Goal: Task Accomplishment & Management: Manage account settings

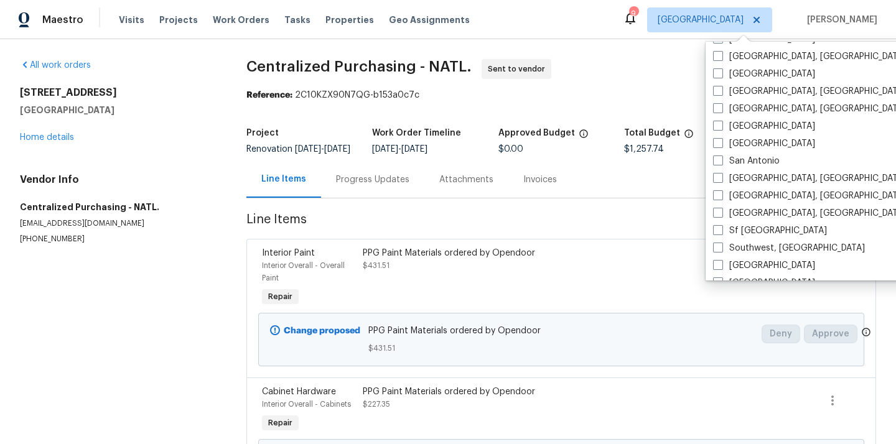
scroll to position [834, 0]
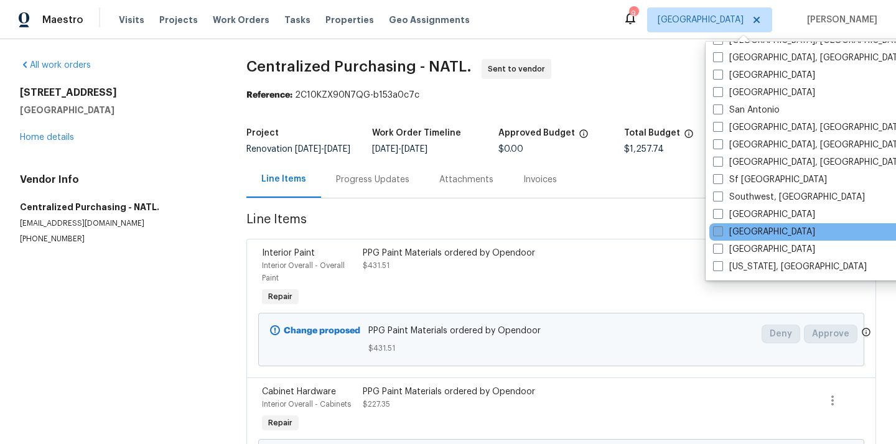
click at [753, 227] on label "[GEOGRAPHIC_DATA]" at bounding box center [764, 232] width 102 height 12
click at [721, 227] on input "[GEOGRAPHIC_DATA]" at bounding box center [717, 230] width 8 height 8
checkbox input "true"
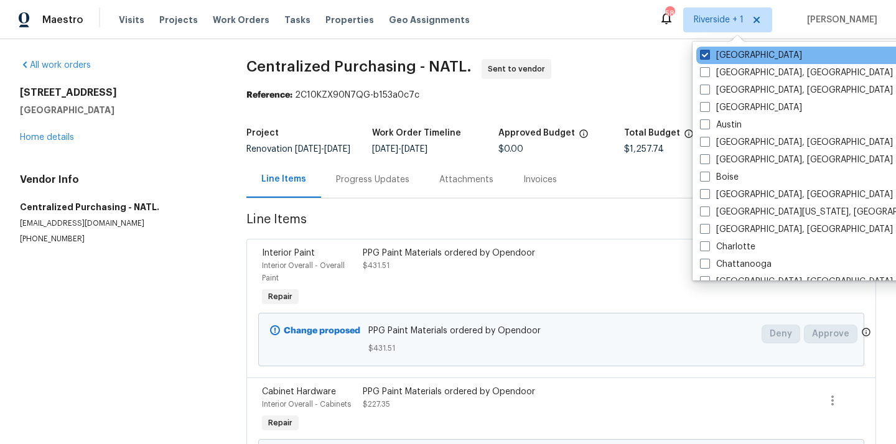
click at [742, 50] on label "[GEOGRAPHIC_DATA]" at bounding box center [751, 55] width 102 height 12
click at [708, 50] on input "[GEOGRAPHIC_DATA]" at bounding box center [704, 53] width 8 height 8
checkbox input "false"
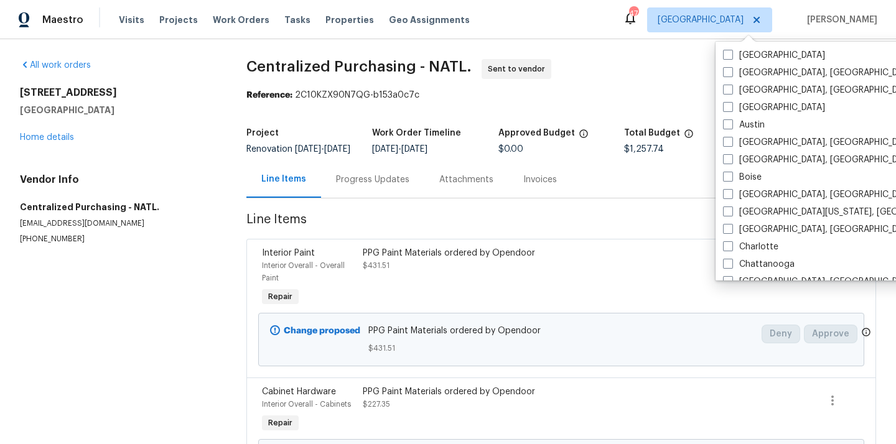
click at [172, 30] on div "Visits Projects Work Orders Tasks Properties Geo Assignments" at bounding box center [302, 19] width 366 height 25
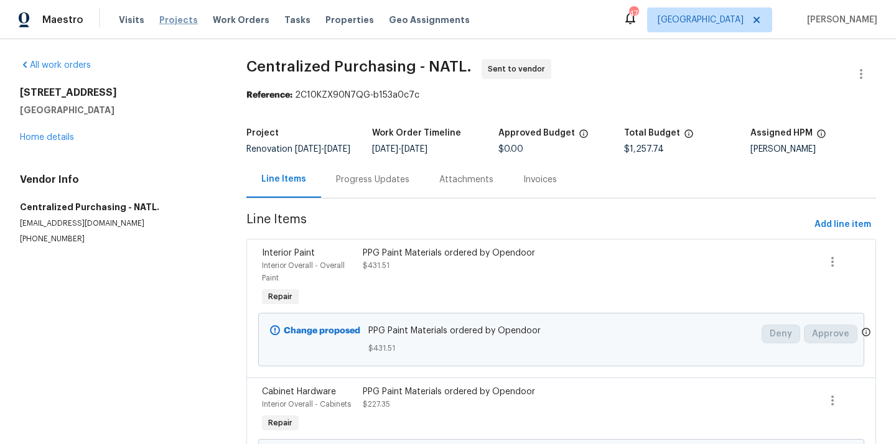
click at [171, 23] on span "Projects" at bounding box center [178, 20] width 39 height 12
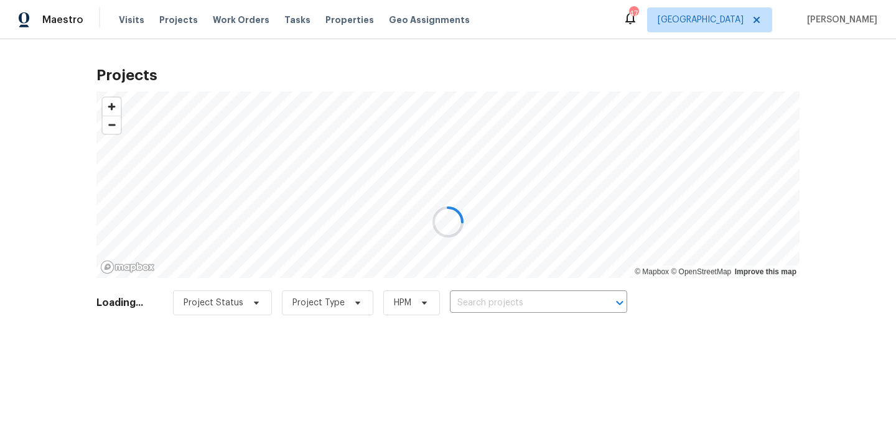
click at [534, 299] on div at bounding box center [448, 222] width 896 height 444
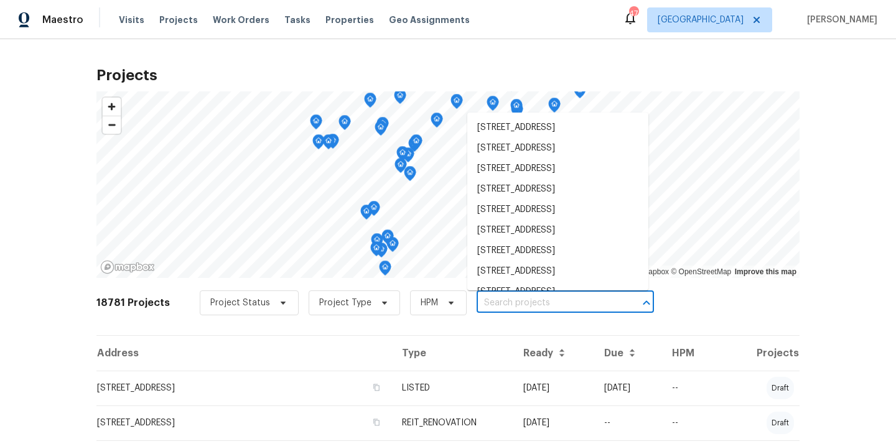
click at [534, 299] on input "text" at bounding box center [548, 303] width 143 height 19
paste input "416 28th St W, Palmetto, FL 34221"
type input "416 28th St W, Palmetto, FL 34221"
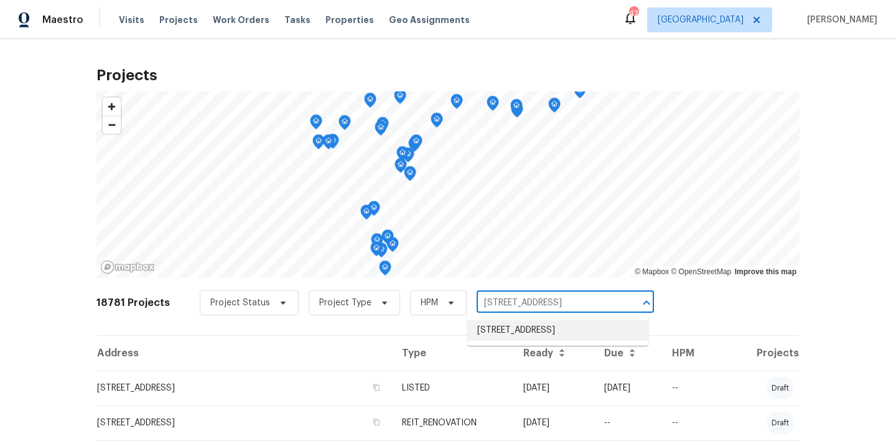
click at [536, 330] on li "416 28th St W, Palmetto, FL 34221" at bounding box center [557, 330] width 181 height 21
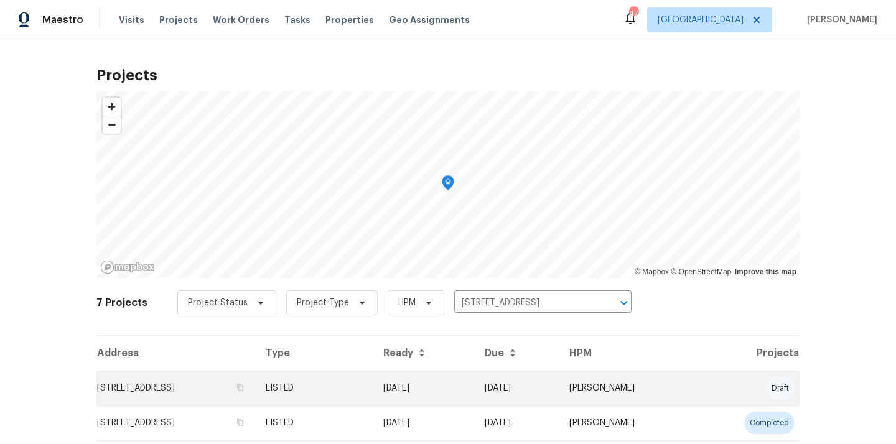
click at [373, 385] on td "LISTED" at bounding box center [315, 388] width 118 height 35
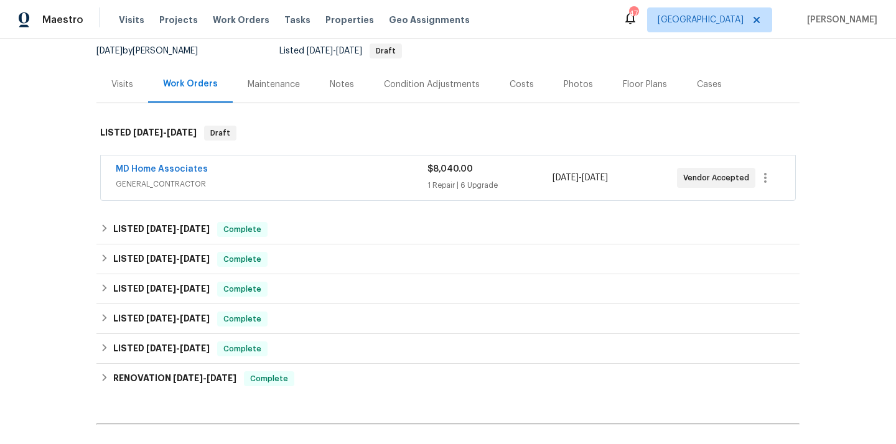
scroll to position [263, 0]
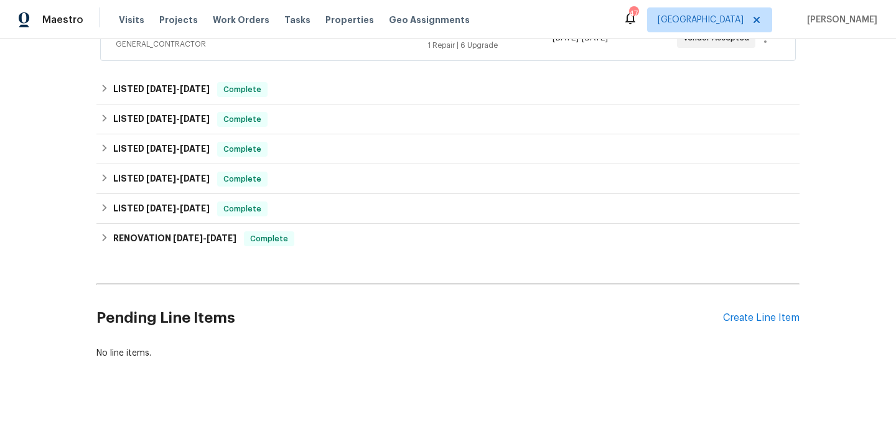
click at [744, 325] on div "Pending Line Items Create Line Item" at bounding box center [447, 318] width 703 height 58
click at [742, 310] on div "Pending Line Items Create Line Item" at bounding box center [447, 318] width 703 height 58
click at [740, 314] on div "Create Line Item" at bounding box center [761, 318] width 77 height 12
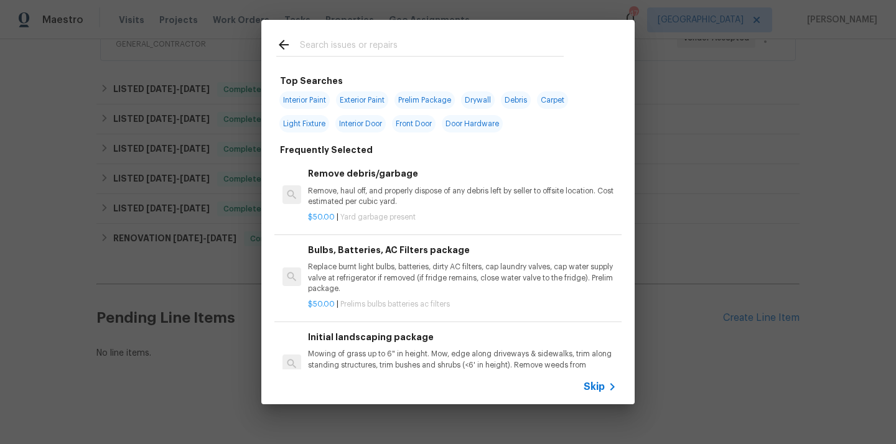
click at [444, 55] on input "text" at bounding box center [432, 46] width 264 height 19
type input "o"
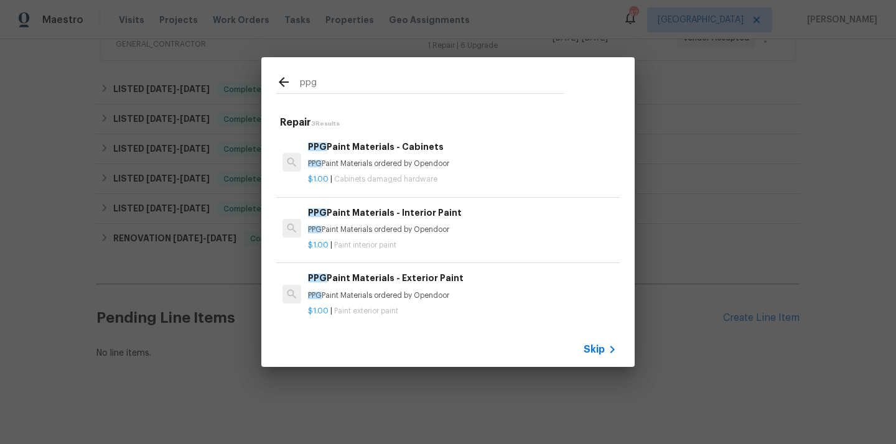
type input "ppg"
click at [376, 154] on div "PPG Paint Materials - Cabinets PPG Paint Materials ordered by Opendoor" at bounding box center [462, 155] width 309 height 30
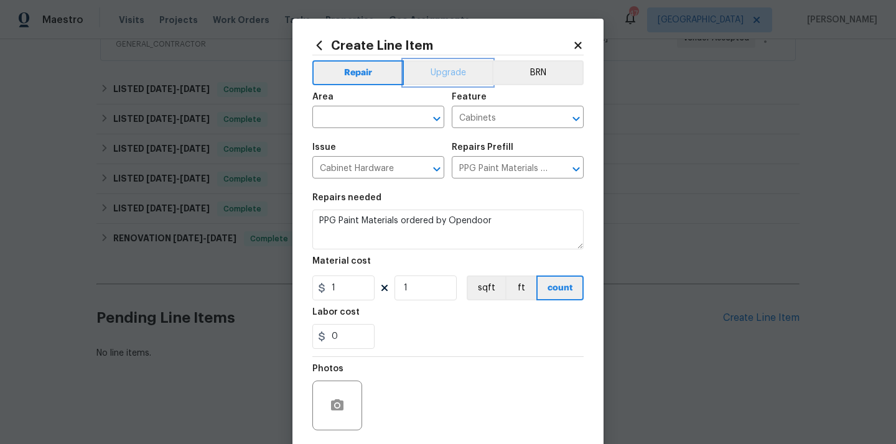
click at [459, 82] on button "Upgrade" at bounding box center [448, 72] width 89 height 25
click at [394, 119] on input "text" at bounding box center [360, 118] width 97 height 19
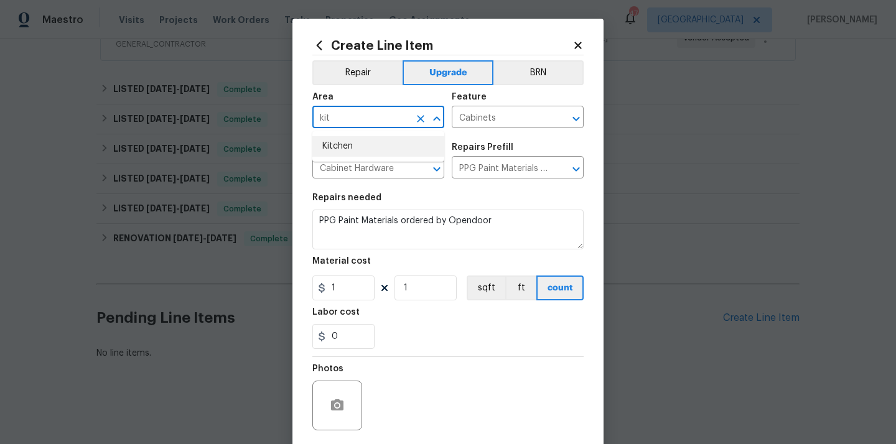
click at [385, 145] on li "Kitchen" at bounding box center [378, 146] width 132 height 21
type input "Kitchen"
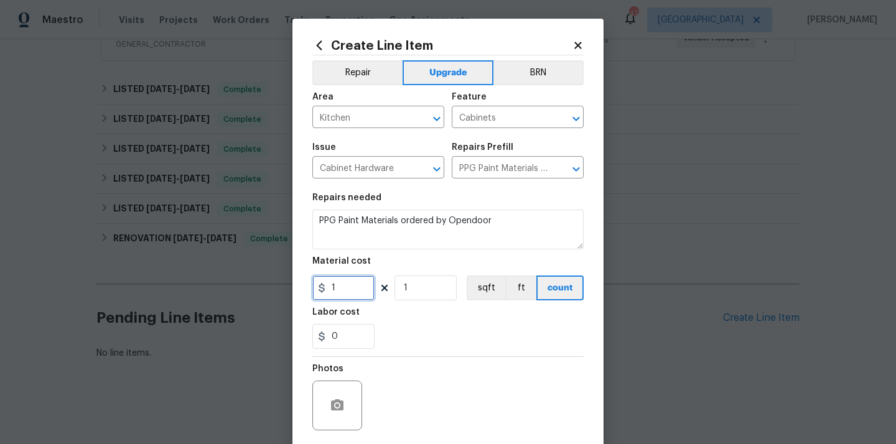
drag, startPoint x: 340, startPoint y: 292, endPoint x: 319, endPoint y: 292, distance: 21.8
click at [319, 292] on div "1" at bounding box center [343, 288] width 62 height 25
paste input "36.07"
type input "136.07"
click at [416, 332] on div "0" at bounding box center [447, 336] width 271 height 25
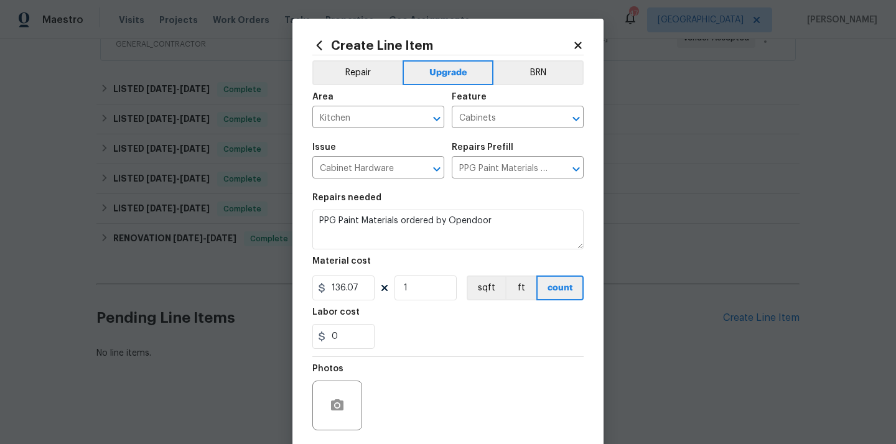
scroll to position [92, 0]
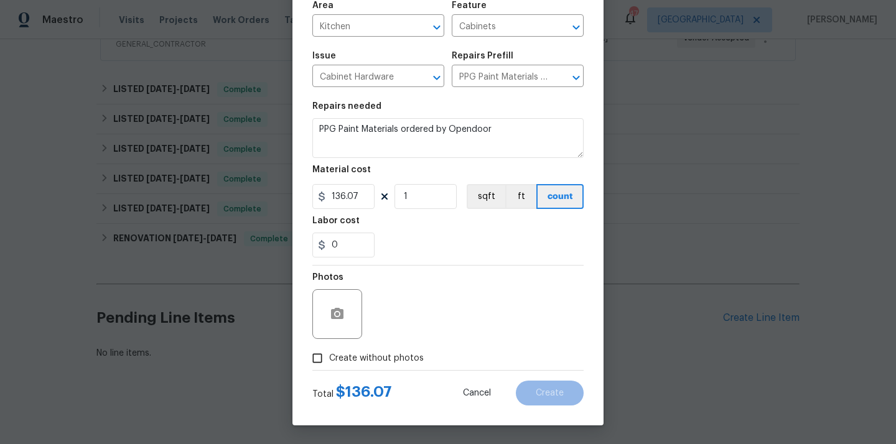
click at [400, 358] on span "Create without photos" at bounding box center [376, 358] width 95 height 13
click at [329, 358] on input "Create without photos" at bounding box center [318, 359] width 24 height 24
checkbox input "true"
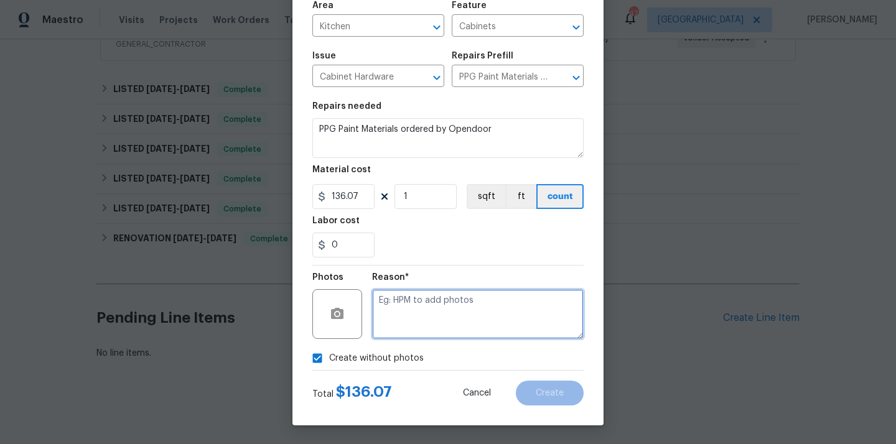
click at [414, 297] on textarea at bounding box center [478, 314] width 212 height 50
type textarea "N/A"
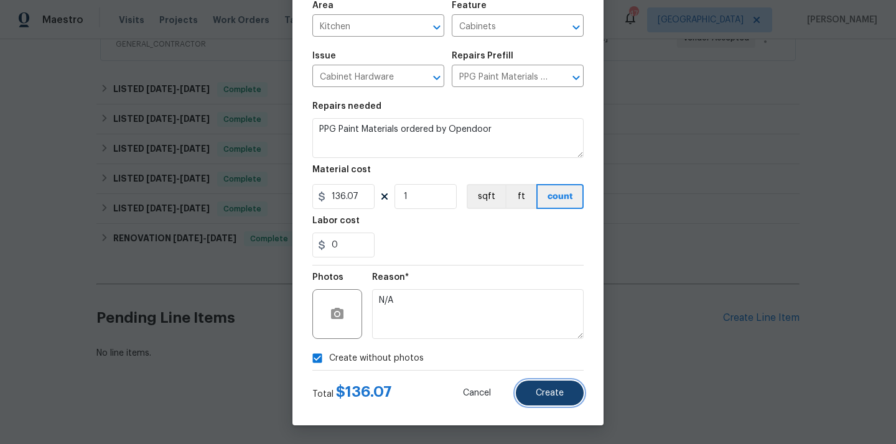
click at [538, 389] on span "Create" at bounding box center [550, 393] width 28 height 9
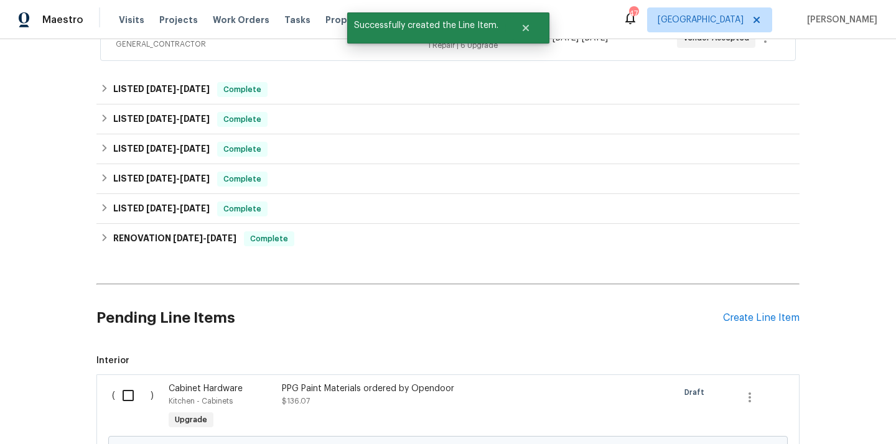
click at [128, 393] on input "checkbox" at bounding box center [132, 396] width 35 height 26
checkbox input "true"
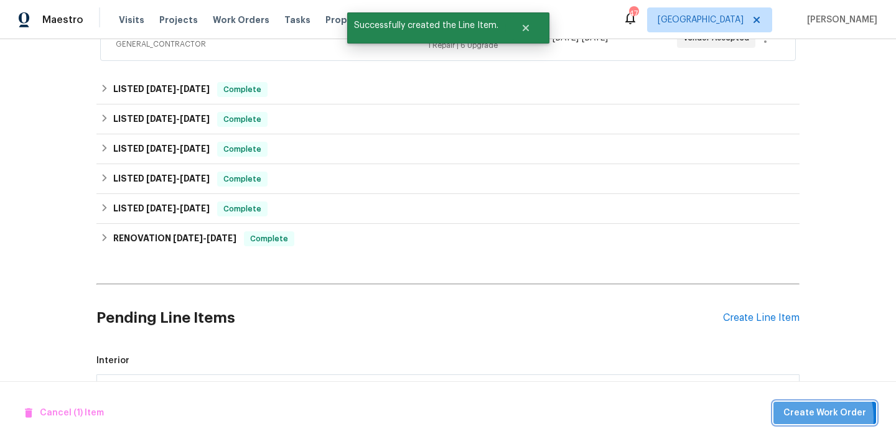
click at [808, 418] on span "Create Work Order" at bounding box center [824, 414] width 83 height 16
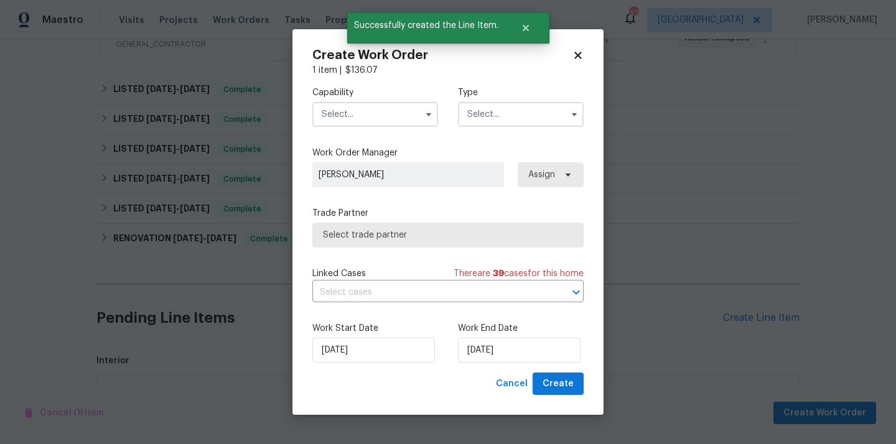
click at [393, 103] on input "text" at bounding box center [375, 114] width 126 height 25
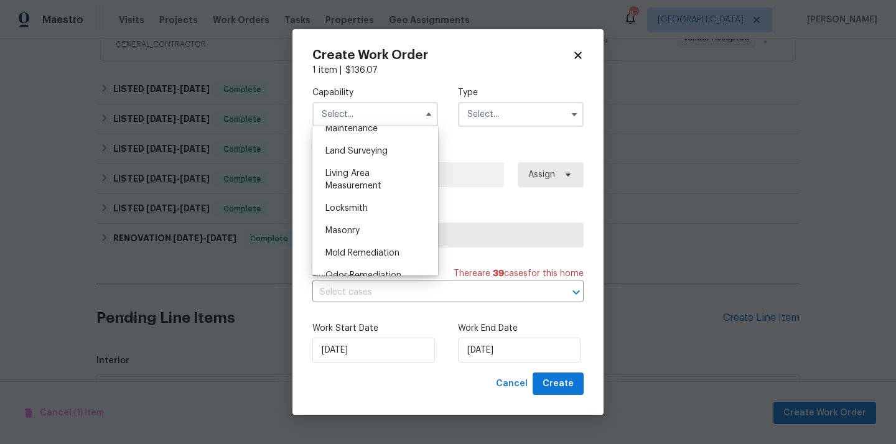
scroll to position [920, 0]
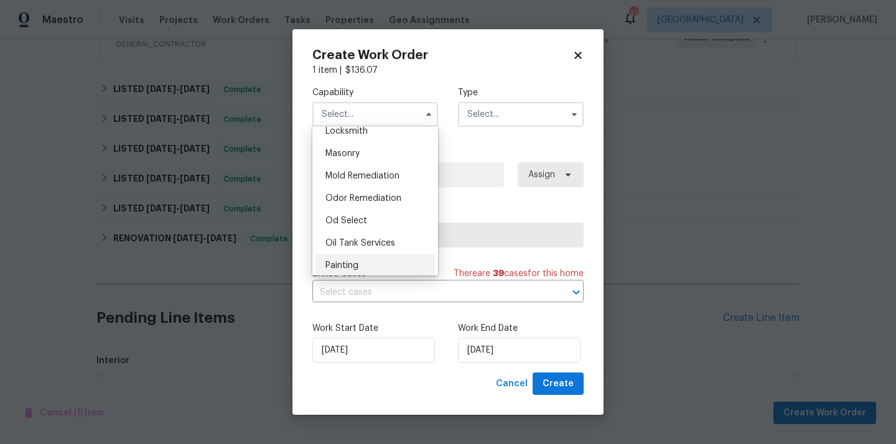
click at [370, 263] on div "Painting" at bounding box center [374, 266] width 119 height 22
type input "Painting"
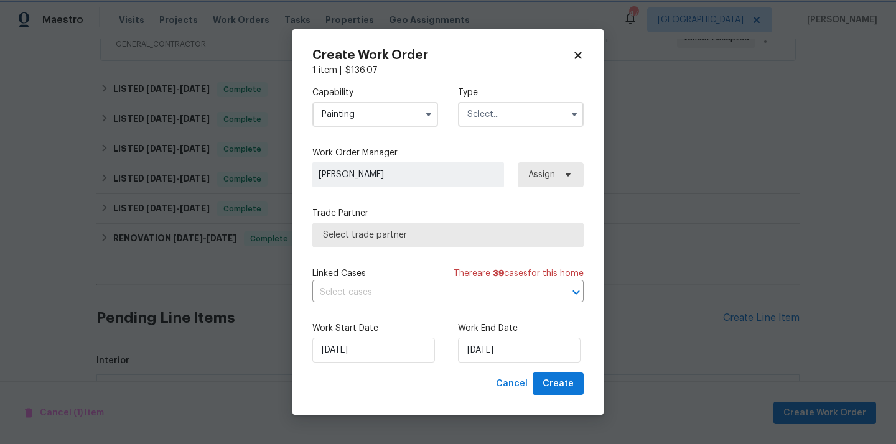
scroll to position [947, 0]
click at [500, 111] on input "text" at bounding box center [521, 114] width 126 height 25
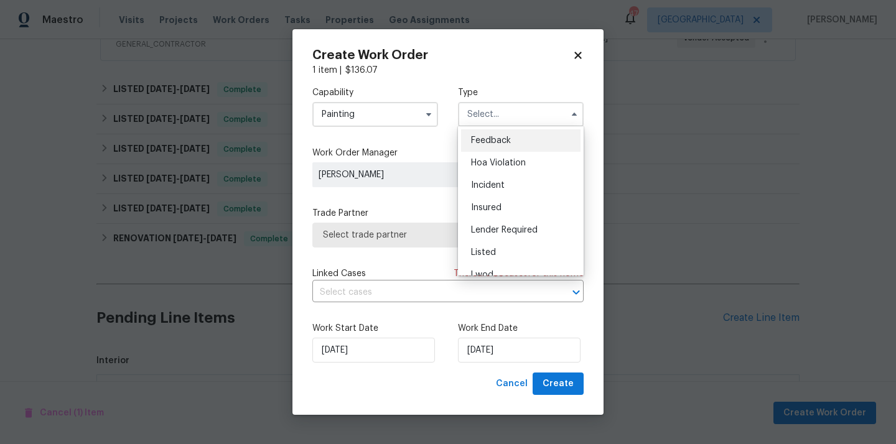
scroll to position [148, 0]
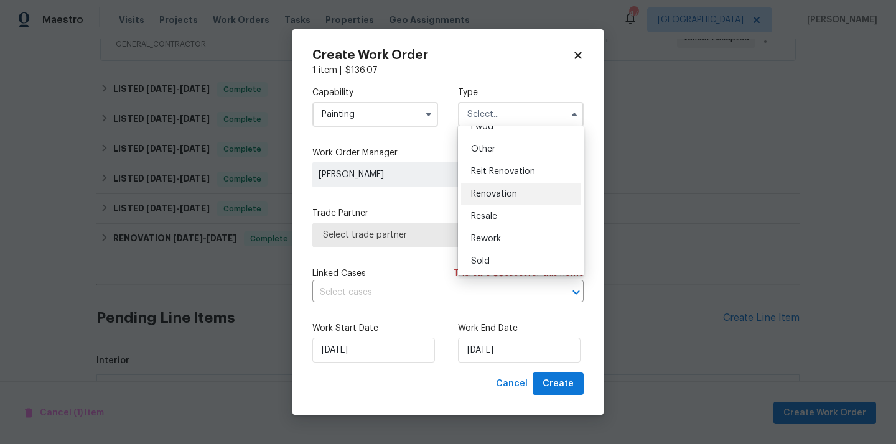
click at [503, 190] on span "Renovation" at bounding box center [494, 194] width 46 height 9
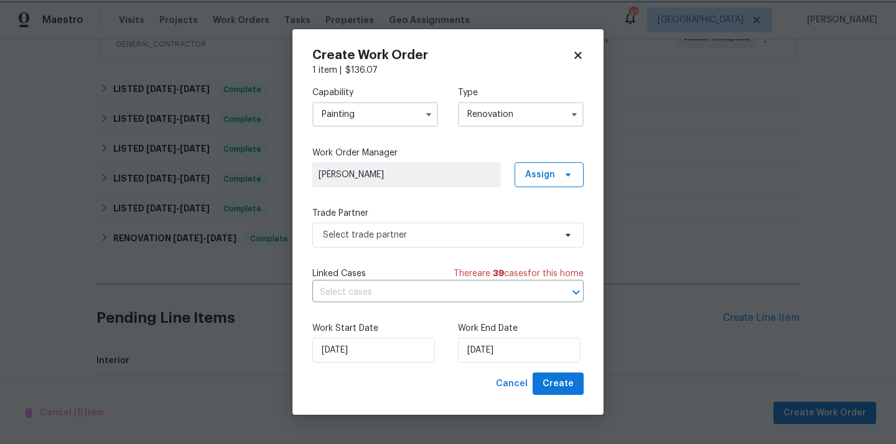
scroll to position [0, 0]
click at [523, 123] on input "Renovation" at bounding box center [521, 114] width 126 height 25
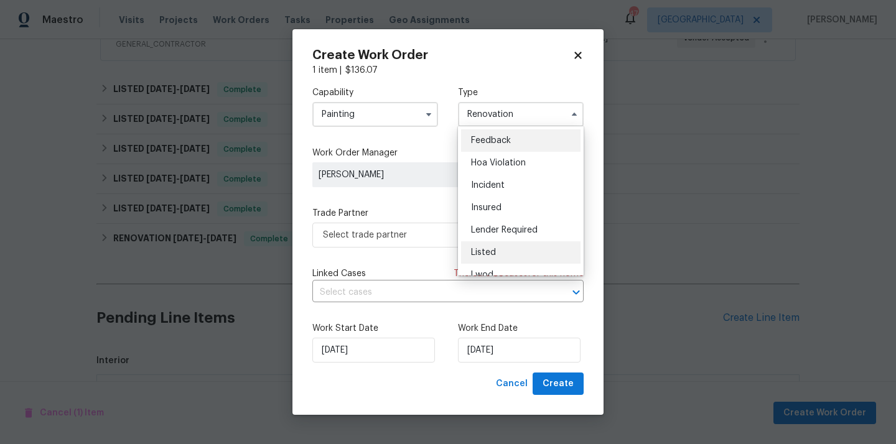
click at [513, 250] on div "Listed" at bounding box center [520, 252] width 119 height 22
type input "Listed"
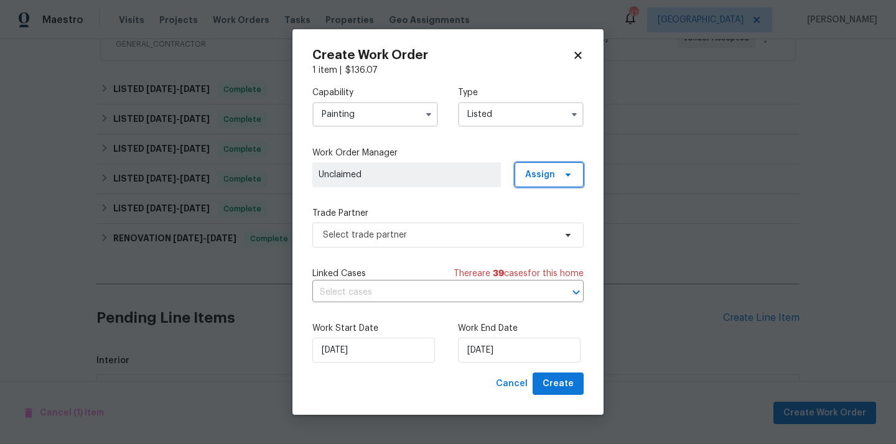
click at [544, 169] on span "Assign" at bounding box center [540, 175] width 30 height 12
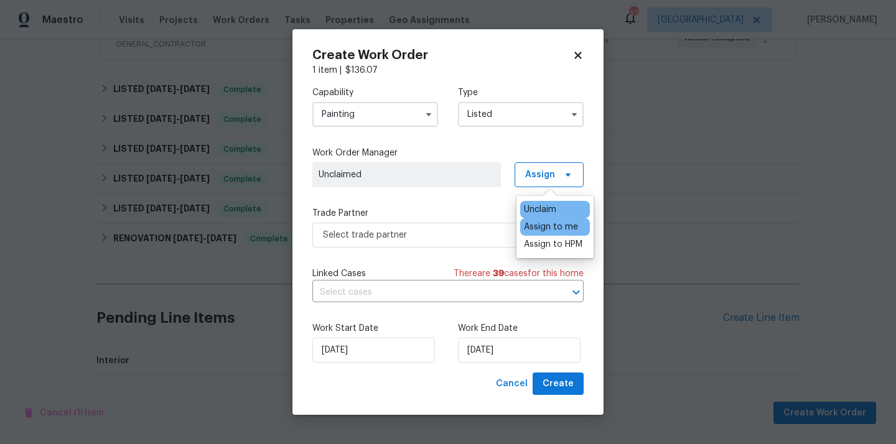
click at [543, 223] on div "Assign to me" at bounding box center [551, 227] width 54 height 12
click at [464, 225] on span "Select trade partner" at bounding box center [447, 235] width 271 height 25
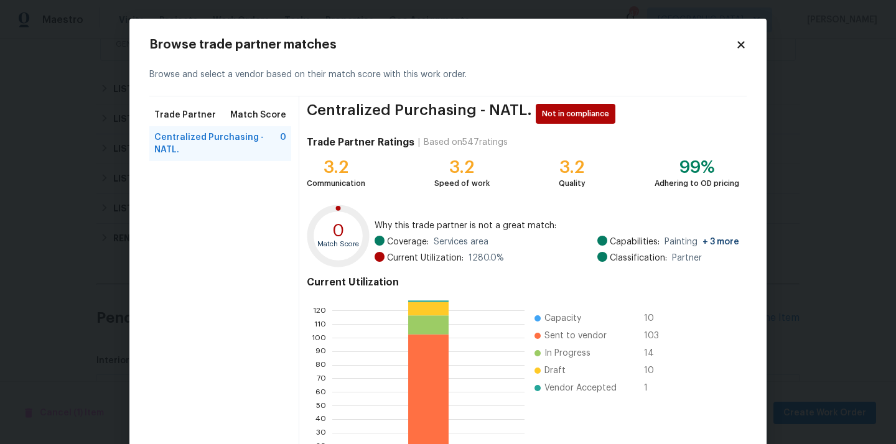
scroll to position [105, 0]
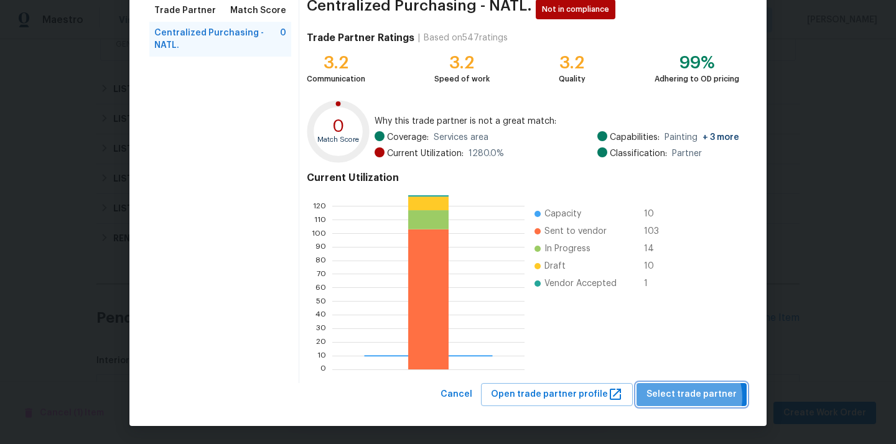
click at [691, 398] on span "Select trade partner" at bounding box center [692, 395] width 90 height 16
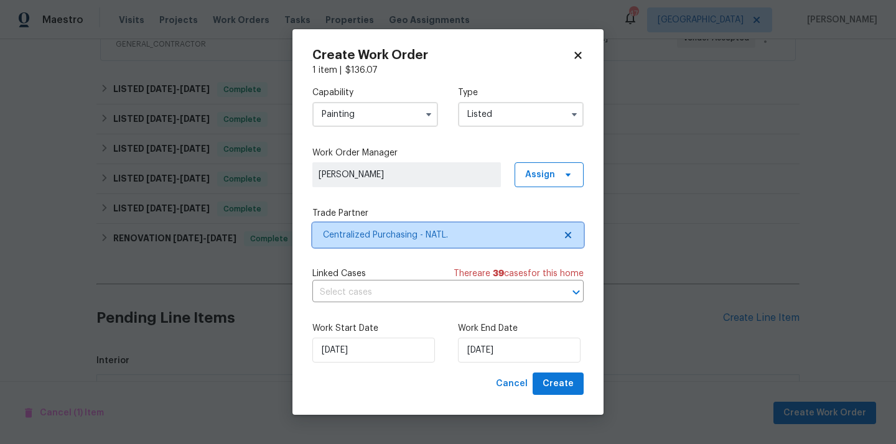
scroll to position [0, 0]
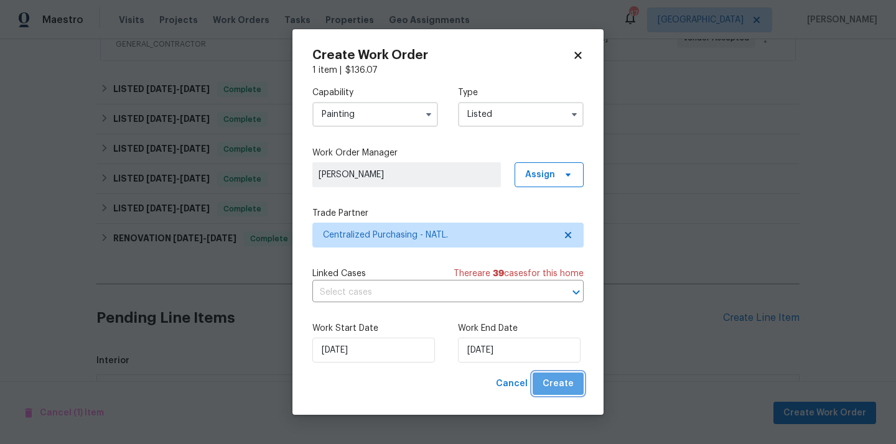
click at [572, 384] on span "Create" at bounding box center [558, 384] width 31 height 16
checkbox input "false"
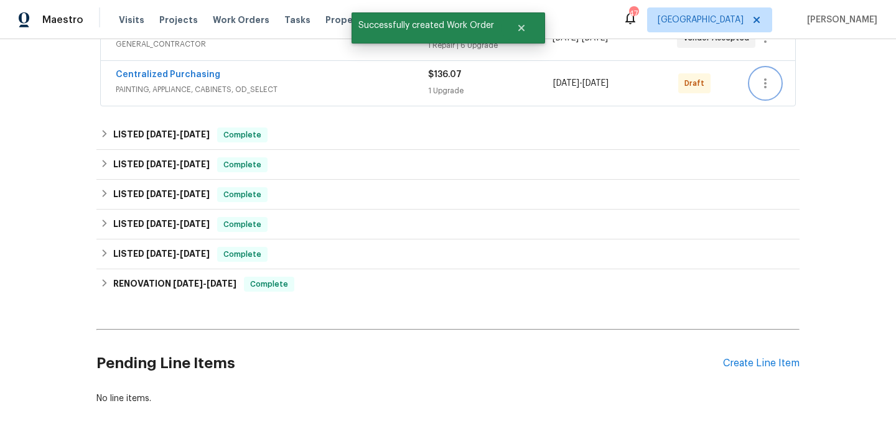
click at [765, 85] on icon "button" at bounding box center [765, 83] width 15 height 15
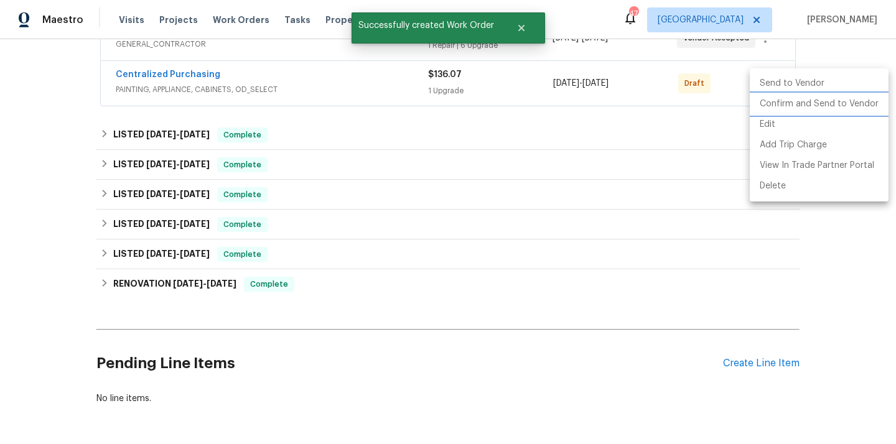
click at [770, 106] on li "Confirm and Send to Vendor" at bounding box center [819, 104] width 139 height 21
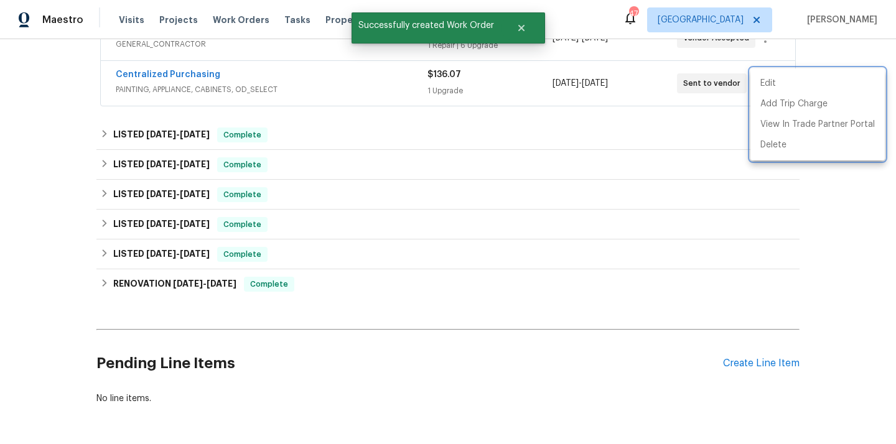
click at [199, 72] on div at bounding box center [448, 222] width 896 height 444
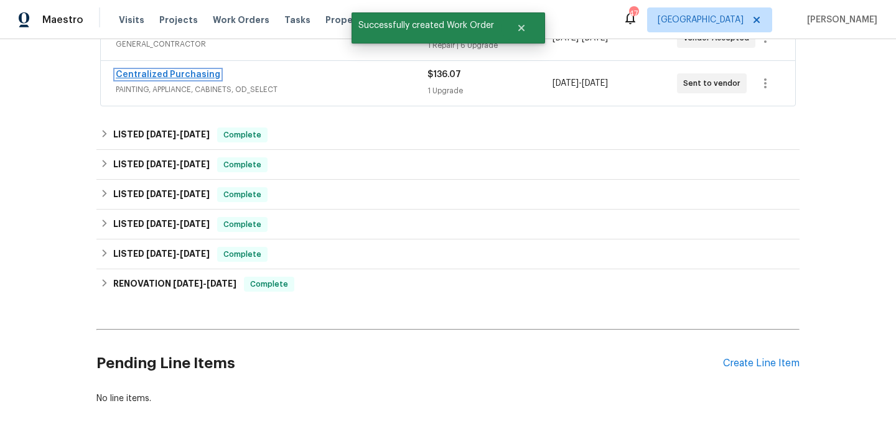
click at [190, 74] on link "Centralized Purchasing" at bounding box center [168, 74] width 105 height 9
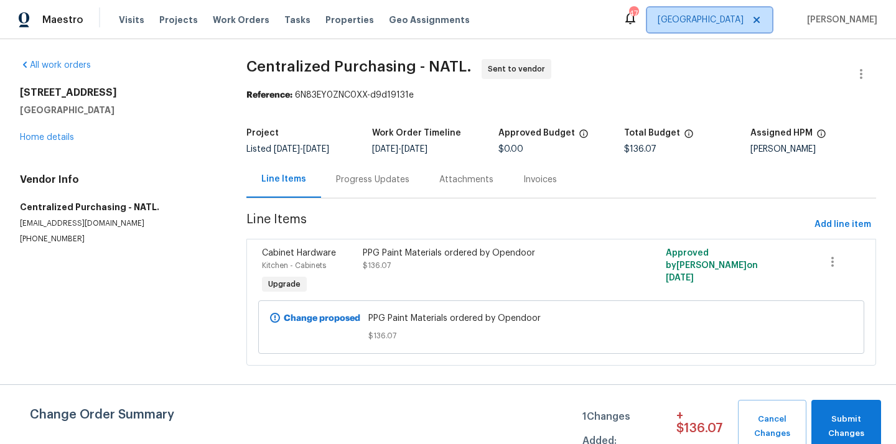
click at [744, 19] on span "[GEOGRAPHIC_DATA]" at bounding box center [701, 20] width 86 height 12
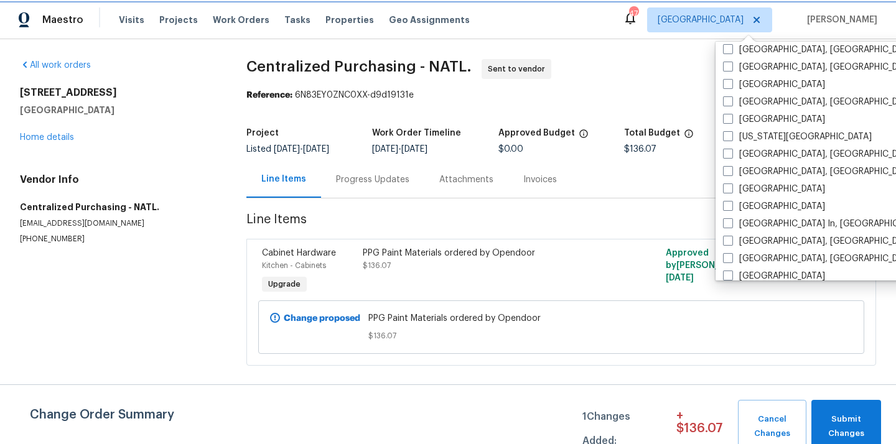
scroll to position [376, 0]
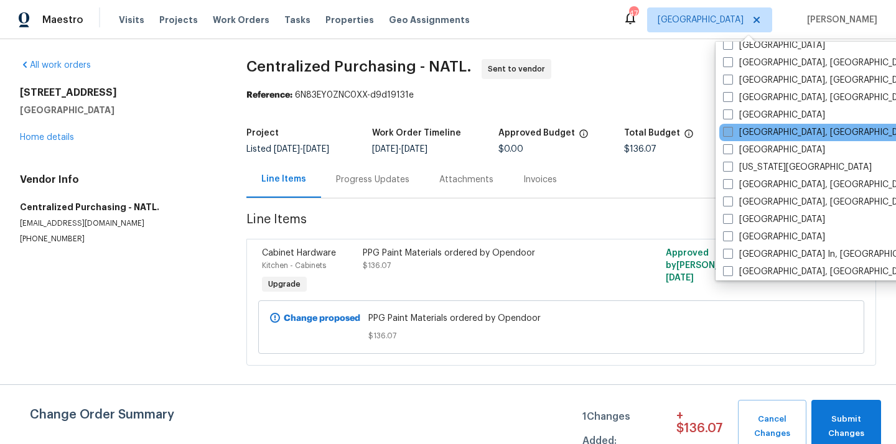
click at [749, 135] on label "[GEOGRAPHIC_DATA], [GEOGRAPHIC_DATA]" at bounding box center [819, 132] width 193 height 12
click at [731, 134] on input "[GEOGRAPHIC_DATA], [GEOGRAPHIC_DATA]" at bounding box center [727, 130] width 8 height 8
checkbox input "true"
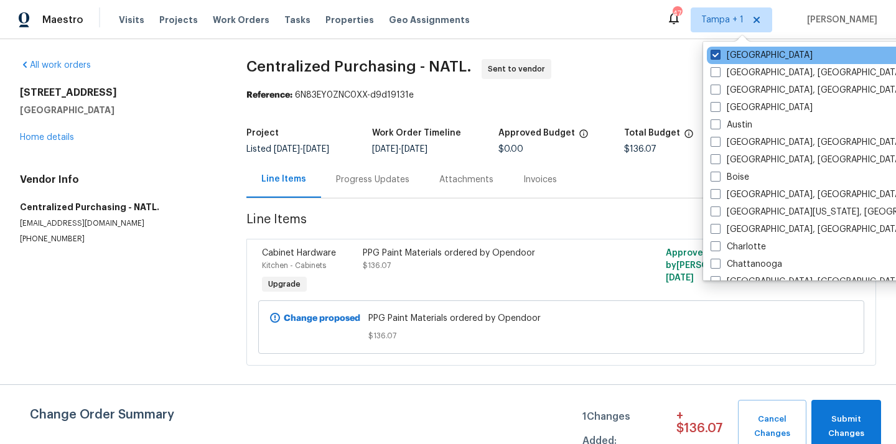
click at [728, 57] on label "[GEOGRAPHIC_DATA]" at bounding box center [762, 55] width 102 height 12
click at [719, 57] on input "[GEOGRAPHIC_DATA]" at bounding box center [715, 53] width 8 height 8
checkbox input "false"
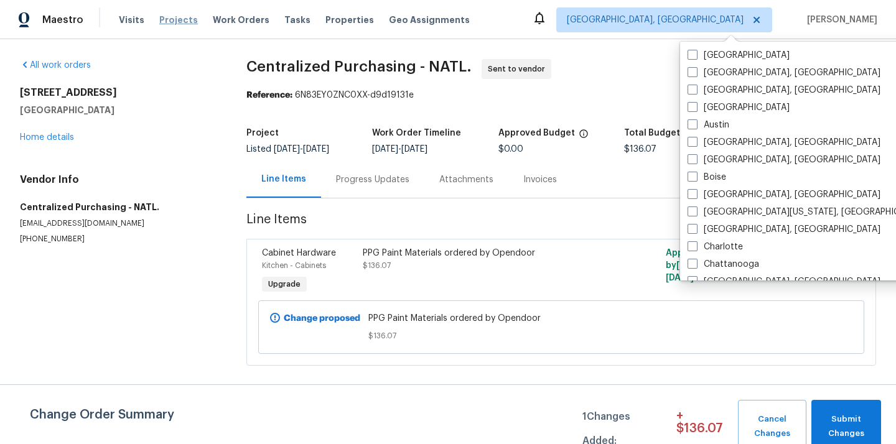
click at [180, 16] on span "Projects" at bounding box center [178, 20] width 39 height 12
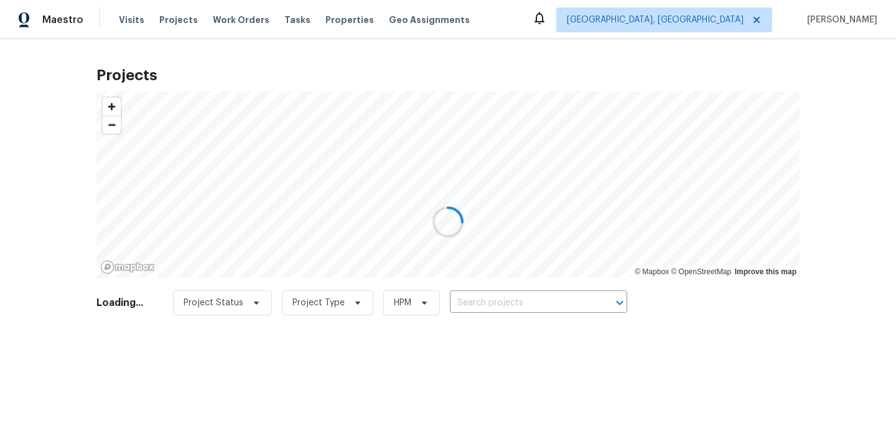
click at [523, 302] on div at bounding box center [448, 222] width 896 height 444
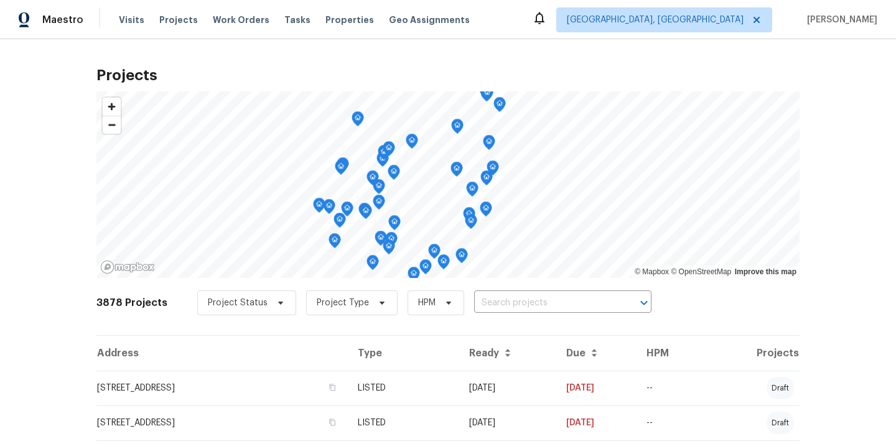
click at [523, 302] on input "text" at bounding box center [545, 303] width 143 height 19
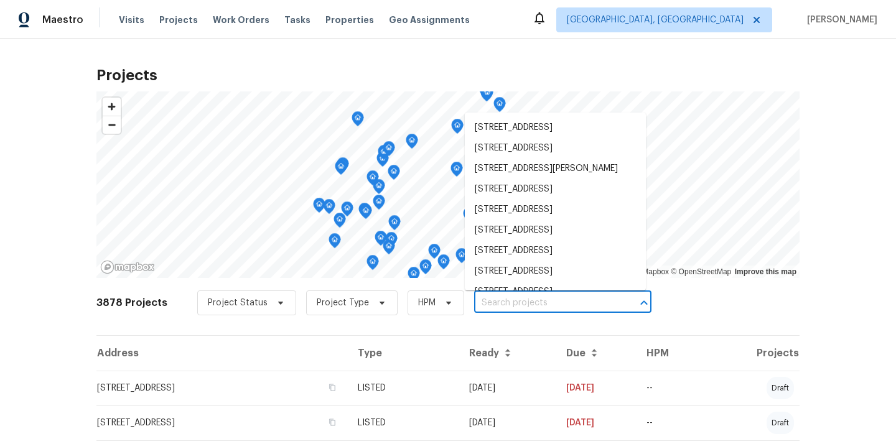
paste input "527 S Grant St, Brownsburg, IN 46112"
type input "527 S Grant St, Brownsburg, IN 46112"
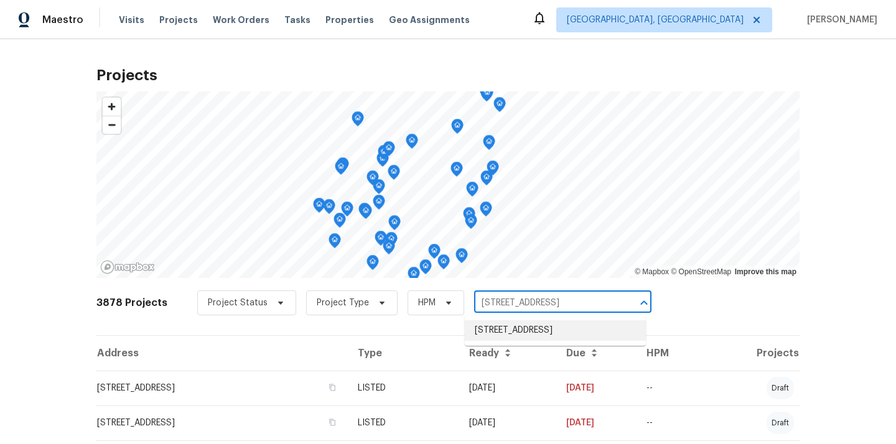
click at [523, 327] on li "527 S Grant St, Brownsburg, IN 46112" at bounding box center [555, 330] width 181 height 21
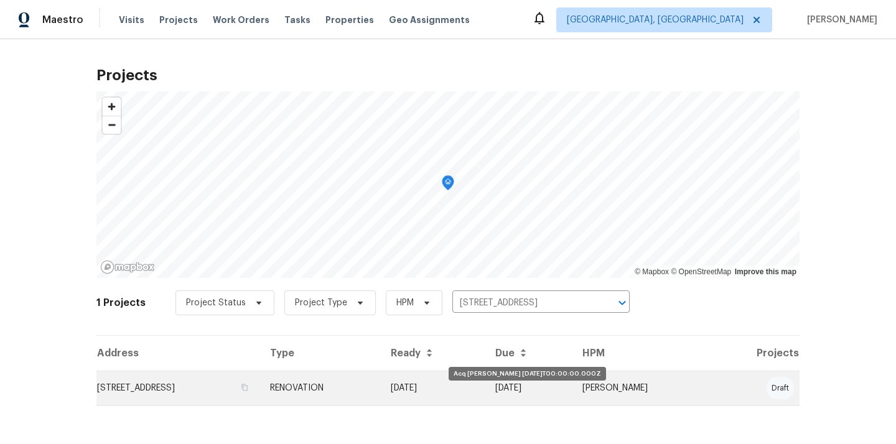
click at [485, 386] on td "[DATE]" at bounding box center [433, 388] width 105 height 35
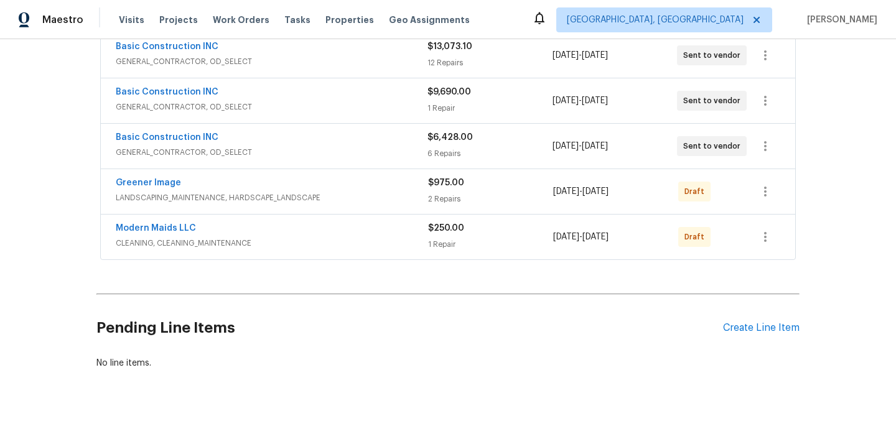
scroll to position [301, 0]
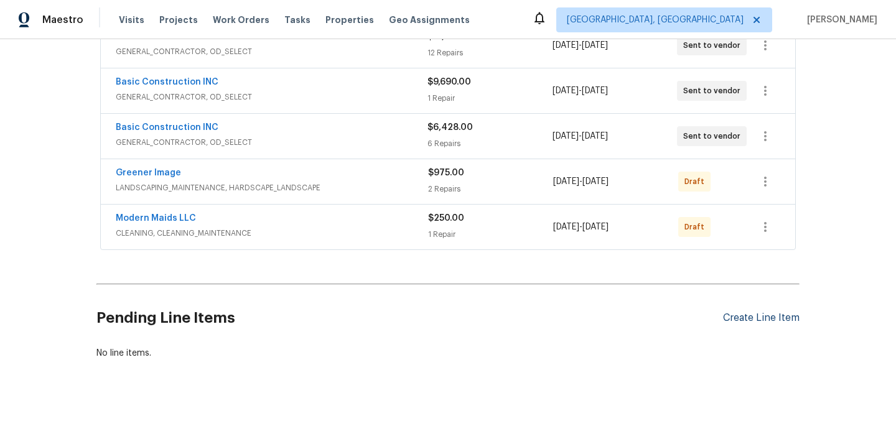
click at [757, 321] on div "Create Line Item" at bounding box center [761, 318] width 77 height 12
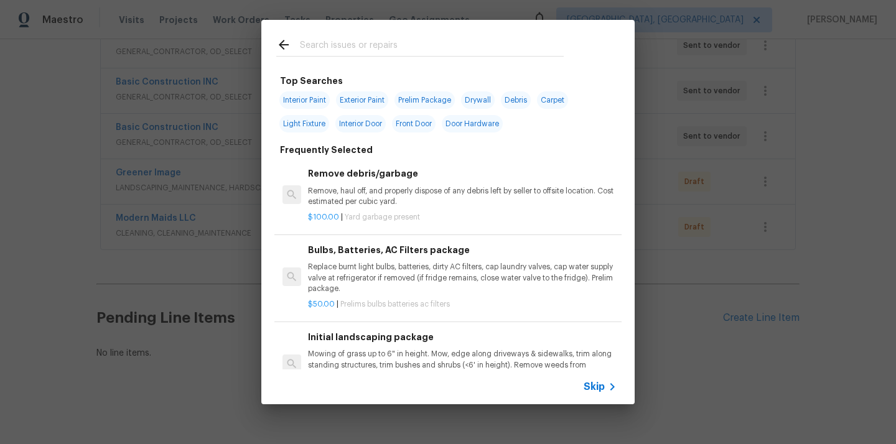
click at [372, 56] on div at bounding box center [419, 56] width 287 height 1
click at [371, 54] on input "text" at bounding box center [432, 46] width 264 height 19
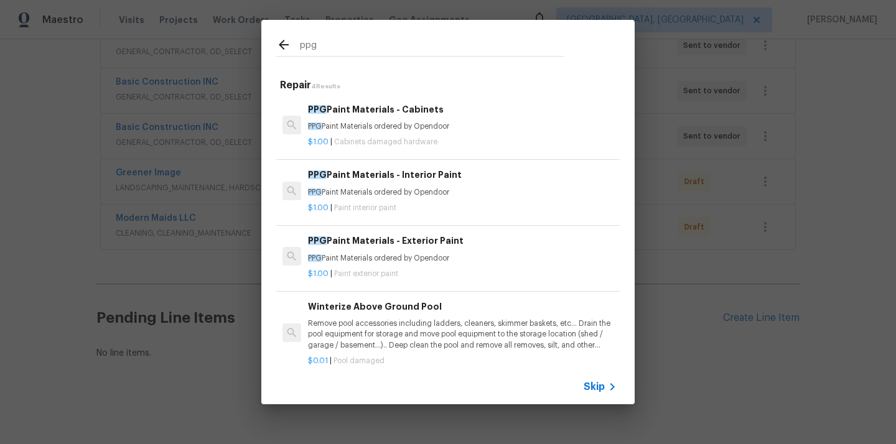
type input "ppg"
click at [360, 197] on p "PPG Paint Materials ordered by Opendoor" at bounding box center [462, 192] width 309 height 11
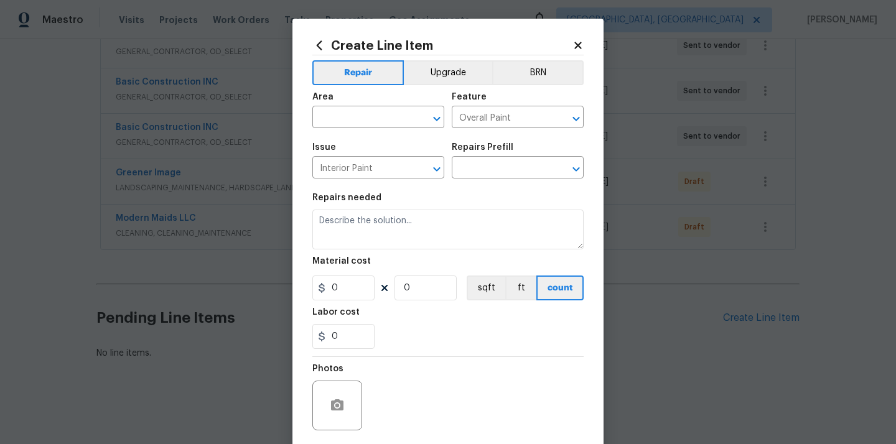
type input "PPG Paint Materials - Interior Paint $1.00"
type textarea "PPG Paint Materials ordered by Opendoor"
type input "1"
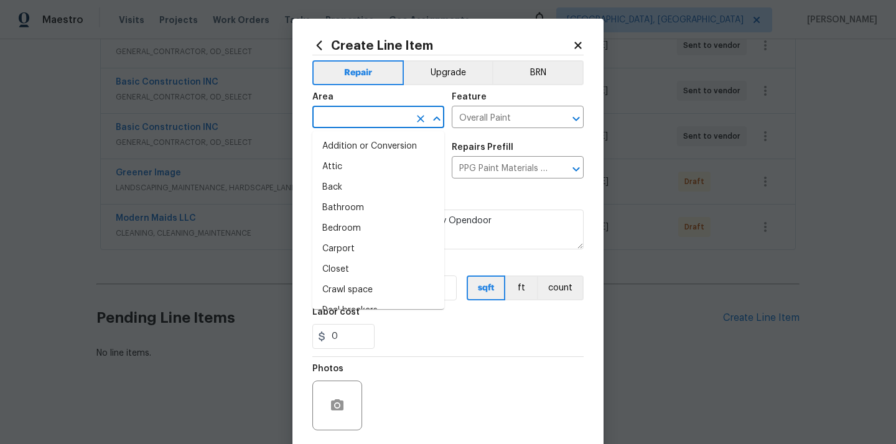
click at [379, 121] on input "text" at bounding box center [360, 118] width 97 height 19
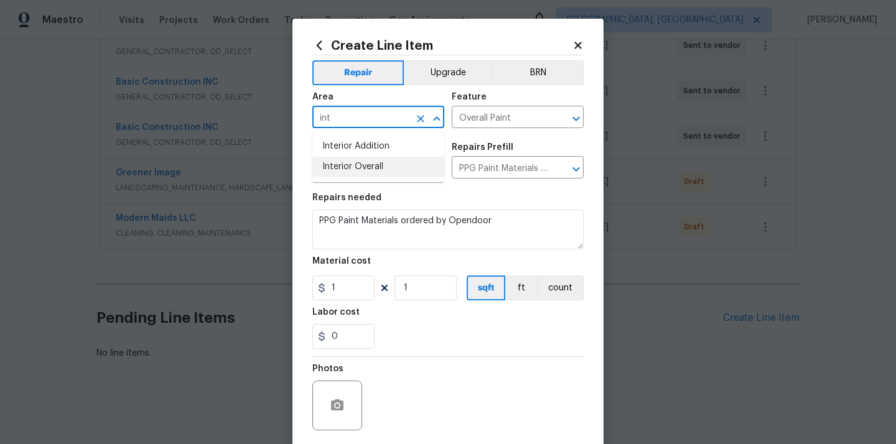
click at [373, 176] on li "Interior Overall" at bounding box center [378, 167] width 132 height 21
type input "Interior Overall"
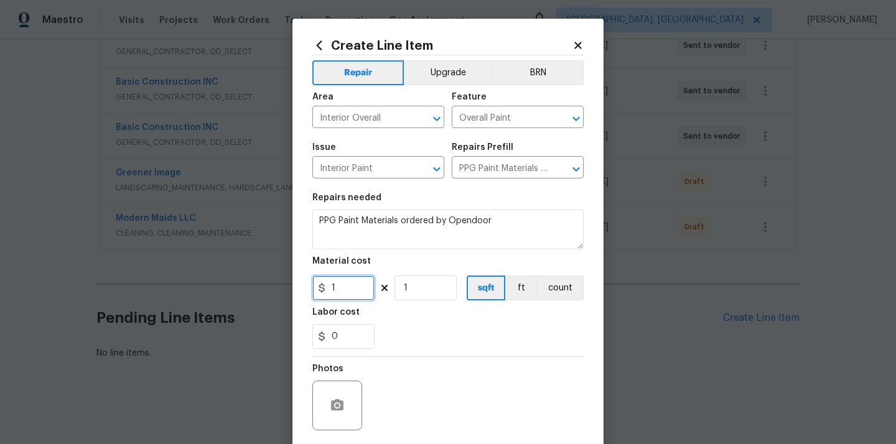
drag, startPoint x: 339, startPoint y: 294, endPoint x: 290, endPoint y: 288, distance: 49.6
click at [292, 289] on div "Create Line Item Repair Upgrade BRN Area Interior Overall ​ Feature Overall Pai…" at bounding box center [448, 222] width 896 height 444
paste input "715.99"
type input "715.99"
click at [385, 324] on div "Labor cost" at bounding box center [447, 316] width 271 height 16
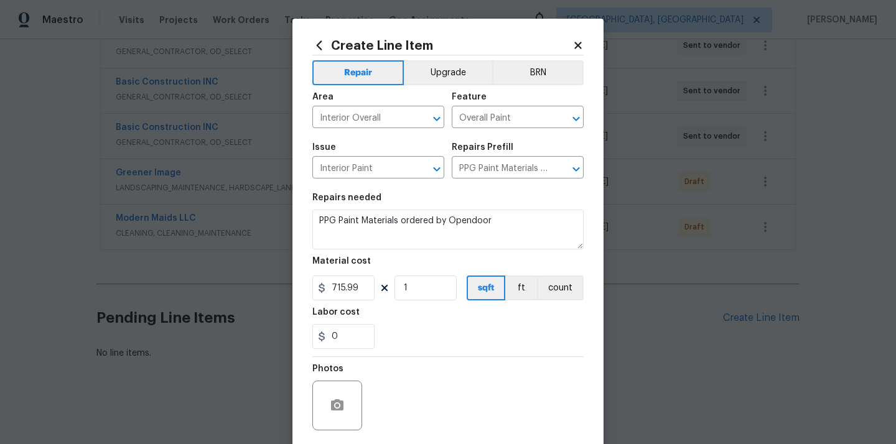
scroll to position [92, 0]
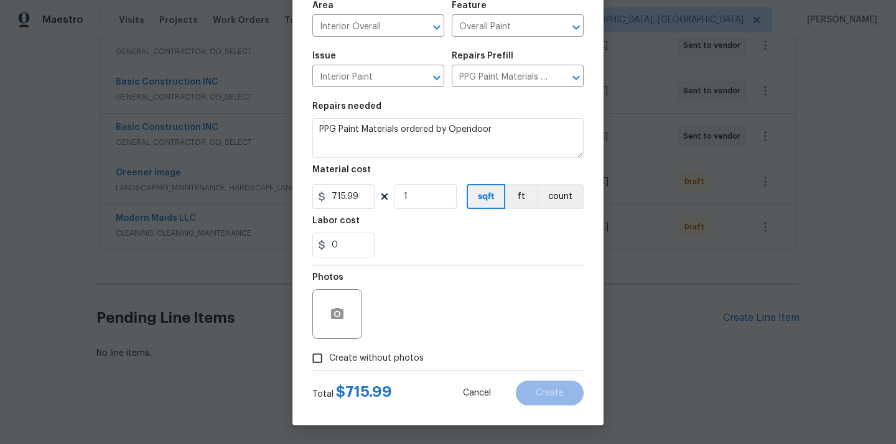
click at [376, 358] on span "Create without photos" at bounding box center [376, 358] width 95 height 13
click at [329, 358] on input "Create without photos" at bounding box center [318, 359] width 24 height 24
checkbox input "true"
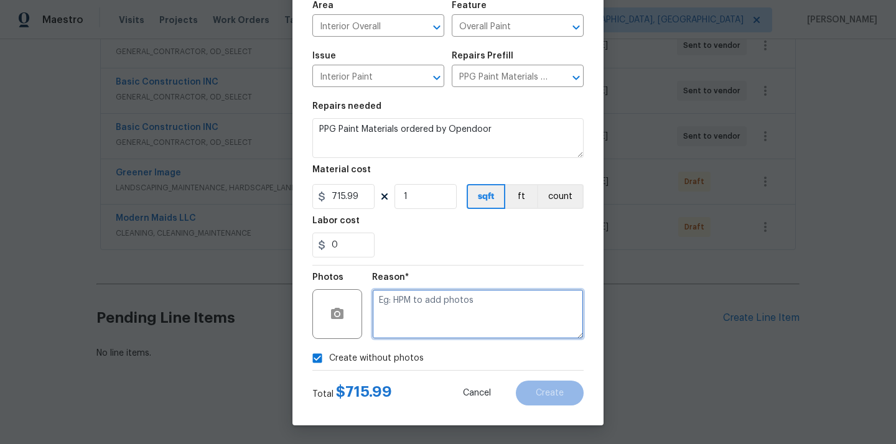
click at [398, 327] on textarea at bounding box center [478, 314] width 212 height 50
type textarea "N/A"
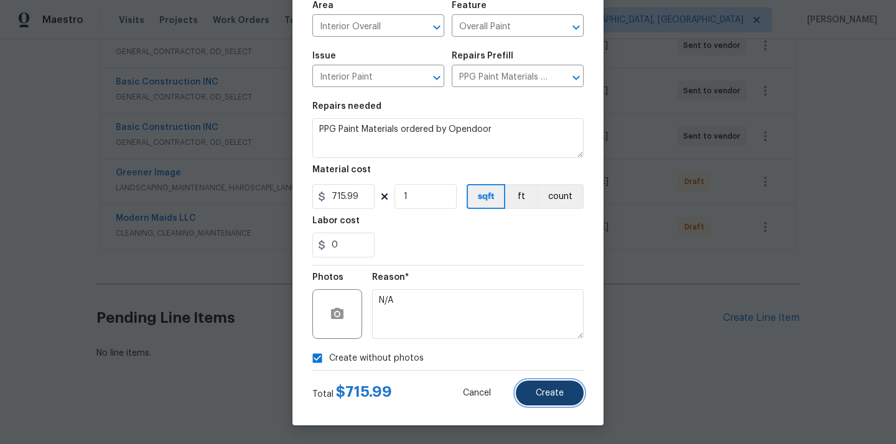
click at [540, 396] on span "Create" at bounding box center [550, 393] width 28 height 9
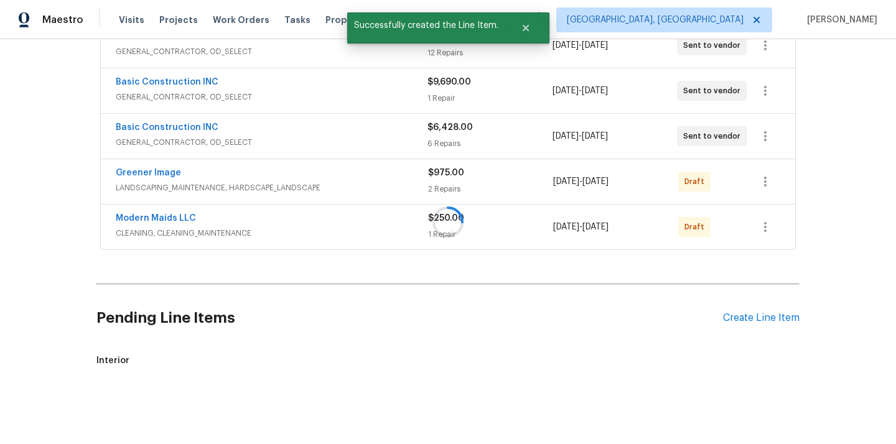
click at [737, 316] on div "Create Line Item" at bounding box center [761, 318] width 77 height 12
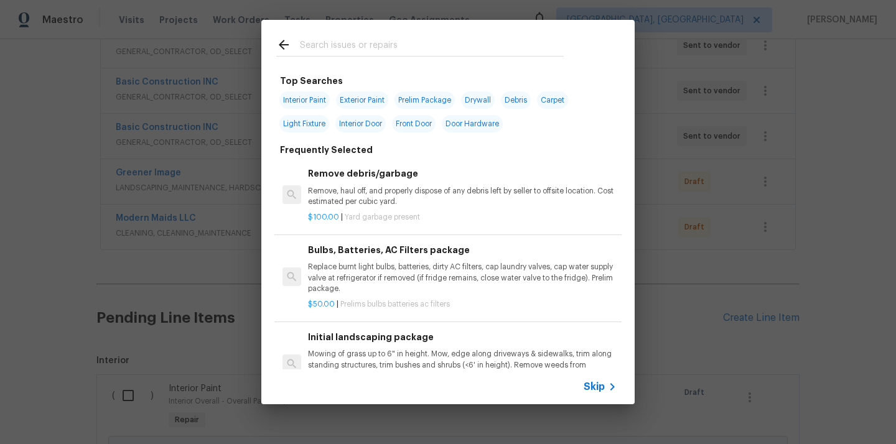
click at [484, 52] on input "text" at bounding box center [432, 46] width 264 height 19
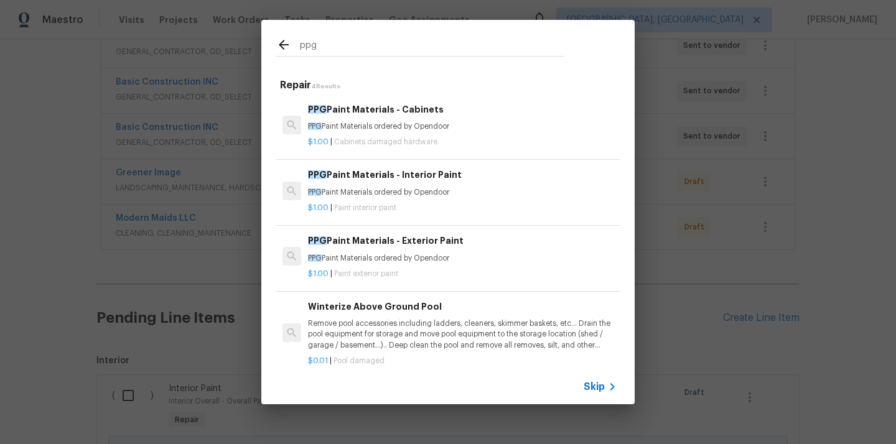
type input "ppg"
click at [396, 251] on div "PPG Paint Materials - Exterior Paint PPG Paint Materials ordered by Opendoor" at bounding box center [462, 249] width 309 height 30
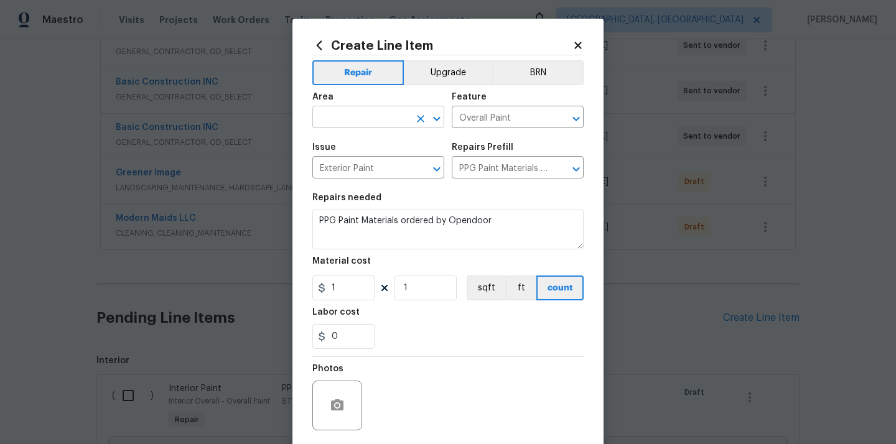
click at [348, 114] on input "text" at bounding box center [360, 118] width 97 height 19
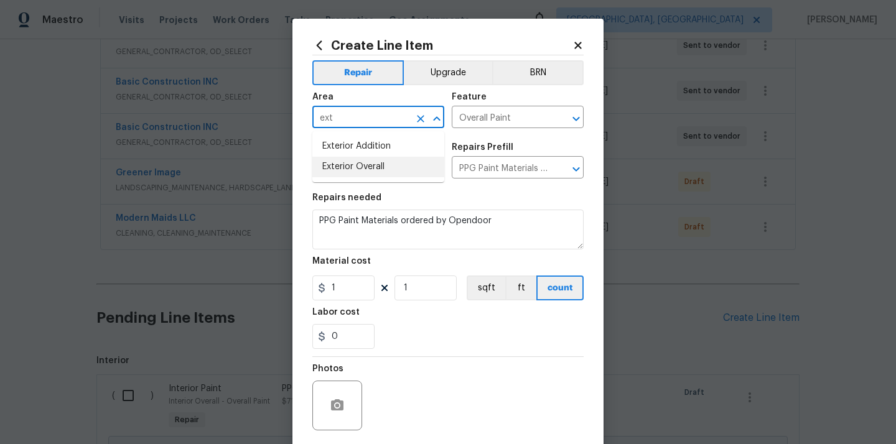
click at [348, 166] on li "Exterior Overall" at bounding box center [378, 167] width 132 height 21
type input "Exterior Overall"
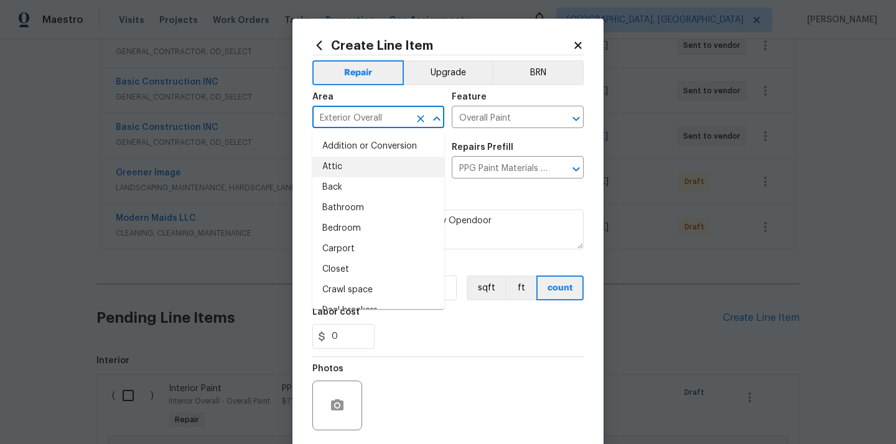
click at [485, 190] on section "Repairs needed PPG Paint Materials ordered by Opendoor Material cost 1 1 sqft f…" at bounding box center [447, 271] width 271 height 171
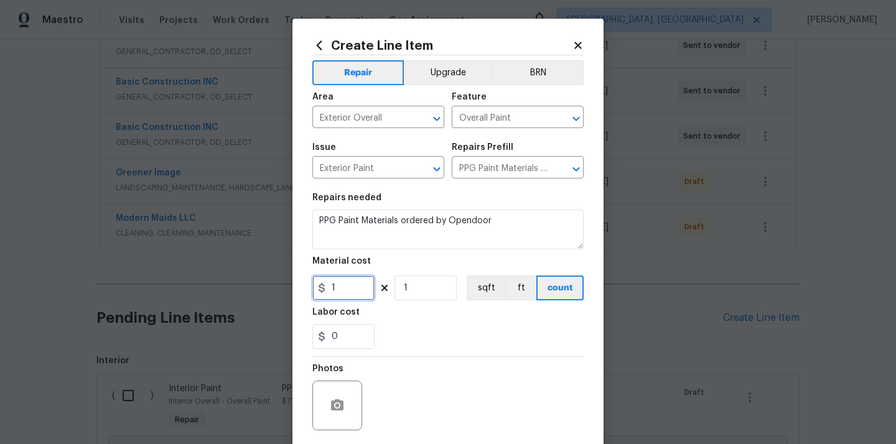
drag, startPoint x: 350, startPoint y: 289, endPoint x: 309, endPoint y: 284, distance: 41.3
click at [310, 284] on div "Create Line Item Repair Upgrade BRN Area Exterior Overall ​ Feature Overall Pai…" at bounding box center [447, 268] width 311 height 498
paste input "200.67"
type input "200.67"
click at [401, 327] on div "0" at bounding box center [447, 336] width 271 height 25
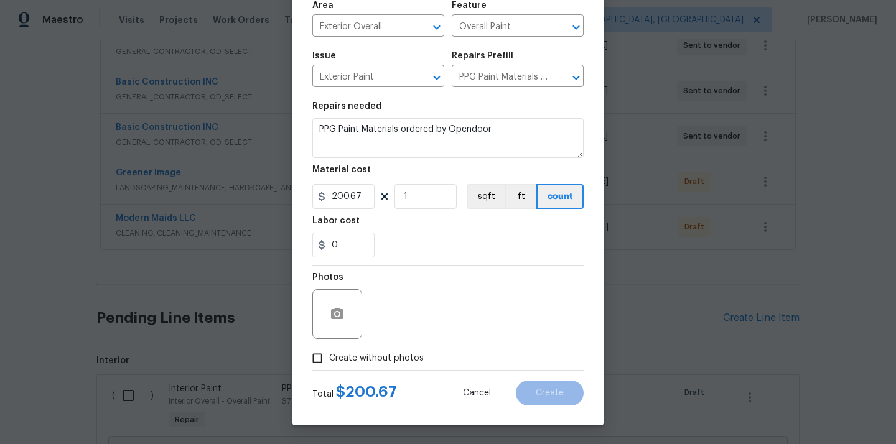
click at [380, 353] on span "Create without photos" at bounding box center [376, 358] width 95 height 13
click at [329, 353] on input "Create without photos" at bounding box center [318, 359] width 24 height 24
checkbox input "true"
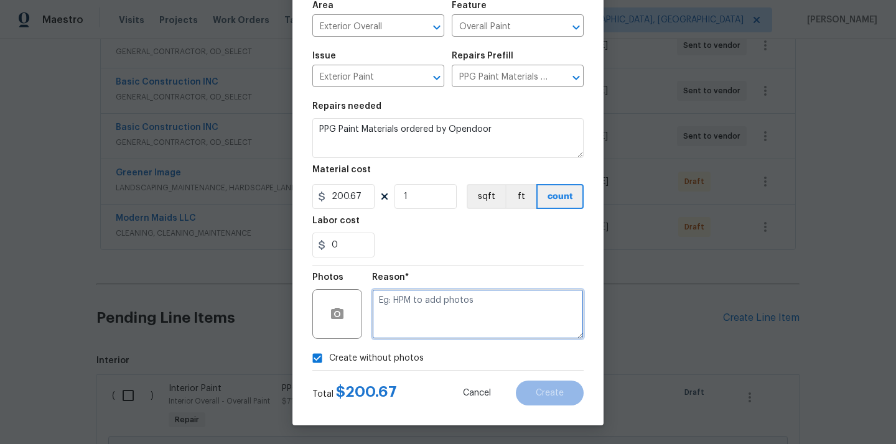
click at [407, 323] on textarea at bounding box center [478, 314] width 212 height 50
type textarea "N/A"
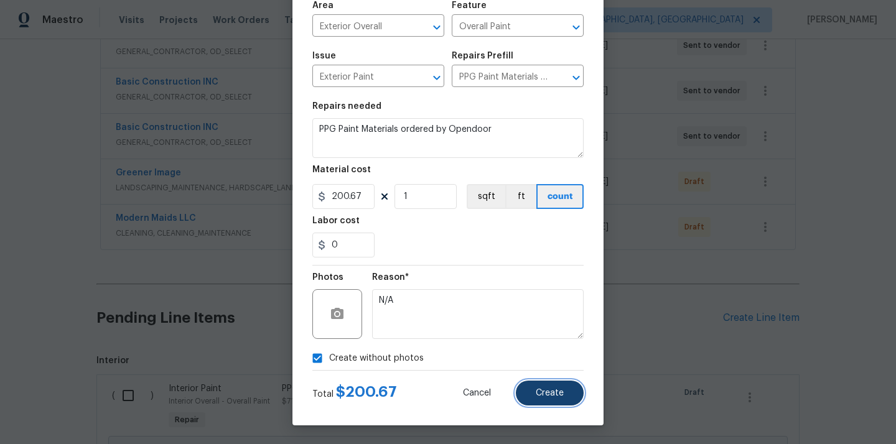
click at [533, 390] on button "Create" at bounding box center [550, 393] width 68 height 25
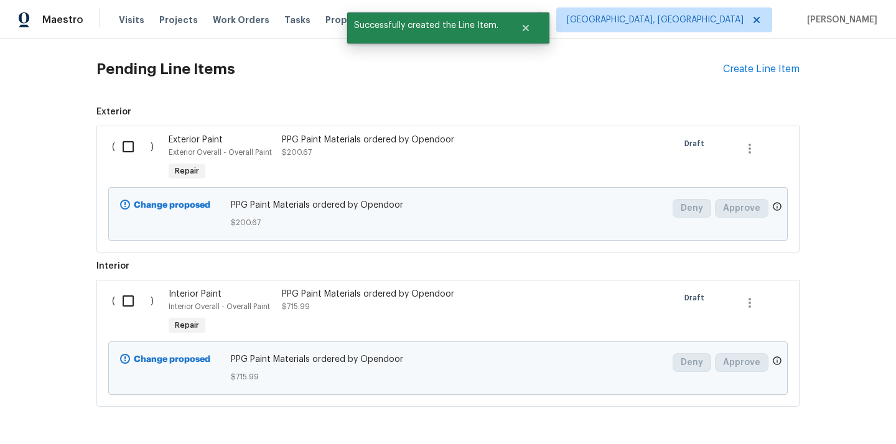
scroll to position [597, 0]
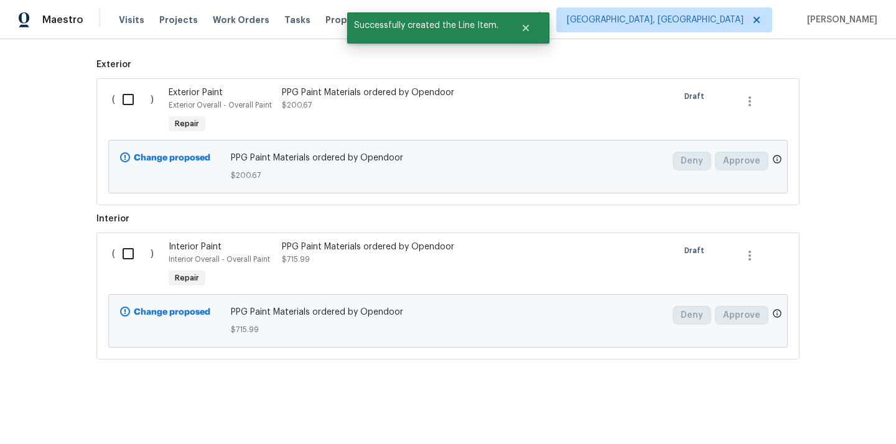
click at [127, 97] on input "checkbox" at bounding box center [132, 99] width 35 height 26
checkbox input "true"
click at [131, 247] on input "checkbox" at bounding box center [132, 254] width 35 height 26
checkbox input "true"
click at [826, 416] on span "Create Work Order" at bounding box center [824, 414] width 83 height 16
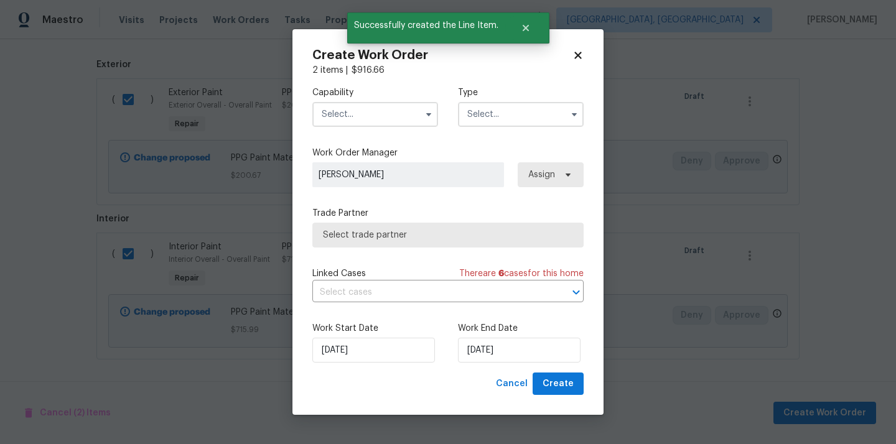
click at [352, 102] on input "text" at bounding box center [375, 114] width 126 height 25
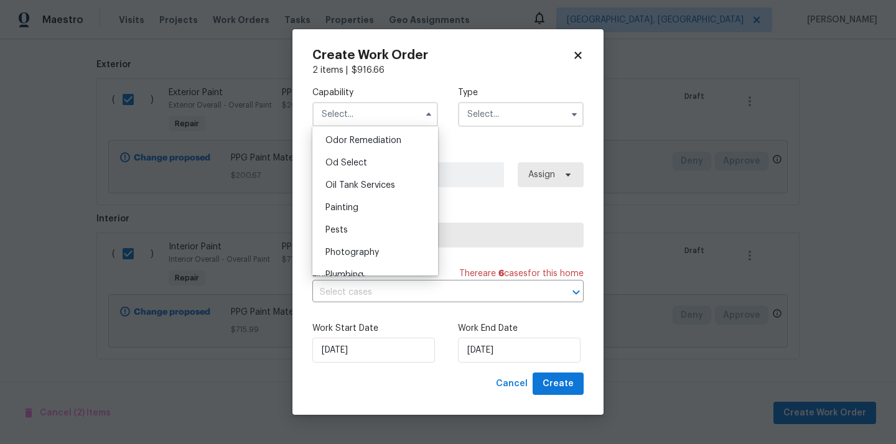
scroll to position [981, 0]
click at [360, 207] on div "Painting" at bounding box center [374, 205] width 119 height 22
type input "Painting"
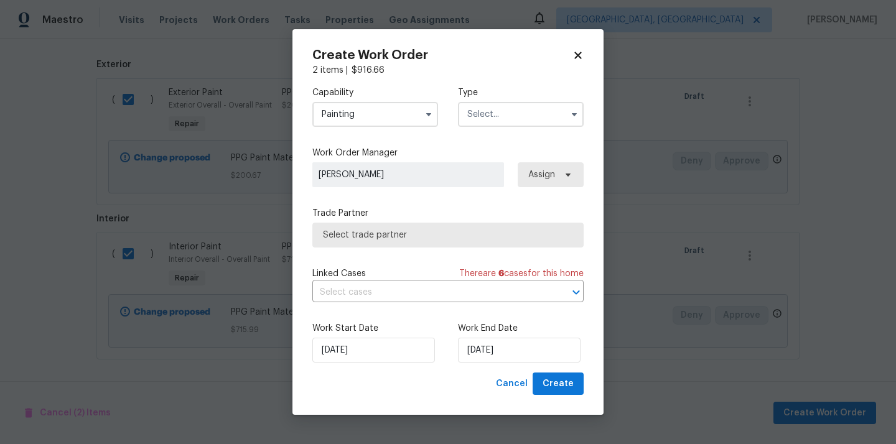
click at [517, 107] on input "text" at bounding box center [521, 114] width 126 height 25
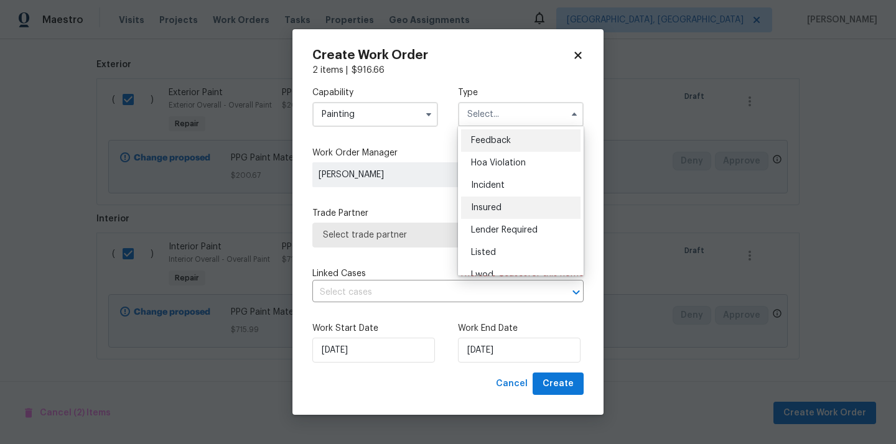
scroll to position [148, 0]
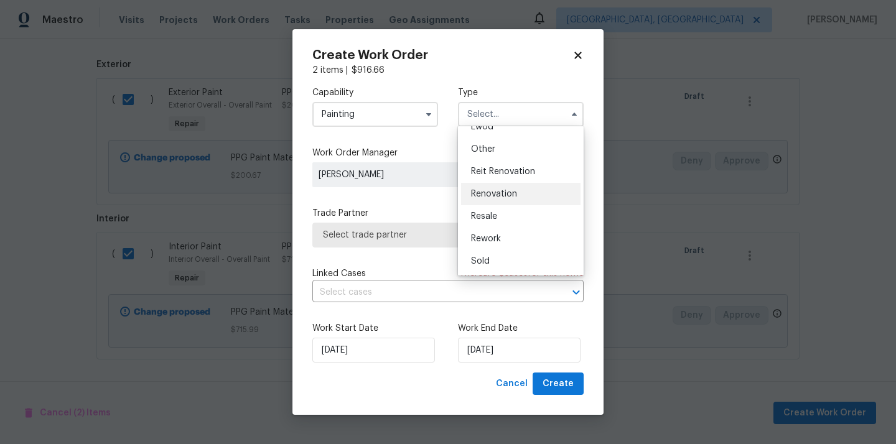
click at [530, 200] on div "Renovation" at bounding box center [520, 194] width 119 height 22
type input "Renovation"
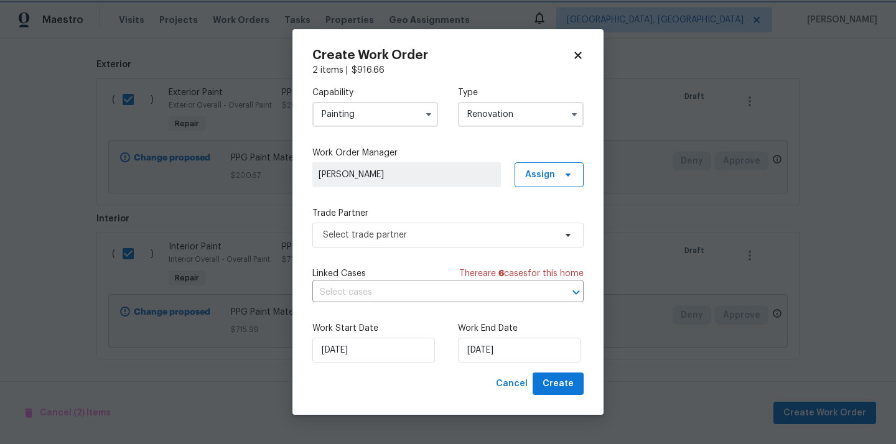
scroll to position [0, 0]
click at [530, 184] on span "Assign" at bounding box center [549, 174] width 69 height 25
click at [536, 222] on div "Assign to me" at bounding box center [551, 227] width 54 height 12
click at [458, 229] on span "Select trade partner" at bounding box center [439, 235] width 232 height 12
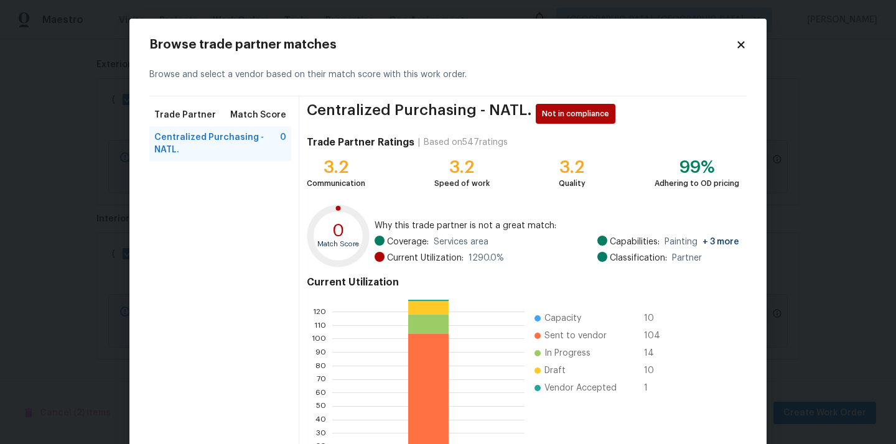
scroll to position [105, 0]
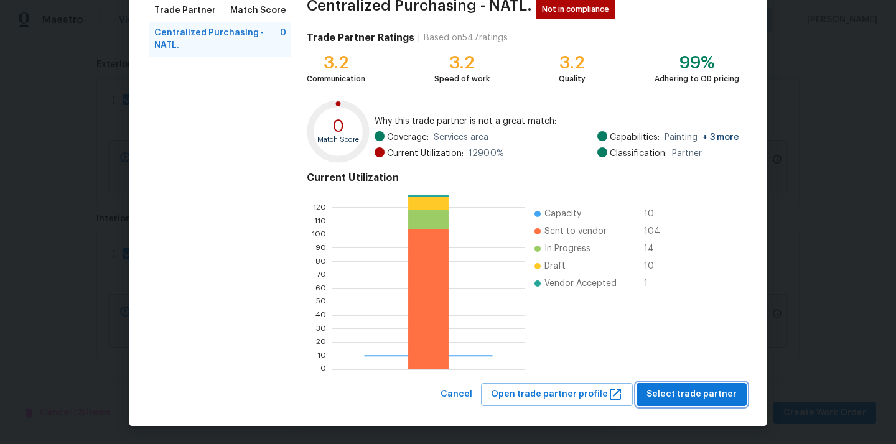
click at [675, 398] on span "Select trade partner" at bounding box center [692, 395] width 90 height 16
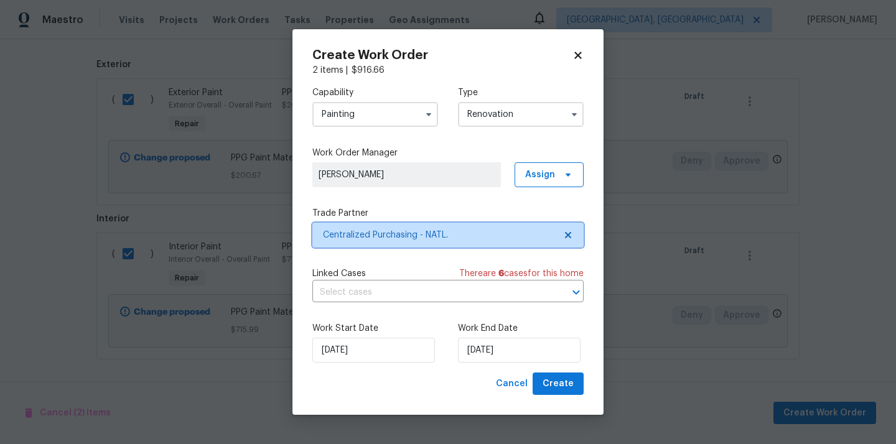
scroll to position [0, 0]
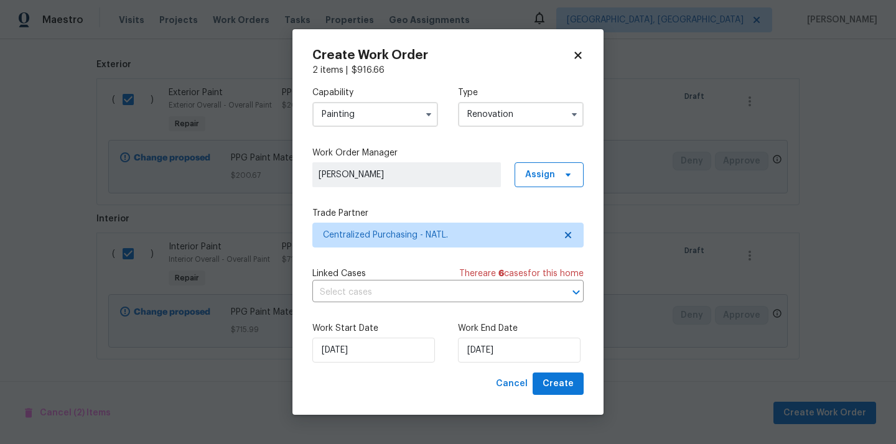
click at [587, 381] on div "Create Work Order 2 items | $ 916.66 Capability Painting Type Renovation Work O…" at bounding box center [447, 222] width 311 height 386
click at [576, 384] on button "Create" at bounding box center [558, 384] width 51 height 23
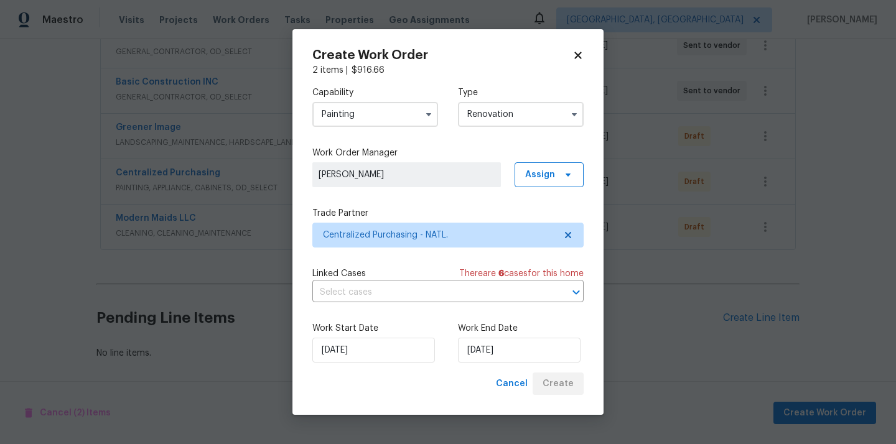
scroll to position [346, 0]
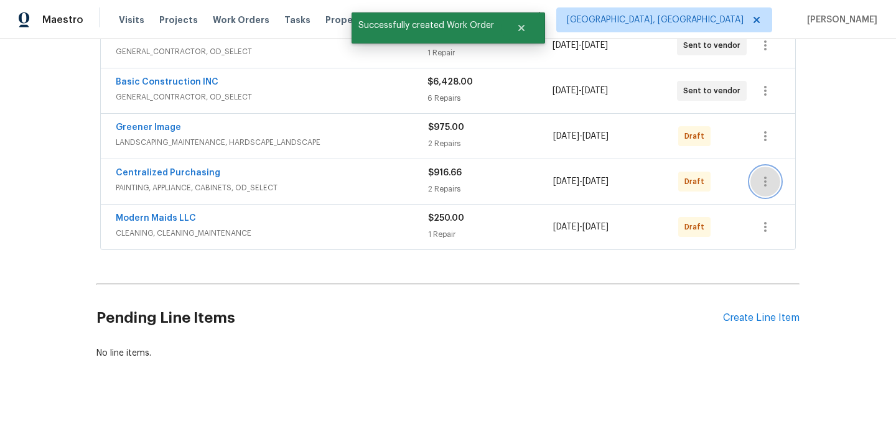
click at [767, 171] on button "button" at bounding box center [765, 182] width 30 height 30
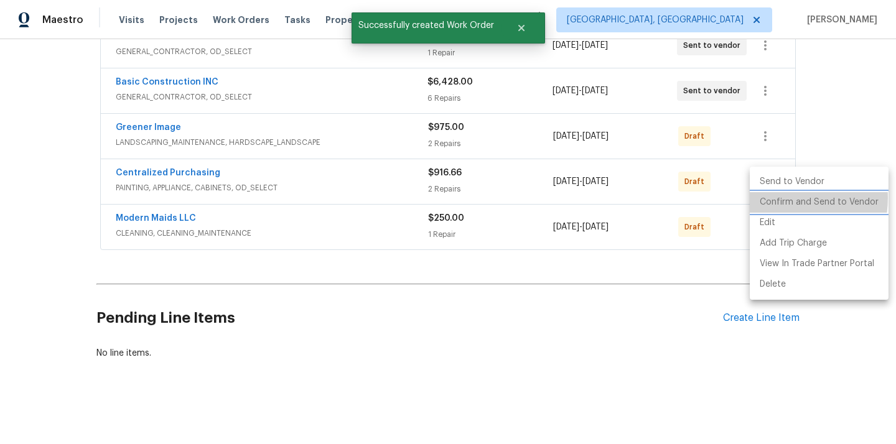
click at [773, 198] on li "Confirm and Send to Vendor" at bounding box center [819, 202] width 139 height 21
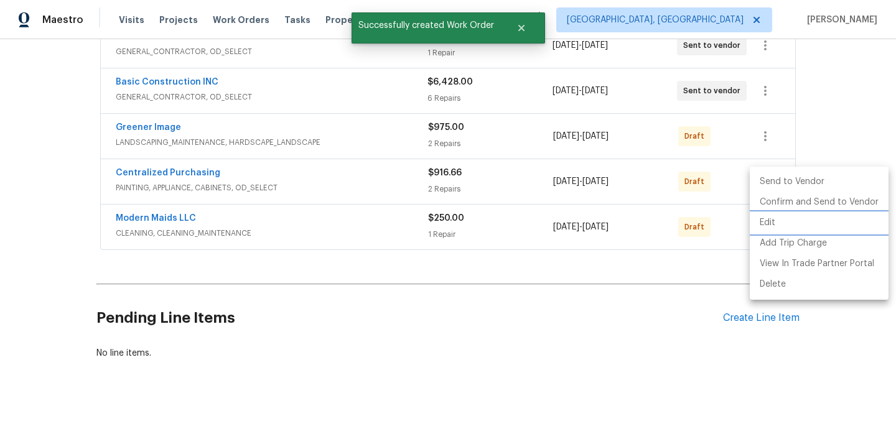
scroll to position [210, 0]
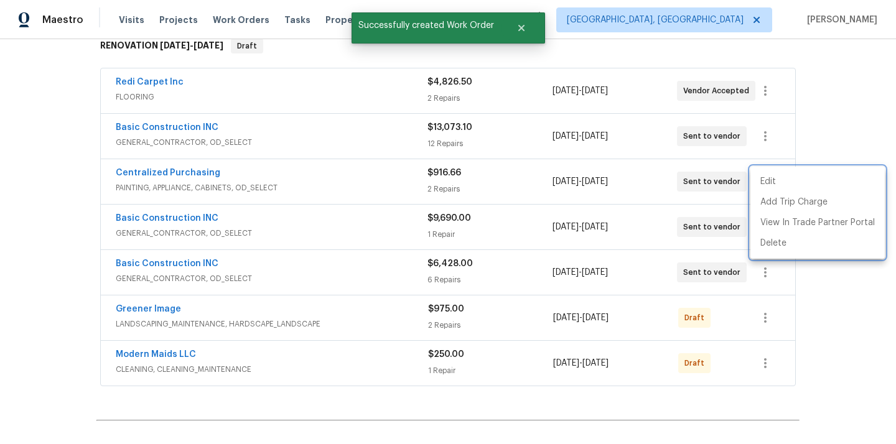
click at [193, 174] on div at bounding box center [448, 222] width 896 height 444
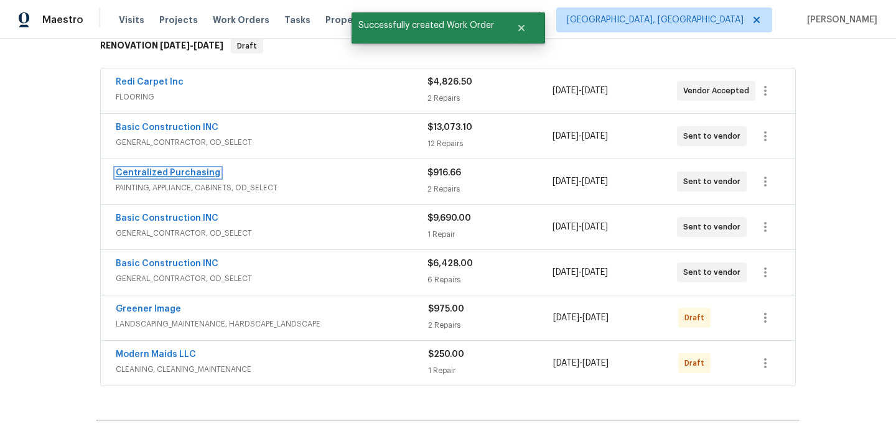
click at [187, 174] on link "Centralized Purchasing" at bounding box center [168, 173] width 105 height 9
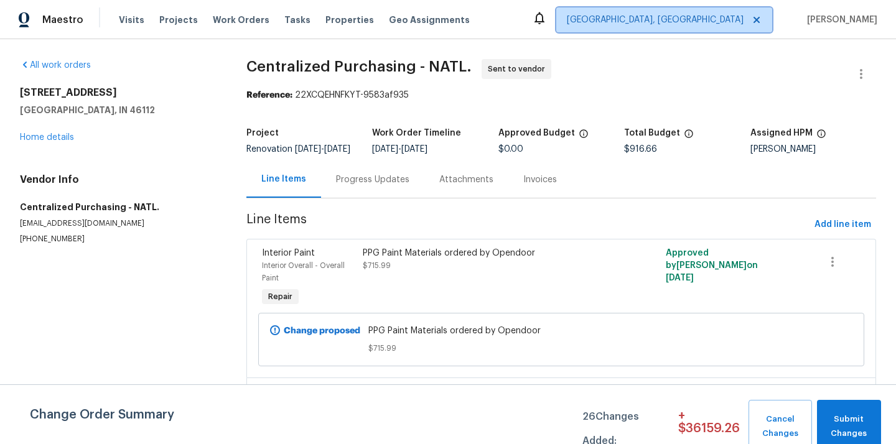
click at [726, 21] on span "[GEOGRAPHIC_DATA], [GEOGRAPHIC_DATA]" at bounding box center [655, 20] width 177 height 12
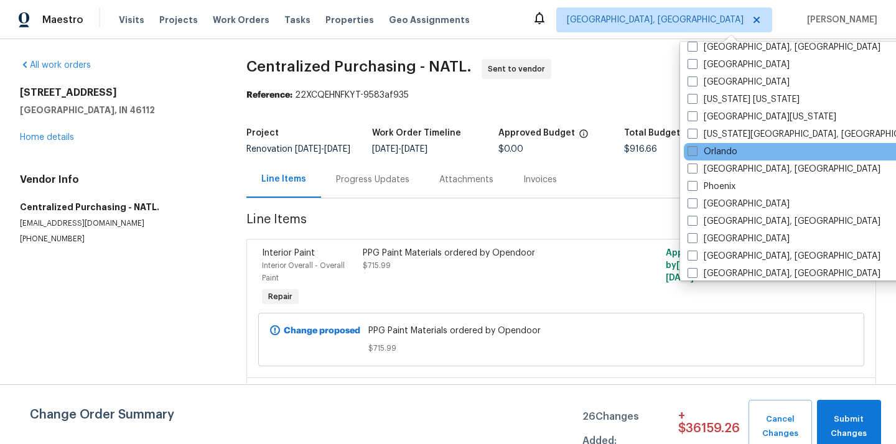
click at [727, 150] on label "Orlando" at bounding box center [713, 152] width 50 height 12
click at [696, 150] on input "Orlando" at bounding box center [692, 150] width 8 height 8
checkbox input "true"
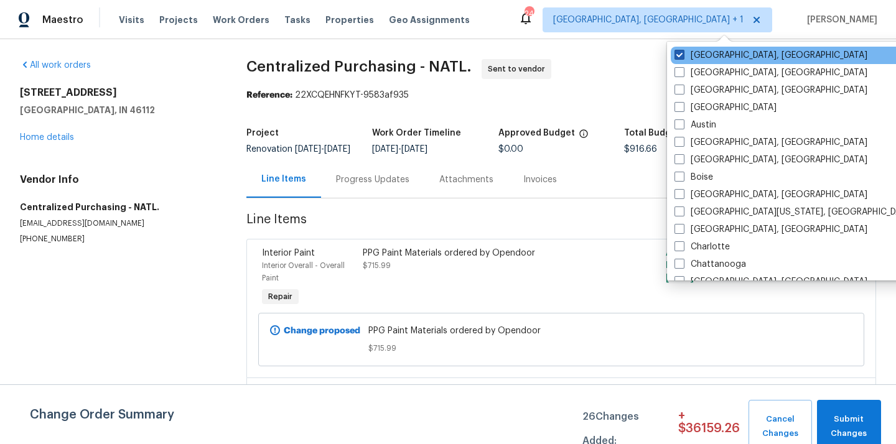
click at [710, 53] on label "[GEOGRAPHIC_DATA], [GEOGRAPHIC_DATA]" at bounding box center [771, 55] width 193 height 12
click at [683, 53] on input "[GEOGRAPHIC_DATA], [GEOGRAPHIC_DATA]" at bounding box center [679, 53] width 8 height 8
checkbox input "false"
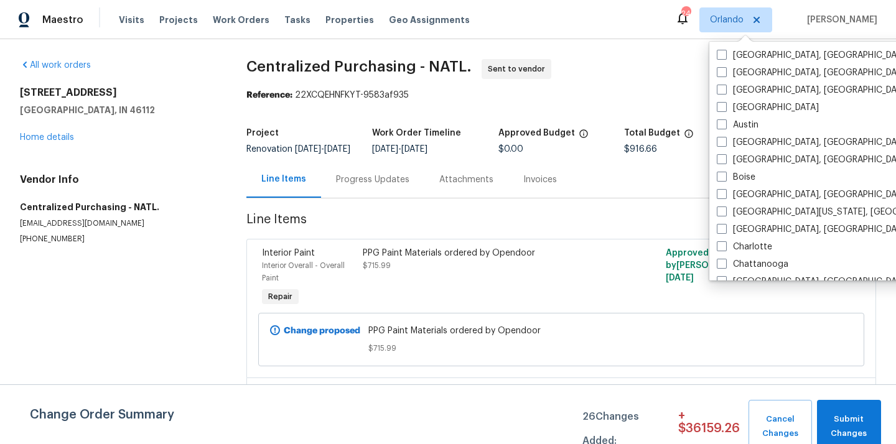
click at [152, 23] on div "Visits Projects Work Orders Tasks Properties Geo Assignments" at bounding box center [302, 19] width 366 height 25
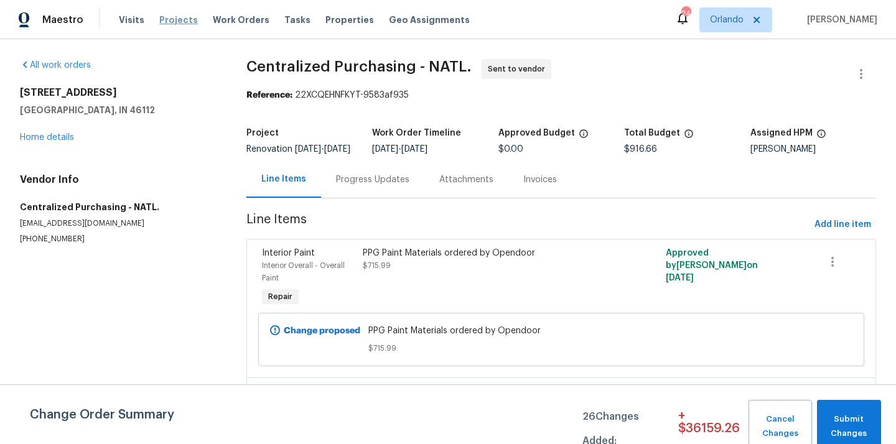
click at [185, 20] on span "Projects" at bounding box center [178, 20] width 39 height 12
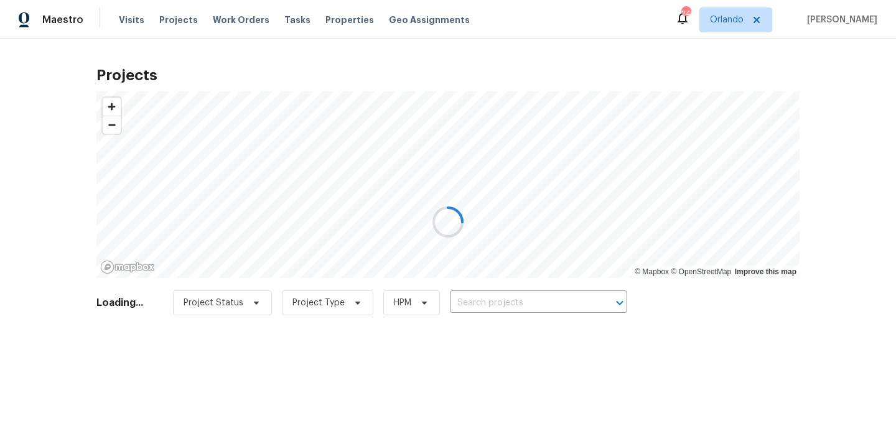
click at [490, 308] on div at bounding box center [448, 222] width 896 height 444
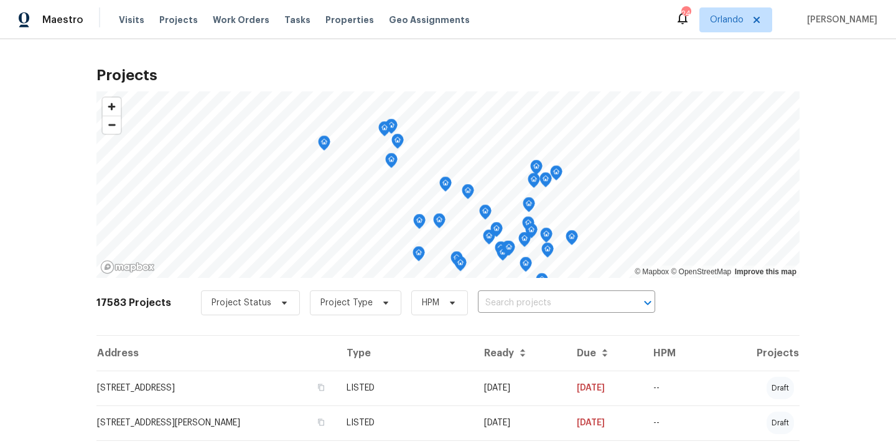
click at [494, 303] on input "text" at bounding box center [549, 303] width 143 height 19
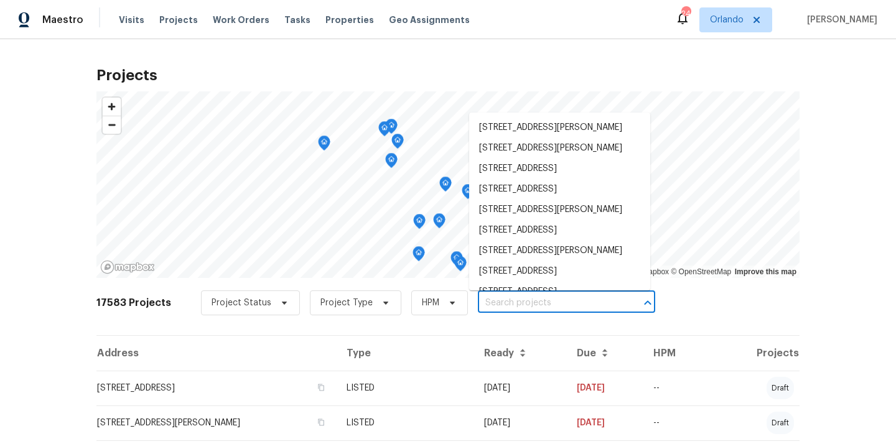
paste input "[STREET_ADDRESS]"
type input "[STREET_ADDRESS]"
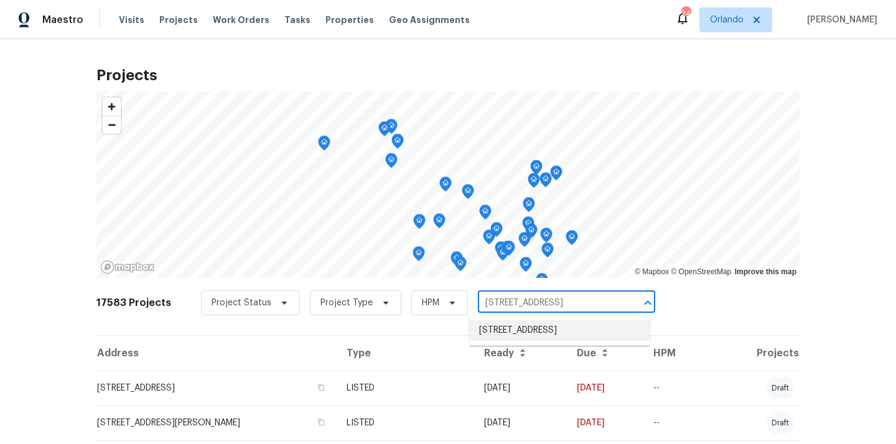
click at [499, 341] on li "[STREET_ADDRESS]" at bounding box center [559, 330] width 181 height 21
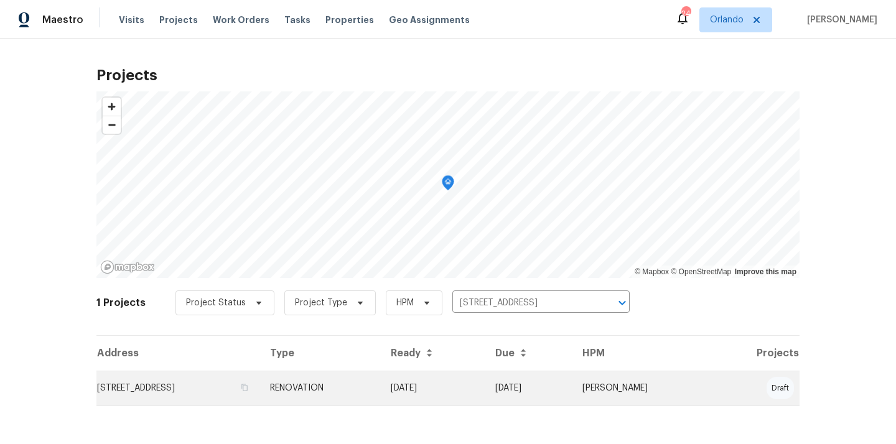
click at [381, 396] on td "RENOVATION" at bounding box center [320, 388] width 121 height 35
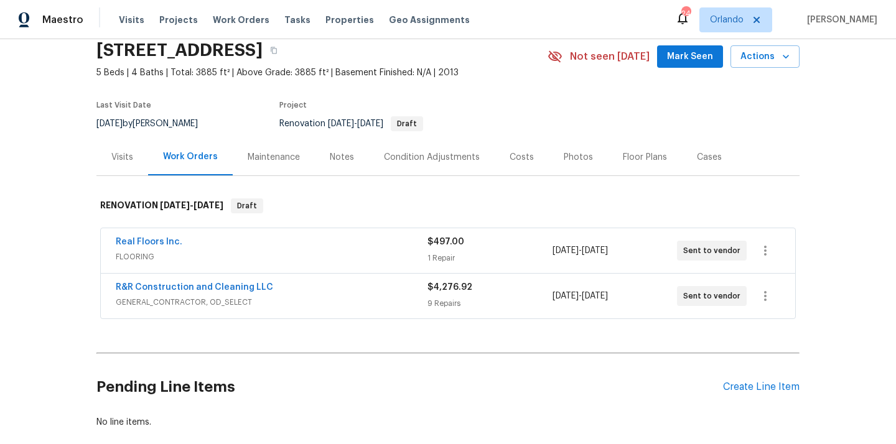
scroll to position [49, 0]
click at [263, 50] on h2 "[STREET_ADDRESS]" at bounding box center [179, 51] width 166 height 12
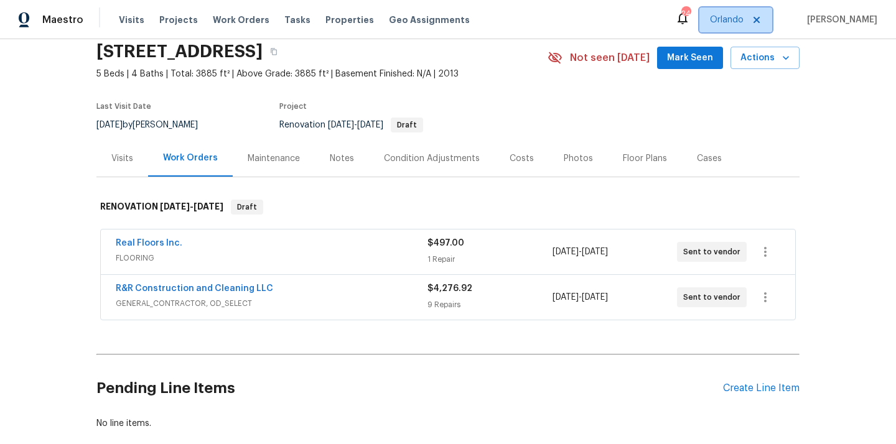
click at [732, 23] on span "Orlando" at bounding box center [727, 20] width 34 height 12
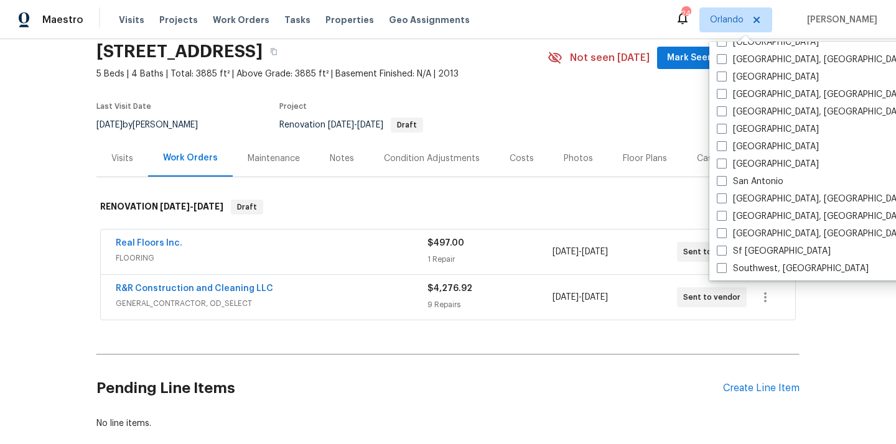
scroll to position [834, 0]
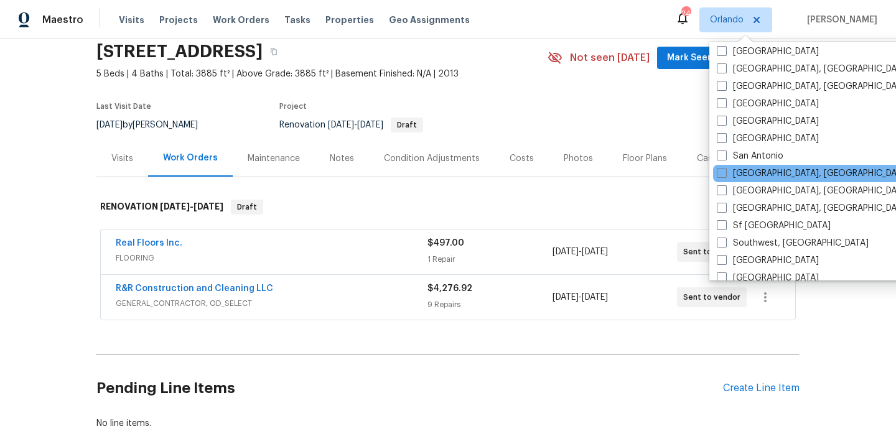
click at [743, 120] on label "[GEOGRAPHIC_DATA]" at bounding box center [768, 121] width 102 height 12
click at [725, 120] on input "[GEOGRAPHIC_DATA]" at bounding box center [721, 119] width 8 height 8
checkbox input "true"
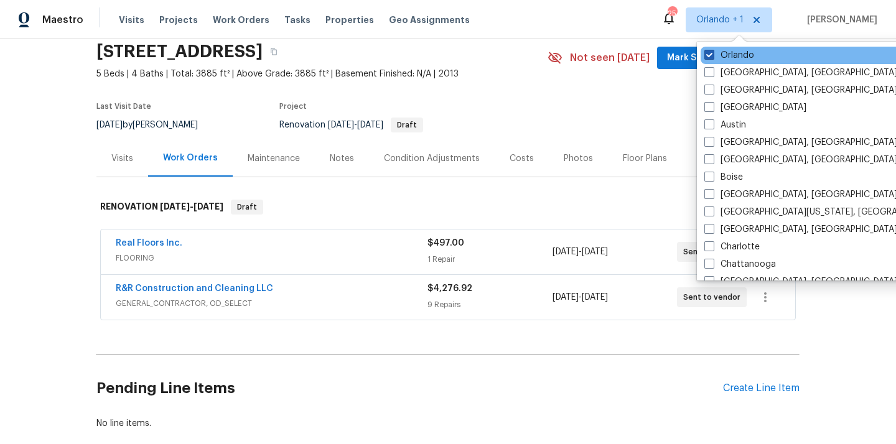
click at [737, 54] on label "Orlando" at bounding box center [729, 55] width 50 height 12
click at [713, 54] on input "Orlando" at bounding box center [708, 53] width 8 height 8
checkbox input "false"
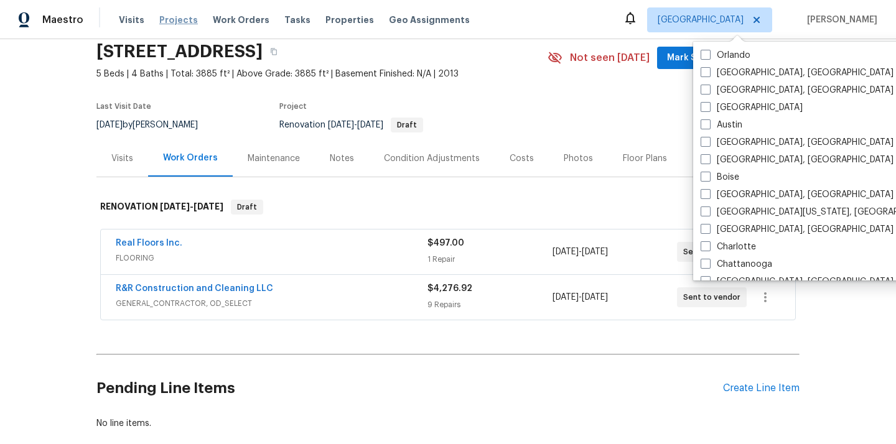
click at [178, 17] on span "Projects" at bounding box center [178, 20] width 39 height 12
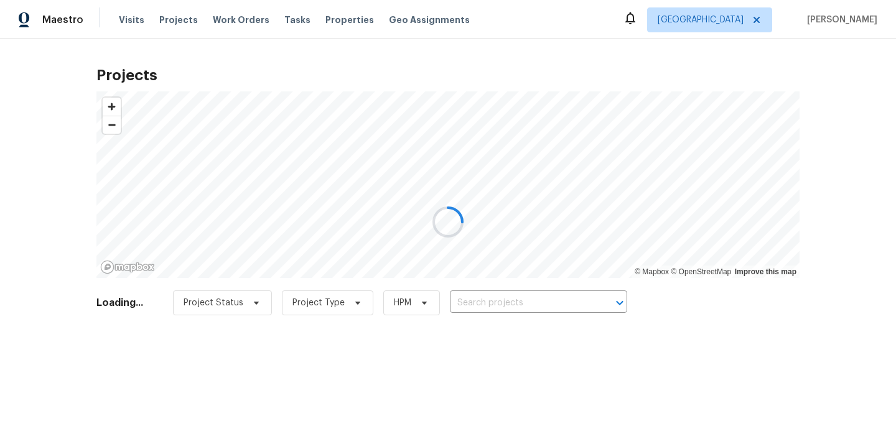
click at [533, 292] on div at bounding box center [448, 222] width 896 height 444
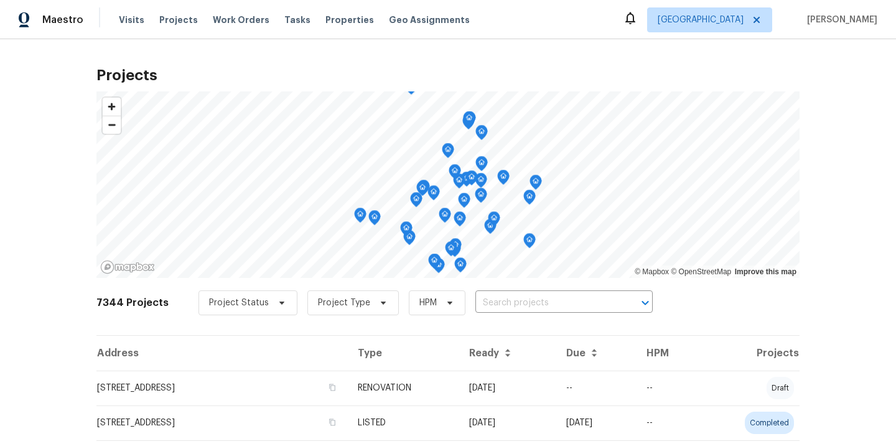
click at [536, 299] on input "text" at bounding box center [546, 303] width 143 height 19
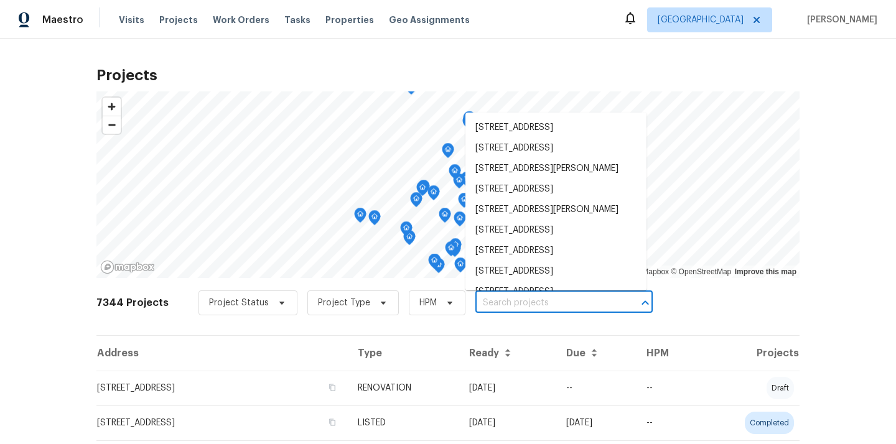
paste input "276 Barnhill Dr, Folsom, CA 95630"
type input "276 Barnhill Dr, Folsom, CA 95630"
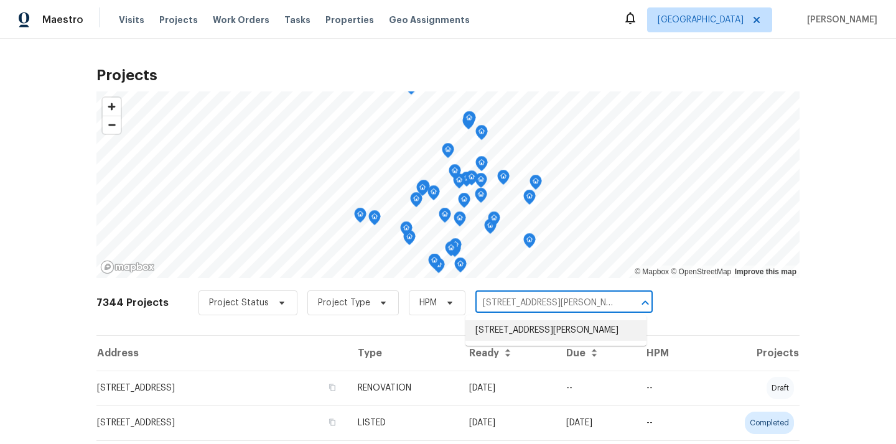
click at [536, 329] on li "276 Barnhill Dr, Folsom, CA 95630" at bounding box center [555, 330] width 181 height 21
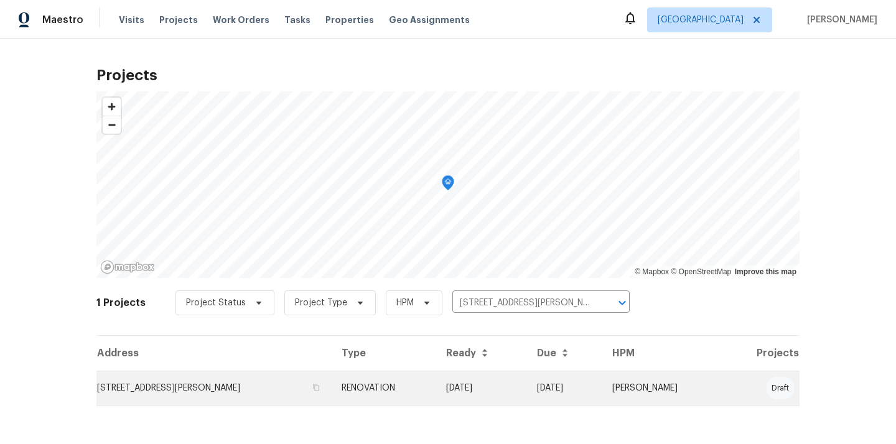
click at [296, 378] on td "276 Barnhill Dr, Folsom, CA 95630" at bounding box center [213, 388] width 235 height 35
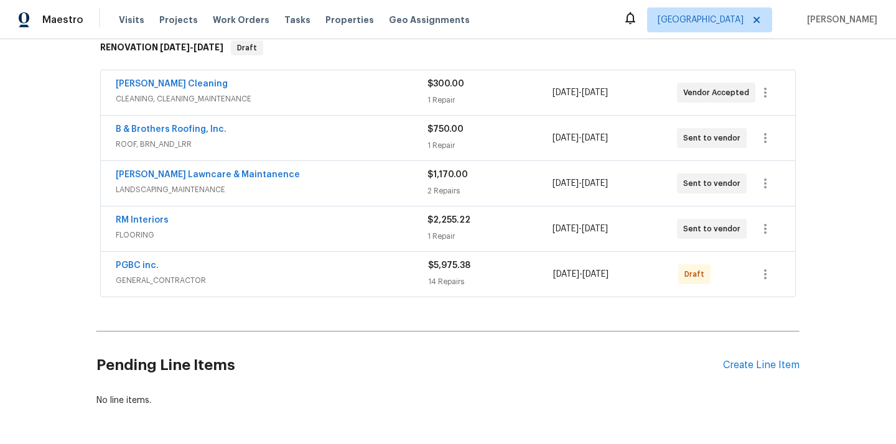
scroll to position [255, 0]
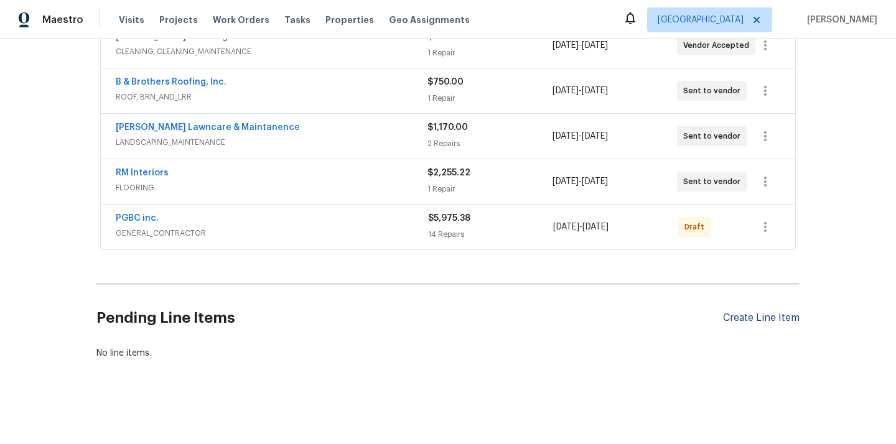
click at [730, 318] on div "Create Line Item" at bounding box center [761, 318] width 77 height 12
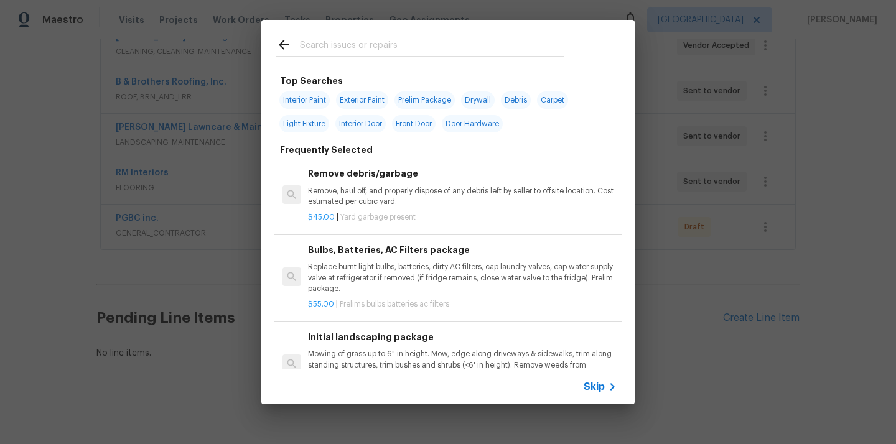
click at [462, 48] on input "text" at bounding box center [432, 46] width 264 height 19
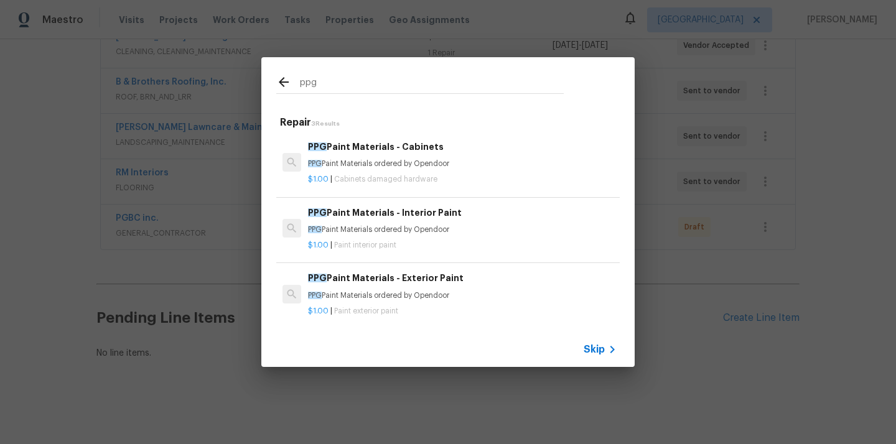
type input "ppg"
click at [381, 220] on div "PPG Paint Materials - Interior Paint PPG Paint Materials ordered by Opendoor" at bounding box center [462, 221] width 309 height 30
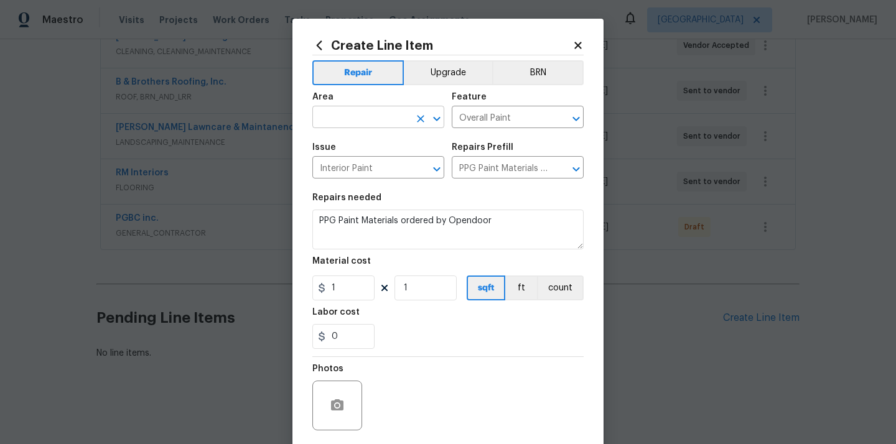
click at [390, 118] on input "text" at bounding box center [360, 118] width 97 height 19
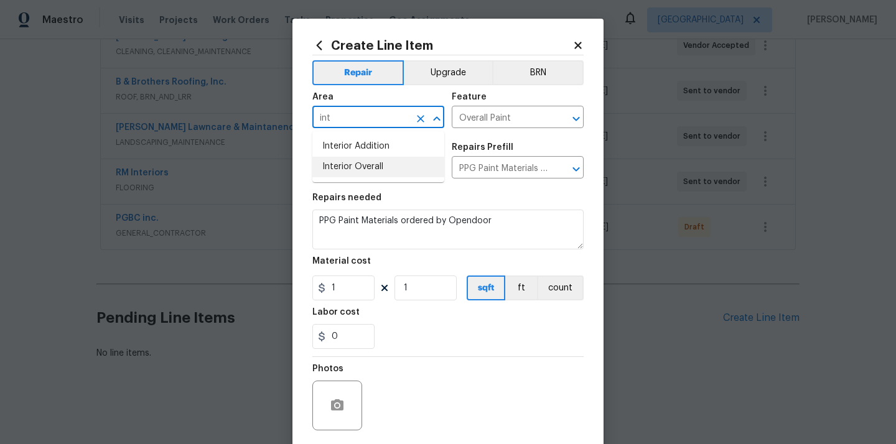
click at [390, 161] on li "Interior Overall" at bounding box center [378, 167] width 132 height 21
type input "Interior Overall"
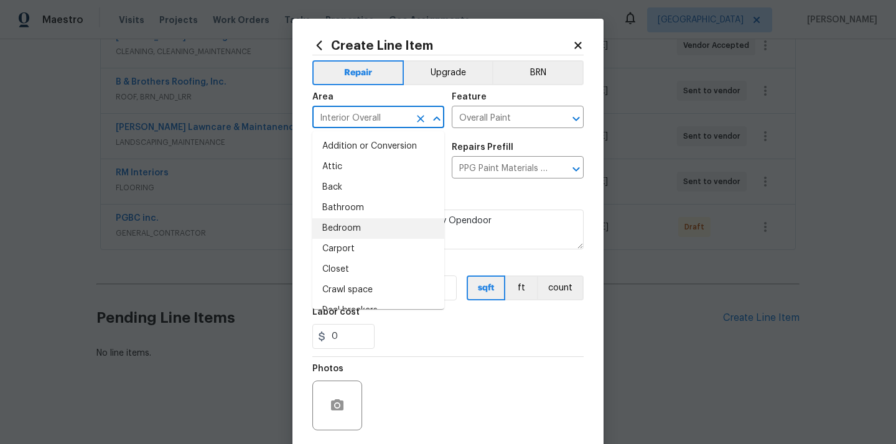
click at [502, 200] on div "Repairs needed" at bounding box center [447, 202] width 271 height 16
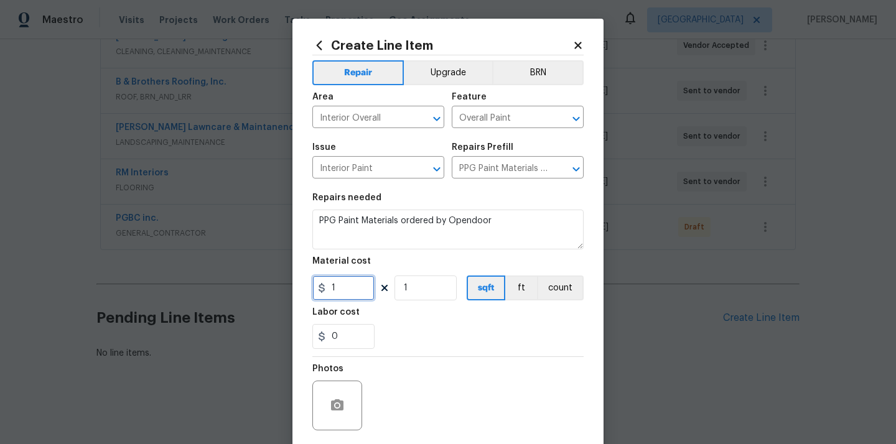
drag, startPoint x: 360, startPoint y: 286, endPoint x: 300, endPoint y: 286, distance: 60.4
click at [300, 286] on div "Create Line Item Repair Upgrade BRN Area Interior Overall ​ Feature Overall Pai…" at bounding box center [447, 268] width 311 height 498
paste input "489.4"
type input "489.41"
click at [436, 338] on div "0" at bounding box center [447, 336] width 271 height 25
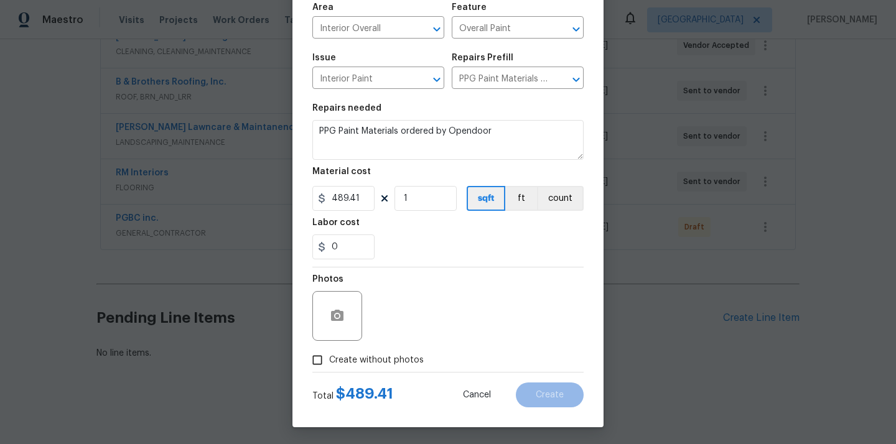
scroll to position [92, 0]
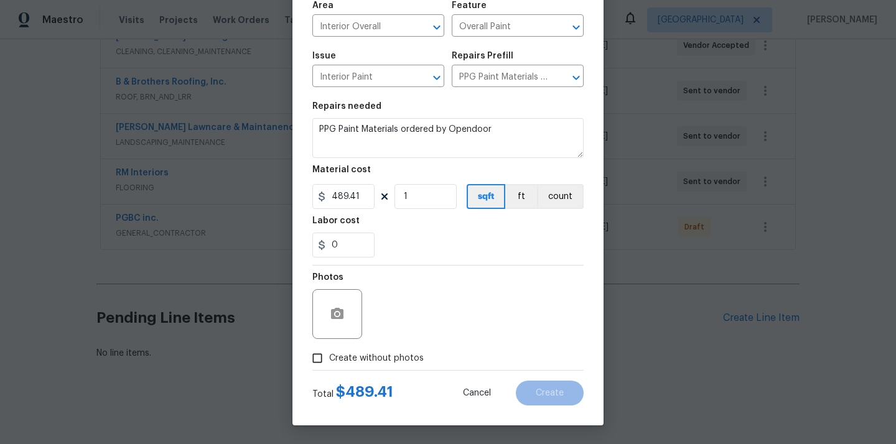
click at [406, 373] on div "Total $ 489.41 Cancel Create" at bounding box center [447, 388] width 271 height 35
click at [406, 362] on span "Create without photos" at bounding box center [376, 358] width 95 height 13
click at [329, 362] on input "Create without photos" at bounding box center [318, 359] width 24 height 24
checkbox input "true"
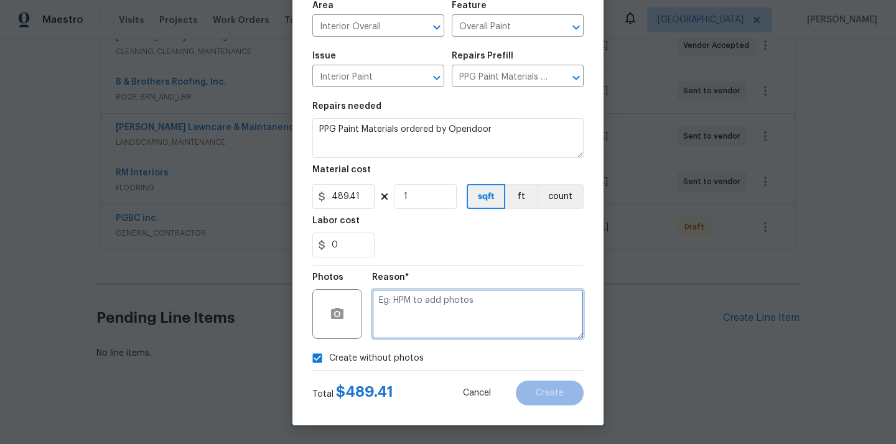
click at [420, 329] on textarea at bounding box center [478, 314] width 212 height 50
type textarea "N/A"
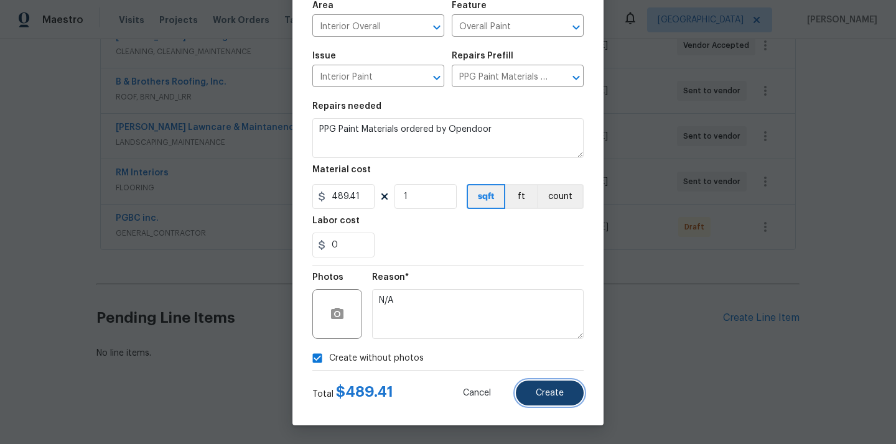
click at [543, 390] on span "Create" at bounding box center [550, 393] width 28 height 9
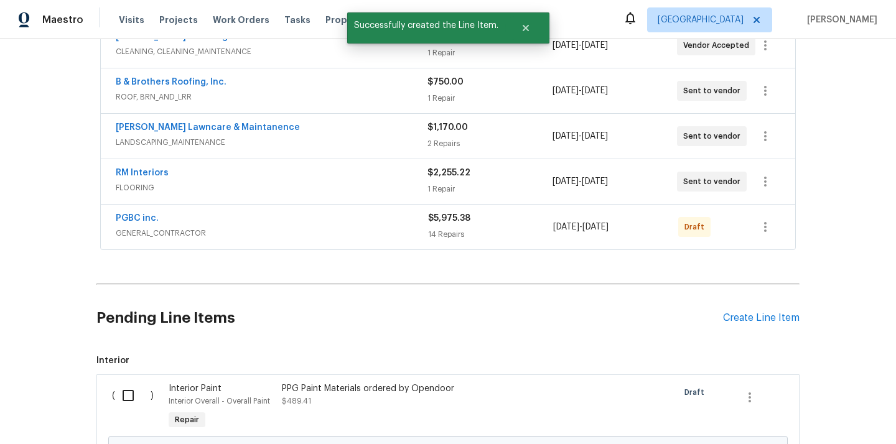
scroll to position [397, 0]
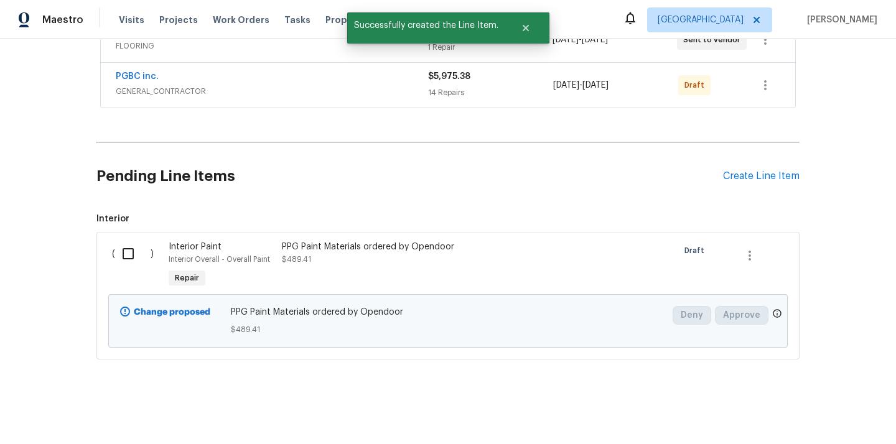
click at [119, 268] on div "( )" at bounding box center [136, 265] width 57 height 57
click at [123, 255] on input "checkbox" at bounding box center [132, 254] width 35 height 26
checkbox input "true"
click at [811, 407] on span "Create Work Order" at bounding box center [824, 414] width 83 height 16
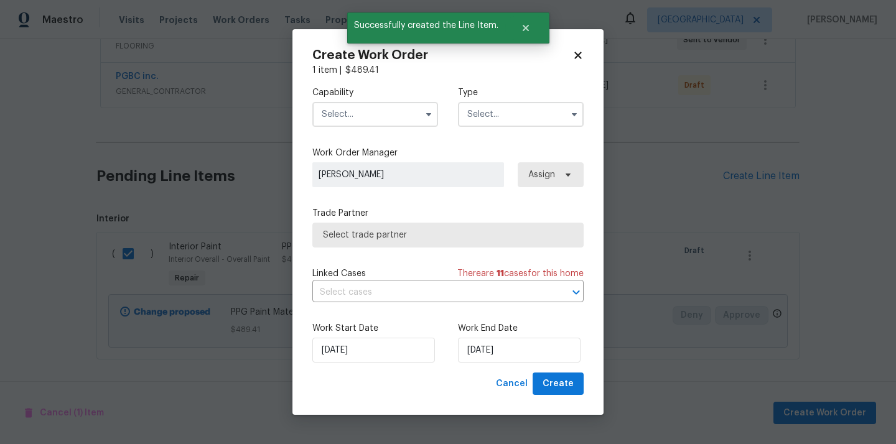
click at [401, 116] on input "text" at bounding box center [375, 114] width 126 height 25
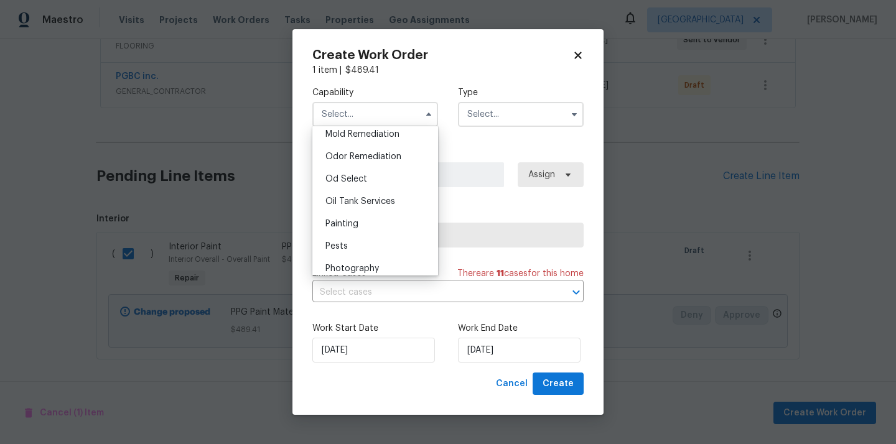
scroll to position [973, 0]
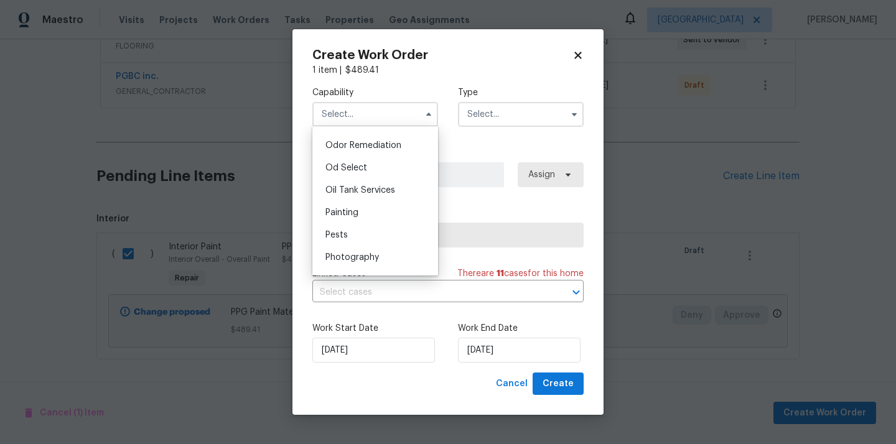
click at [399, 211] on div "Painting" at bounding box center [374, 213] width 119 height 22
type input "Painting"
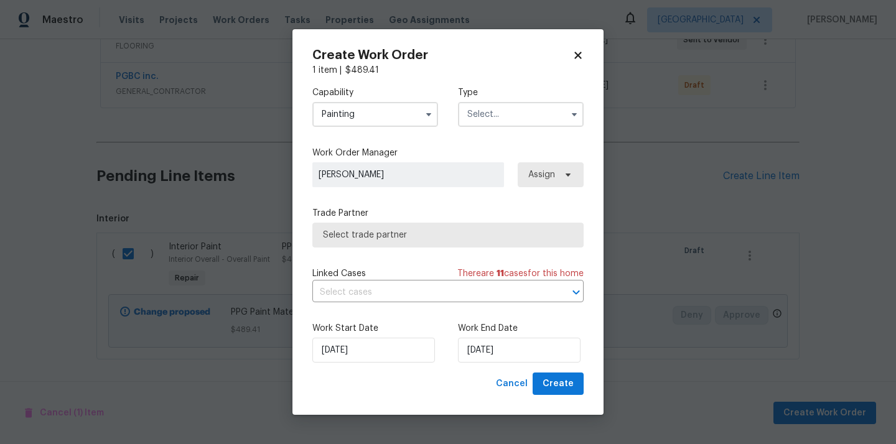
click at [512, 121] on input "text" at bounding box center [521, 114] width 126 height 25
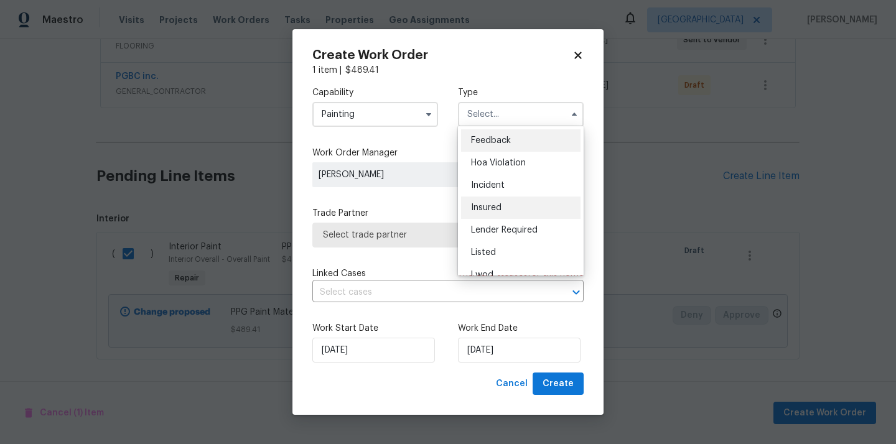
scroll to position [148, 0]
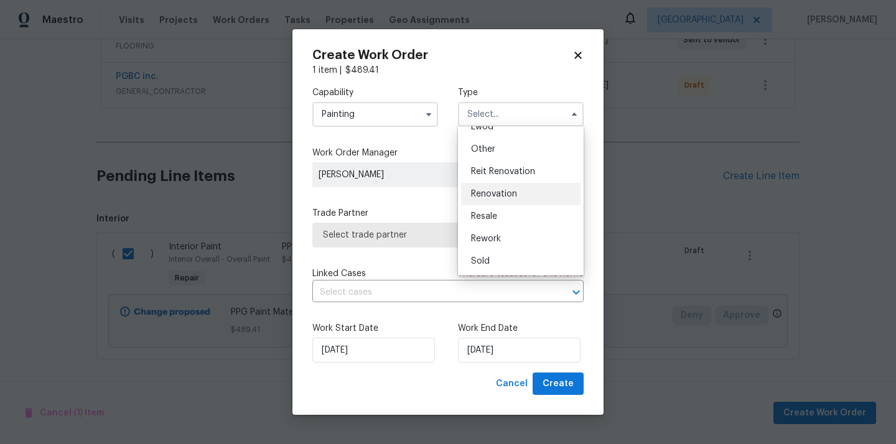
click at [521, 196] on div "Renovation" at bounding box center [520, 194] width 119 height 22
type input "Renovation"
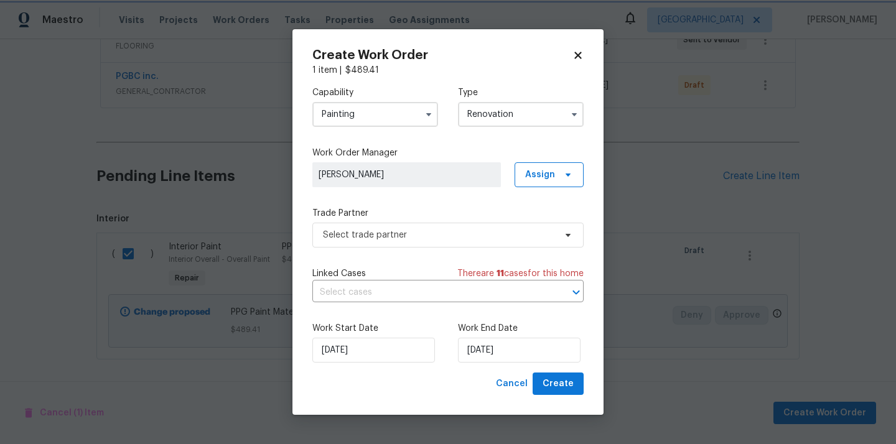
scroll to position [0, 0]
click at [543, 174] on span "Assign" at bounding box center [540, 175] width 30 height 12
click at [538, 223] on div "Assign to me" at bounding box center [551, 227] width 54 height 12
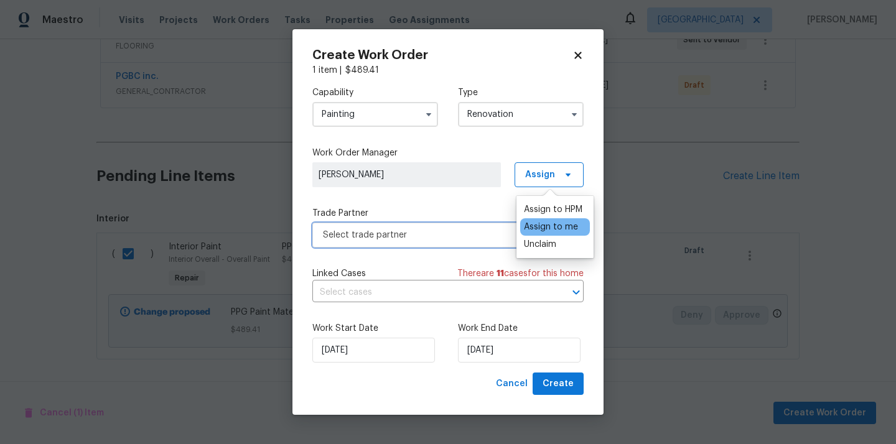
click at [433, 240] on span "Select trade partner" at bounding box center [439, 235] width 232 height 12
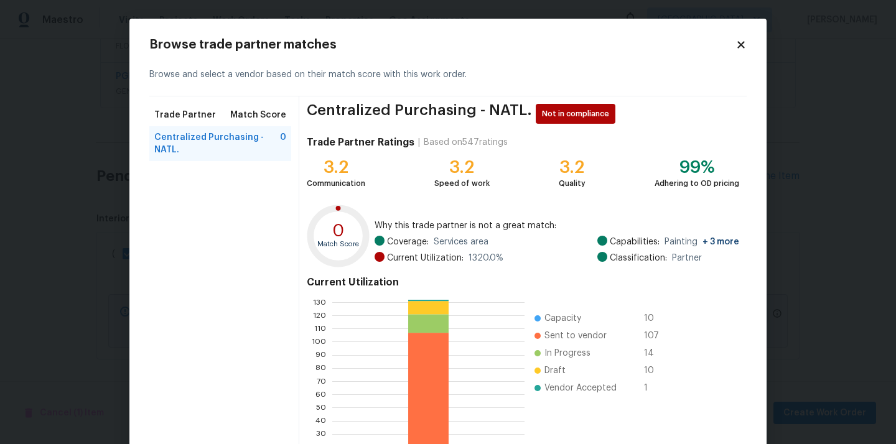
scroll to position [105, 0]
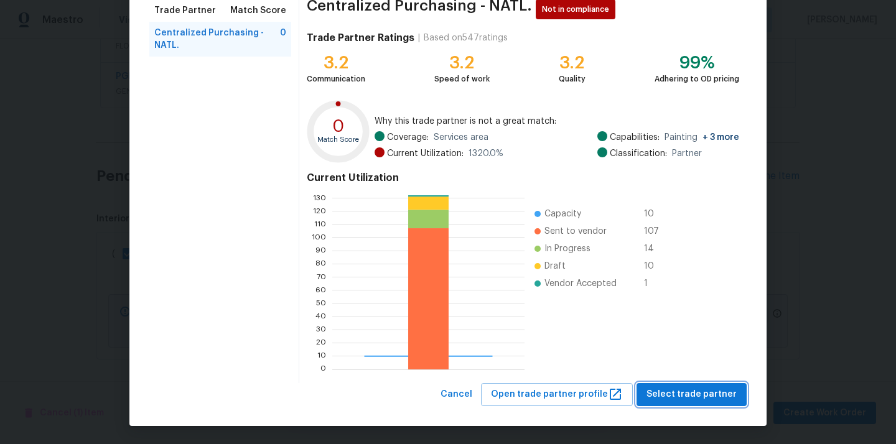
click at [686, 387] on span "Select trade partner" at bounding box center [692, 395] width 90 height 16
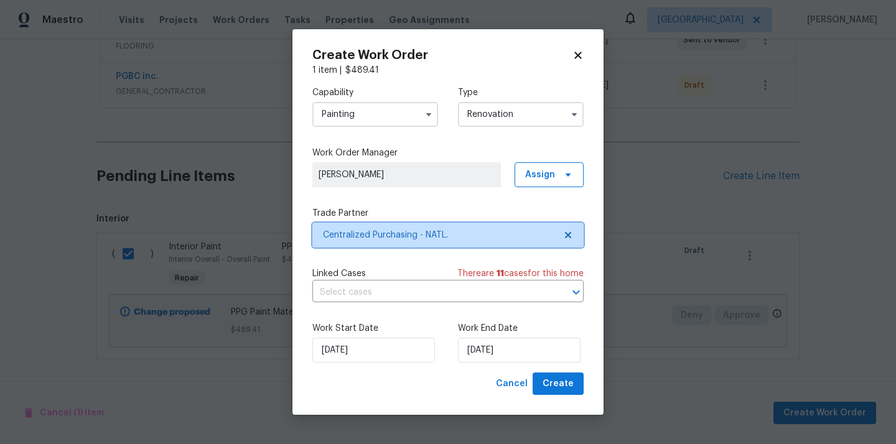
scroll to position [0, 0]
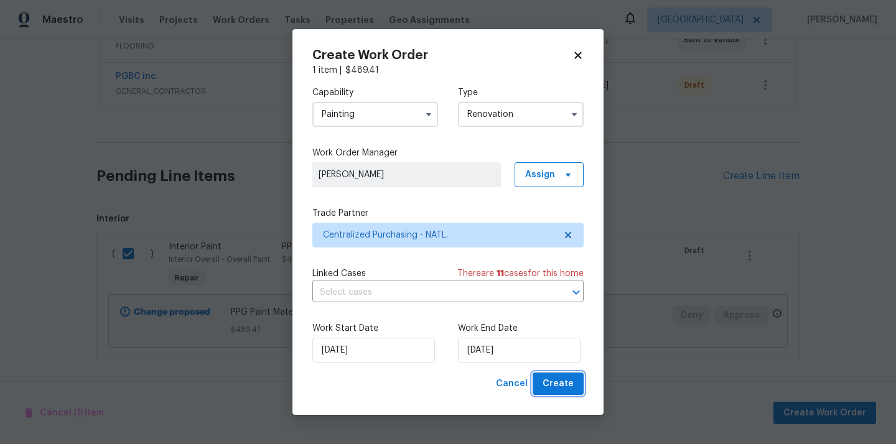
click at [565, 387] on span "Create" at bounding box center [558, 384] width 31 height 16
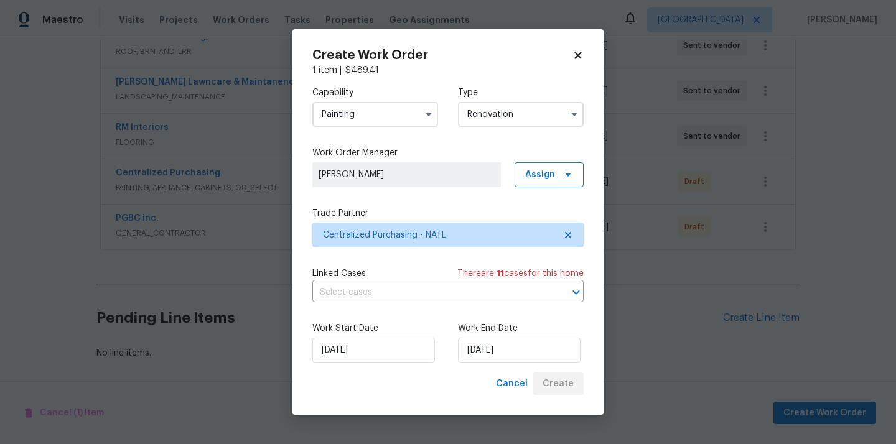
scroll to position [301, 0]
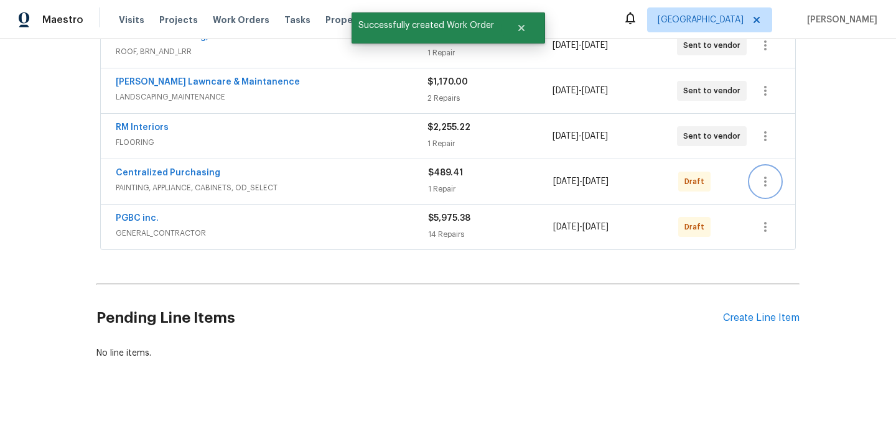
click at [765, 181] on icon "button" at bounding box center [765, 182] width 2 height 10
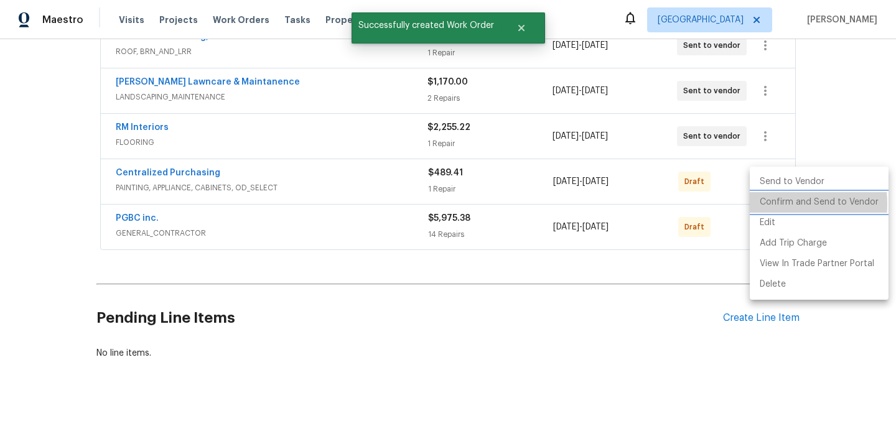
click at [767, 204] on li "Confirm and Send to Vendor" at bounding box center [819, 202] width 139 height 21
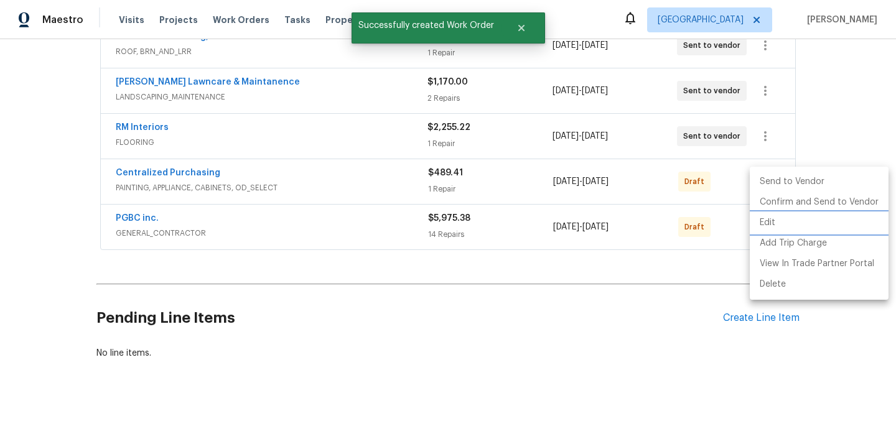
scroll to position [164, 0]
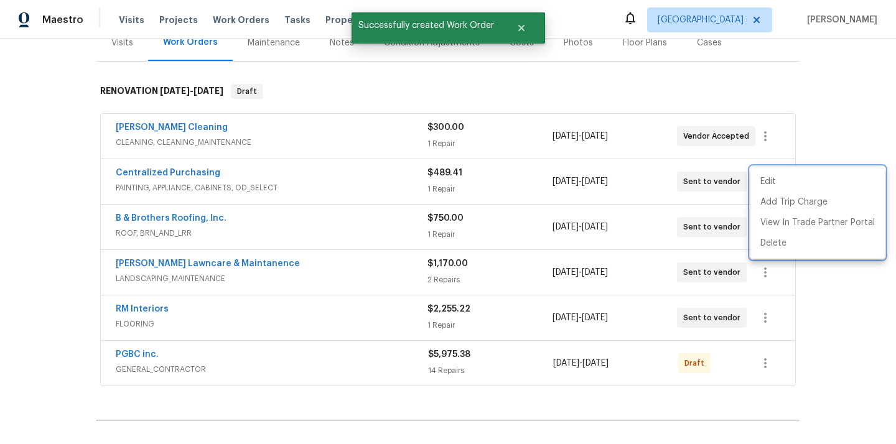
click at [217, 174] on div at bounding box center [448, 222] width 896 height 444
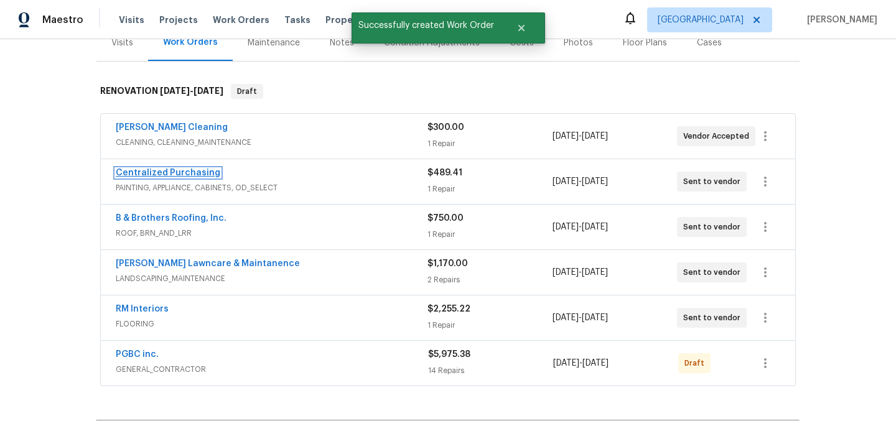
click at [199, 174] on link "Centralized Purchasing" at bounding box center [168, 173] width 105 height 9
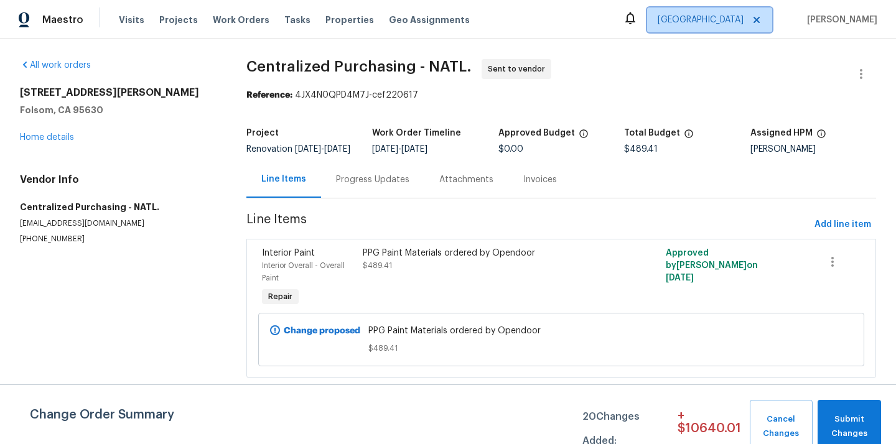
click at [719, 26] on span "[GEOGRAPHIC_DATA]" at bounding box center [701, 20] width 86 height 12
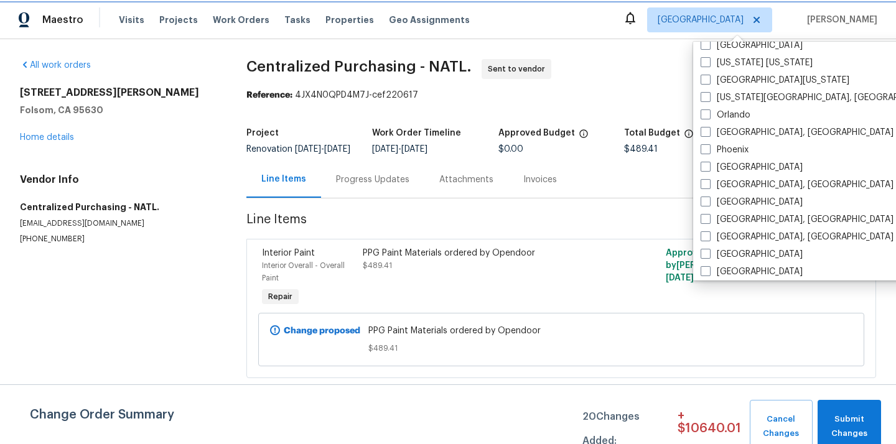
scroll to position [658, 0]
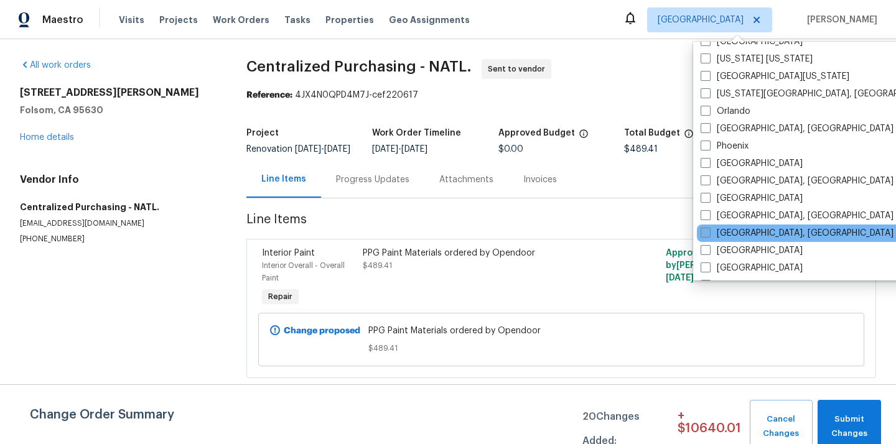
click at [731, 233] on label "[GEOGRAPHIC_DATA], [GEOGRAPHIC_DATA]" at bounding box center [797, 233] width 193 height 12
click at [709, 233] on input "[GEOGRAPHIC_DATA], [GEOGRAPHIC_DATA]" at bounding box center [705, 231] width 8 height 8
checkbox input "true"
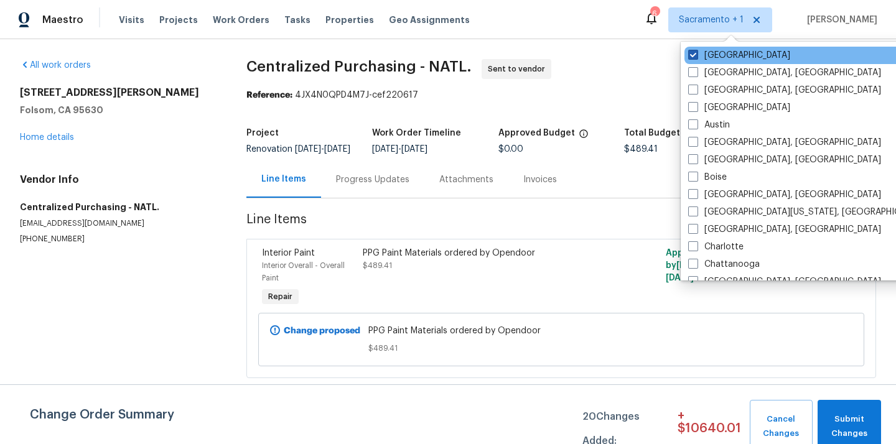
click at [719, 55] on label "[GEOGRAPHIC_DATA]" at bounding box center [739, 55] width 102 height 12
click at [696, 55] on input "[GEOGRAPHIC_DATA]" at bounding box center [692, 53] width 8 height 8
checkbox input "false"
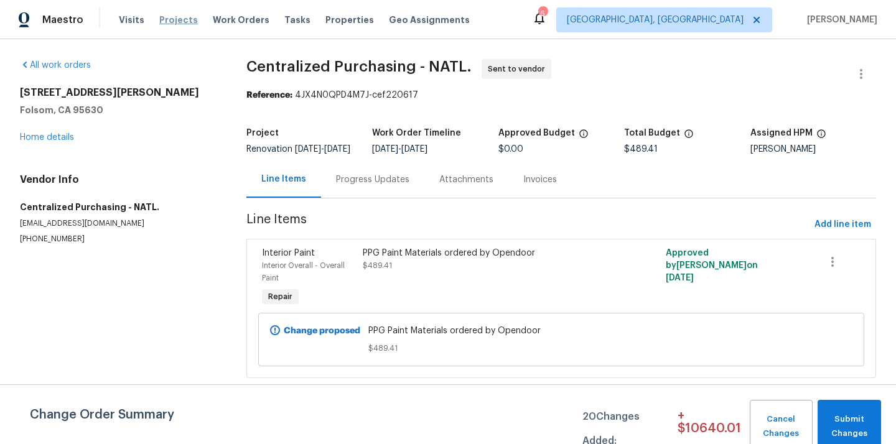
click at [174, 20] on span "Projects" at bounding box center [178, 20] width 39 height 12
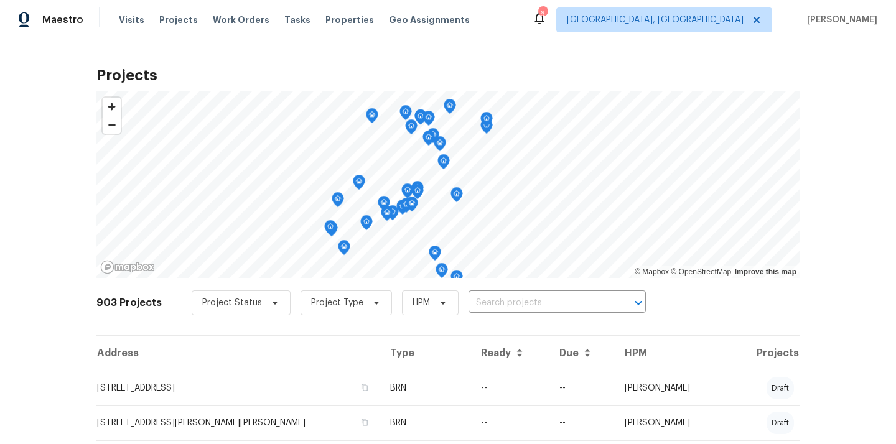
click at [557, 304] on input "text" at bounding box center [540, 303] width 143 height 19
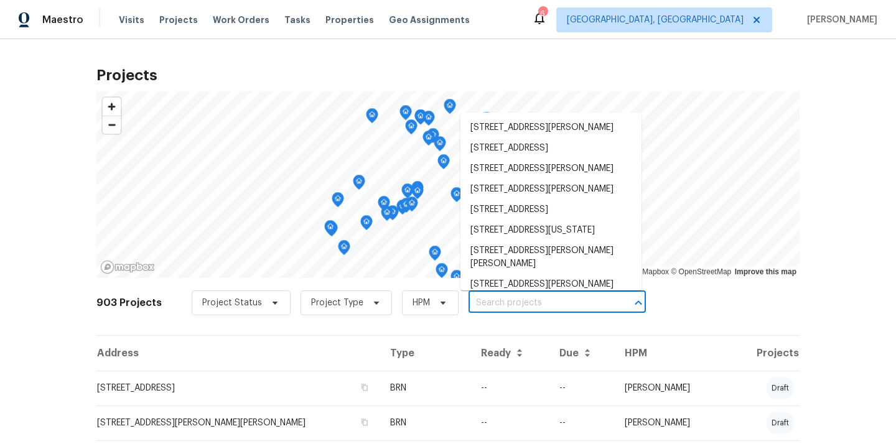
paste input "9401 Rutlandshire Dr, Mechanicsville, VA 23116"
type input "9401 Rutlandshire Dr, Mechanicsville, VA 23116"
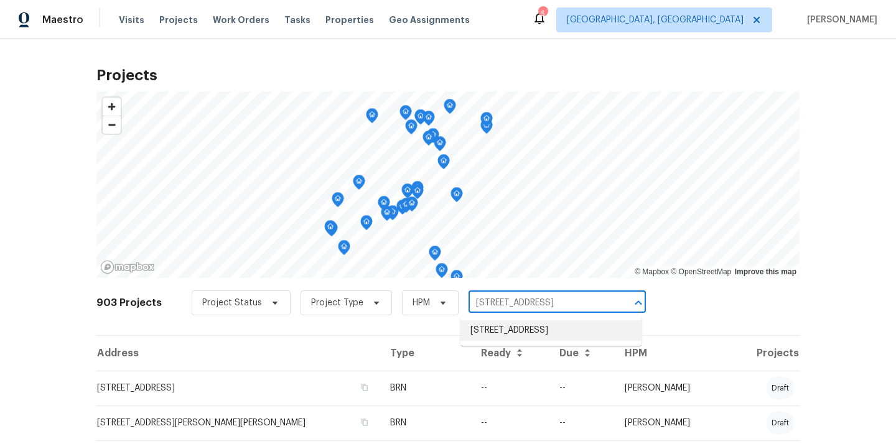
click at [543, 324] on li "9401 Rutlandshire Dr, Mechanicsville, VA 23116" at bounding box center [550, 330] width 181 height 21
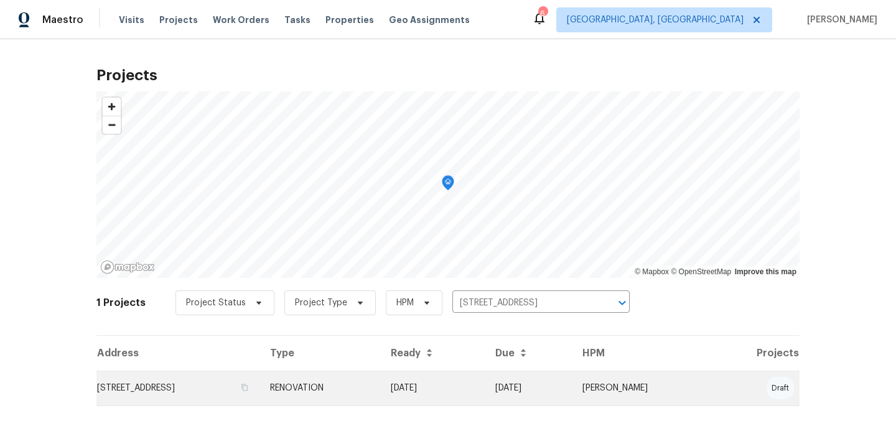
click at [367, 381] on td "RENOVATION" at bounding box center [320, 388] width 121 height 35
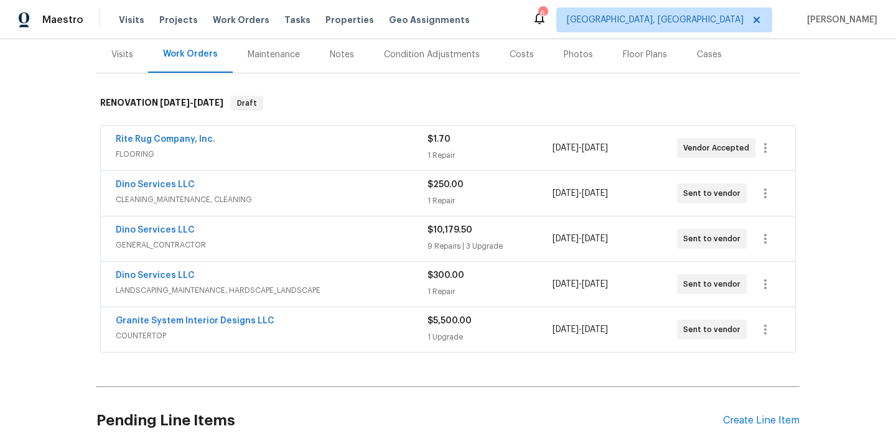
scroll to position [225, 0]
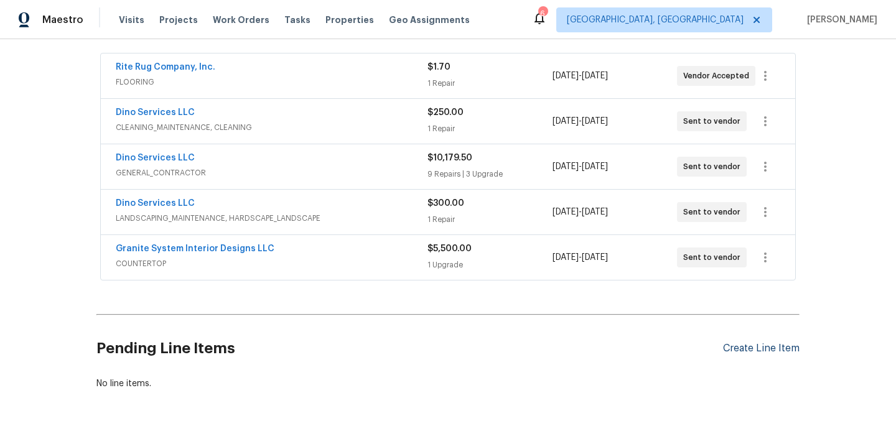
click at [755, 347] on div "Create Line Item" at bounding box center [761, 349] width 77 height 12
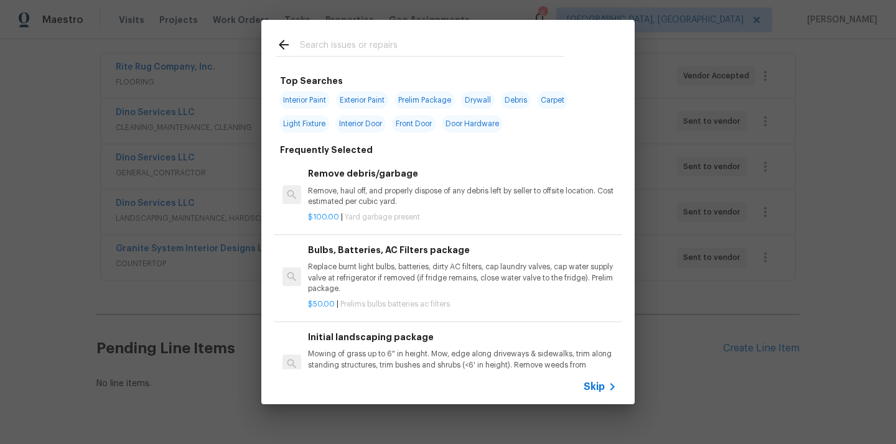
click at [528, 52] on input "text" at bounding box center [432, 46] width 264 height 19
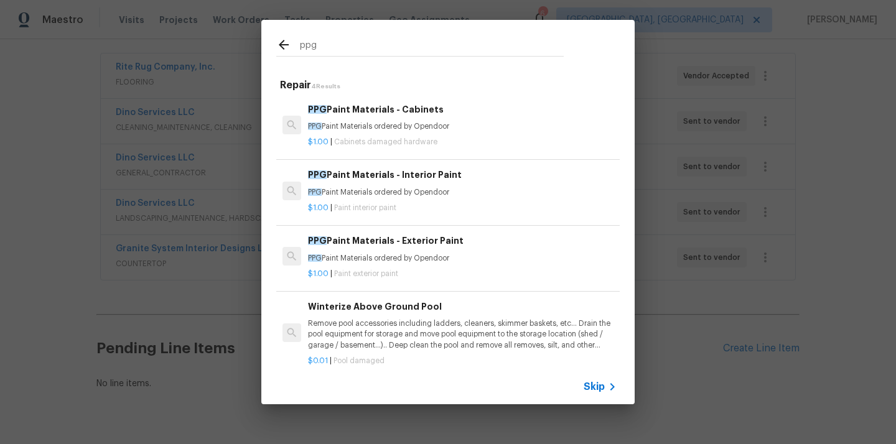
type input "ppg"
click at [424, 199] on div "$1.00 | Paint interior paint" at bounding box center [462, 206] width 309 height 16
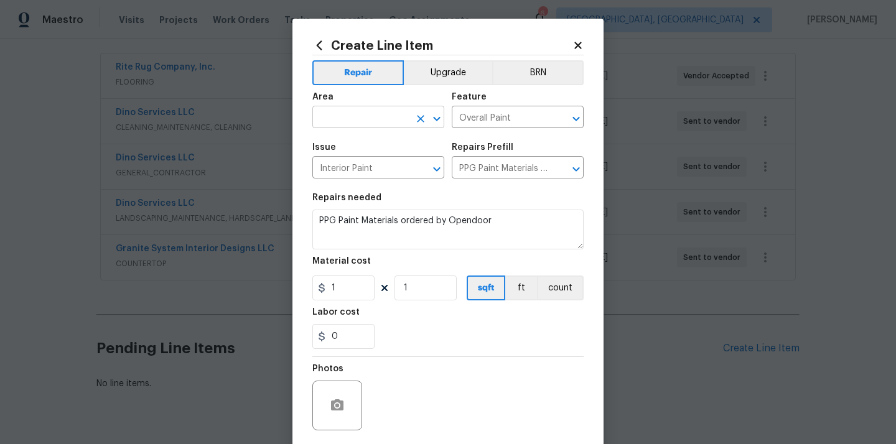
click at [387, 114] on input "text" at bounding box center [360, 118] width 97 height 19
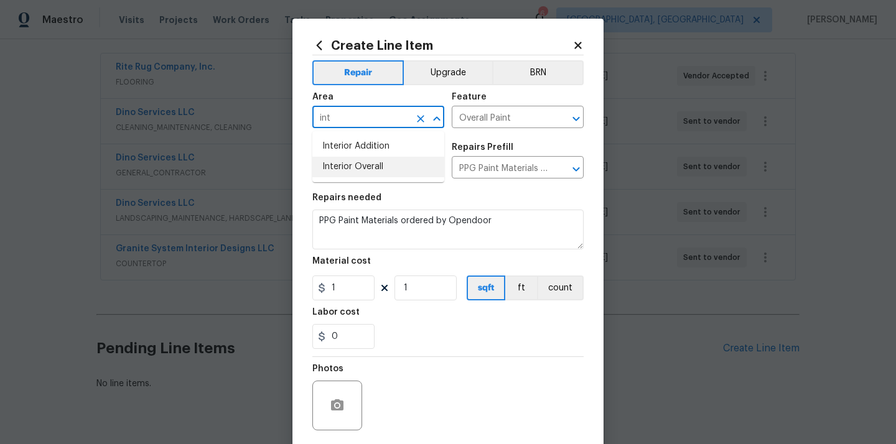
click at [372, 172] on li "Interior Overall" at bounding box center [378, 167] width 132 height 21
type input "Interior Overall"
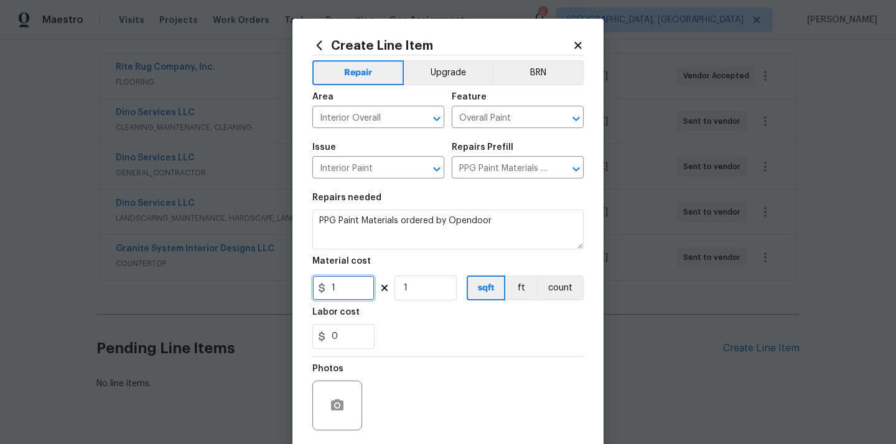
drag, startPoint x: 344, startPoint y: 291, endPoint x: 304, endPoint y: 292, distance: 40.5
click at [307, 296] on div "Create Line Item Repair Upgrade BRN Area Interior Overall ​ Feature Overall Pai…" at bounding box center [447, 268] width 311 height 498
paste input "899.72"
type input "899.72"
click at [439, 357] on section "Repairs needed PPG Paint Materials ordered by Opendoor Material cost 899.72 1 s…" at bounding box center [447, 271] width 271 height 171
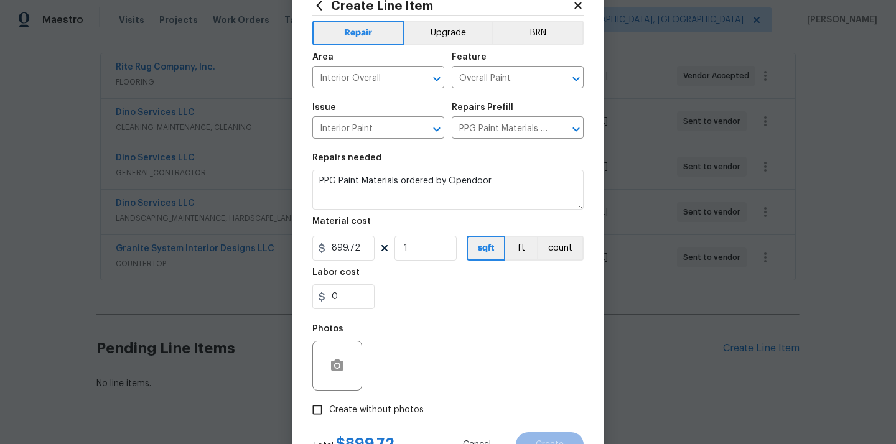
scroll to position [92, 0]
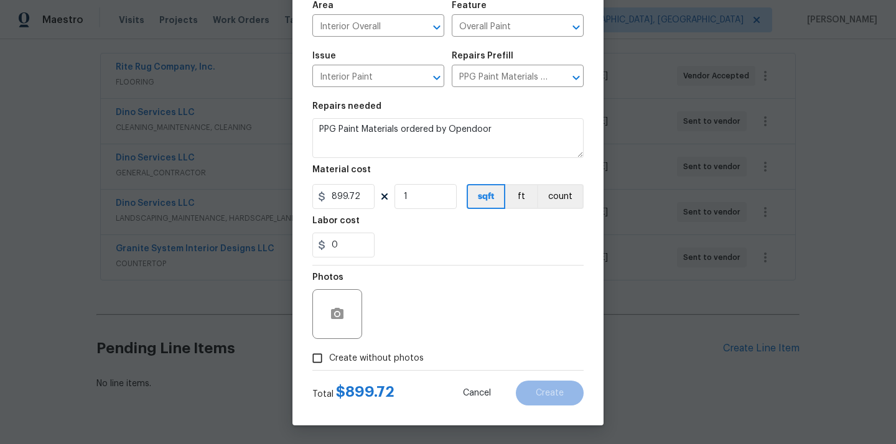
click at [381, 360] on span "Create without photos" at bounding box center [376, 358] width 95 height 13
click at [329, 360] on input "Create without photos" at bounding box center [318, 359] width 24 height 24
checkbox input "true"
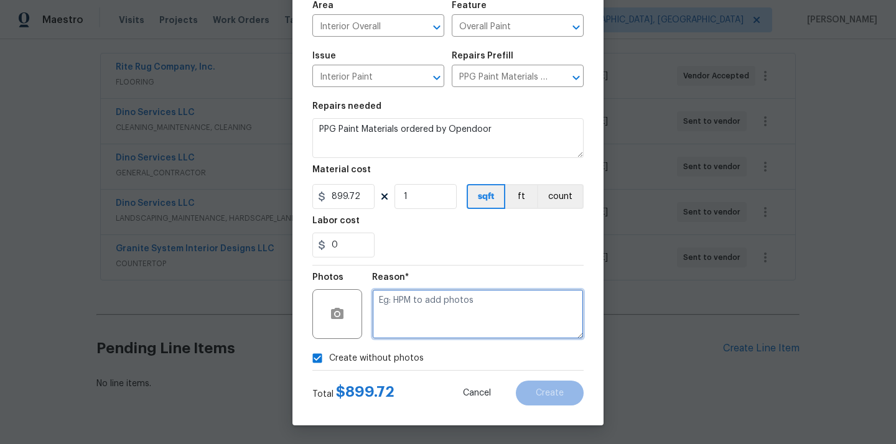
click at [419, 314] on textarea at bounding box center [478, 314] width 212 height 50
type textarea "N/A"
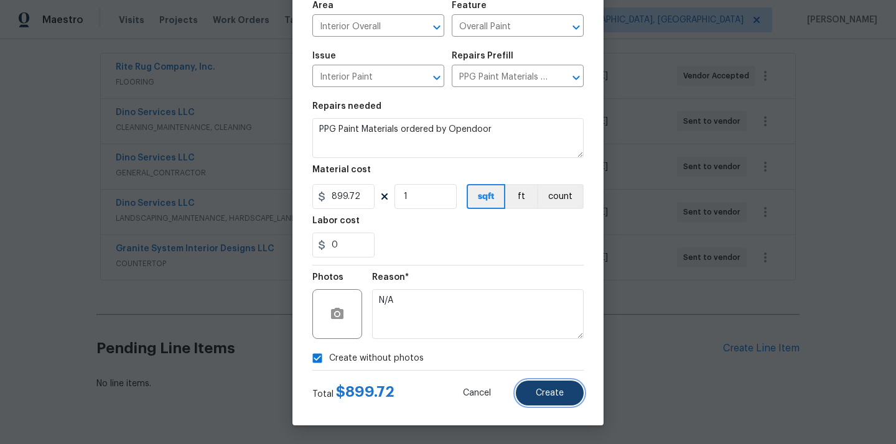
click at [540, 391] on span "Create" at bounding box center [550, 393] width 28 height 9
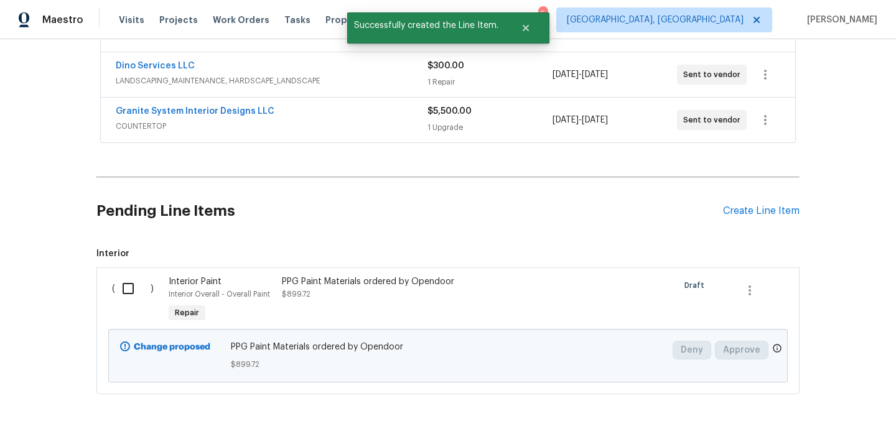
scroll to position [375, 0]
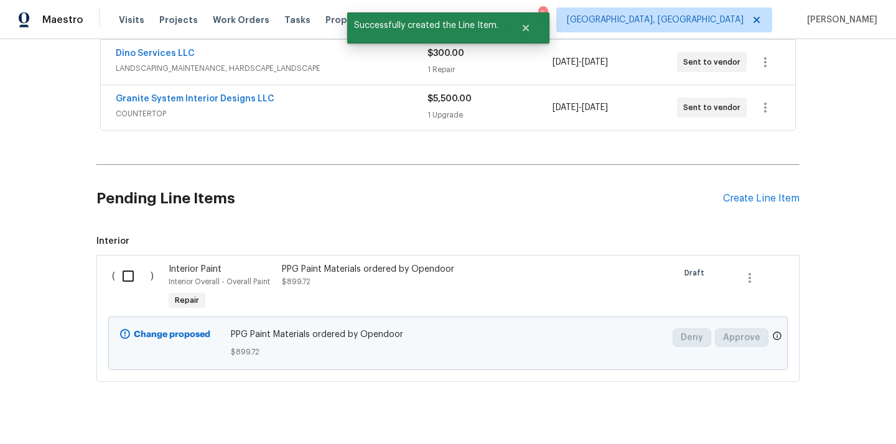
click at [120, 275] on input "checkbox" at bounding box center [132, 276] width 35 height 26
checkbox input "true"
click at [810, 400] on div "Cancel (1) Item Create Work Order" at bounding box center [448, 412] width 896 height 63
click at [810, 401] on div "Cancel (1) Item Create Work Order" at bounding box center [448, 412] width 896 height 63
click at [801, 411] on span "Create Work Order" at bounding box center [824, 414] width 83 height 16
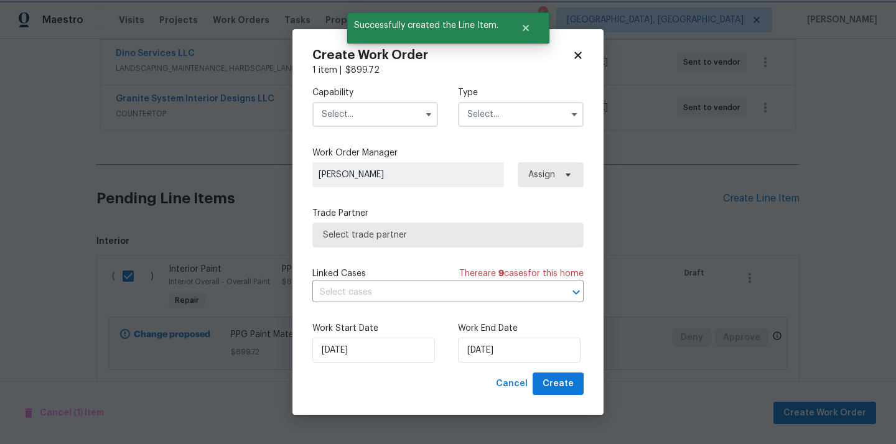
click at [342, 95] on label "Capability" at bounding box center [375, 92] width 126 height 12
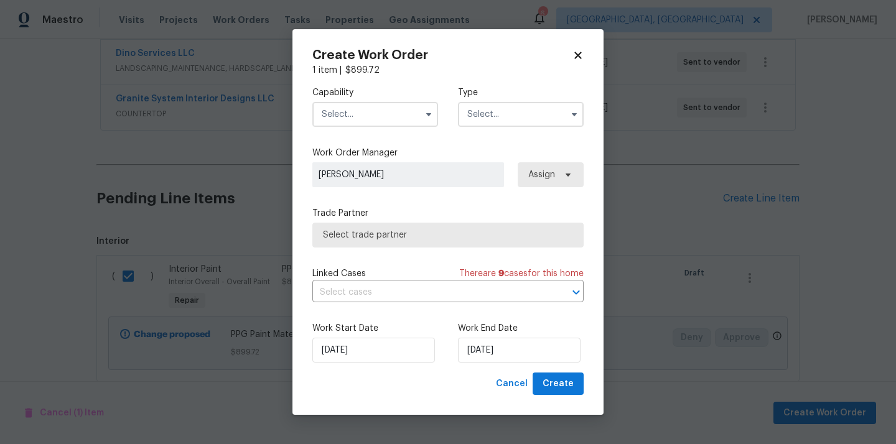
click at [342, 100] on div "Capability" at bounding box center [375, 106] width 126 height 40
click at [345, 113] on input "text" at bounding box center [375, 114] width 126 height 25
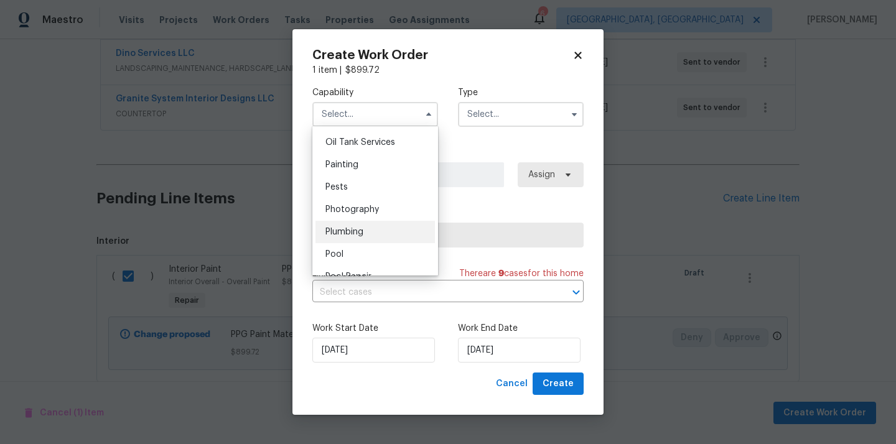
scroll to position [1021, 0]
click at [391, 170] on div "Painting" at bounding box center [374, 165] width 119 height 22
type input "Painting"
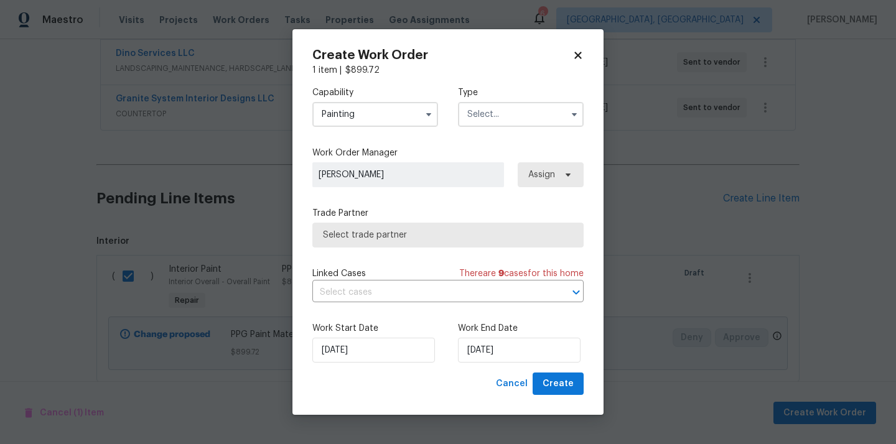
click at [530, 102] on input "text" at bounding box center [521, 114] width 126 height 25
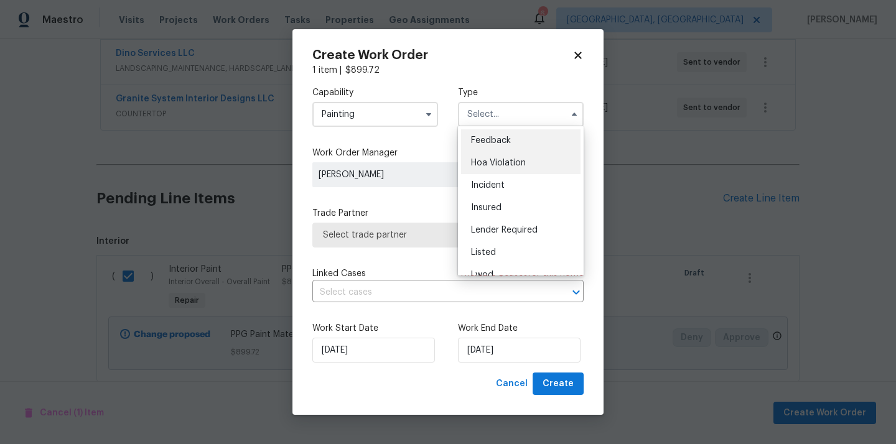
scroll to position [148, 0]
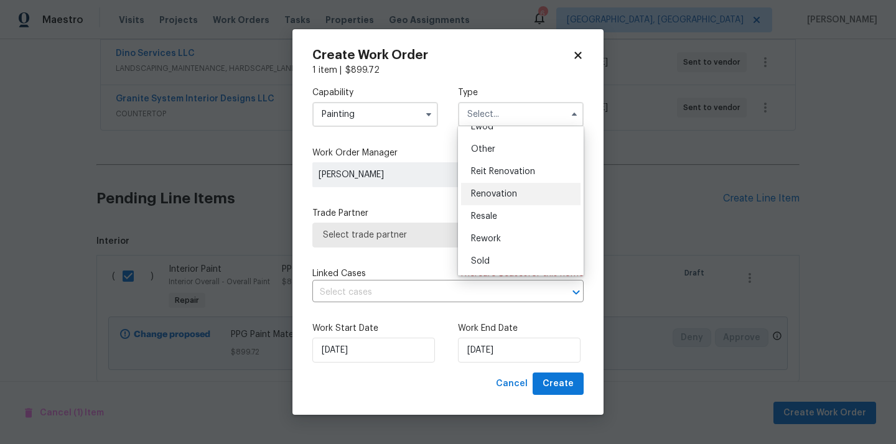
click at [529, 195] on div "Renovation" at bounding box center [520, 194] width 119 height 22
type input "Renovation"
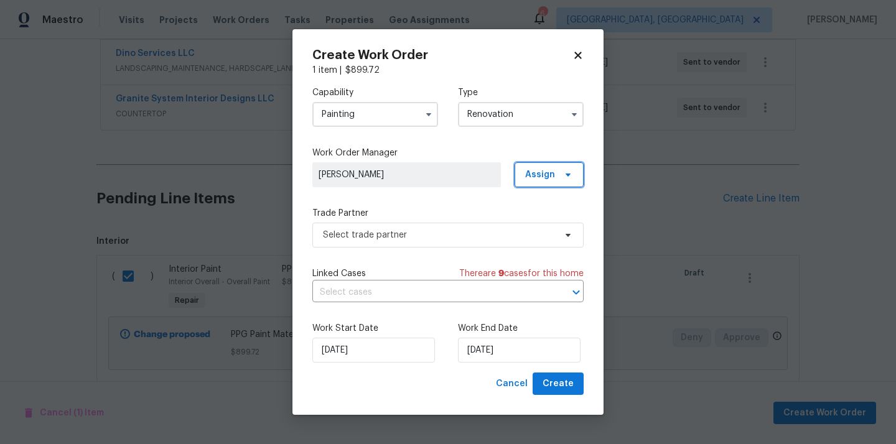
click at [545, 180] on span "Assign" at bounding box center [540, 175] width 30 height 12
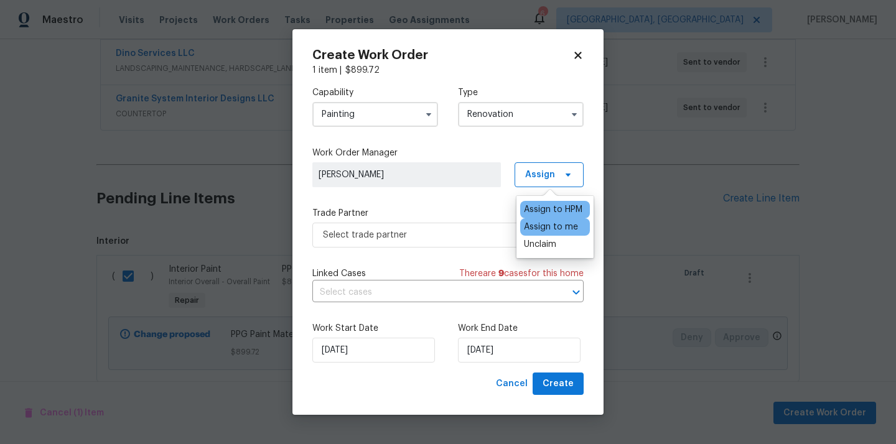
click at [563, 225] on div "Assign to me" at bounding box center [551, 227] width 54 height 12
click at [509, 233] on span "Select trade partner" at bounding box center [439, 235] width 232 height 12
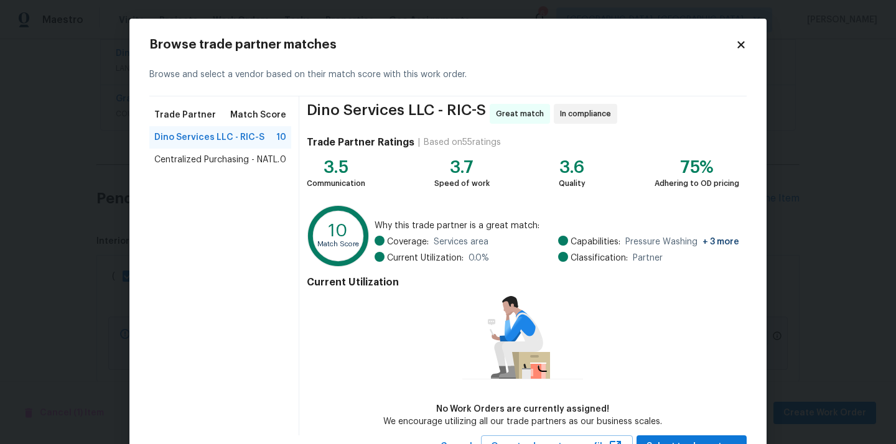
click at [249, 154] on span "Centralized Purchasing - NATL." at bounding box center [216, 160] width 125 height 12
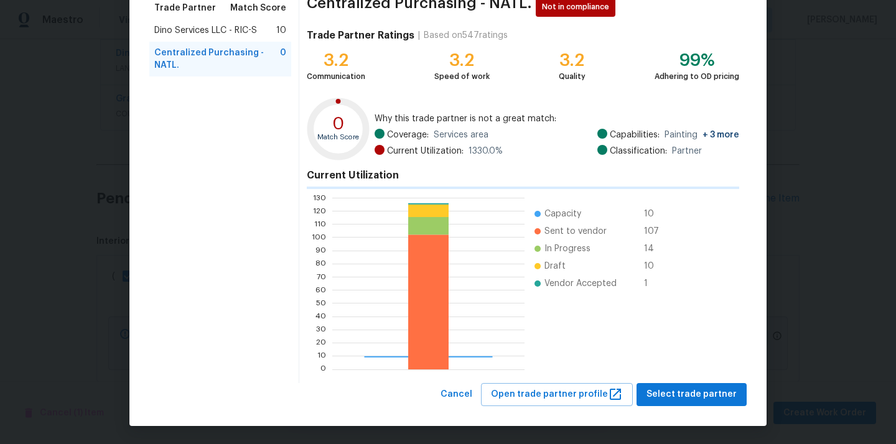
scroll to position [105, 0]
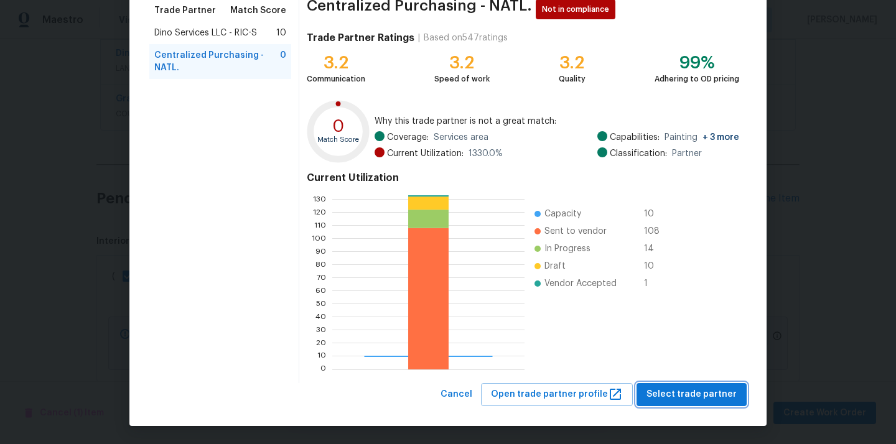
click at [728, 395] on span "Select trade partner" at bounding box center [692, 395] width 90 height 16
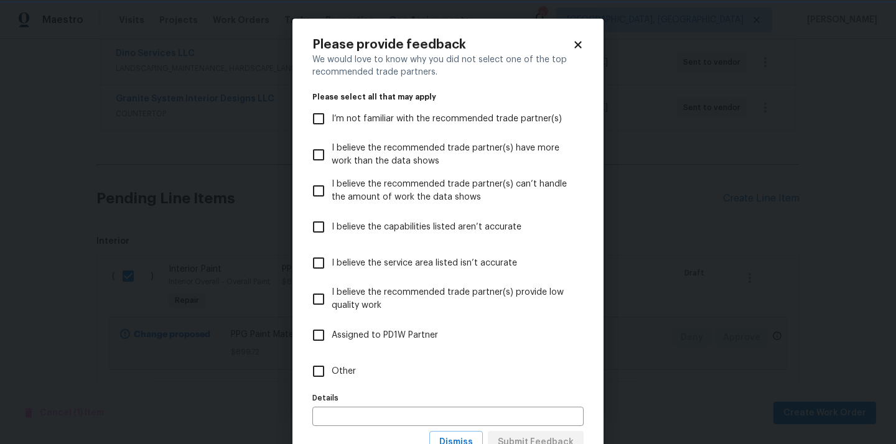
scroll to position [0, 0]
click at [538, 369] on label "Other" at bounding box center [440, 371] width 268 height 36
click at [332, 369] on input "Other" at bounding box center [319, 371] width 26 height 26
checkbox input "true"
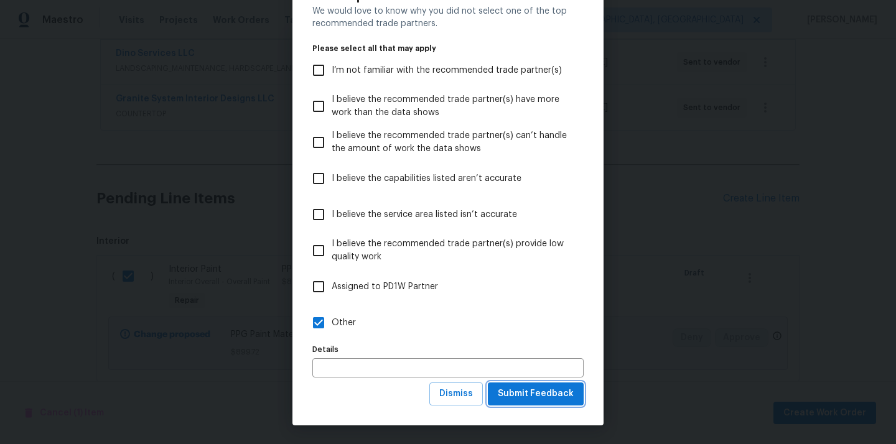
click at [533, 393] on span "Submit Feedback" at bounding box center [536, 394] width 76 height 16
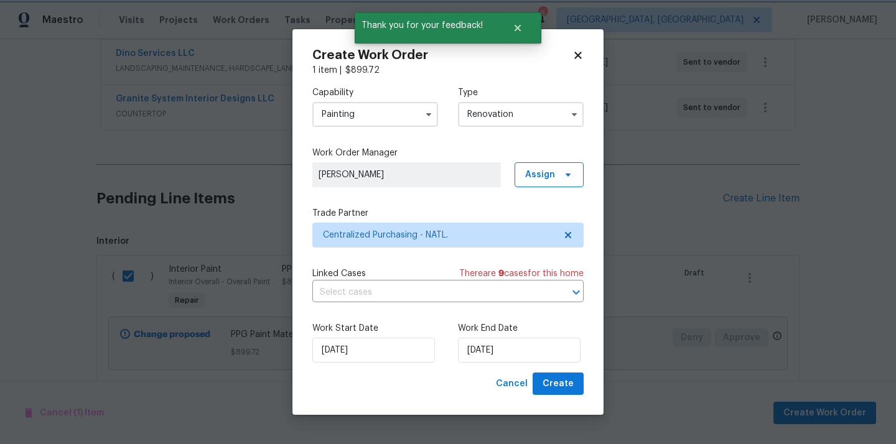
scroll to position [0, 0]
click at [566, 378] on span "Create" at bounding box center [558, 384] width 31 height 16
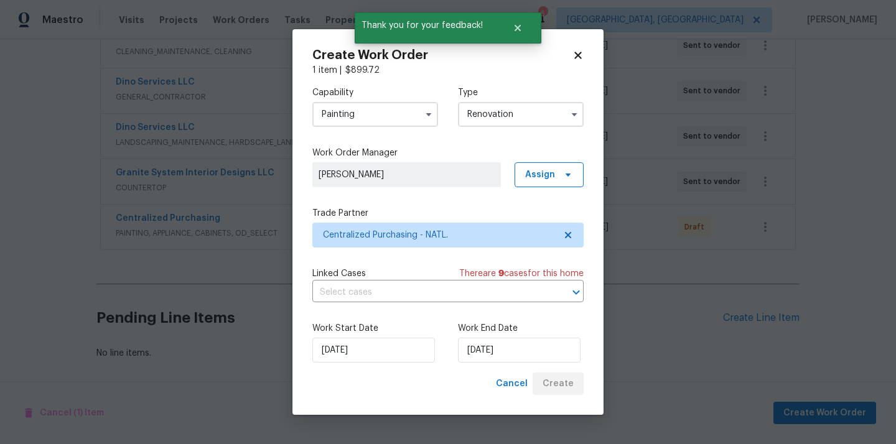
scroll to position [301, 0]
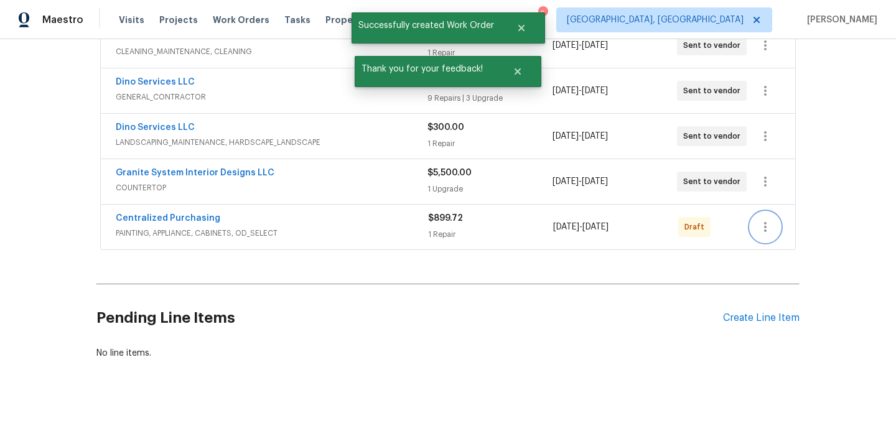
click at [773, 223] on button "button" at bounding box center [765, 227] width 30 height 30
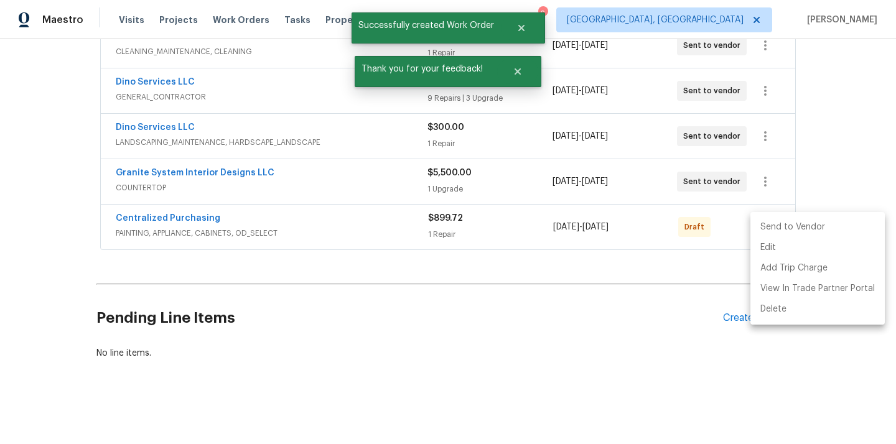
click at [774, 231] on li "Send to Vendor" at bounding box center [817, 227] width 134 height 21
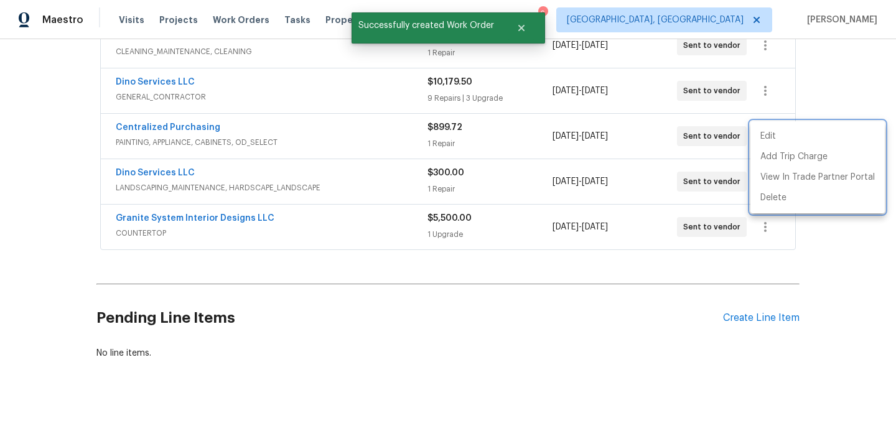
click at [238, 237] on div at bounding box center [448, 222] width 896 height 444
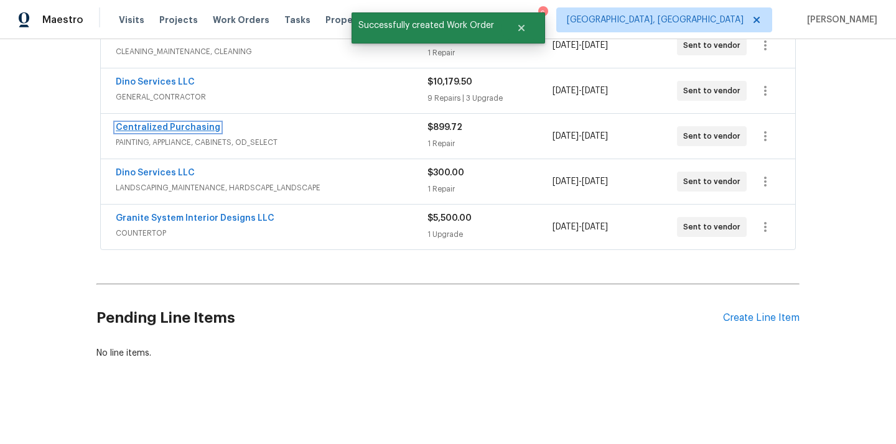
click at [167, 131] on link "Centralized Purchasing" at bounding box center [168, 127] width 105 height 9
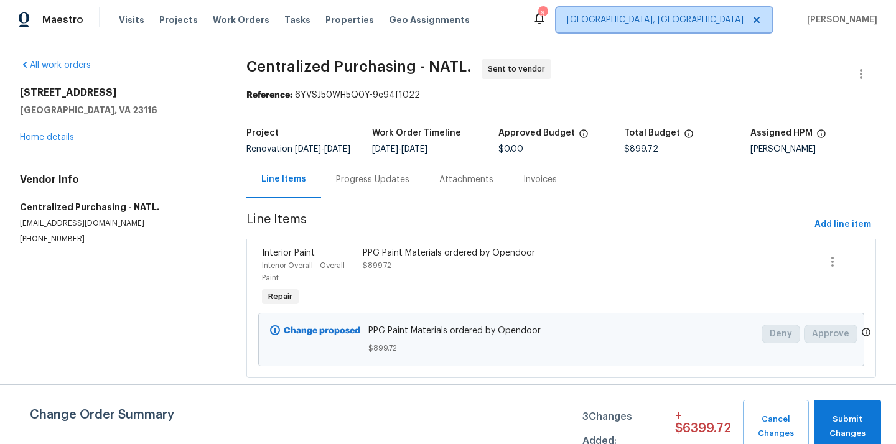
click at [701, 20] on span "[GEOGRAPHIC_DATA], [GEOGRAPHIC_DATA]" at bounding box center [655, 20] width 177 height 12
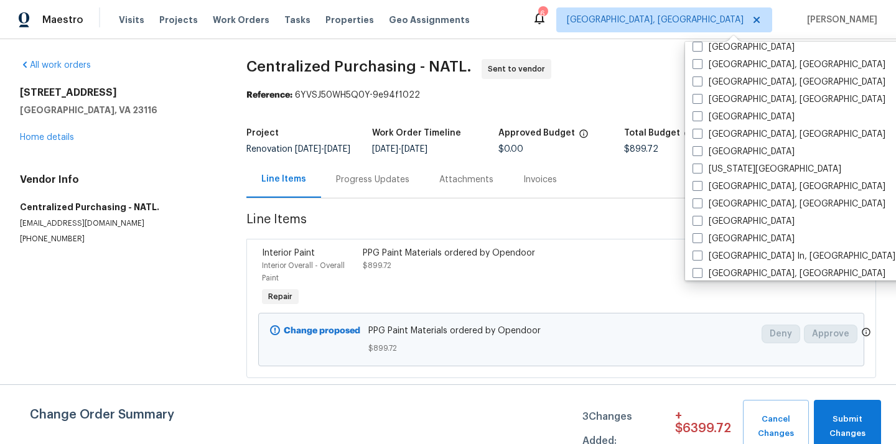
scroll to position [361, 0]
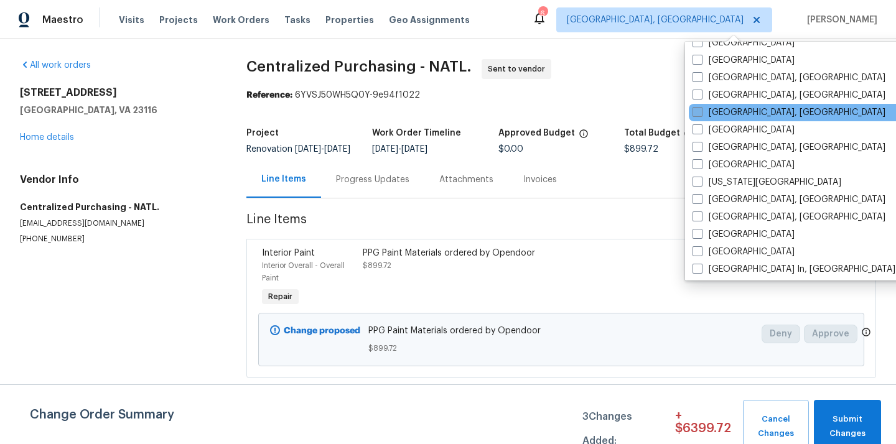
click at [717, 113] on label "[GEOGRAPHIC_DATA], [GEOGRAPHIC_DATA]" at bounding box center [789, 112] width 193 height 12
click at [701, 113] on input "[GEOGRAPHIC_DATA], [GEOGRAPHIC_DATA]" at bounding box center [697, 110] width 8 height 8
checkbox input "true"
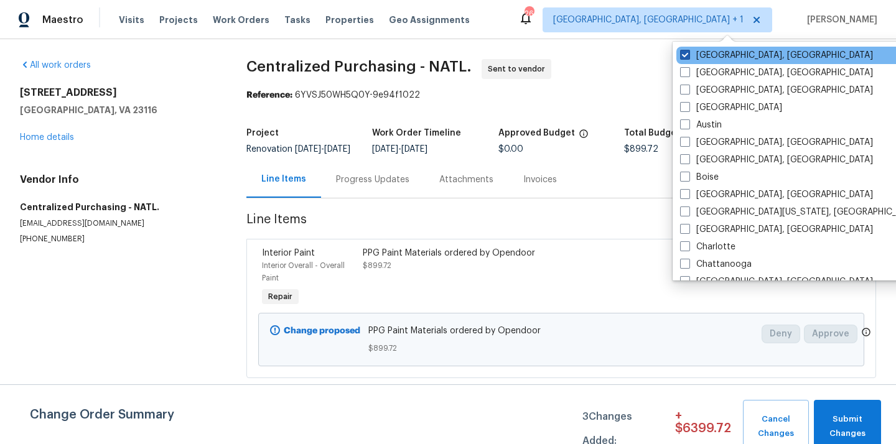
click at [706, 59] on label "[GEOGRAPHIC_DATA], [GEOGRAPHIC_DATA]" at bounding box center [776, 55] width 193 height 12
click at [688, 57] on input "[GEOGRAPHIC_DATA], [GEOGRAPHIC_DATA]" at bounding box center [684, 53] width 8 height 8
checkbox input "false"
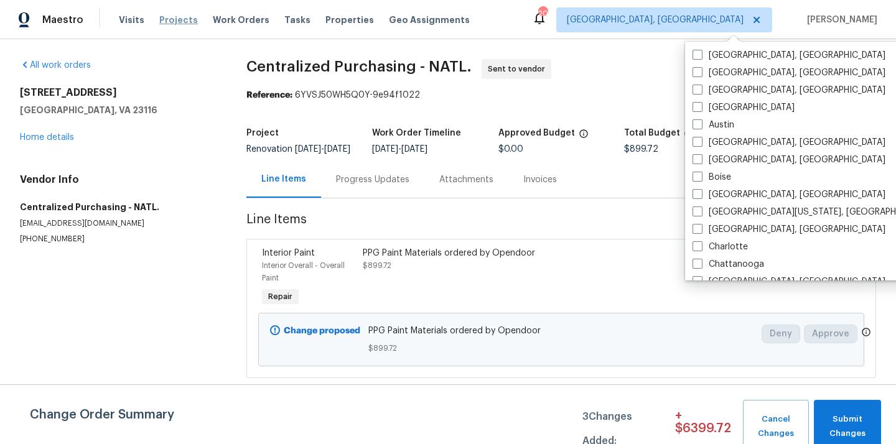
click at [180, 16] on span "Projects" at bounding box center [178, 20] width 39 height 12
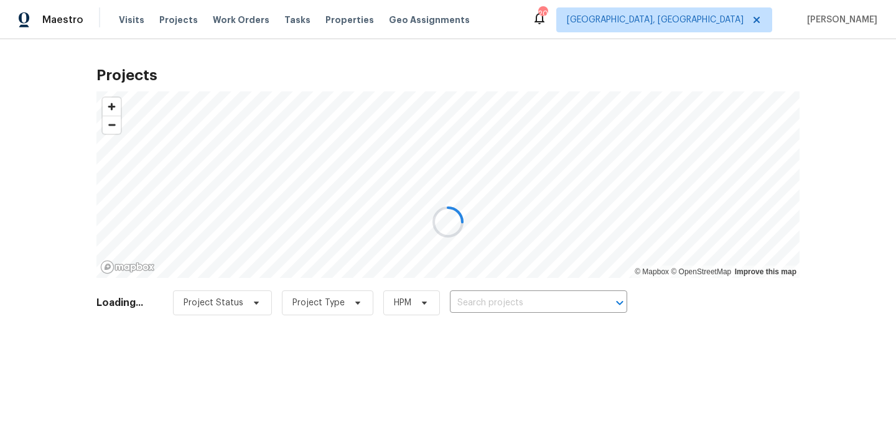
click at [544, 290] on div at bounding box center [448, 222] width 896 height 444
click at [538, 300] on div at bounding box center [448, 222] width 896 height 444
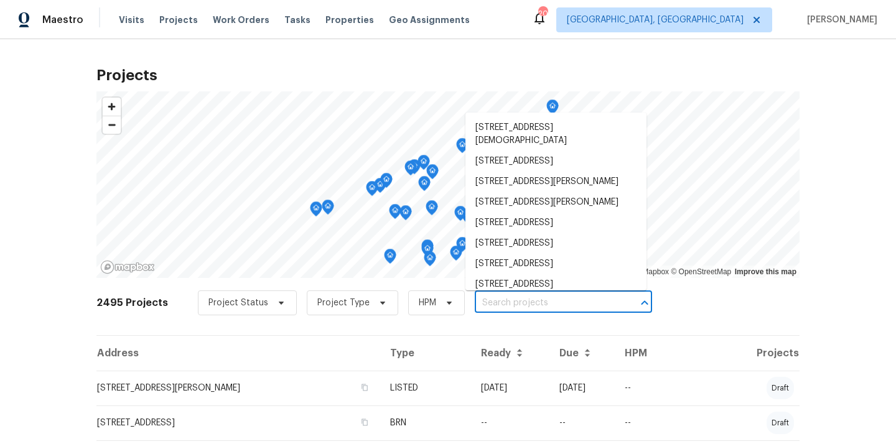
click at [538, 300] on input "text" at bounding box center [546, 303] width 143 height 19
paste input "117 Dark Wood Ct Woodruff, SC 29388"
type input "117 Dark Wood Ct Woodruff, SC 29388"
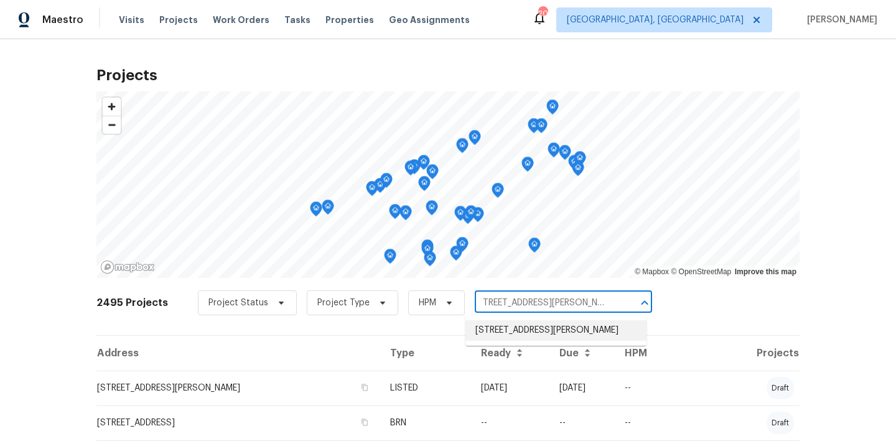
click at [538, 325] on li "117 Dark Wood Ct, Woodruff, SC 29388" at bounding box center [555, 330] width 181 height 21
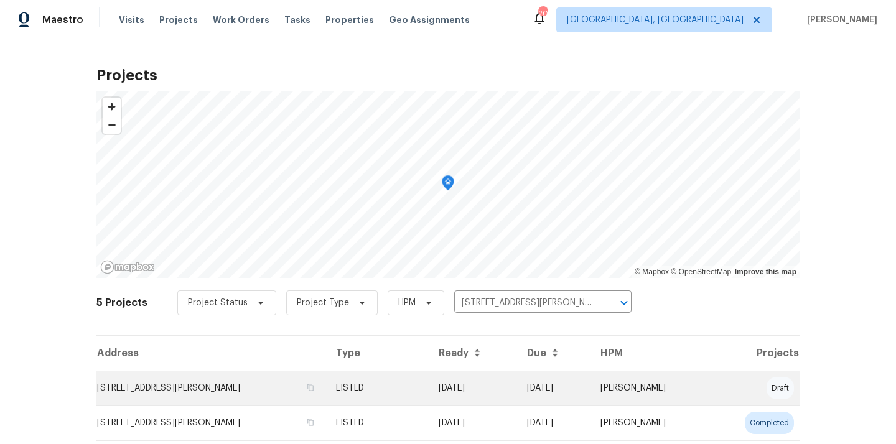
click at [475, 381] on td "[DATE]" at bounding box center [473, 388] width 88 height 35
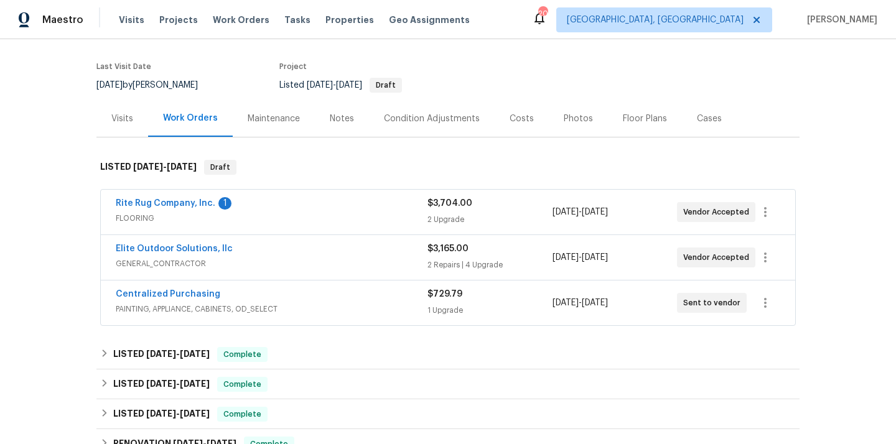
scroll to position [90, 0]
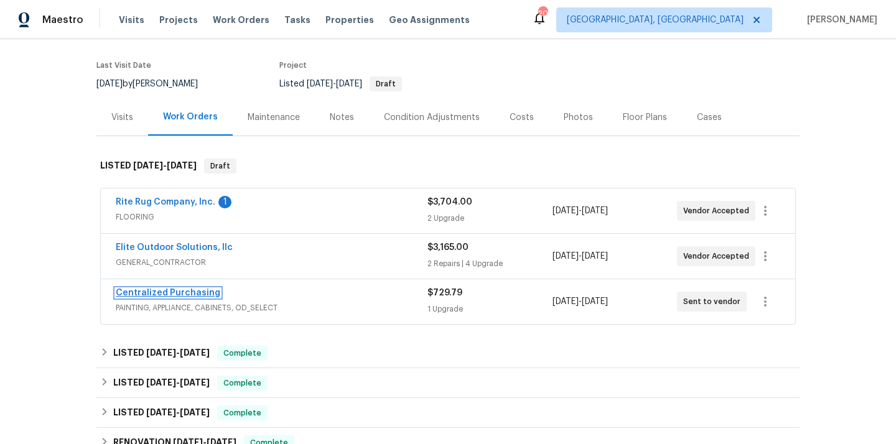
click at [191, 292] on link "Centralized Purchasing" at bounding box center [168, 293] width 105 height 9
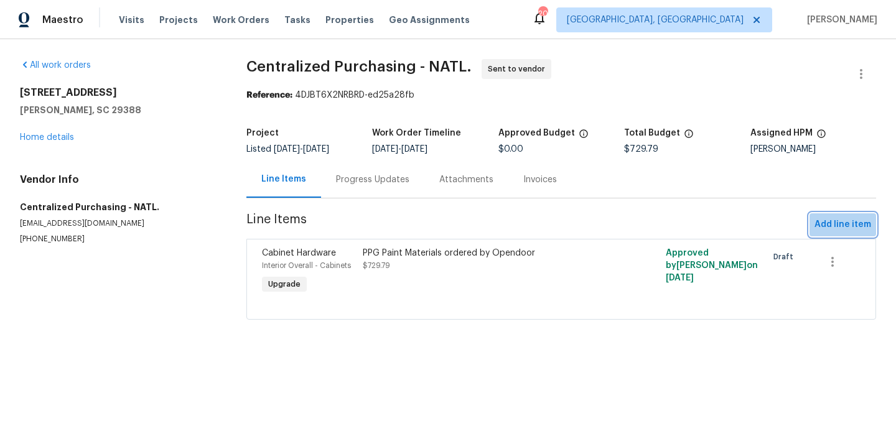
click at [846, 224] on span "Add line item" at bounding box center [843, 225] width 57 height 16
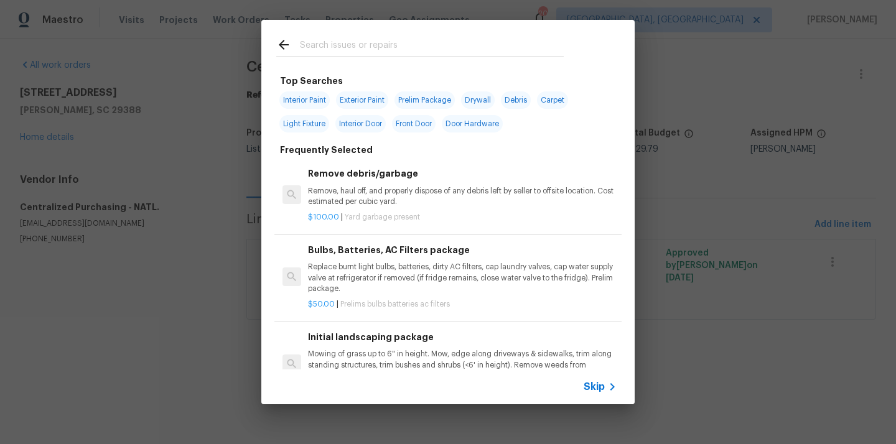
click at [446, 45] on input "text" at bounding box center [432, 46] width 264 height 19
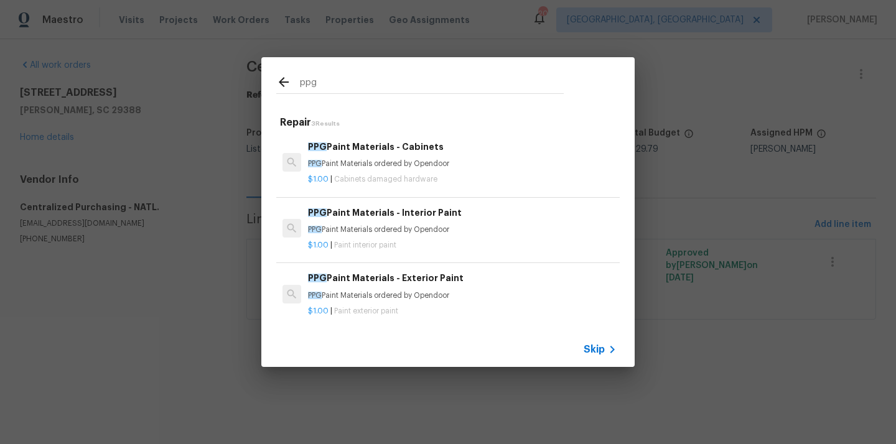
type input "ppg"
click at [409, 183] on span "Cabinets damaged hardware" at bounding box center [385, 178] width 103 height 7
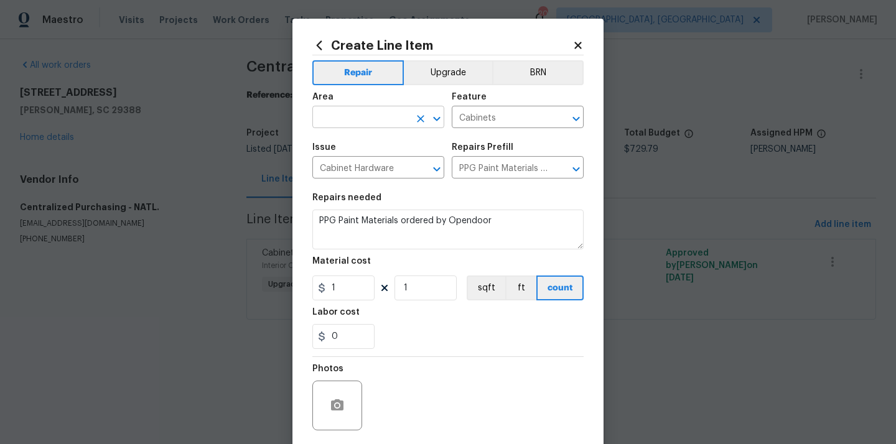
click at [401, 115] on input "text" at bounding box center [360, 118] width 97 height 19
click at [386, 151] on li "Kitchen" at bounding box center [378, 146] width 132 height 21
type input "Kitchen"
drag, startPoint x: 351, startPoint y: 292, endPoint x: 307, endPoint y: 292, distance: 43.6
click at [307, 292] on div "Create Line Item Repair Upgrade BRN Area Kitchen ​ Feature Cabinets ​ Issue Cab…" at bounding box center [447, 268] width 311 height 498
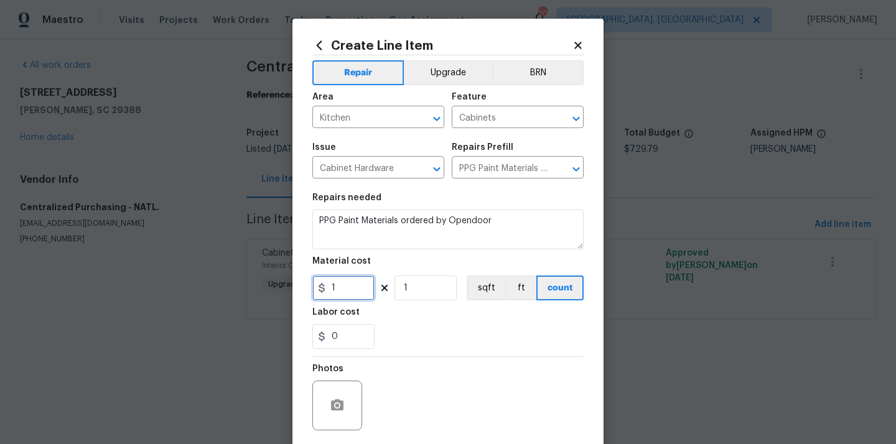
paste input "293.29"
type input "293.29"
click at [422, 357] on section "Repairs needed PPG Paint Materials ordered by Opendoor Material cost 293.29 1 s…" at bounding box center [447, 271] width 271 height 171
click at [434, 88] on span "Area Kitchen ​" at bounding box center [378, 110] width 132 height 50
click at [434, 71] on button "Upgrade" at bounding box center [448, 72] width 89 height 25
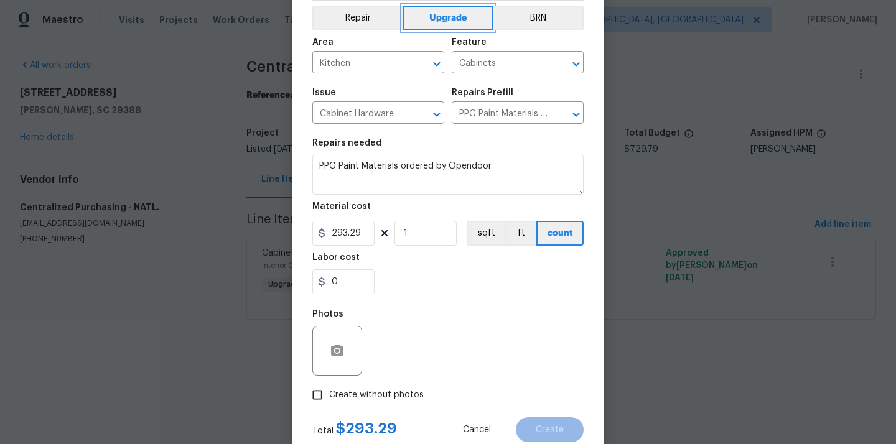
scroll to position [92, 0]
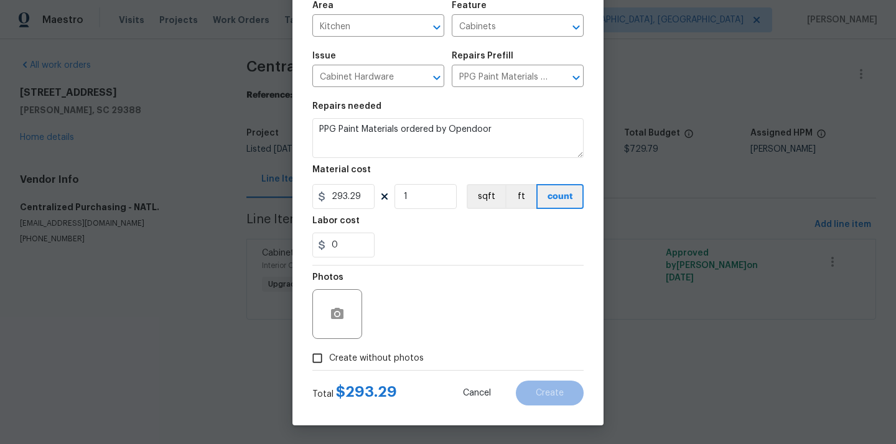
click at [374, 355] on span "Create without photos" at bounding box center [376, 358] width 95 height 13
click at [329, 355] on input "Create without photos" at bounding box center [318, 359] width 24 height 24
checkbox input "true"
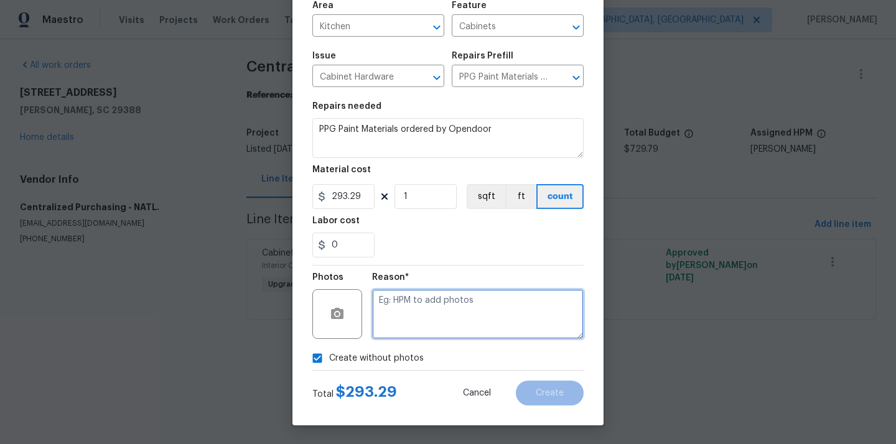
click at [419, 294] on textarea at bounding box center [478, 314] width 212 height 50
type textarea "N/A"
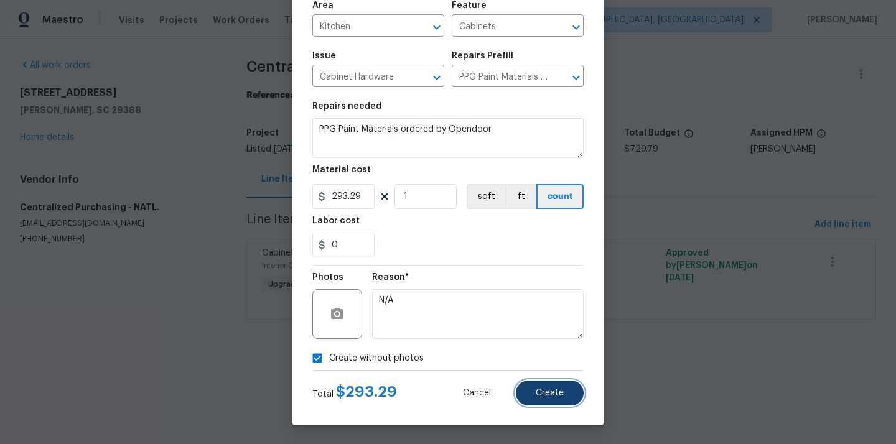
click at [556, 385] on button "Create" at bounding box center [550, 393] width 68 height 25
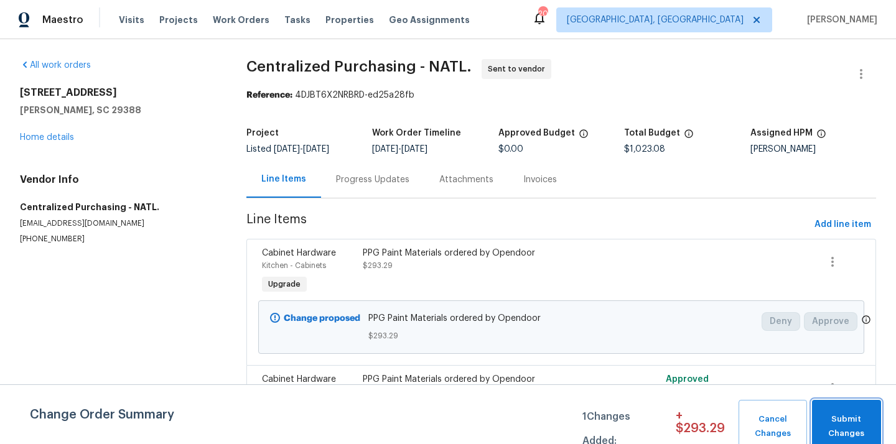
click at [837, 413] on span "Submit Changes" at bounding box center [846, 427] width 57 height 29
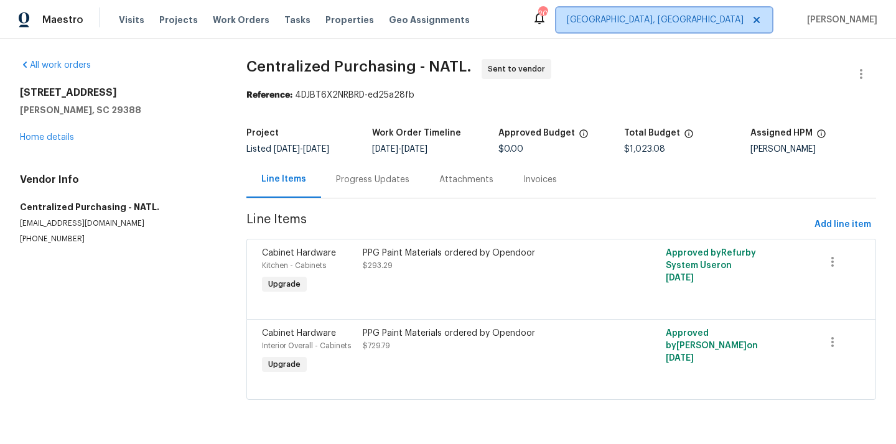
click at [719, 31] on span "[GEOGRAPHIC_DATA], [GEOGRAPHIC_DATA]" at bounding box center [664, 19] width 216 height 25
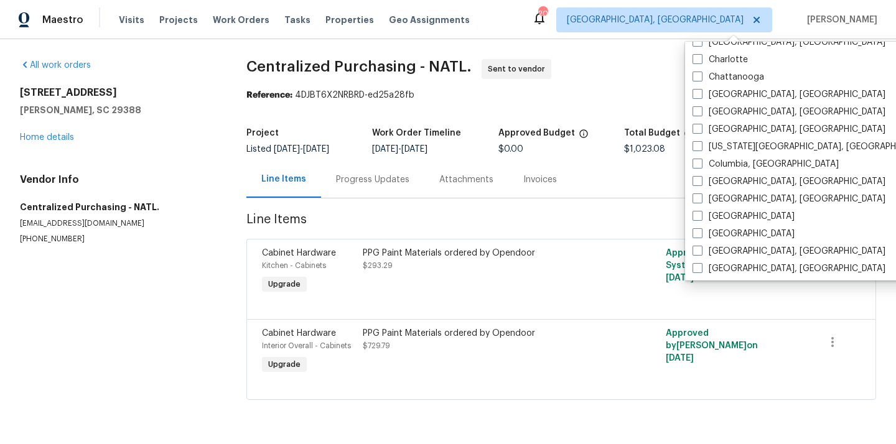
scroll to position [190, 0]
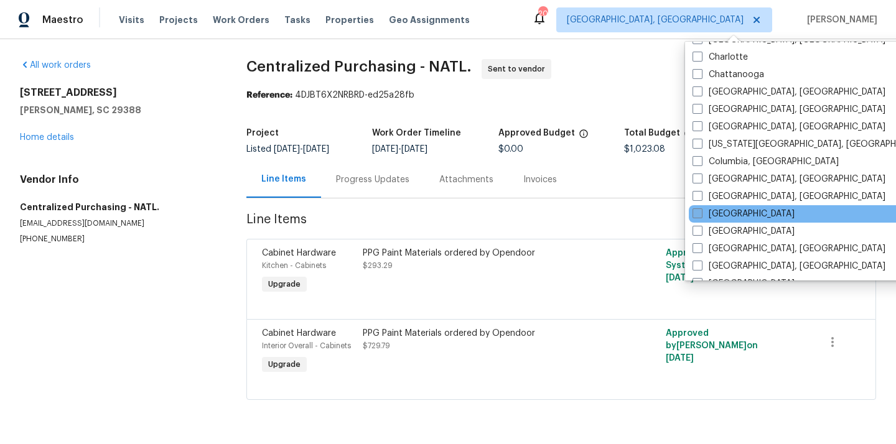
click at [723, 211] on label "[GEOGRAPHIC_DATA]" at bounding box center [744, 214] width 102 height 12
click at [701, 211] on input "[GEOGRAPHIC_DATA]" at bounding box center [697, 212] width 8 height 8
checkbox input "true"
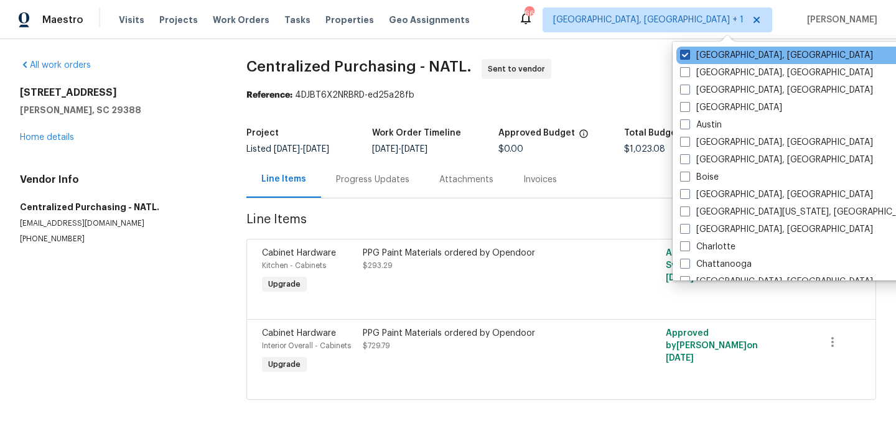
click at [719, 53] on label "[GEOGRAPHIC_DATA], [GEOGRAPHIC_DATA]" at bounding box center [776, 55] width 193 height 12
click at [688, 53] on input "[GEOGRAPHIC_DATA], [GEOGRAPHIC_DATA]" at bounding box center [684, 53] width 8 height 8
checkbox input "false"
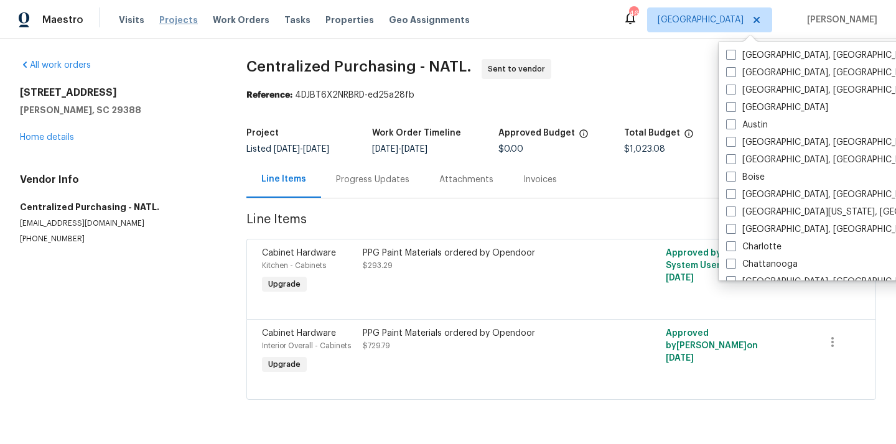
click at [171, 21] on span "Projects" at bounding box center [178, 20] width 39 height 12
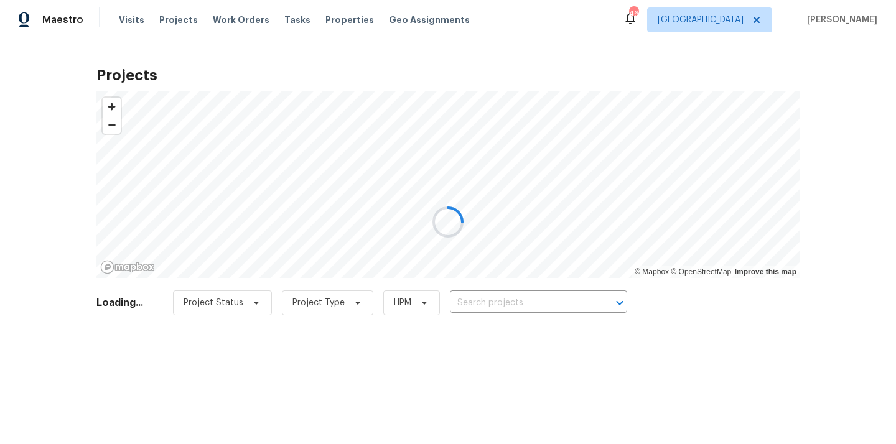
click at [545, 299] on div at bounding box center [448, 222] width 896 height 444
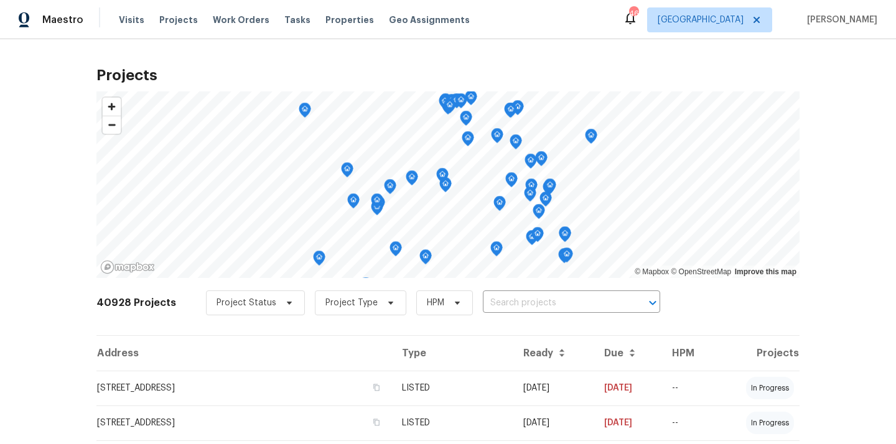
click at [545, 299] on input "text" at bounding box center [554, 303] width 143 height 19
paste input "3724 Tulip Tree Dr, Fort Worth, TX 76137"
type input "3724 Tulip Tree Dr, Fort Worth, TX 76137"
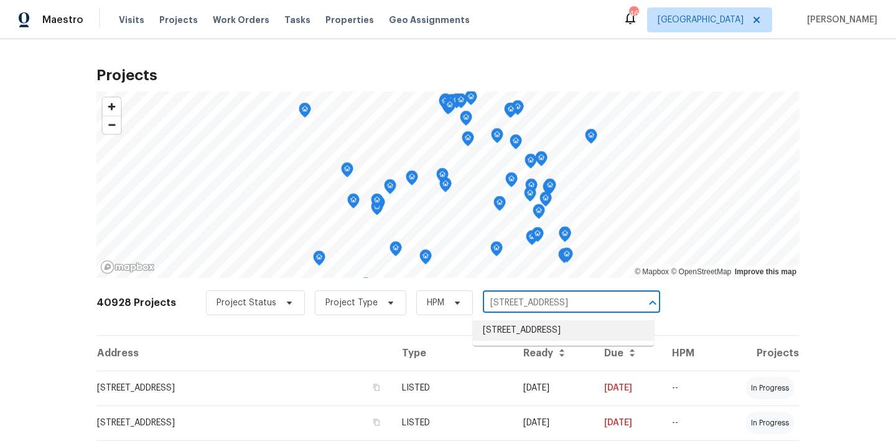
click at [538, 330] on li "3724 Tulip Tree Dr, Fort Worth, TX 76137" at bounding box center [563, 330] width 181 height 21
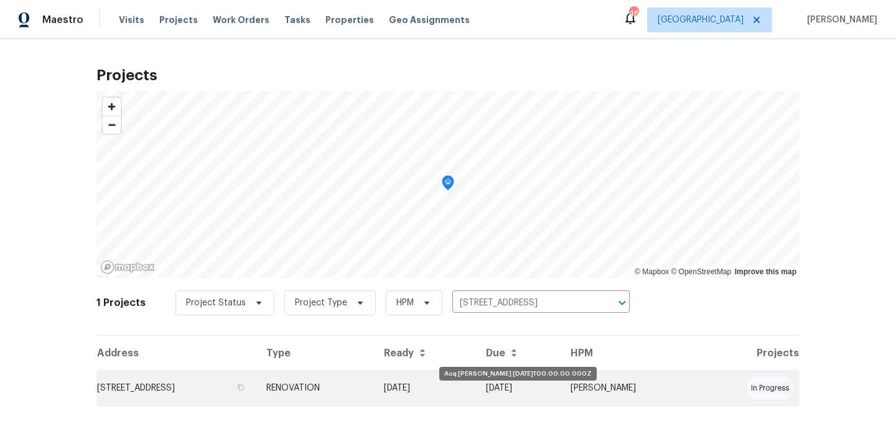
click at [476, 375] on td "[DATE]" at bounding box center [425, 388] width 102 height 35
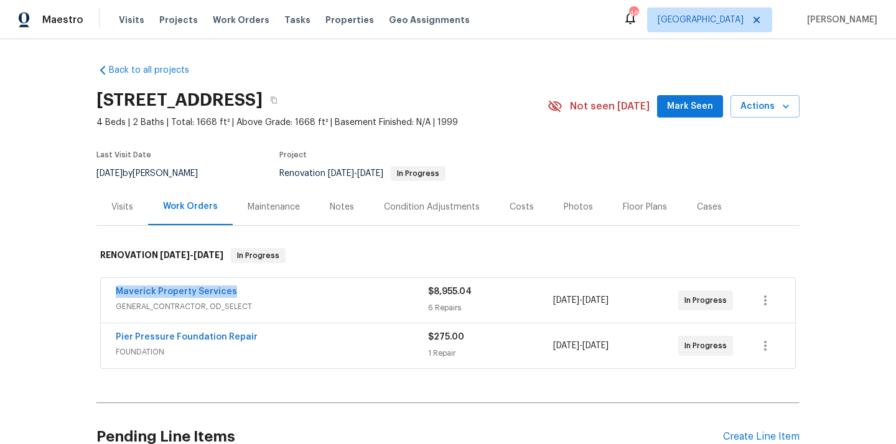
drag, startPoint x: 234, startPoint y: 286, endPoint x: 116, endPoint y: 286, distance: 117.6
click at [116, 286] on div "Maverick Property Services" at bounding box center [272, 293] width 312 height 15
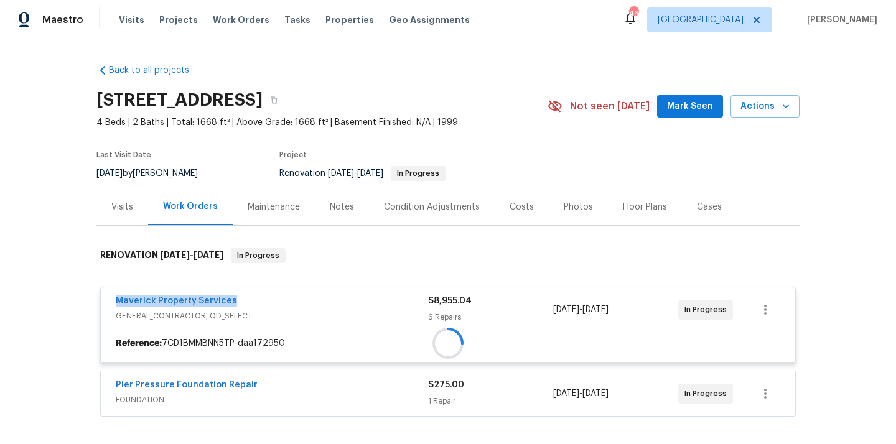
copy link "Maverick Property Services"
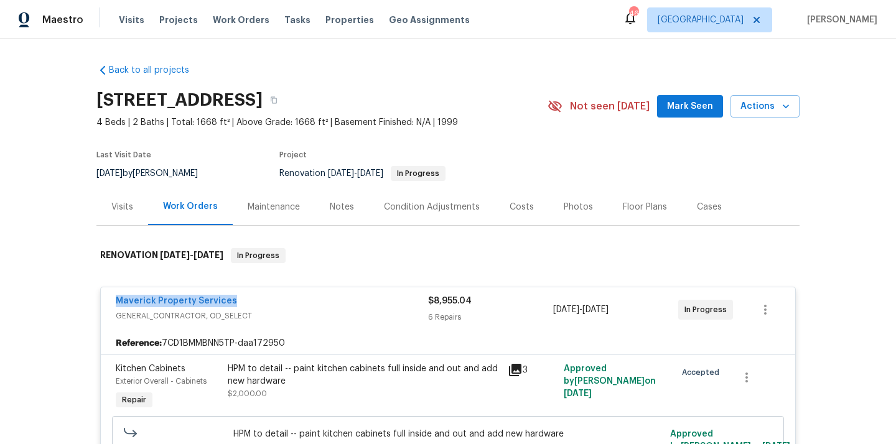
click at [340, 309] on div "Maverick Property Services" at bounding box center [272, 302] width 312 height 15
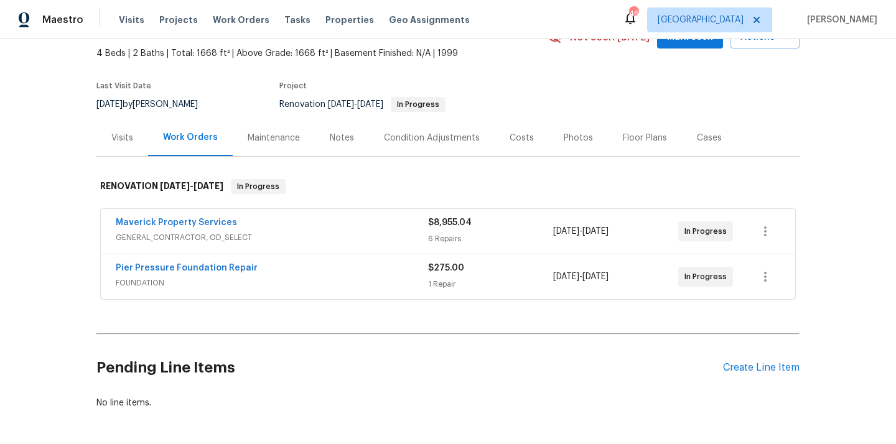
scroll to position [101, 0]
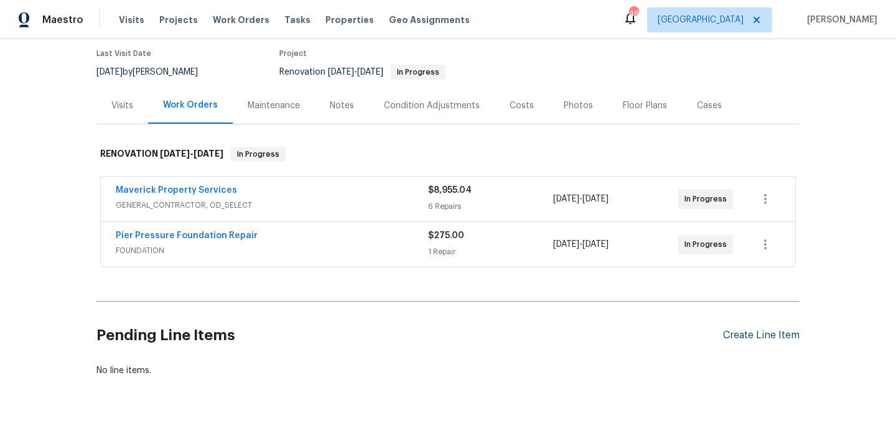
click at [742, 335] on div "Create Line Item" at bounding box center [761, 336] width 77 height 12
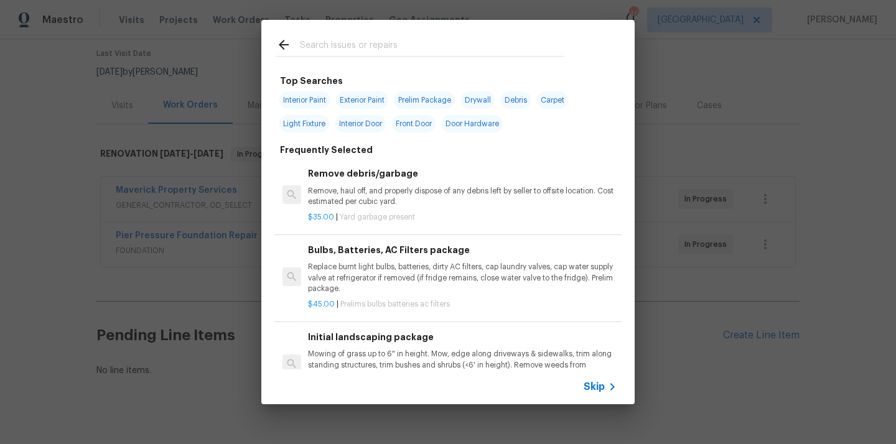
click at [460, 48] on input "text" at bounding box center [432, 46] width 264 height 19
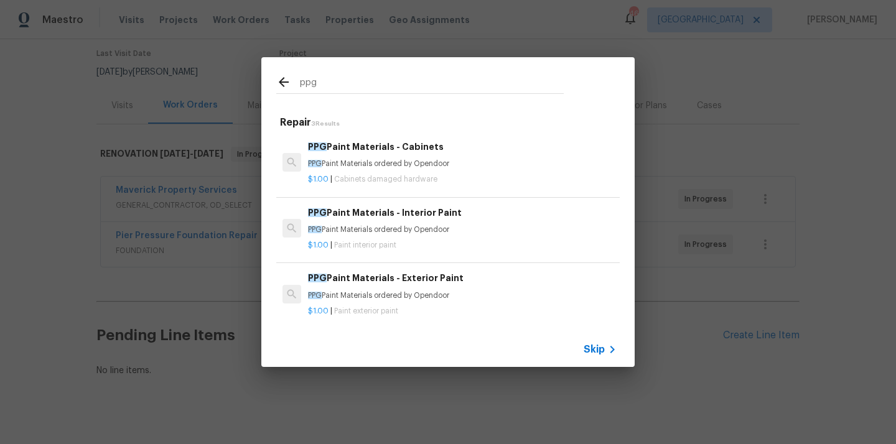
type input "ppg"
click at [385, 180] on span "Cabinets damaged hardware" at bounding box center [385, 178] width 103 height 7
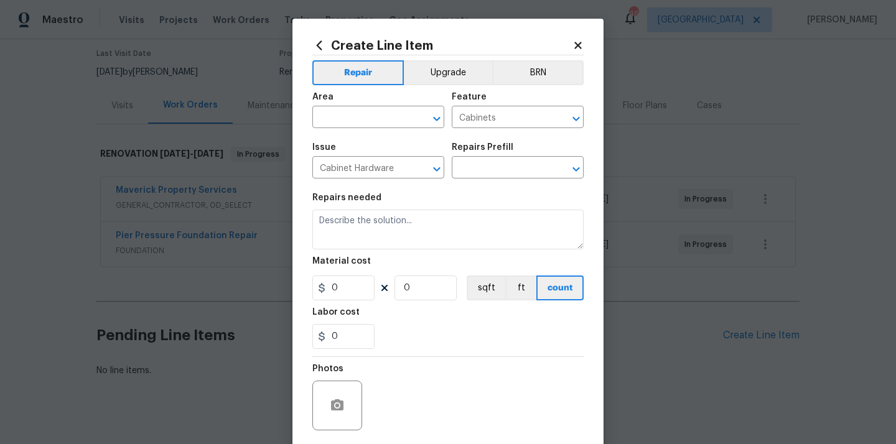
type input "PPG Paint Materials - Cabinets $1.00"
type textarea "PPG Paint Materials ordered by Opendoor"
type input "1"
click at [395, 112] on input "text" at bounding box center [360, 118] width 97 height 19
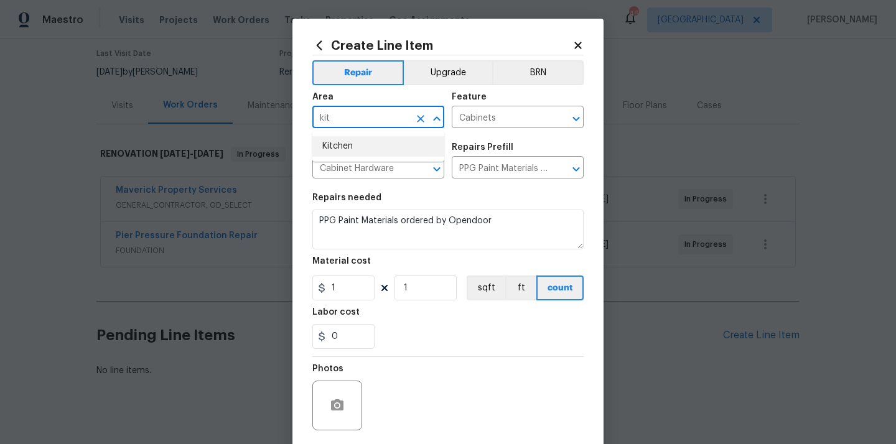
click at [365, 143] on li "Kitchen" at bounding box center [378, 146] width 132 height 21
type input "Kitchen"
click at [475, 199] on div "Repairs needed" at bounding box center [447, 202] width 271 height 16
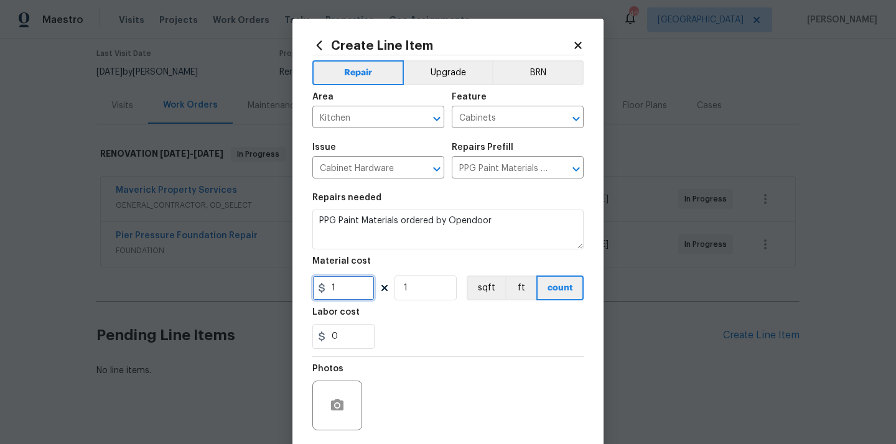
drag, startPoint x: 343, startPoint y: 291, endPoint x: 319, endPoint y: 288, distance: 24.4
click at [319, 288] on div "1" at bounding box center [343, 288] width 62 height 25
paste input "492.1"
type input "492.11"
click at [429, 317] on div "Labor cost" at bounding box center [447, 316] width 271 height 16
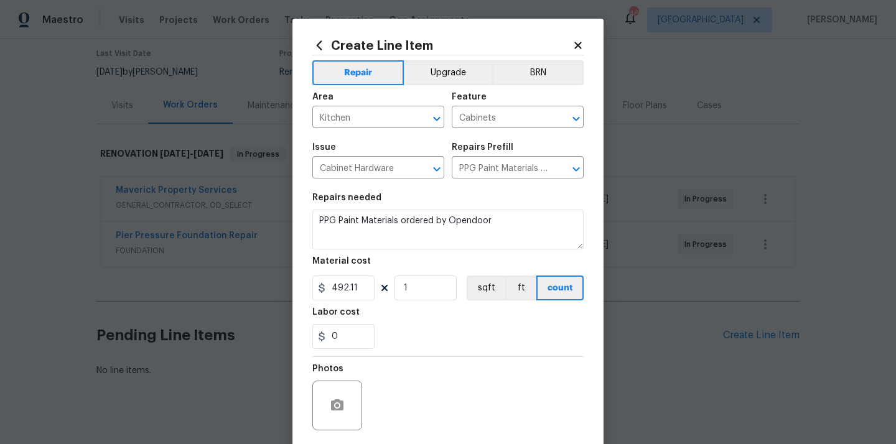
scroll to position [92, 0]
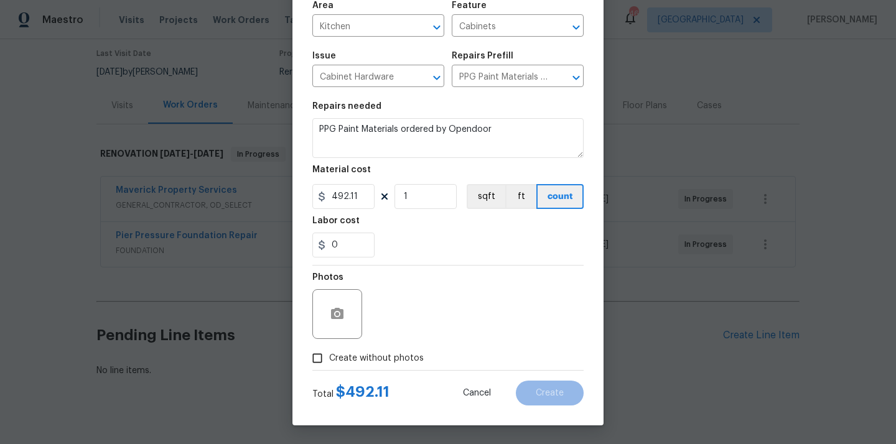
click at [394, 352] on span "Create without photos" at bounding box center [376, 358] width 95 height 13
click at [329, 352] on input "Create without photos" at bounding box center [318, 359] width 24 height 24
checkbox input "true"
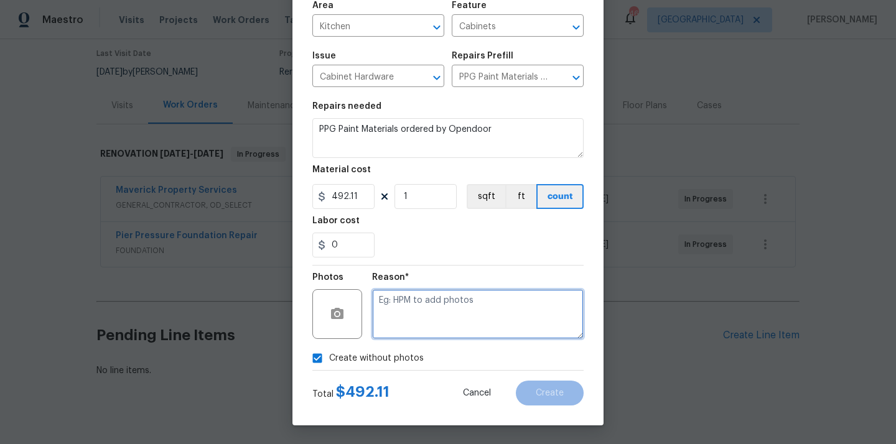
click at [414, 297] on textarea at bounding box center [478, 314] width 212 height 50
type textarea "N/A"
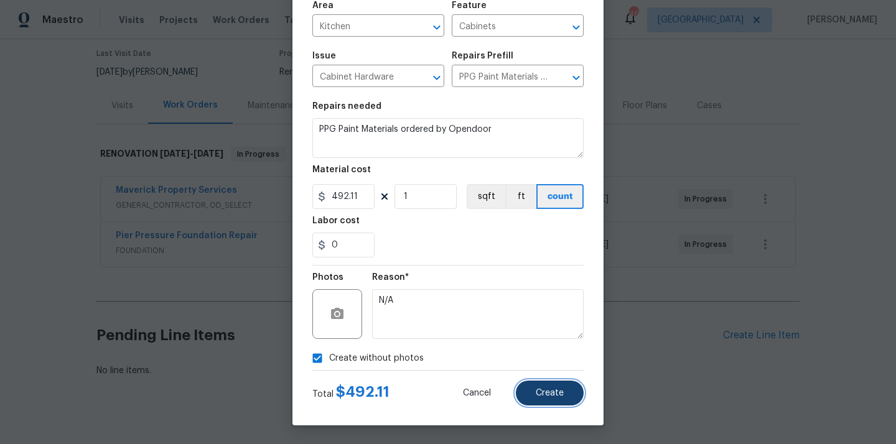
click at [555, 391] on span "Create" at bounding box center [550, 393] width 28 height 9
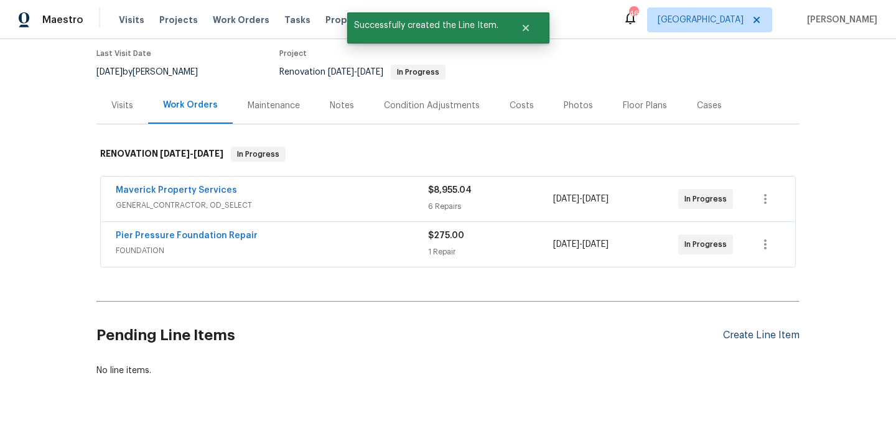
click at [759, 336] on section "Pending Line Items Create Line Item No line items." at bounding box center [447, 342] width 703 height 70
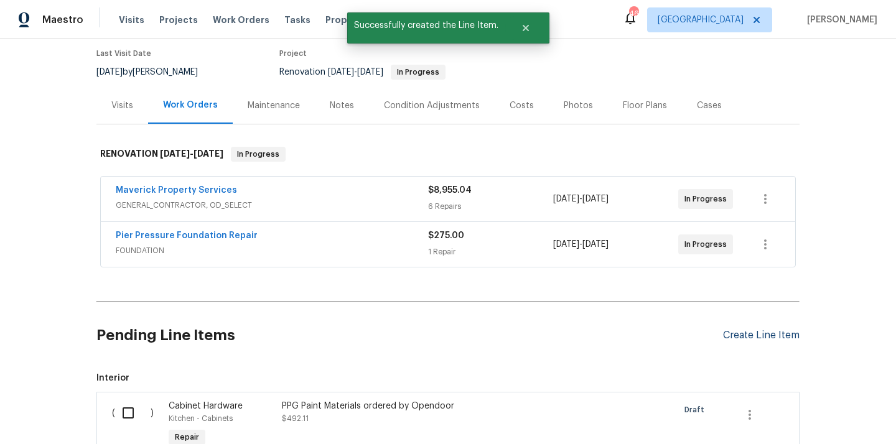
click at [753, 331] on div "Create Line Item" at bounding box center [761, 336] width 77 height 12
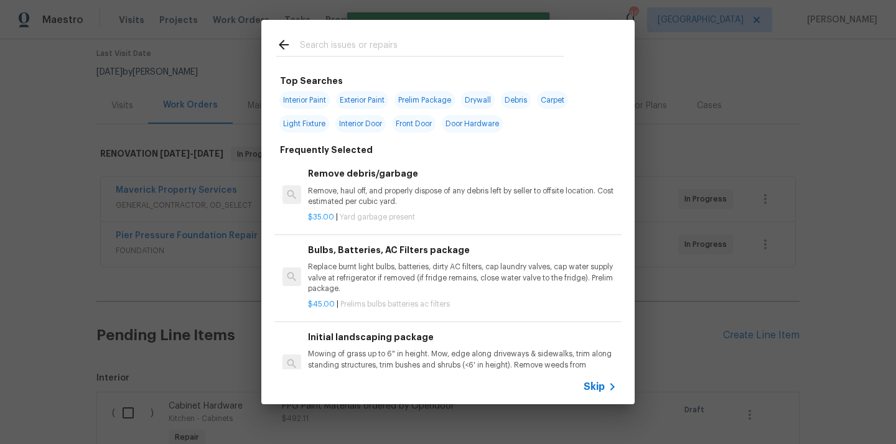
click at [475, 54] on input "text" at bounding box center [432, 46] width 264 height 19
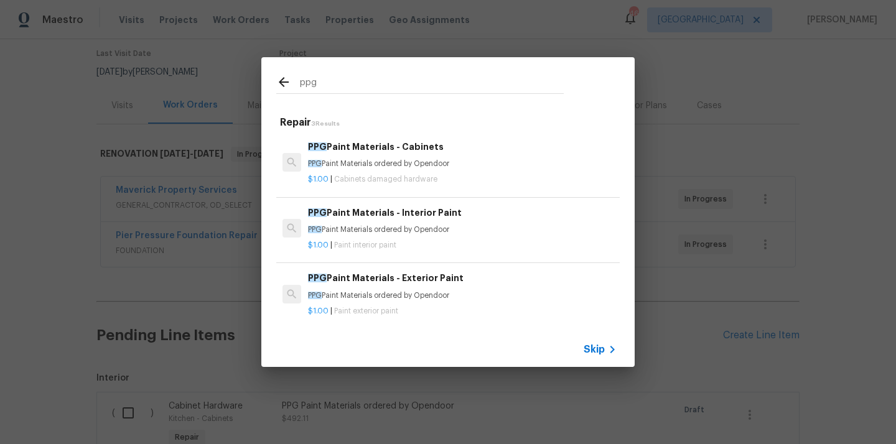
type input "ppg"
click at [389, 212] on h6 "PPG Paint Materials - Interior Paint" at bounding box center [462, 213] width 309 height 14
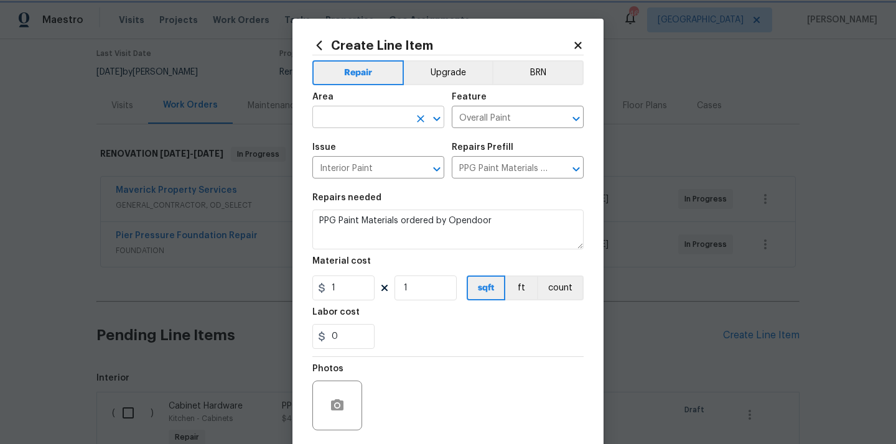
click at [410, 118] on div "​" at bounding box center [378, 118] width 132 height 19
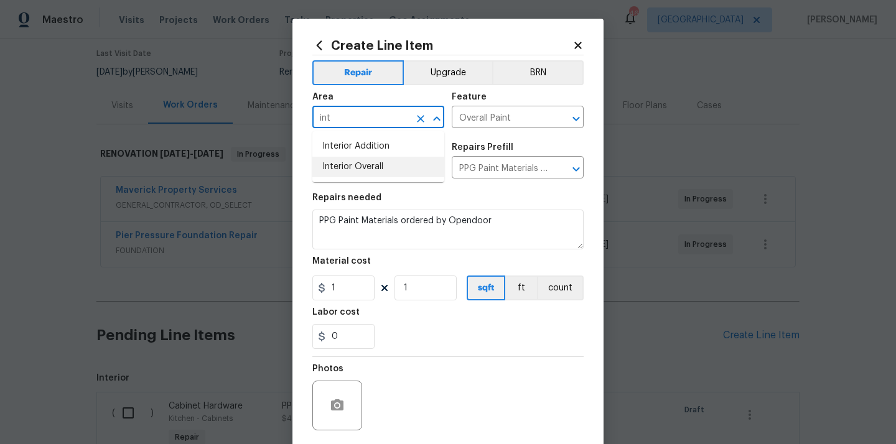
click at [404, 160] on li "Interior Overall" at bounding box center [378, 167] width 132 height 21
type input "Interior Overall"
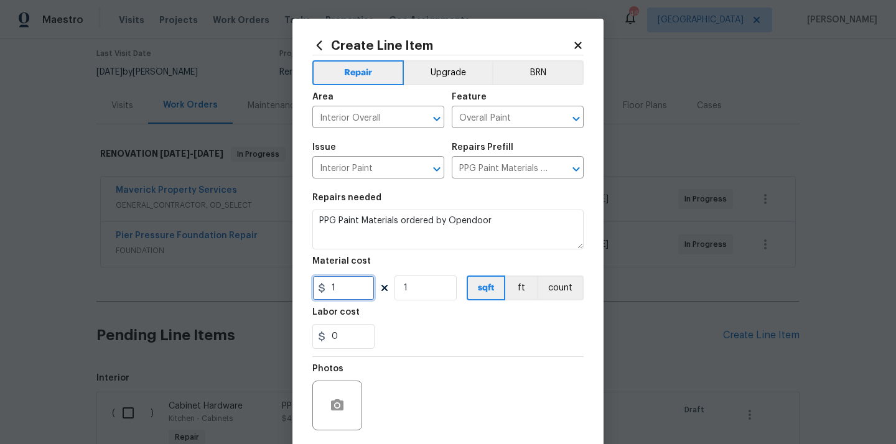
drag, startPoint x: 327, startPoint y: 291, endPoint x: 287, endPoint y: 291, distance: 39.2
click at [291, 291] on div "Create Line Item Repair Upgrade BRN Area Interior Overall ​ Feature Overall Pai…" at bounding box center [448, 222] width 896 height 444
paste input "976.95"
type input "976.95"
click at [414, 323] on div "Labor cost" at bounding box center [447, 316] width 271 height 16
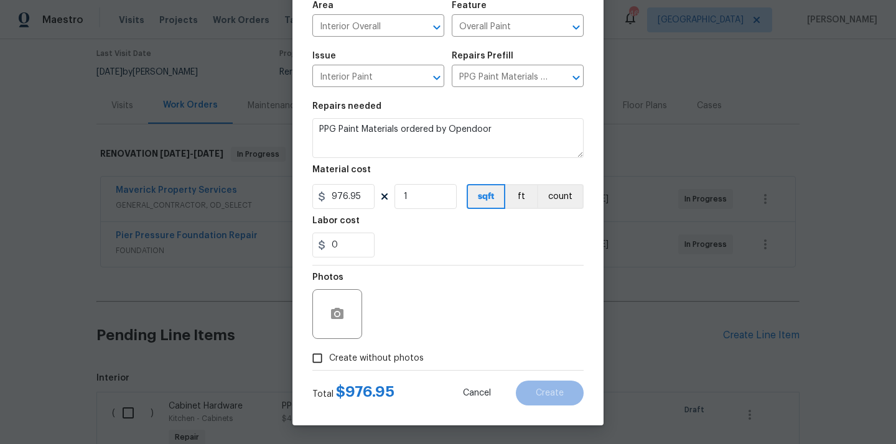
click at [386, 365] on label "Create without photos" at bounding box center [365, 359] width 118 height 24
click at [329, 365] on input "Create without photos" at bounding box center [318, 359] width 24 height 24
checkbox input "true"
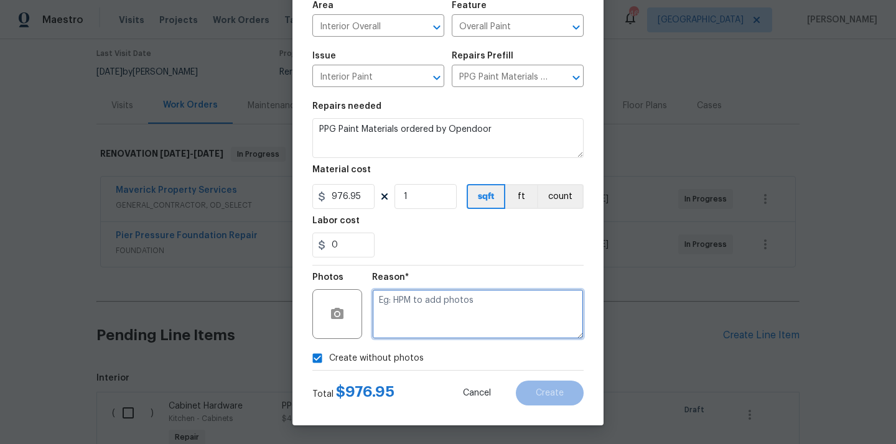
click at [418, 314] on textarea at bounding box center [478, 314] width 212 height 50
type textarea "N/A"
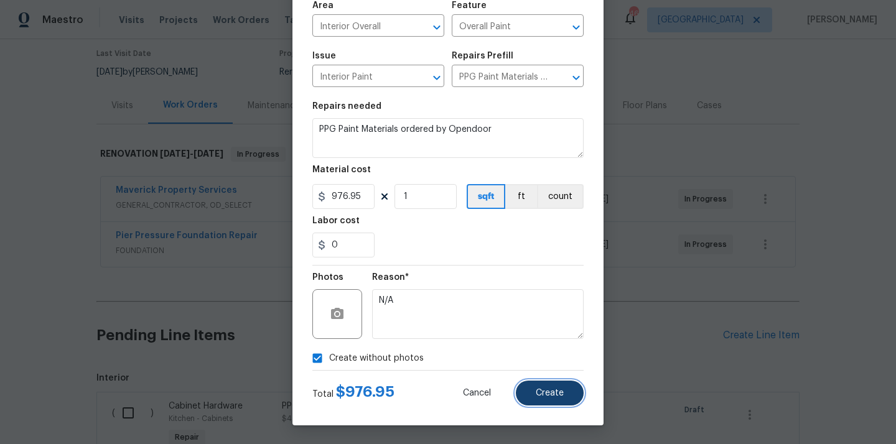
click at [541, 398] on button "Create" at bounding box center [550, 393] width 68 height 25
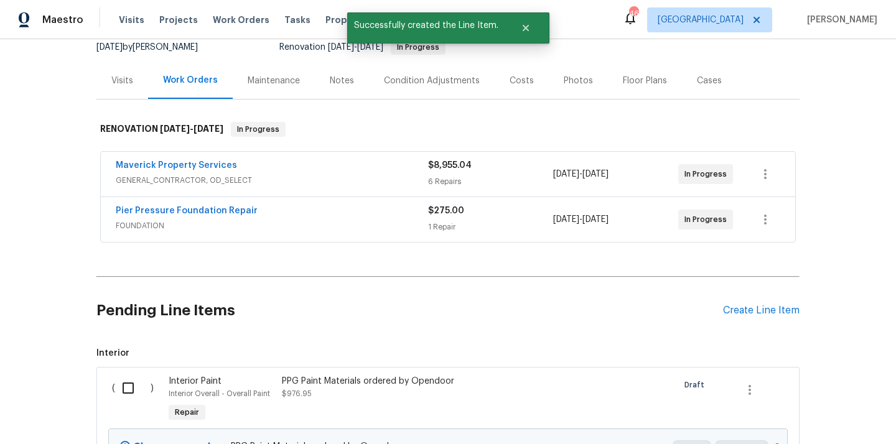
scroll to position [136, 0]
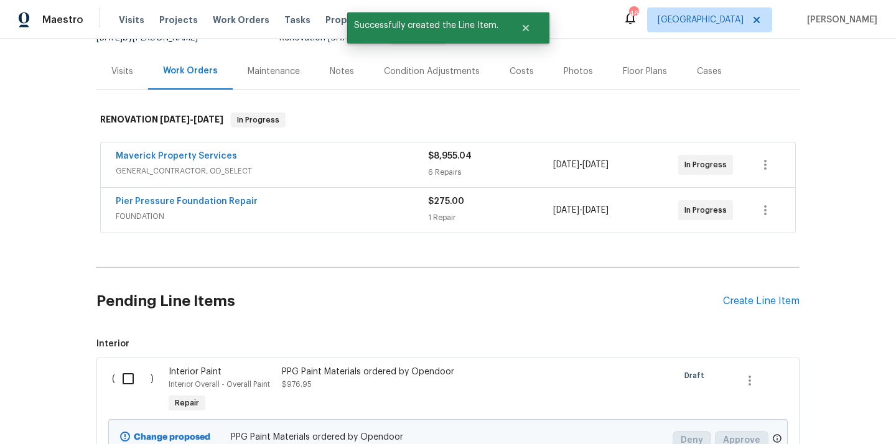
click at [133, 379] on input "checkbox" at bounding box center [132, 379] width 35 height 26
checkbox input "true"
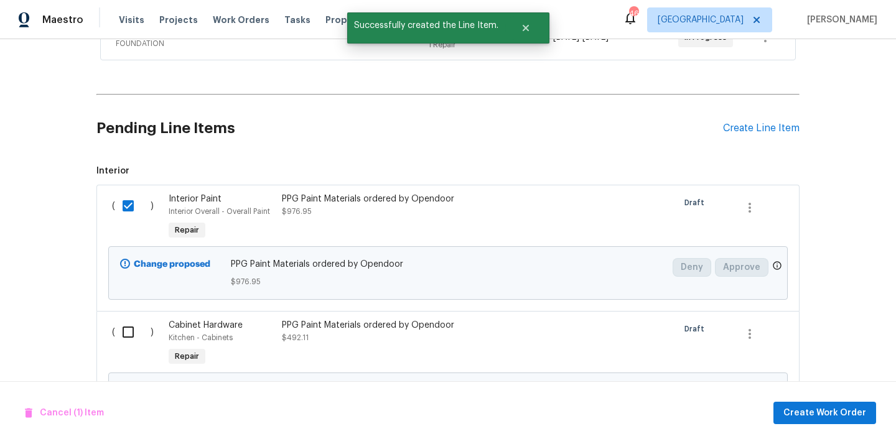
scroll to position [388, 0]
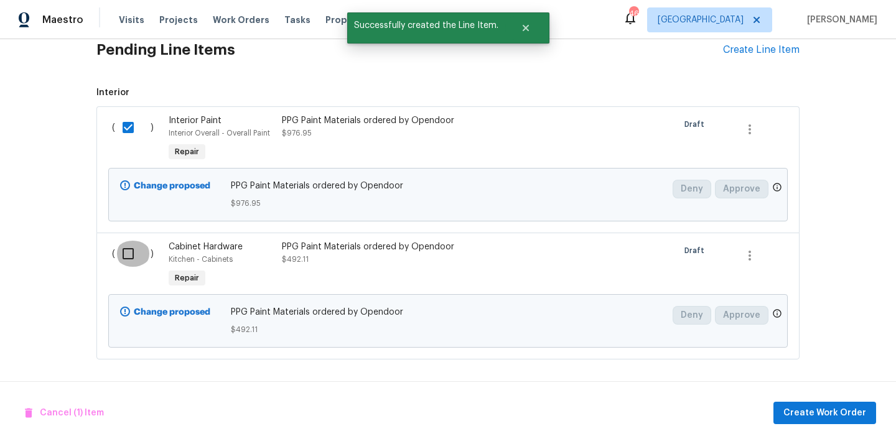
click at [130, 248] on input "checkbox" at bounding box center [132, 254] width 35 height 26
checkbox input "true"
click at [813, 408] on span "Create Work Order" at bounding box center [824, 414] width 83 height 16
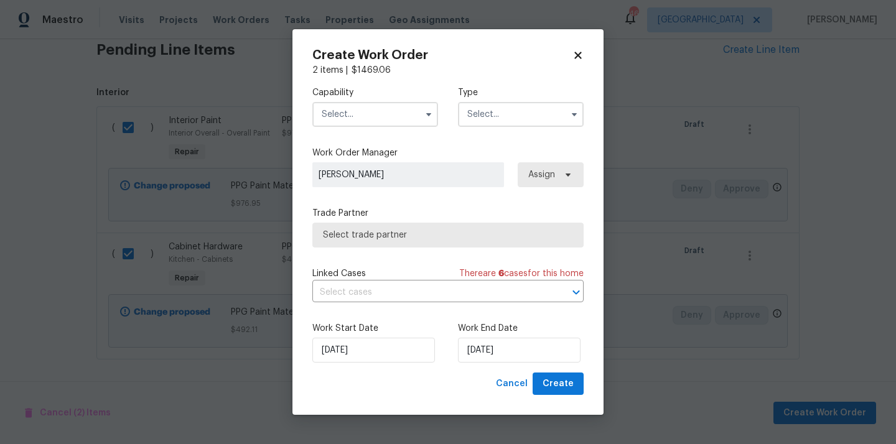
click at [350, 118] on input "text" at bounding box center [375, 114] width 126 height 25
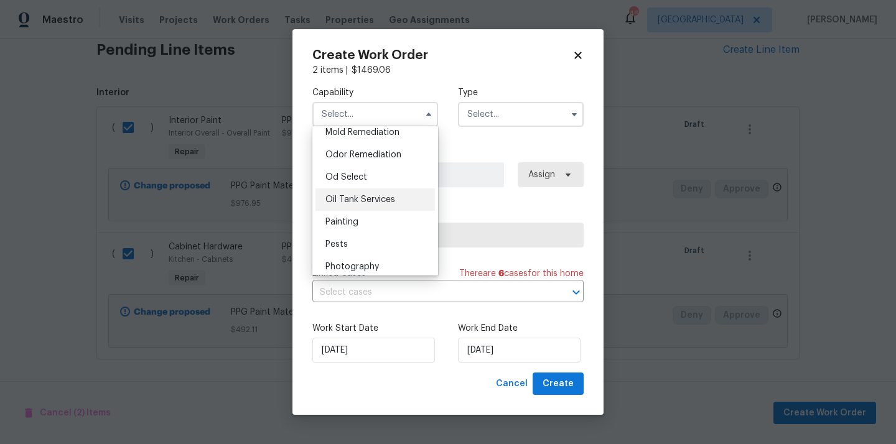
scroll to position [989, 0]
click at [364, 200] on div "Painting" at bounding box center [374, 197] width 119 height 22
type input "Painting"
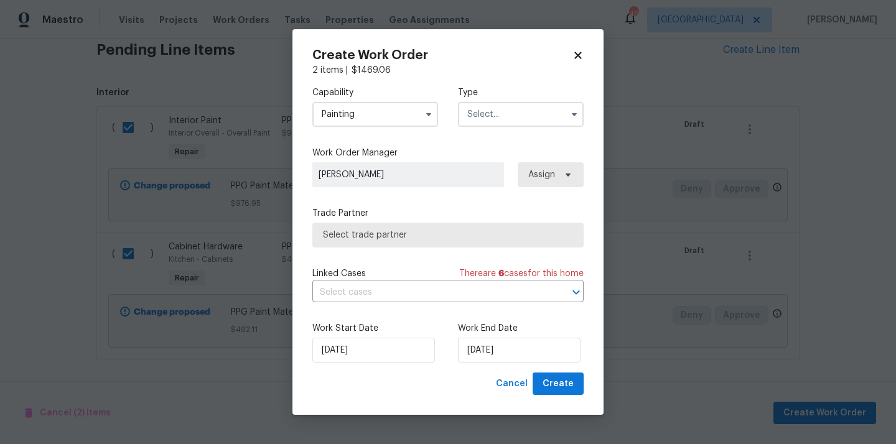
click at [512, 110] on input "text" at bounding box center [521, 114] width 126 height 25
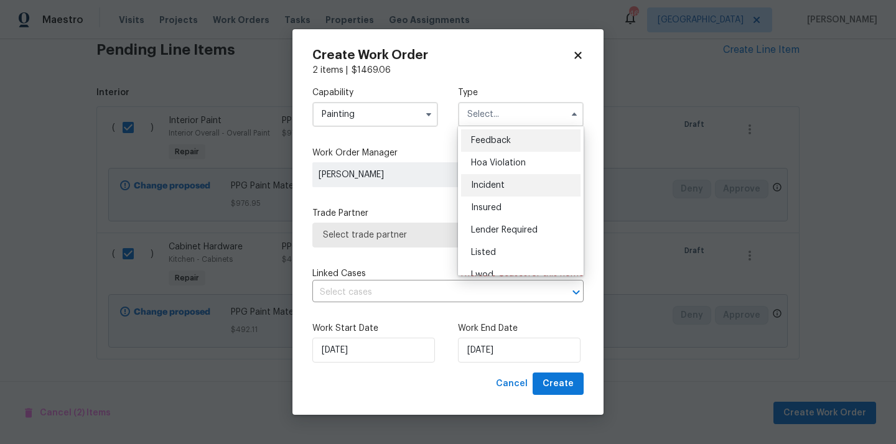
scroll to position [148, 0]
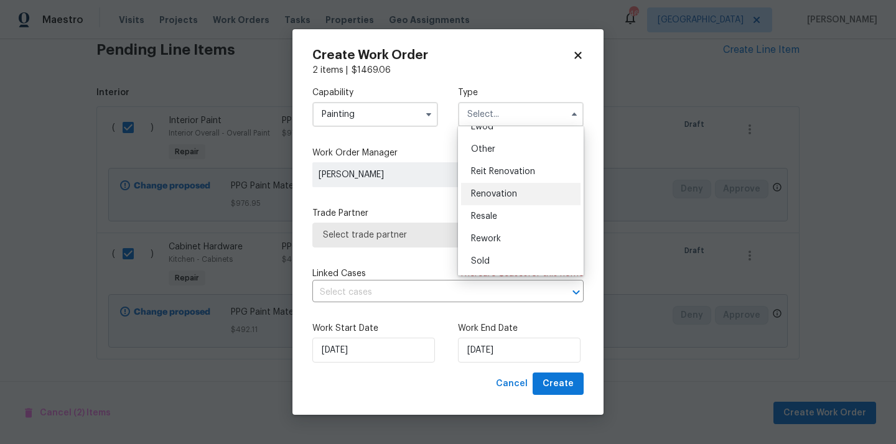
click at [501, 191] on span "Renovation" at bounding box center [494, 194] width 46 height 9
type input "Renovation"
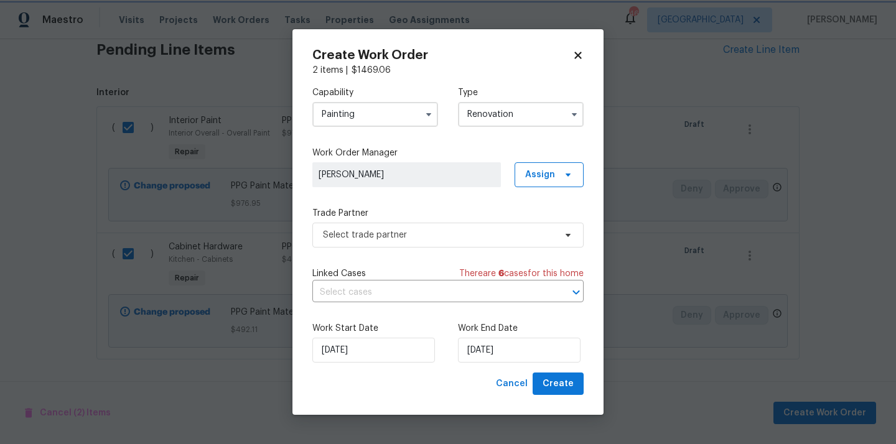
scroll to position [0, 0]
click at [551, 182] on span "Assign" at bounding box center [549, 174] width 69 height 25
click at [547, 228] on div "Assign to me" at bounding box center [551, 227] width 54 height 12
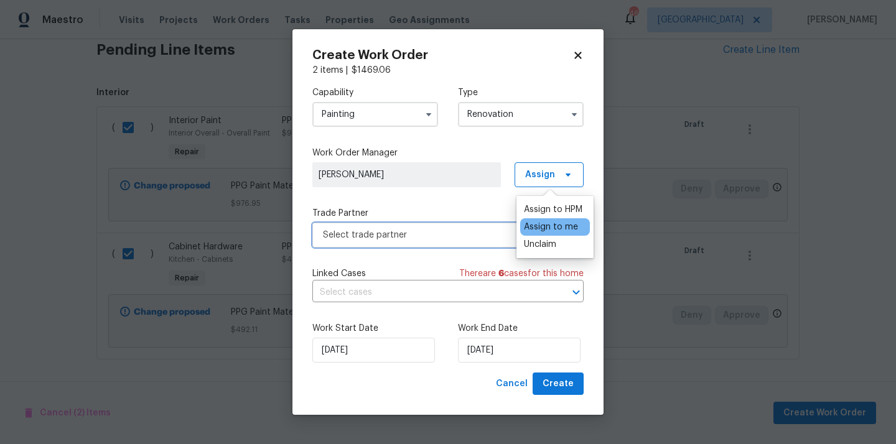
click at [444, 235] on span "Select trade partner" at bounding box center [439, 235] width 232 height 12
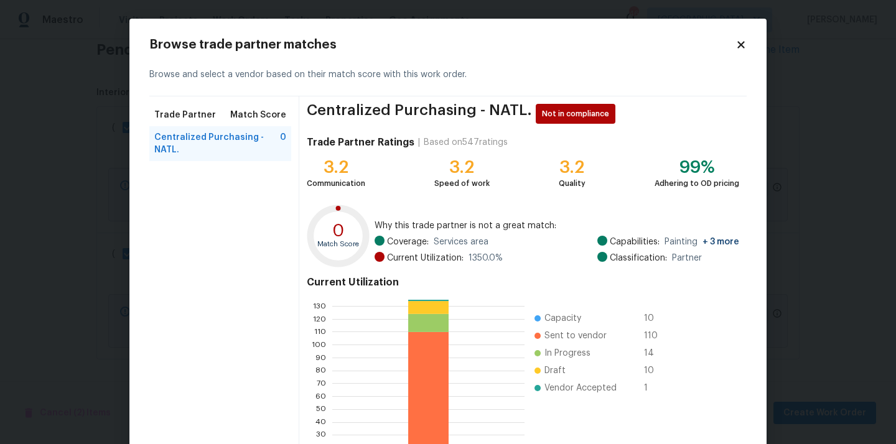
scroll to position [105, 0]
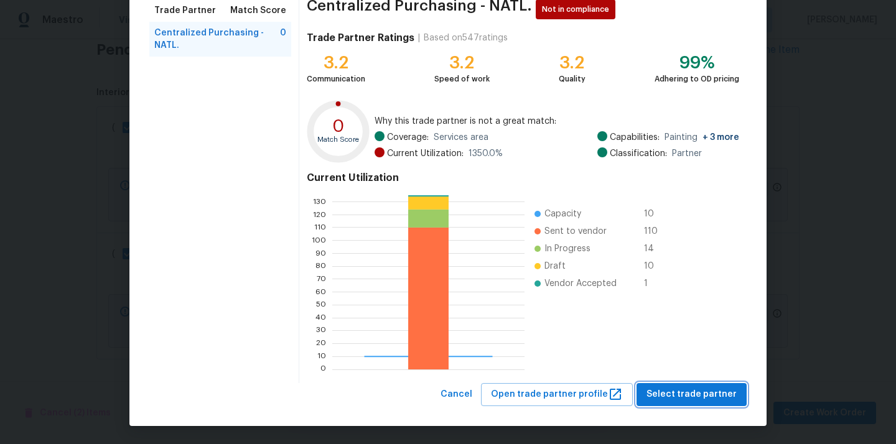
click at [675, 389] on span "Select trade partner" at bounding box center [692, 395] width 90 height 16
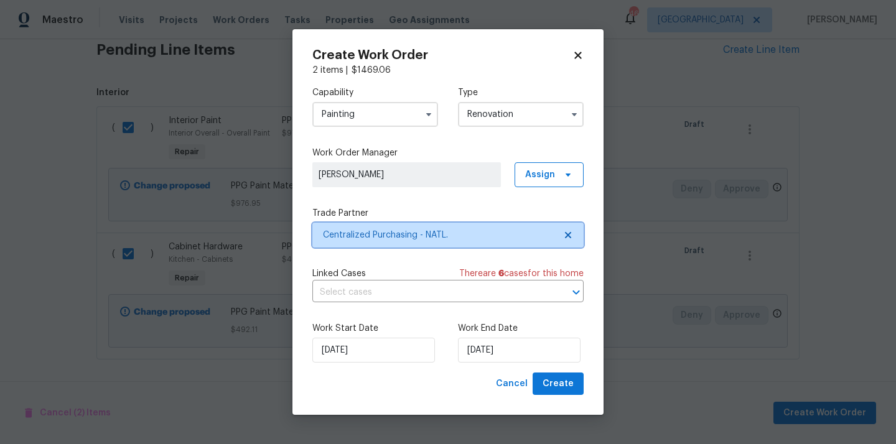
scroll to position [0, 0]
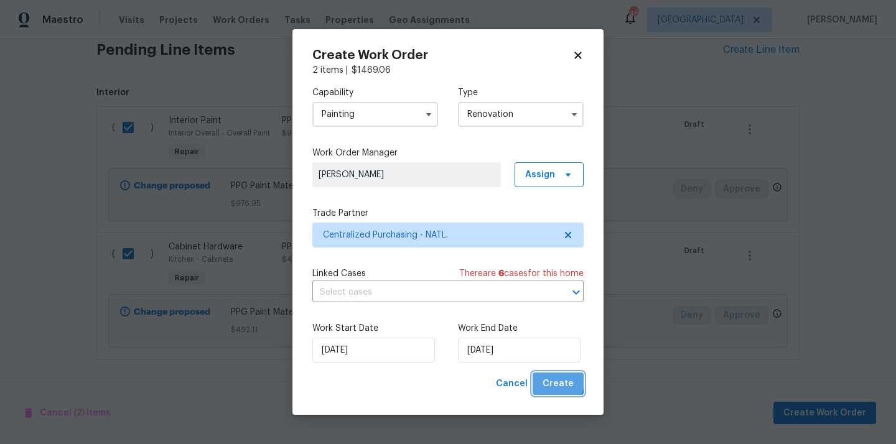
click at [548, 379] on span "Create" at bounding box center [558, 384] width 31 height 16
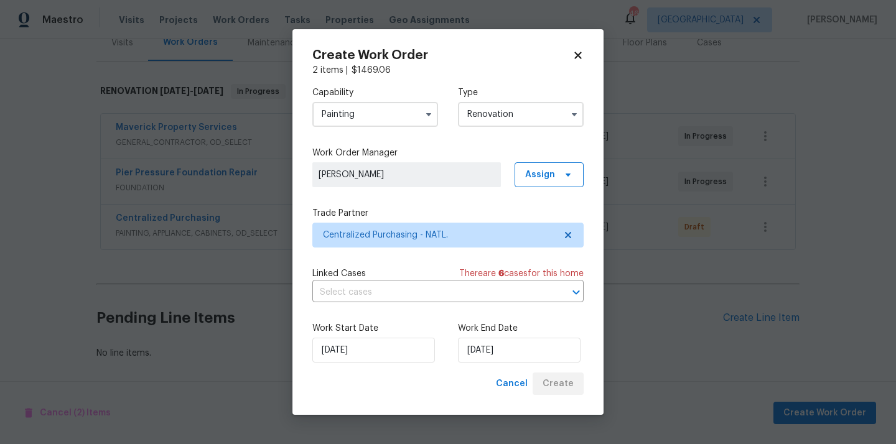
scroll to position [164, 0]
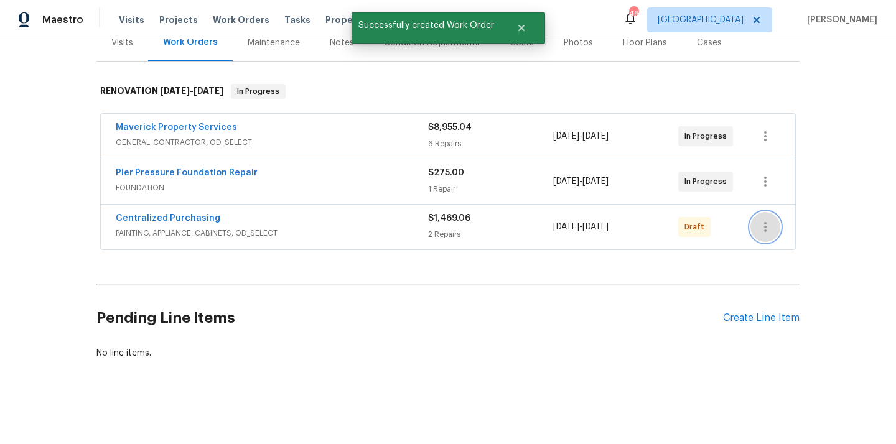
click at [761, 220] on icon "button" at bounding box center [765, 227] width 15 height 15
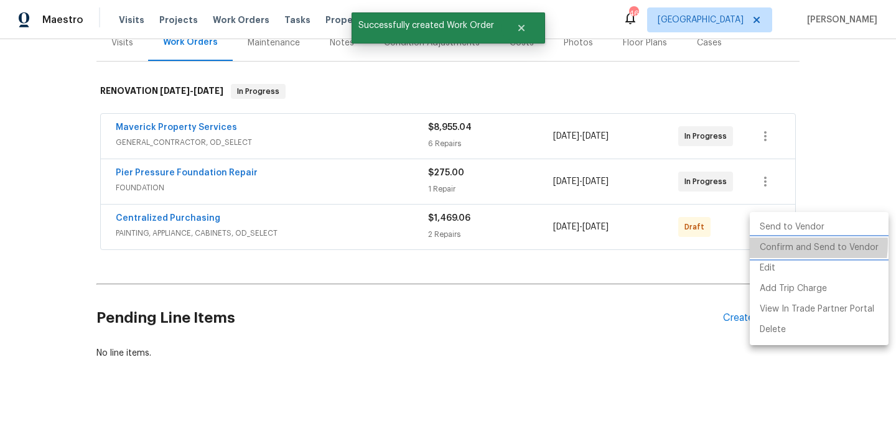
click at [769, 243] on li "Confirm and Send to Vendor" at bounding box center [819, 248] width 139 height 21
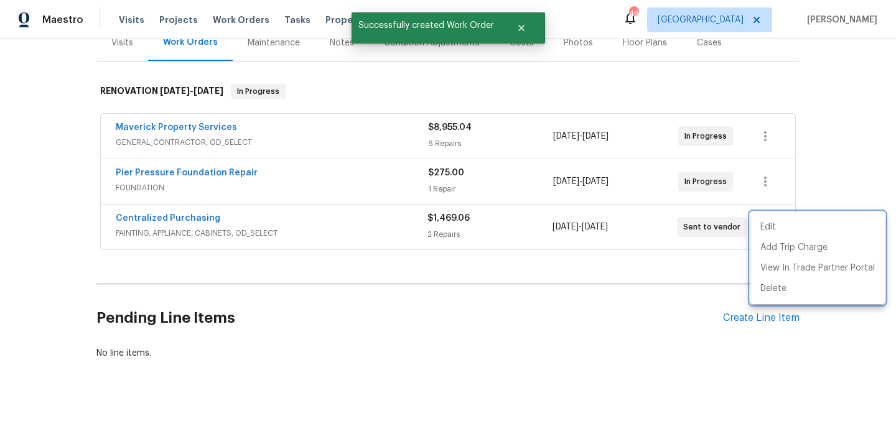
click at [332, 225] on div at bounding box center [448, 222] width 896 height 444
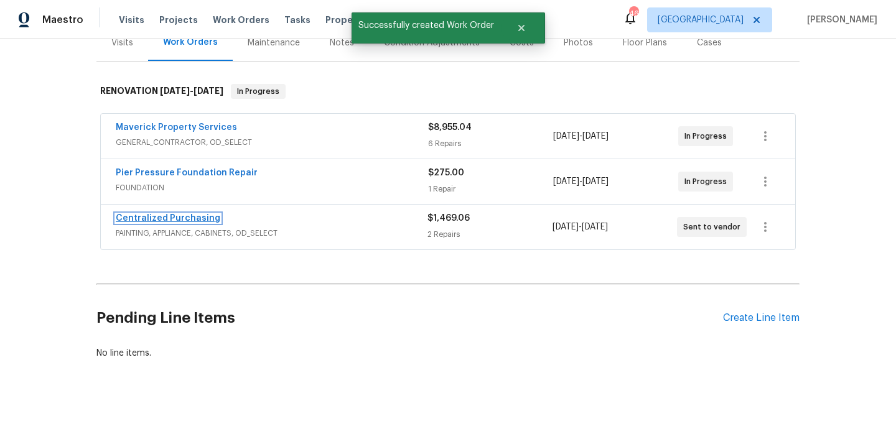
click at [174, 214] on link "Centralized Purchasing" at bounding box center [168, 218] width 105 height 9
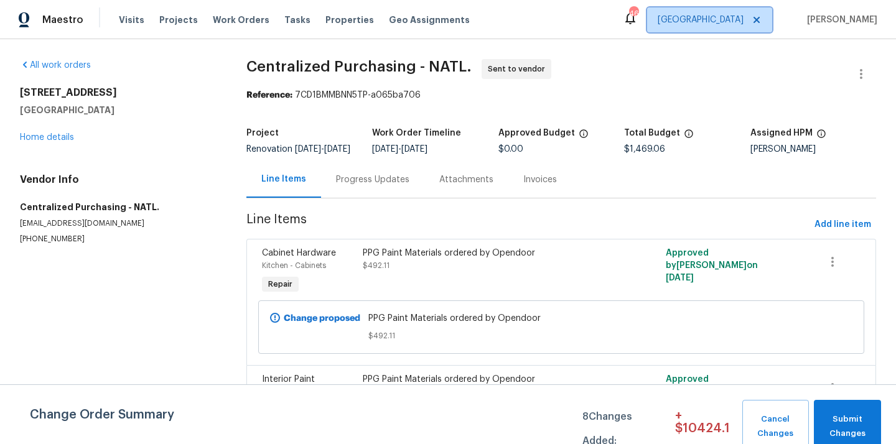
click at [737, 16] on span "[GEOGRAPHIC_DATA]" at bounding box center [701, 20] width 86 height 12
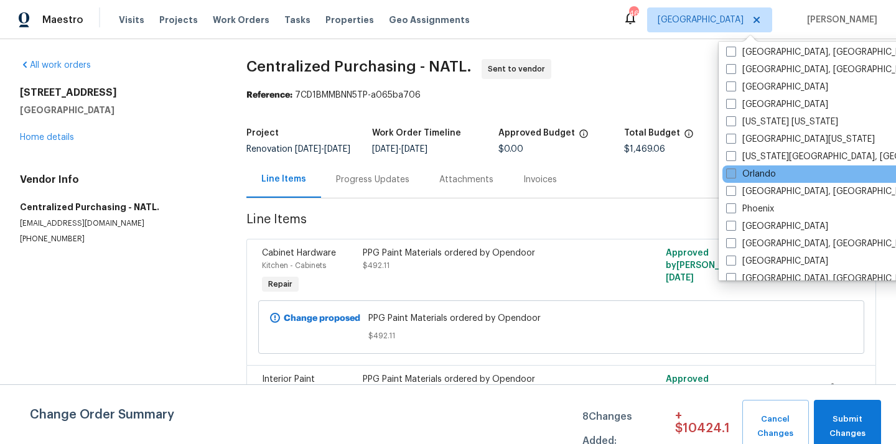
click at [754, 169] on label "Orlando" at bounding box center [751, 174] width 50 height 12
click at [734, 169] on input "Orlando" at bounding box center [730, 172] width 8 height 8
checkbox input "true"
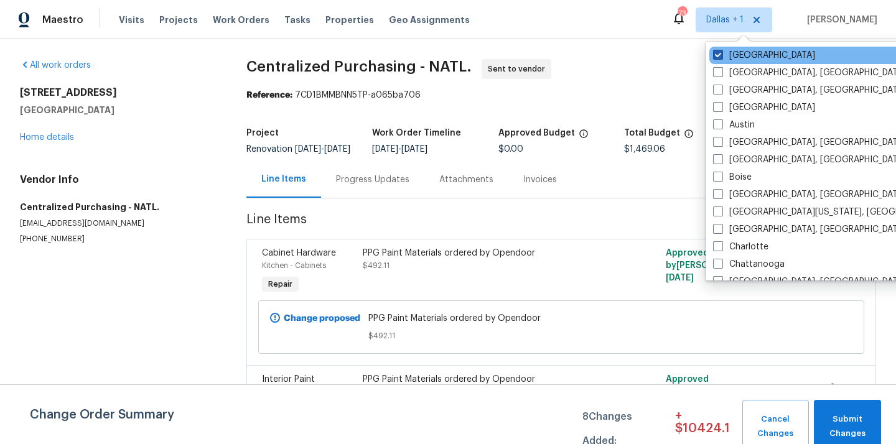
click at [745, 50] on label "[GEOGRAPHIC_DATA]" at bounding box center [764, 55] width 102 height 12
click at [721, 50] on input "[GEOGRAPHIC_DATA]" at bounding box center [717, 53] width 8 height 8
checkbox input "false"
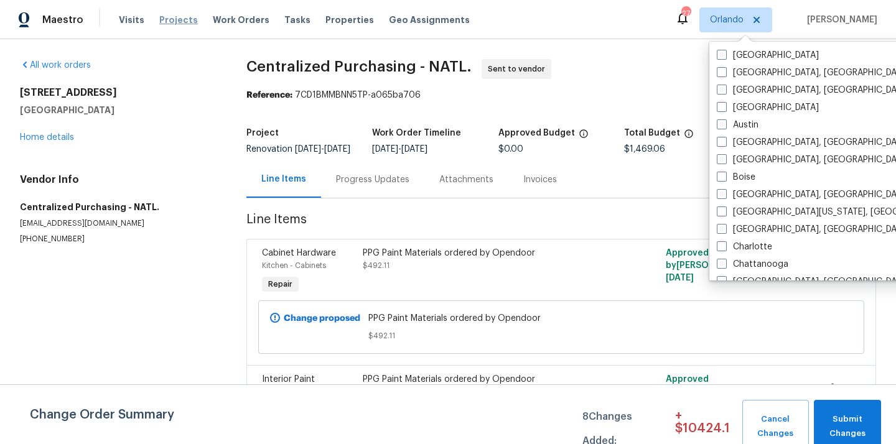
click at [172, 20] on span "Projects" at bounding box center [178, 20] width 39 height 12
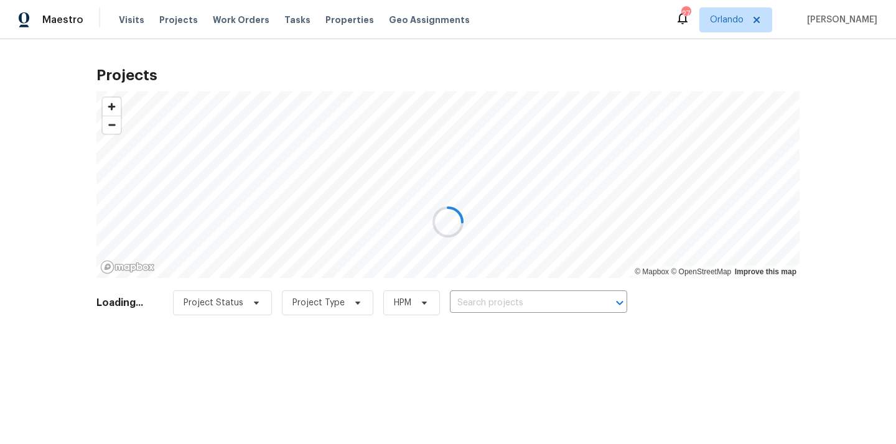
click at [538, 297] on div at bounding box center [448, 222] width 896 height 444
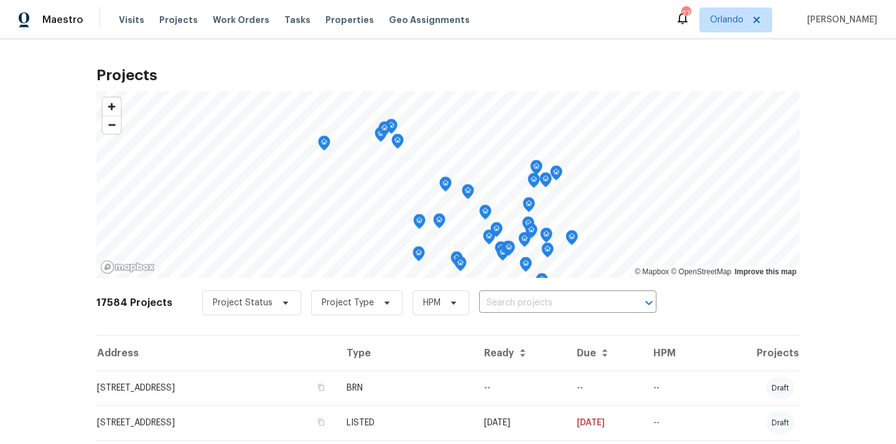
click at [546, 301] on input "text" at bounding box center [550, 303] width 143 height 19
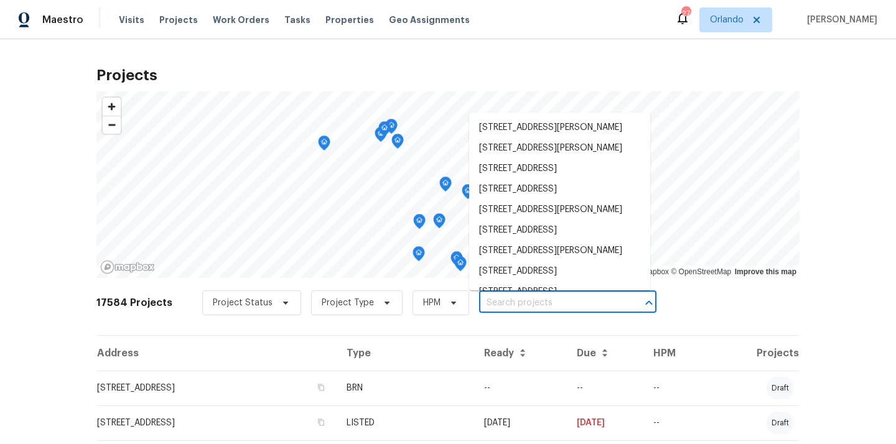
paste input "[STREET_ADDRESS]"
type input "[STREET_ADDRESS]"
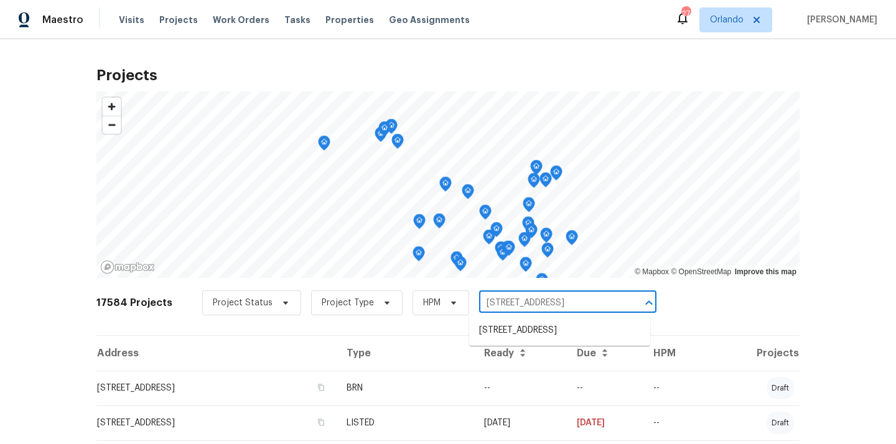
scroll to position [0, 50]
click at [533, 332] on li "[STREET_ADDRESS]" at bounding box center [559, 330] width 181 height 21
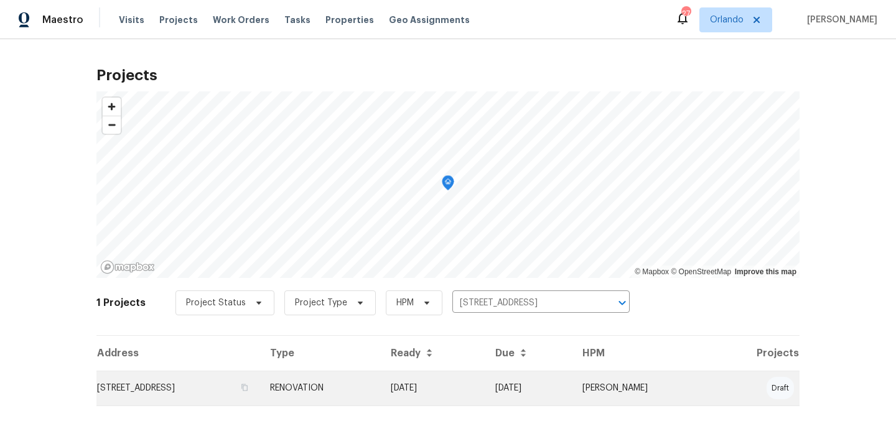
click at [260, 387] on td "[STREET_ADDRESS]" at bounding box center [178, 388] width 164 height 35
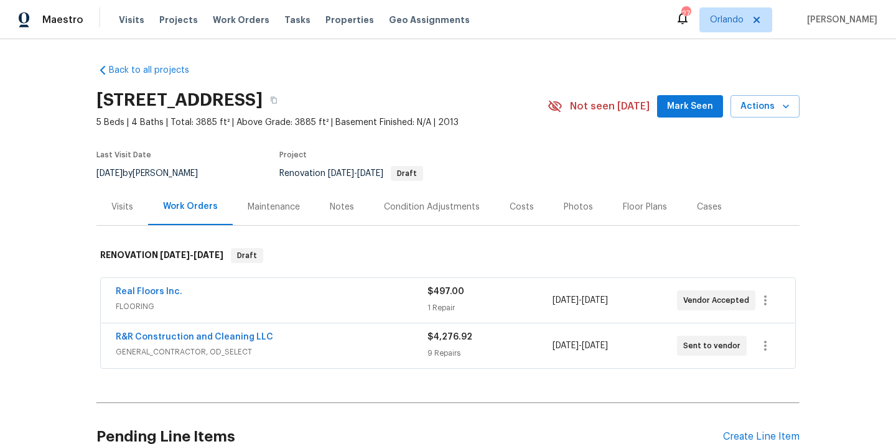
scroll to position [119, 0]
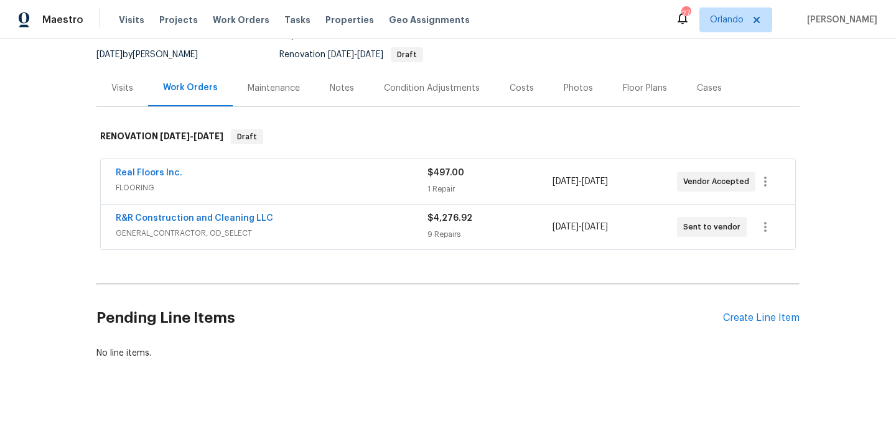
click at [744, 324] on div "Pending Line Items Create Line Item" at bounding box center [447, 318] width 703 height 58
click at [749, 321] on div "Create Line Item" at bounding box center [761, 318] width 77 height 12
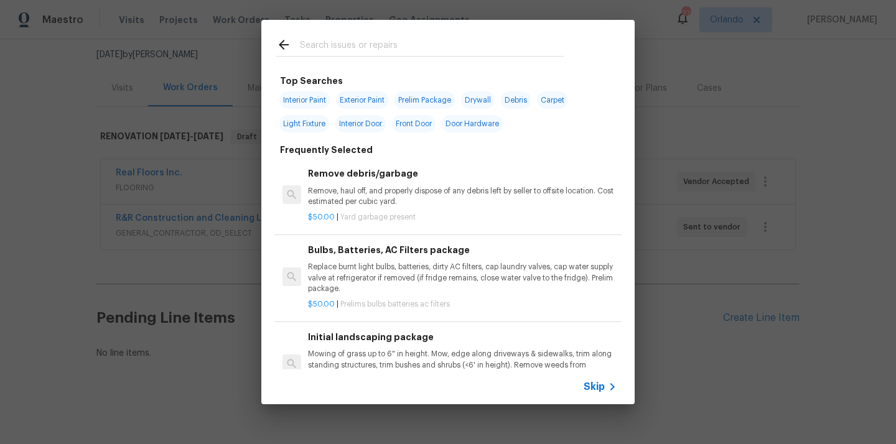
click at [467, 60] on div at bounding box center [419, 44] width 317 height 49
click at [465, 50] on input "text" at bounding box center [432, 46] width 264 height 19
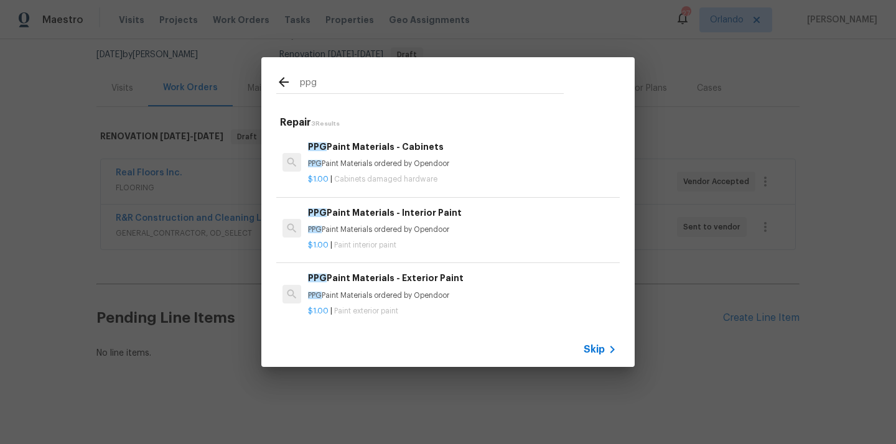
type input "ppg"
click at [410, 218] on h6 "PPG Paint Materials - Interior Paint" at bounding box center [462, 213] width 309 height 14
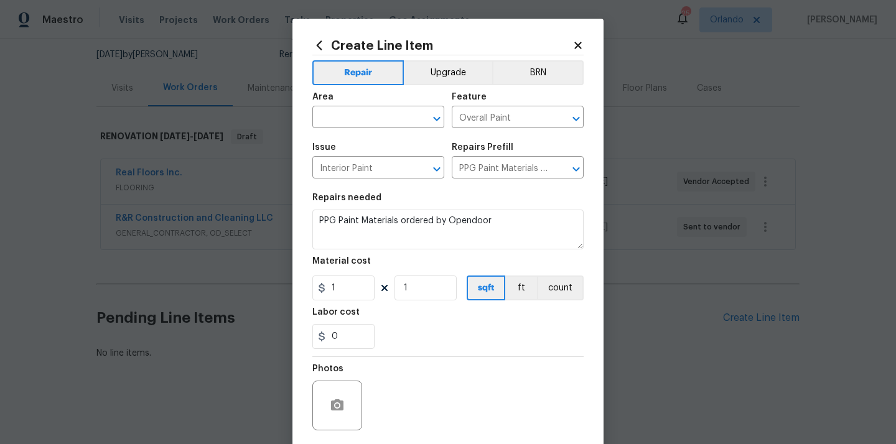
click at [325, 106] on div "Area" at bounding box center [378, 101] width 132 height 16
click at [328, 121] on input "text" at bounding box center [360, 118] width 97 height 19
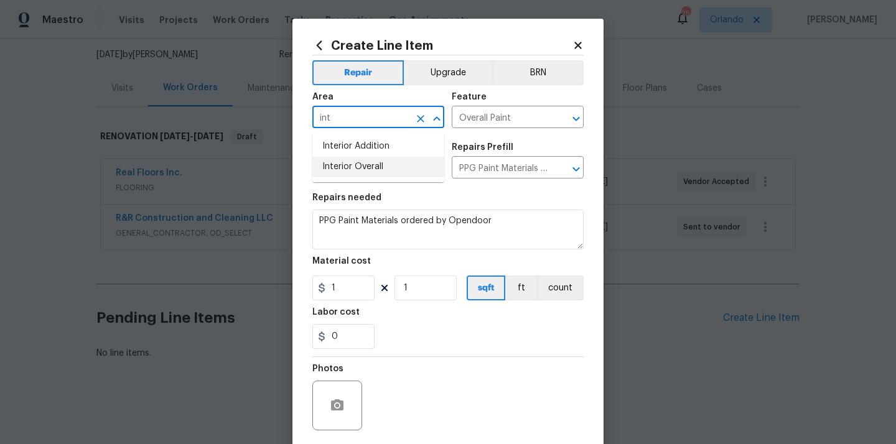
click at [355, 164] on li "Interior Overall" at bounding box center [378, 167] width 132 height 21
type input "Interior Overall"
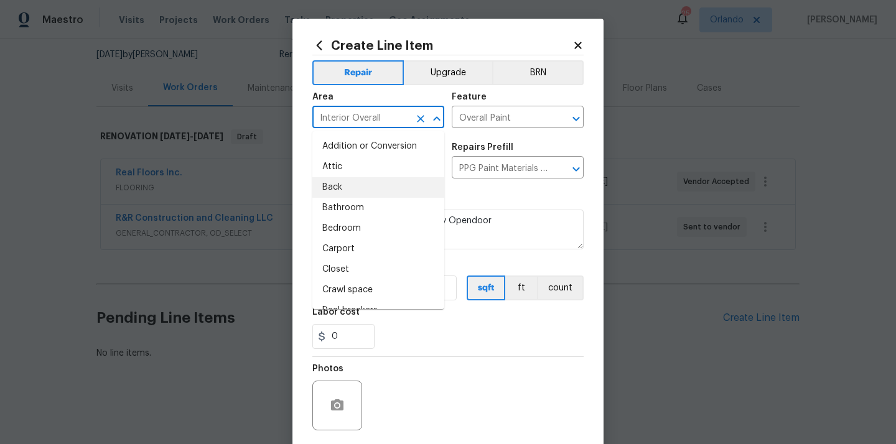
click at [489, 190] on section "Repairs needed PPG Paint Materials ordered by Opendoor Material cost 1 1 sqft f…" at bounding box center [447, 271] width 271 height 171
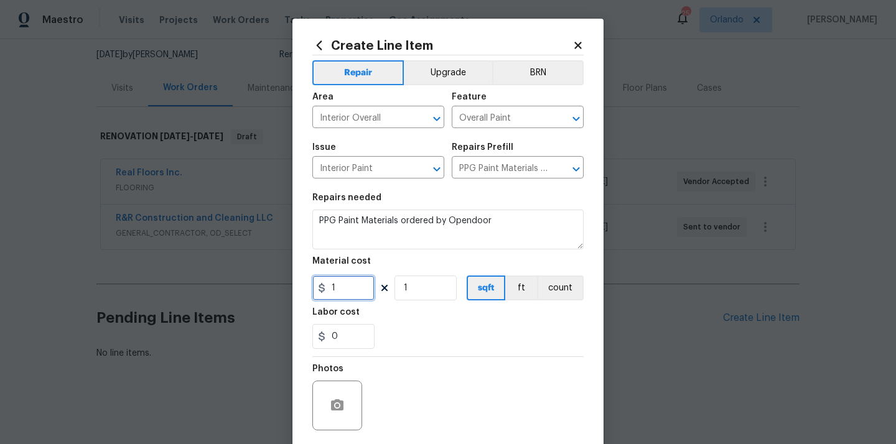
drag, startPoint x: 343, startPoint y: 293, endPoint x: 289, endPoint y: 286, distance: 54.7
click at [315, 293] on input "1" at bounding box center [343, 288] width 62 height 25
paste input "469.44"
type input "469.44"
click at [401, 309] on div "Labor cost" at bounding box center [447, 316] width 271 height 16
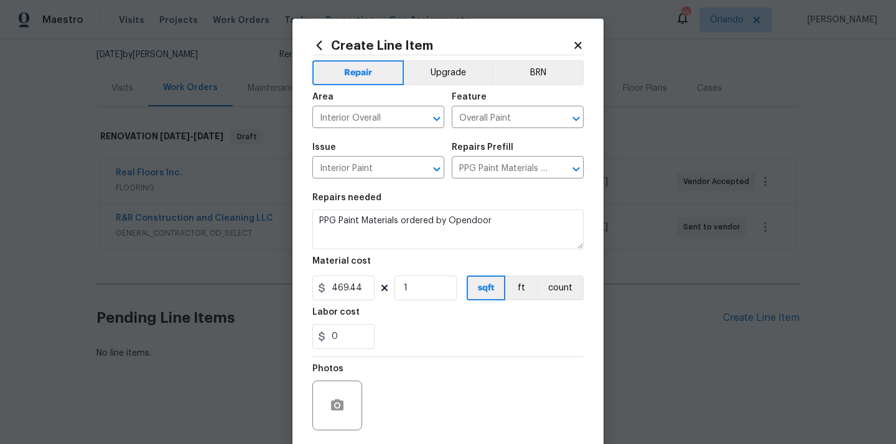
scroll to position [92, 0]
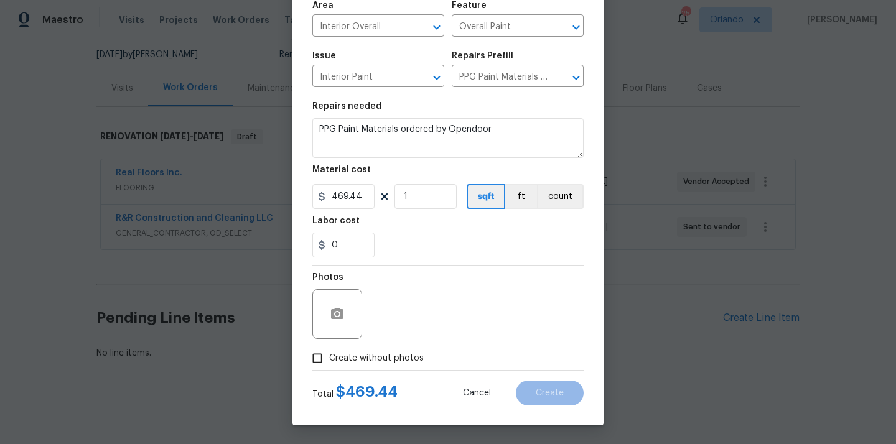
click at [385, 355] on span "Create without photos" at bounding box center [376, 358] width 95 height 13
click at [329, 355] on input "Create without photos" at bounding box center [318, 359] width 24 height 24
checkbox input "true"
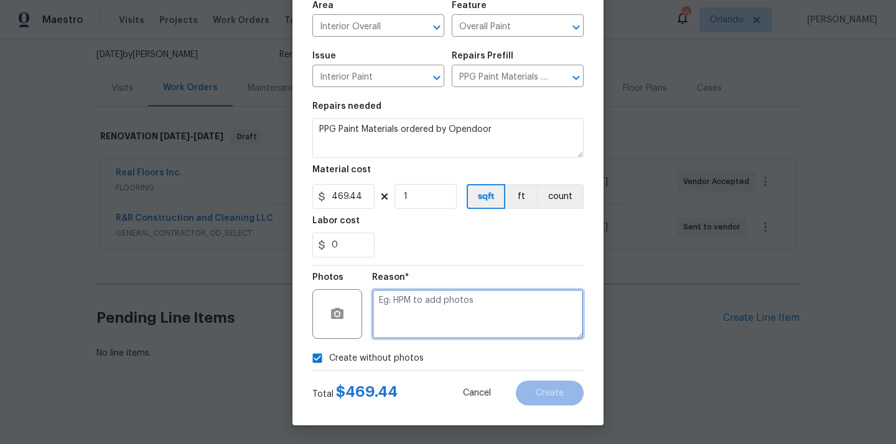
click at [410, 329] on textarea at bounding box center [478, 314] width 212 height 50
type textarea "N/A"
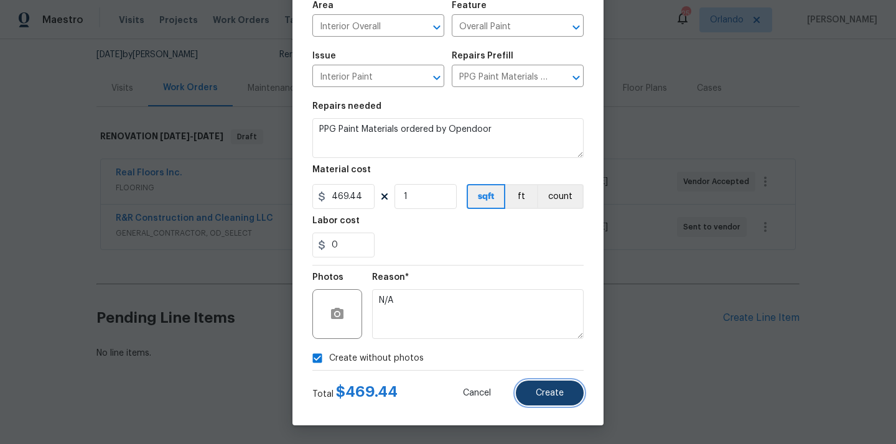
click at [547, 396] on span "Create" at bounding box center [550, 393] width 28 height 9
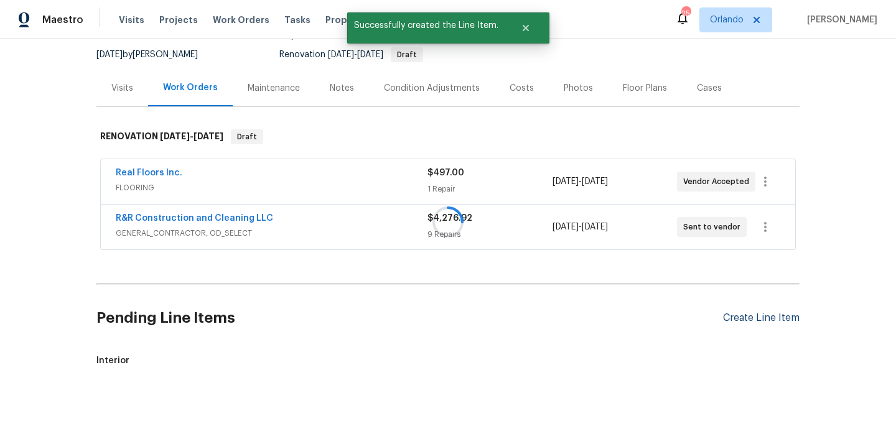
click at [769, 314] on div at bounding box center [448, 222] width 896 height 444
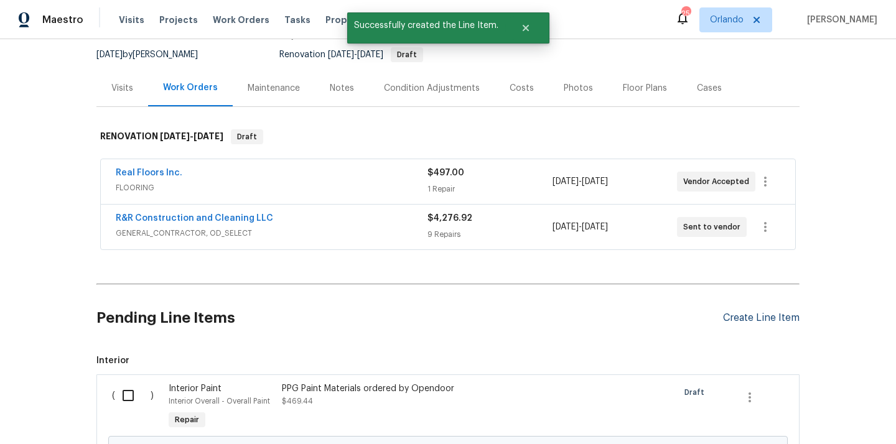
click at [767, 316] on div "Create Line Item" at bounding box center [761, 318] width 77 height 12
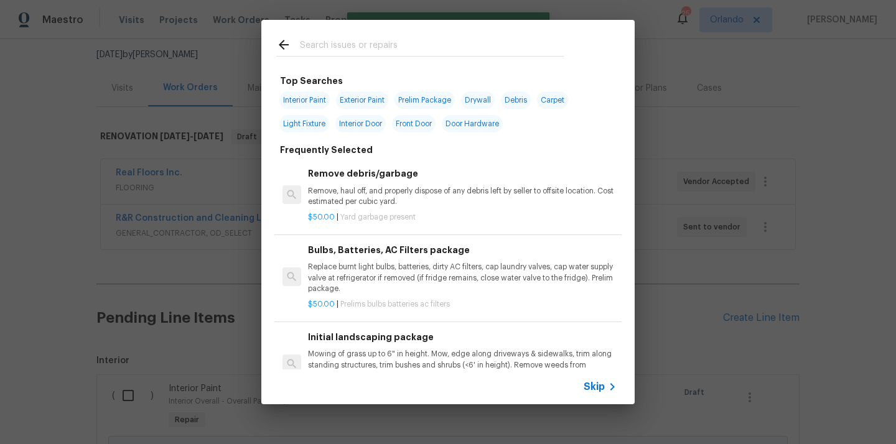
click at [432, 56] on div at bounding box center [419, 56] width 287 height 1
click at [429, 52] on input "text" at bounding box center [432, 46] width 264 height 19
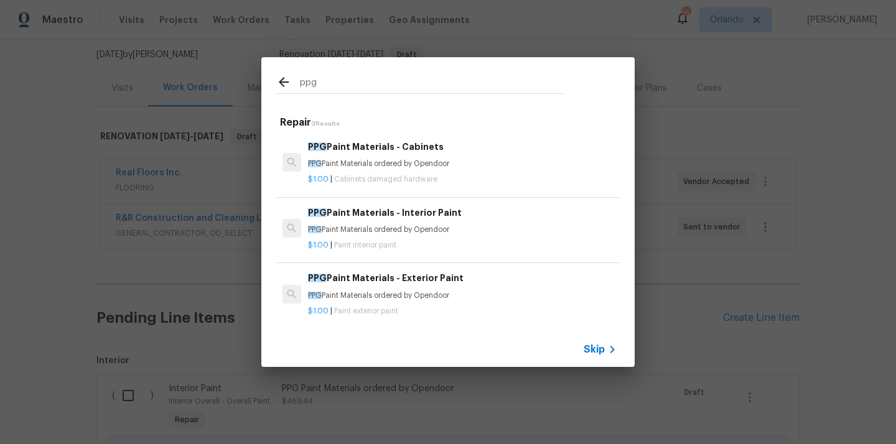
type input "ppg"
click at [429, 287] on div "PPG Paint Materials - Exterior Paint PPG Paint Materials ordered by Opendoor" at bounding box center [462, 286] width 309 height 30
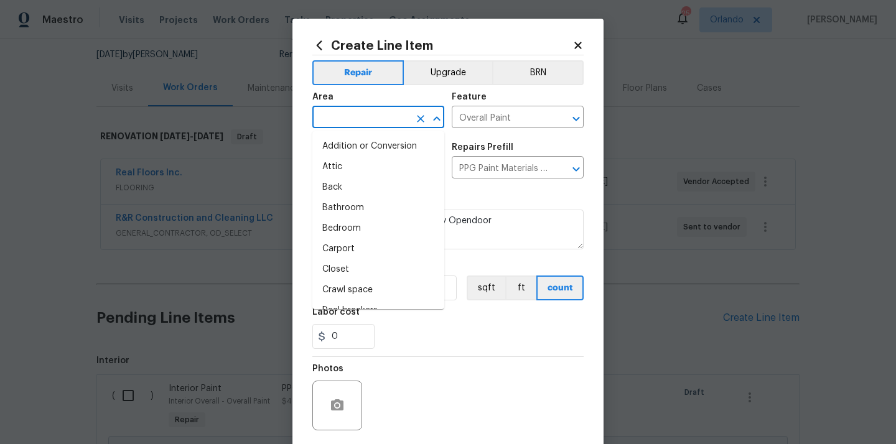
click at [407, 113] on input "text" at bounding box center [360, 118] width 97 height 19
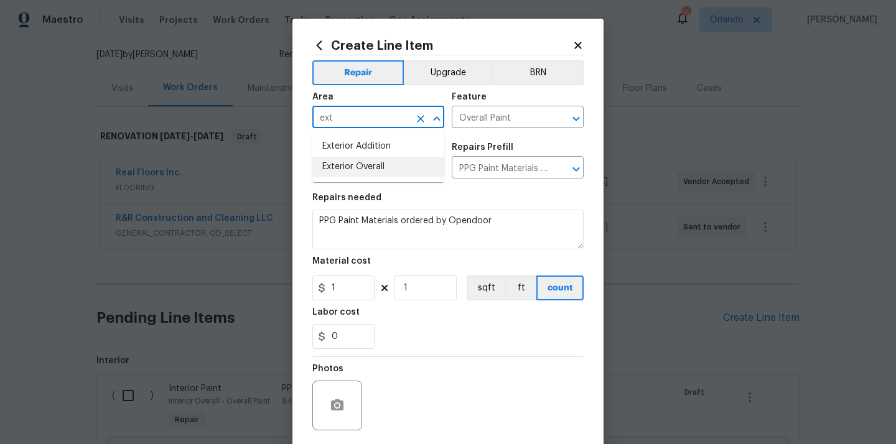
click at [385, 174] on li "Exterior Overall" at bounding box center [378, 167] width 132 height 21
type input "Exterior Overall"
drag, startPoint x: 351, startPoint y: 289, endPoint x: 313, endPoint y: 281, distance: 38.7
click at [313, 281] on input "1" at bounding box center [343, 288] width 62 height 25
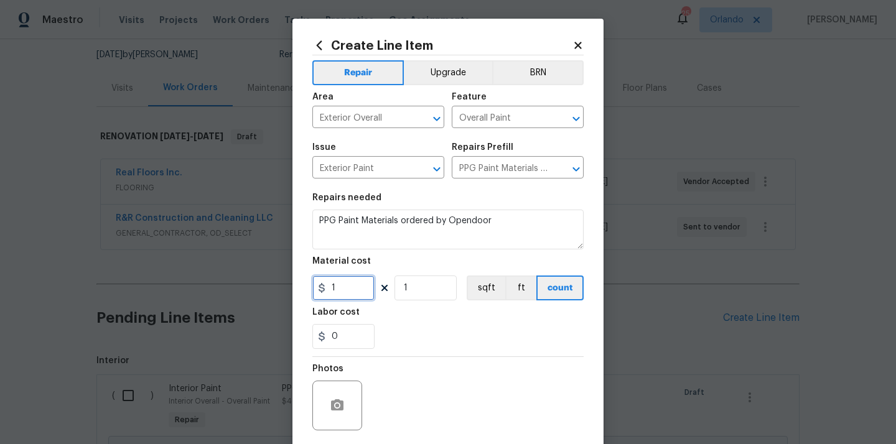
paste input "621.49"
type input "621.49"
click at [413, 330] on div "0" at bounding box center [447, 336] width 271 height 25
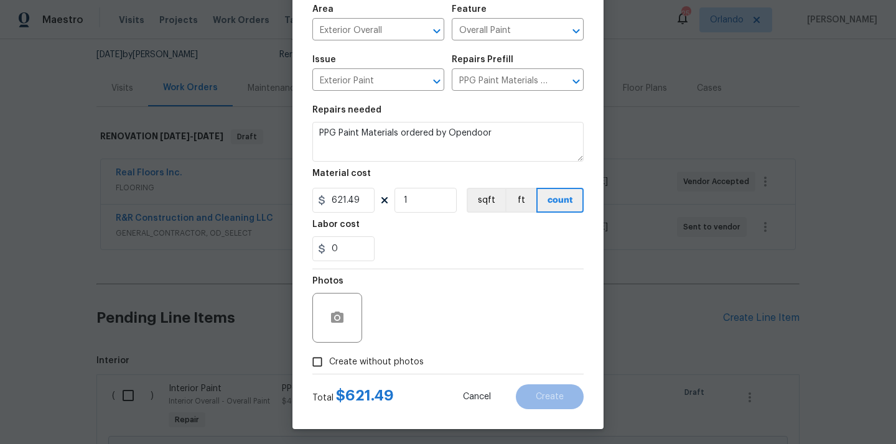
click at [400, 362] on span "Create without photos" at bounding box center [376, 362] width 95 height 13
click at [329, 362] on input "Create without photos" at bounding box center [318, 362] width 24 height 24
checkbox input "true"
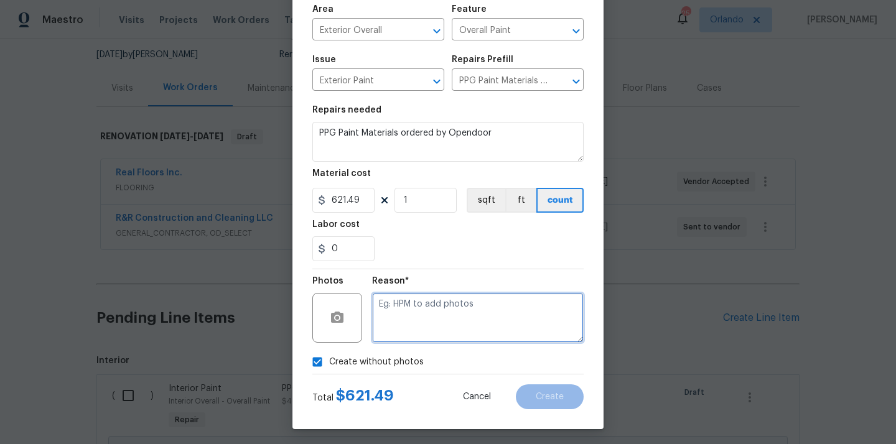
click at [430, 324] on textarea at bounding box center [478, 318] width 212 height 50
type textarea "N/A"
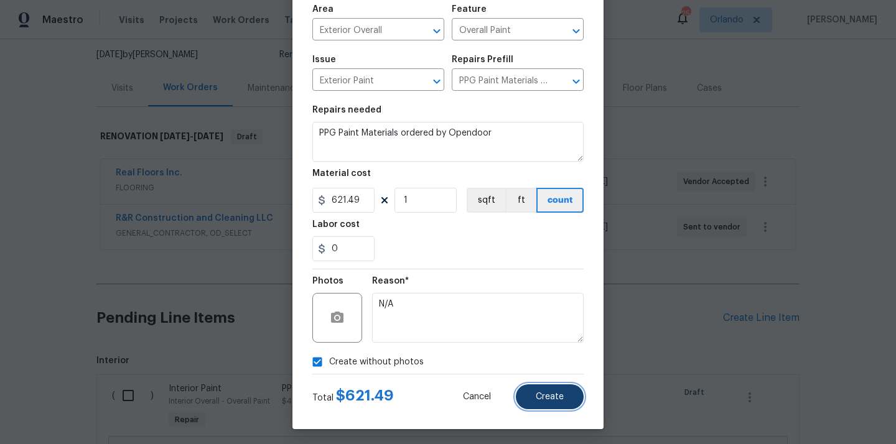
click at [548, 394] on span "Create" at bounding box center [550, 397] width 28 height 9
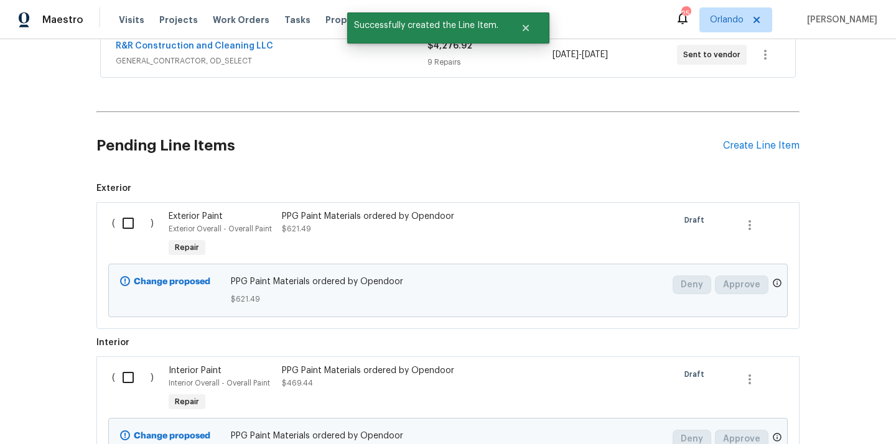
scroll to position [306, 0]
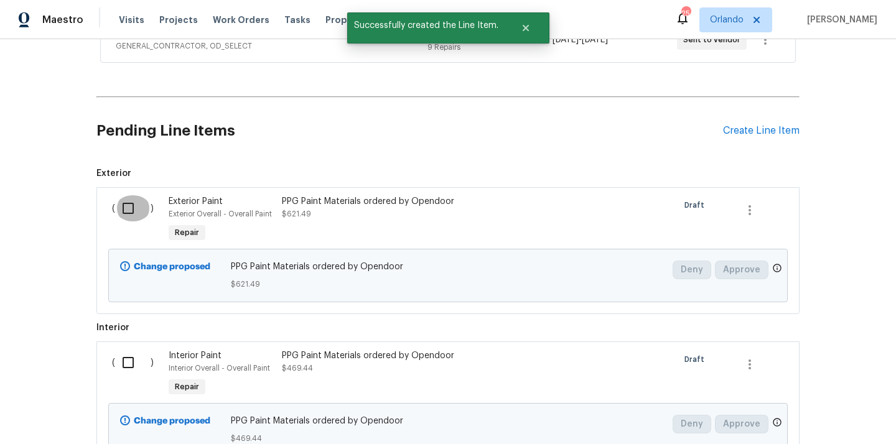
click at [119, 210] on input "checkbox" at bounding box center [132, 208] width 35 height 26
checkbox input "true"
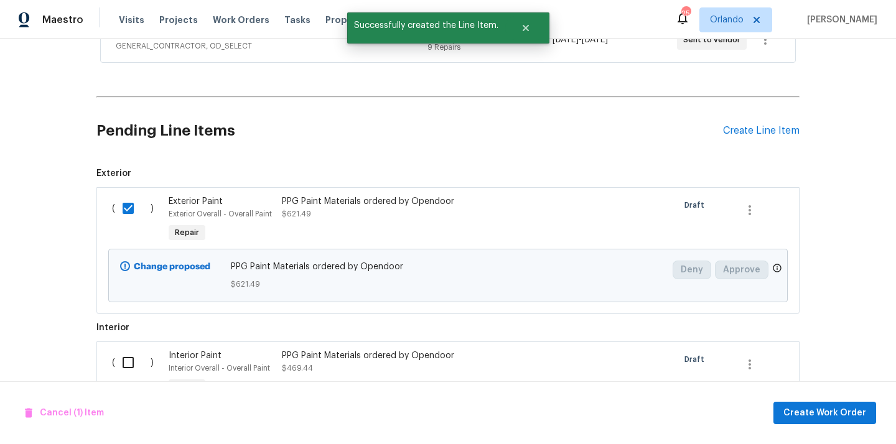
click at [131, 362] on input "checkbox" at bounding box center [132, 363] width 35 height 26
checkbox input "true"
click at [818, 416] on span "Create Work Order" at bounding box center [824, 414] width 83 height 16
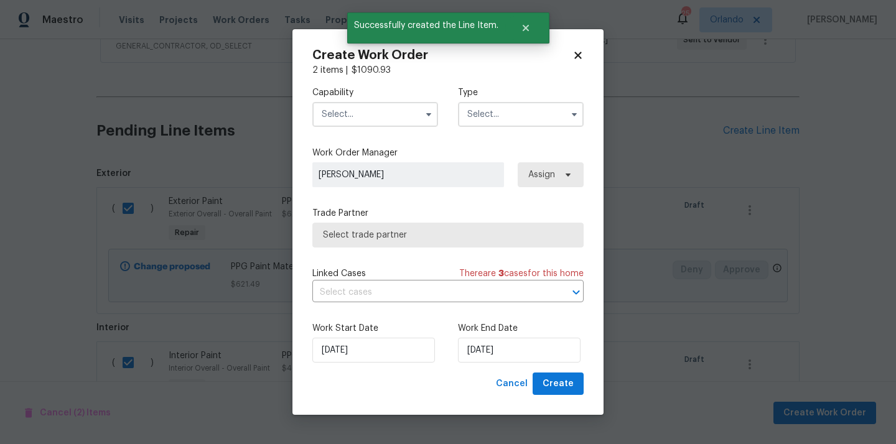
click at [370, 111] on input "text" at bounding box center [375, 114] width 126 height 25
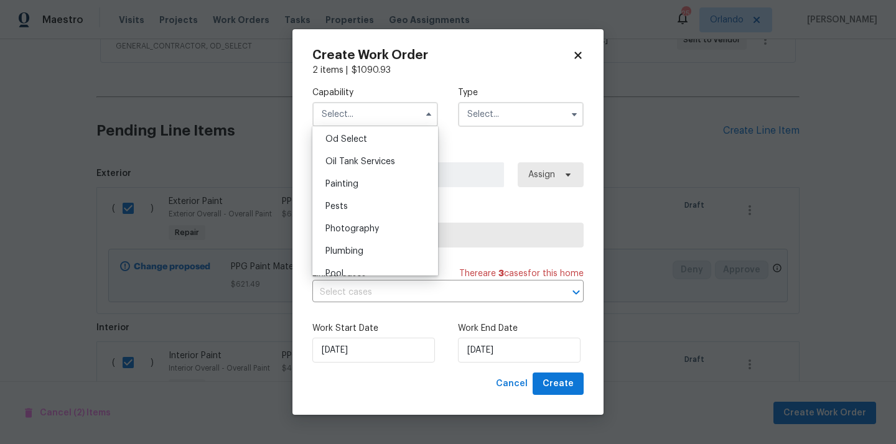
scroll to position [1011, 0]
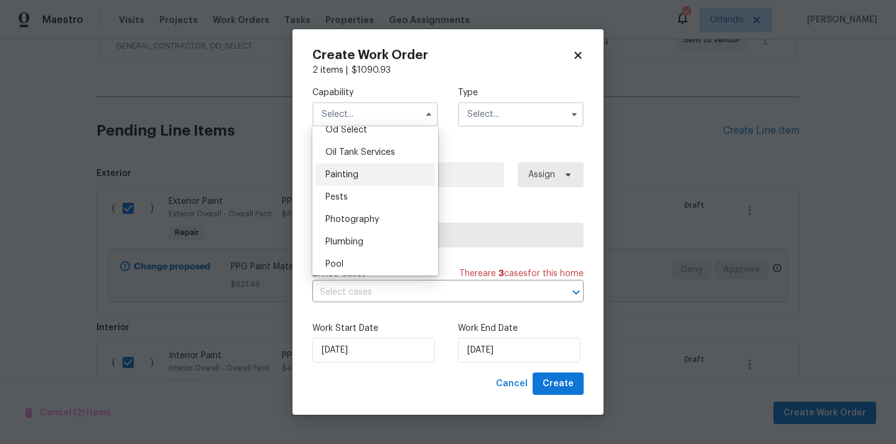
click at [372, 174] on div "Painting" at bounding box center [374, 175] width 119 height 22
type input "Painting"
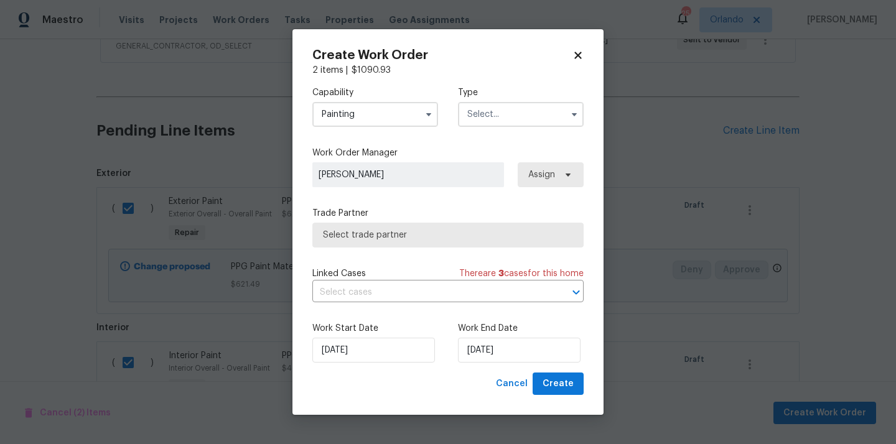
click at [525, 109] on input "text" at bounding box center [521, 114] width 126 height 25
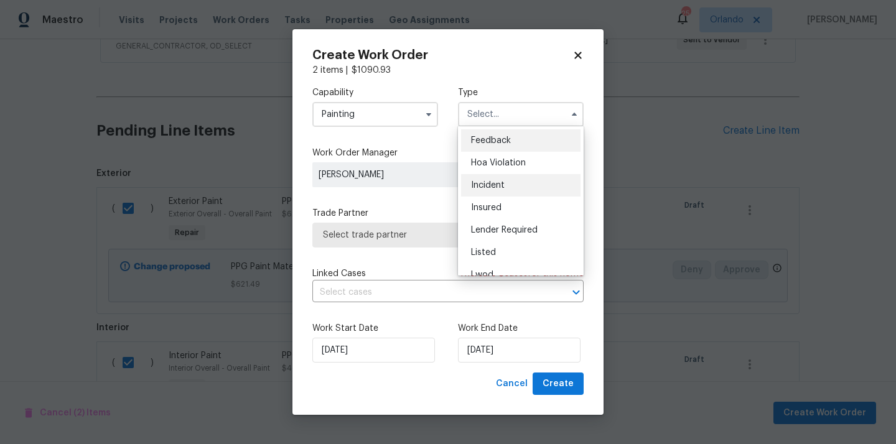
scroll to position [148, 0]
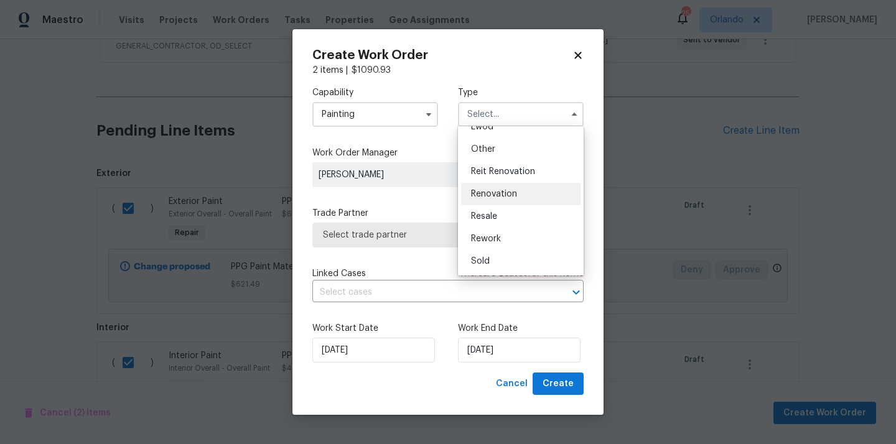
click at [510, 193] on span "Renovation" at bounding box center [494, 194] width 46 height 9
type input "Renovation"
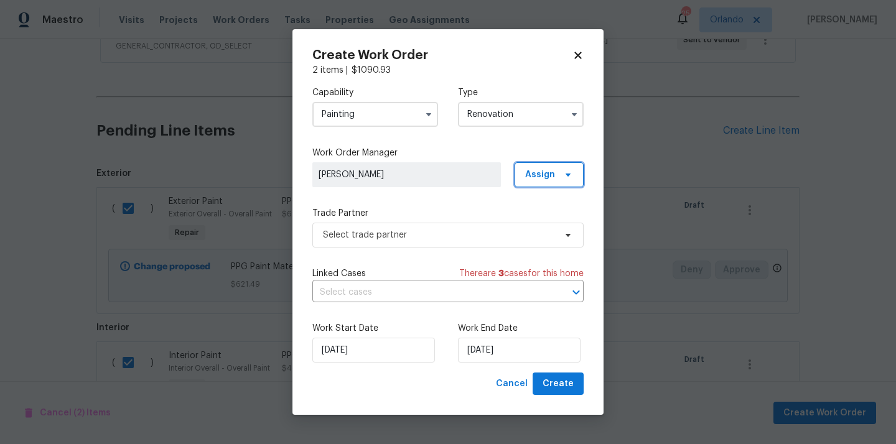
click at [554, 177] on span "Assign" at bounding box center [540, 175] width 30 height 12
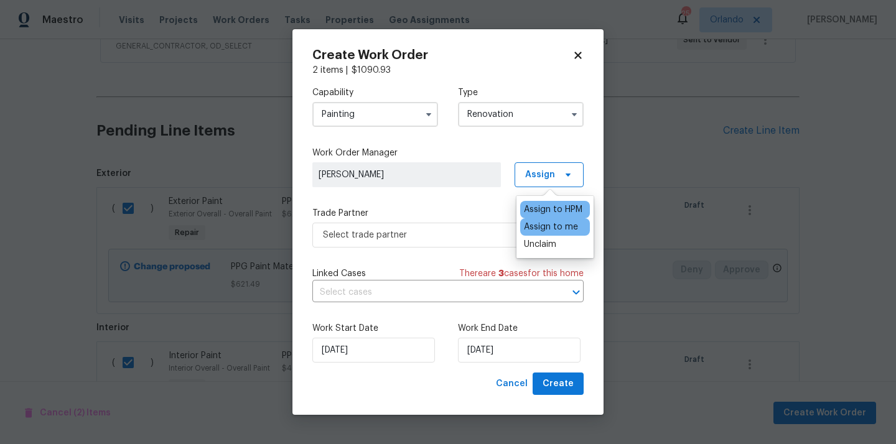
click at [543, 225] on div "Assign to me" at bounding box center [551, 227] width 54 height 12
click at [463, 238] on span "Select trade partner" at bounding box center [439, 235] width 232 height 12
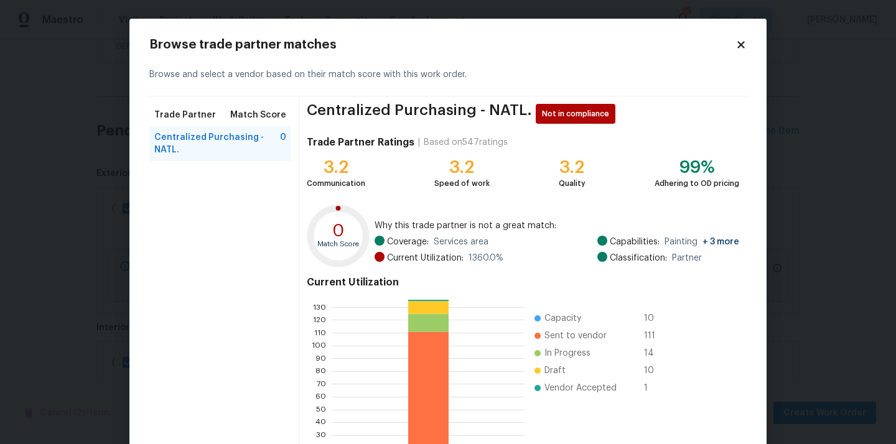
scroll to position [105, 0]
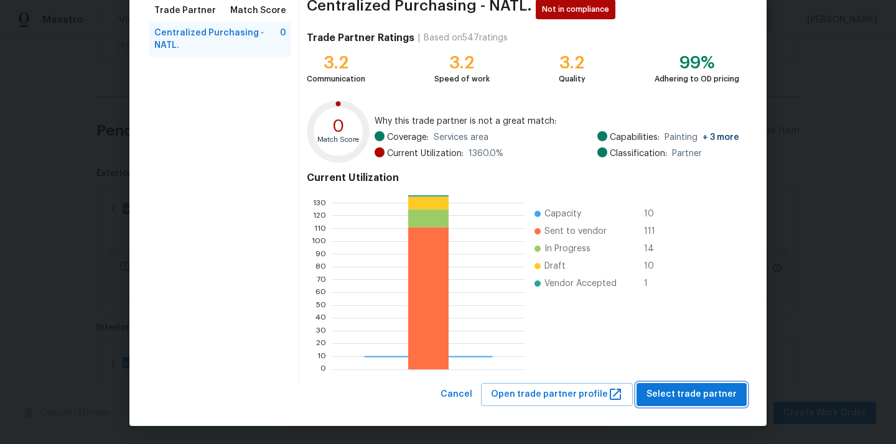
click at [678, 399] on span "Select trade partner" at bounding box center [692, 395] width 90 height 16
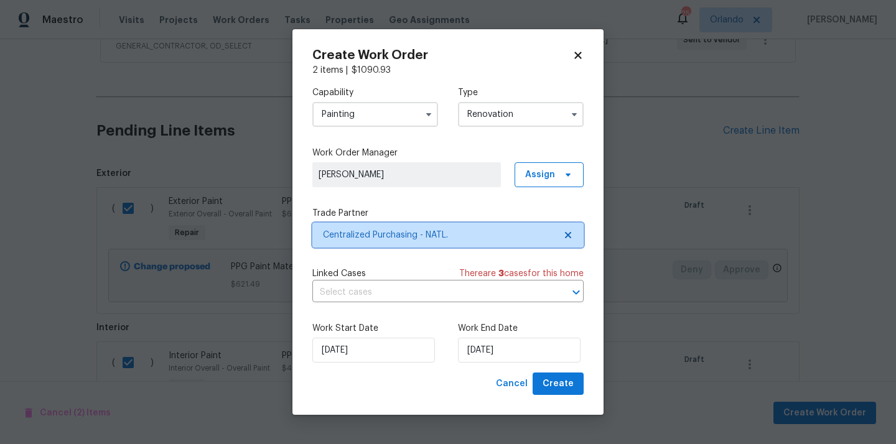
scroll to position [0, 0]
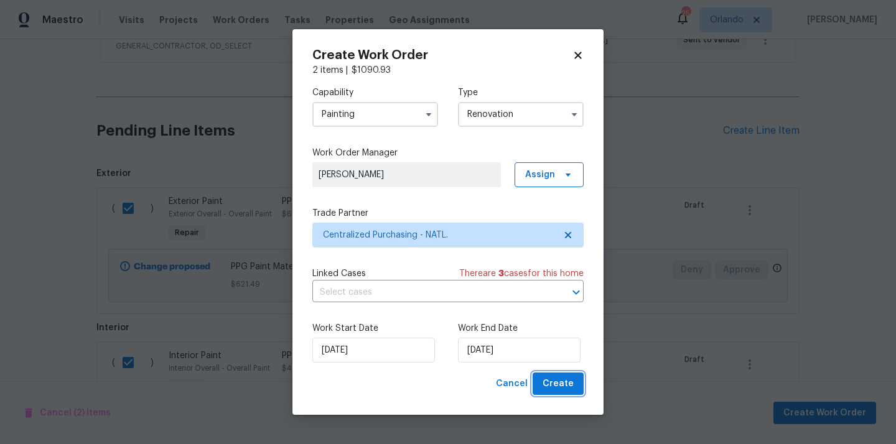
click at [560, 387] on span "Create" at bounding box center [558, 384] width 31 height 16
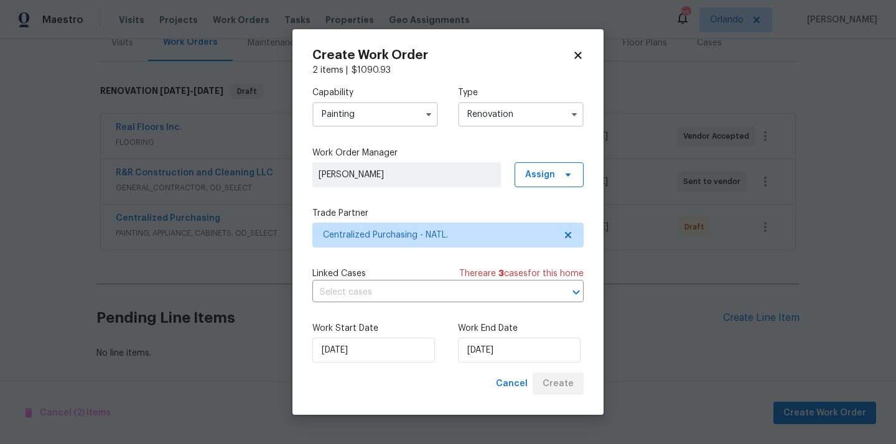
scroll to position [164, 0]
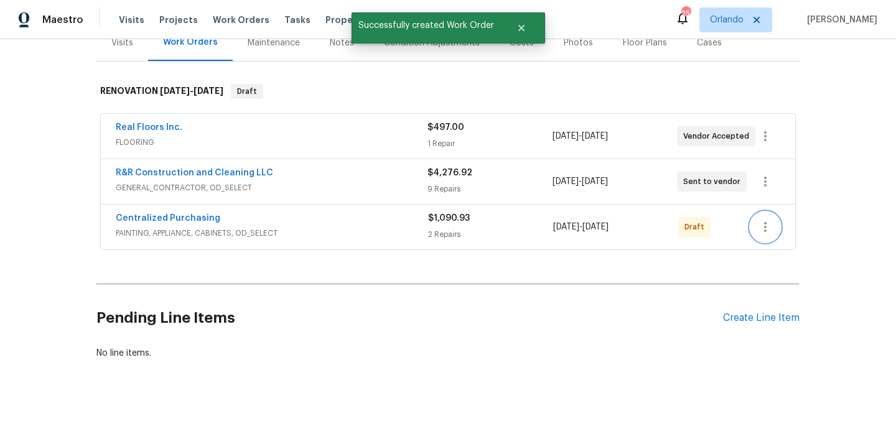
click at [757, 220] on button "button" at bounding box center [765, 227] width 30 height 30
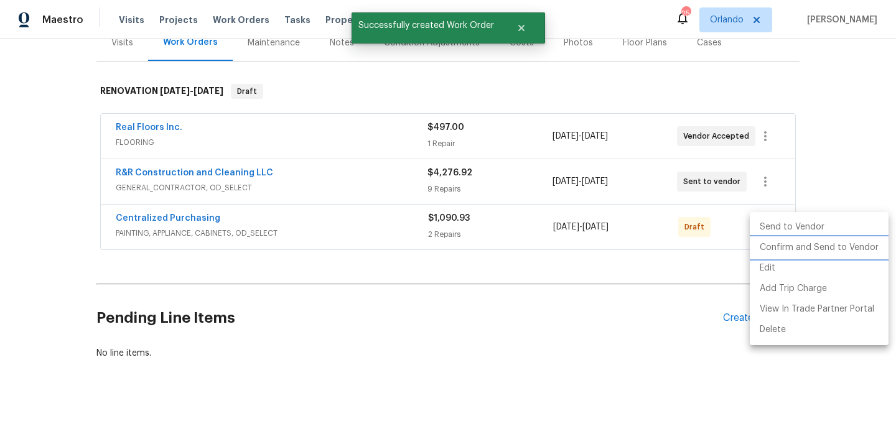
click at [769, 246] on li "Confirm and Send to Vendor" at bounding box center [819, 248] width 139 height 21
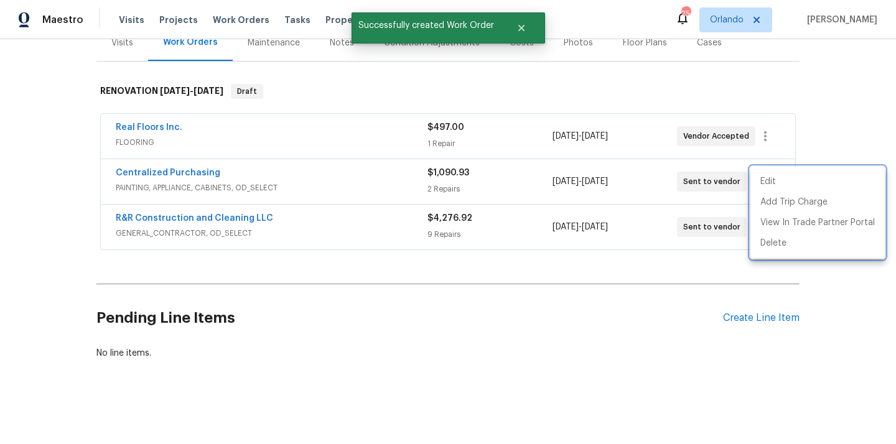
click at [262, 225] on div at bounding box center [448, 222] width 896 height 444
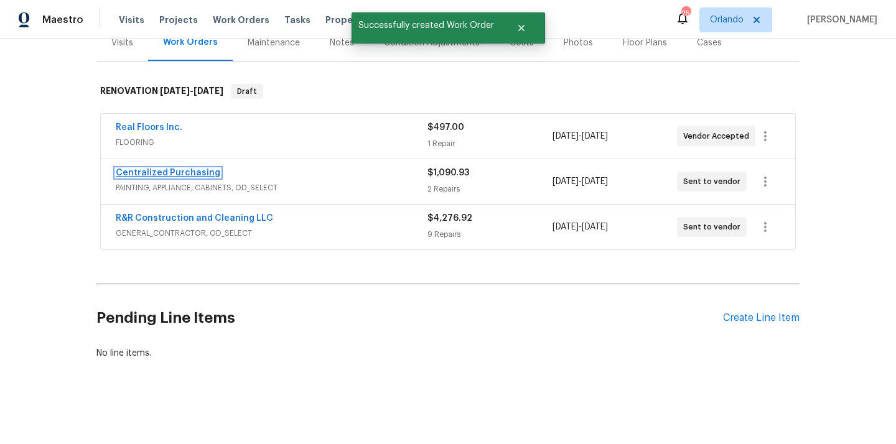
click at [185, 174] on link "Centralized Purchasing" at bounding box center [168, 173] width 105 height 9
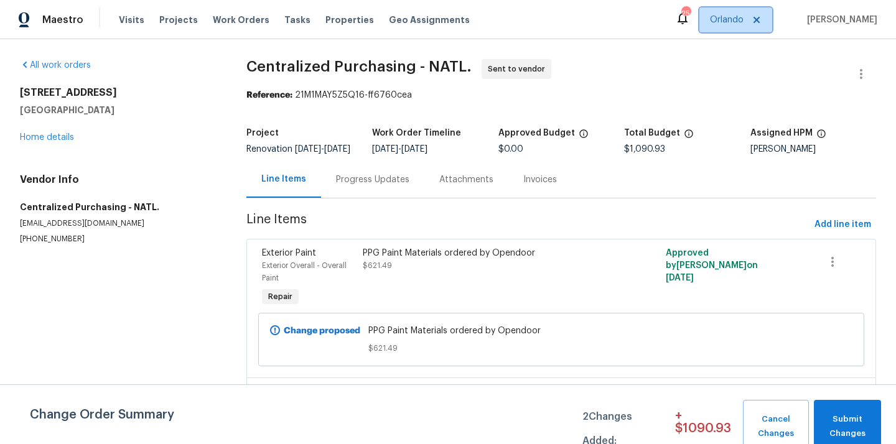
click at [737, 19] on span "Orlando" at bounding box center [727, 20] width 34 height 12
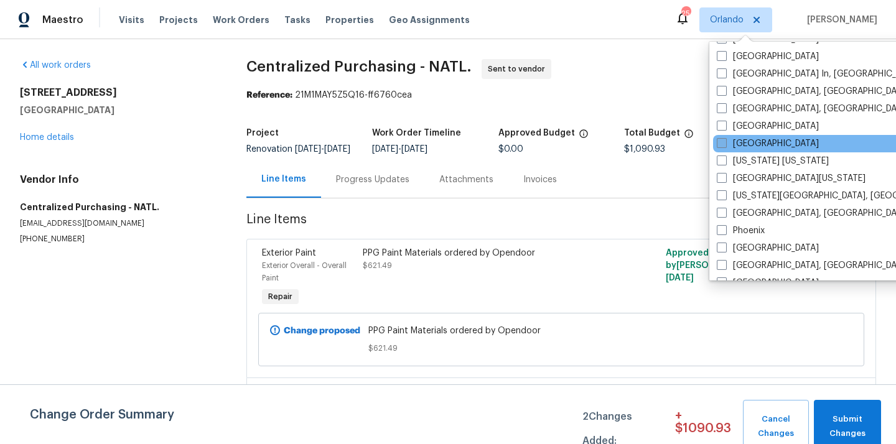
click at [737, 141] on label "[GEOGRAPHIC_DATA]" at bounding box center [768, 144] width 102 height 12
click at [725, 141] on input "[GEOGRAPHIC_DATA]" at bounding box center [721, 142] width 8 height 8
checkbox input "true"
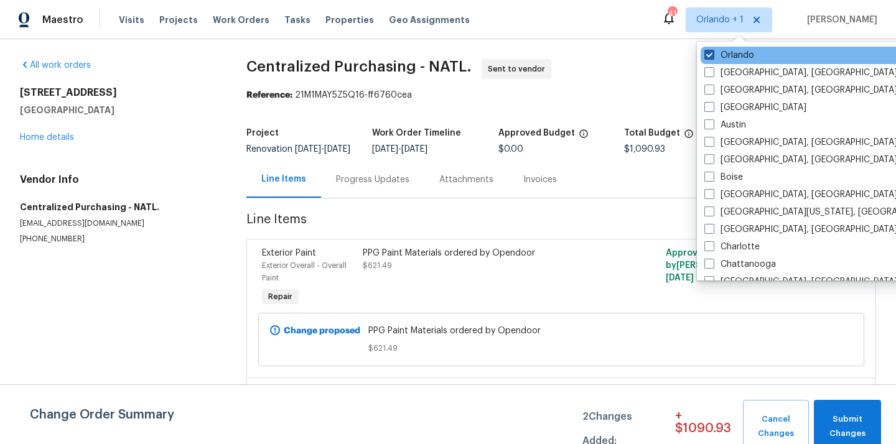
click at [725, 54] on label "Orlando" at bounding box center [729, 55] width 50 height 12
click at [713, 54] on input "Orlando" at bounding box center [708, 53] width 8 height 8
checkbox input "false"
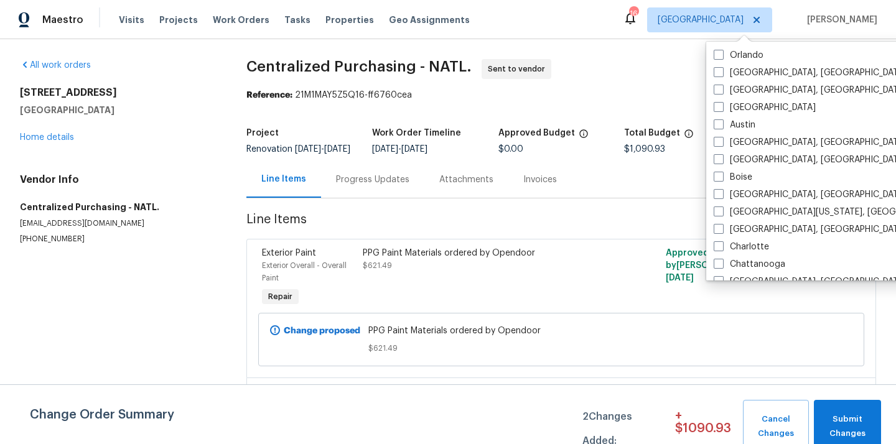
click at [173, 29] on div "Visits Projects Work Orders Tasks Properties Geo Assignments" at bounding box center [302, 19] width 366 height 25
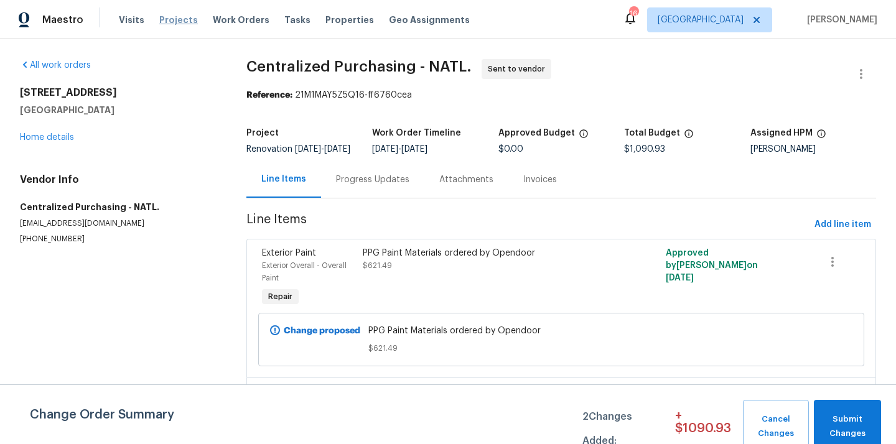
click at [172, 22] on span "Projects" at bounding box center [178, 20] width 39 height 12
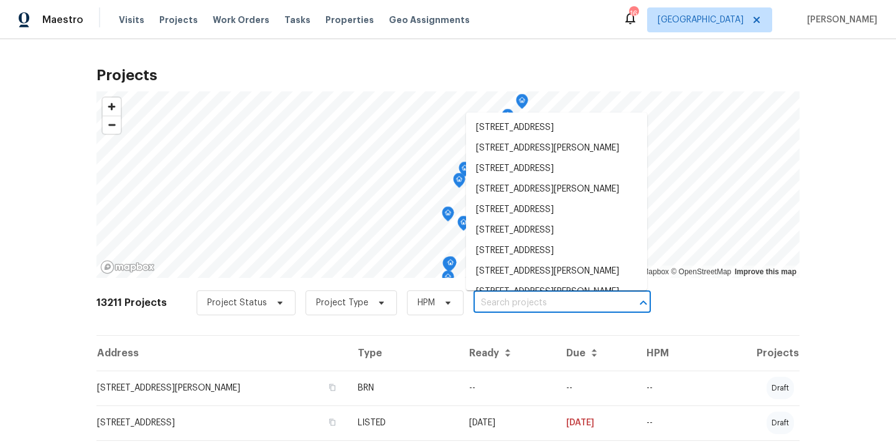
click at [516, 307] on input "text" at bounding box center [545, 303] width 143 height 19
paste input "TTSJ21XD5815"
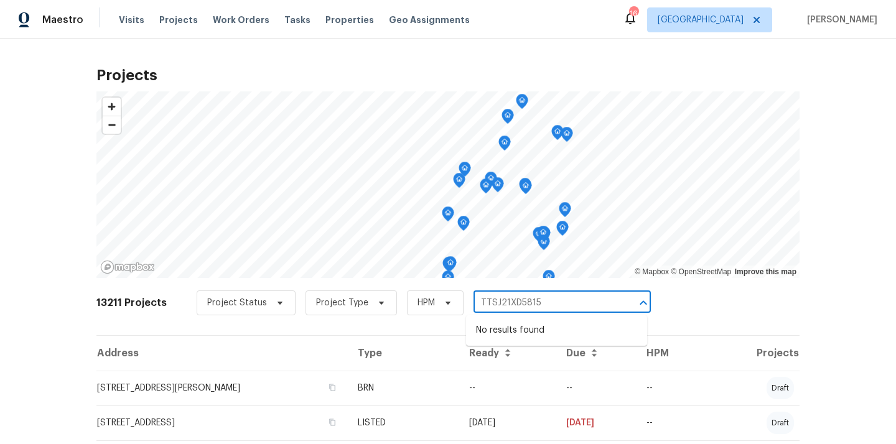
type input "TTSJ21XD5815"
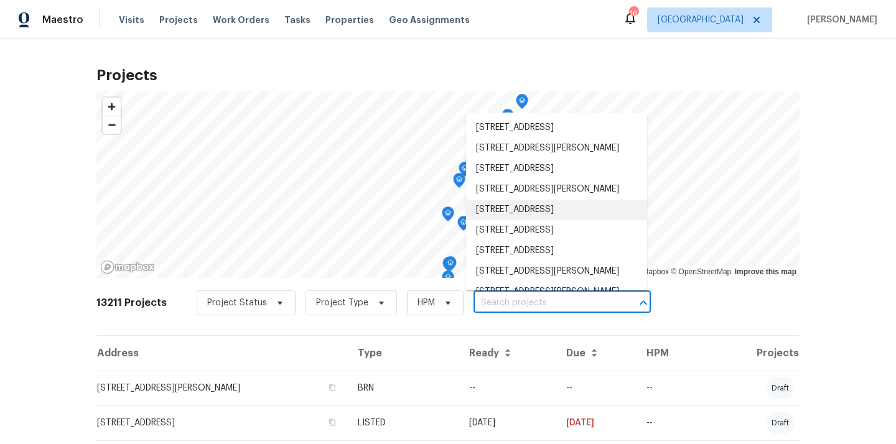
paste input "1514 Oak Dr, Murfreesboro, TN 37128"
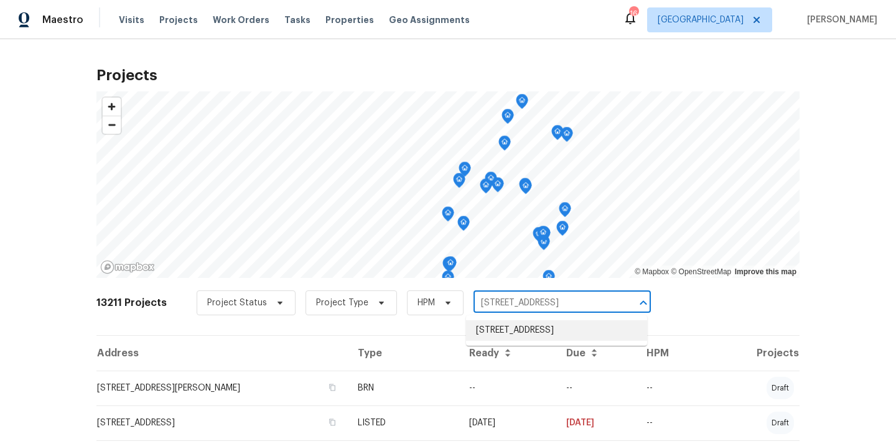
type input "1514 Oak Dr, Murfreesboro, TN 37128"
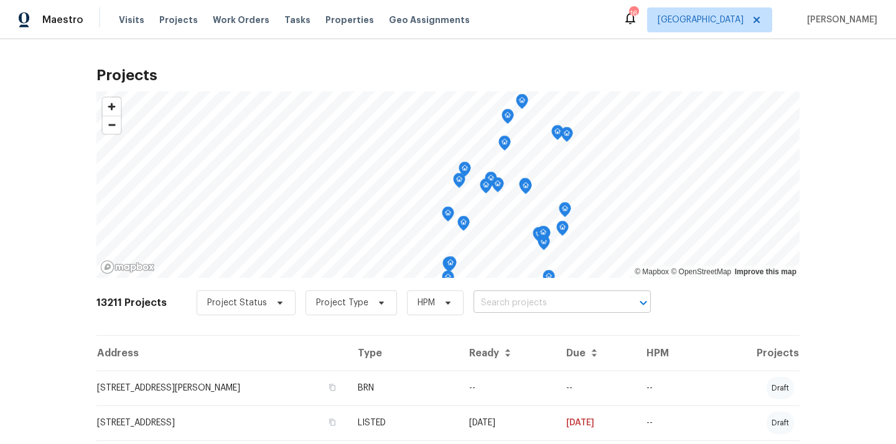
click at [505, 309] on input "text" at bounding box center [545, 303] width 143 height 19
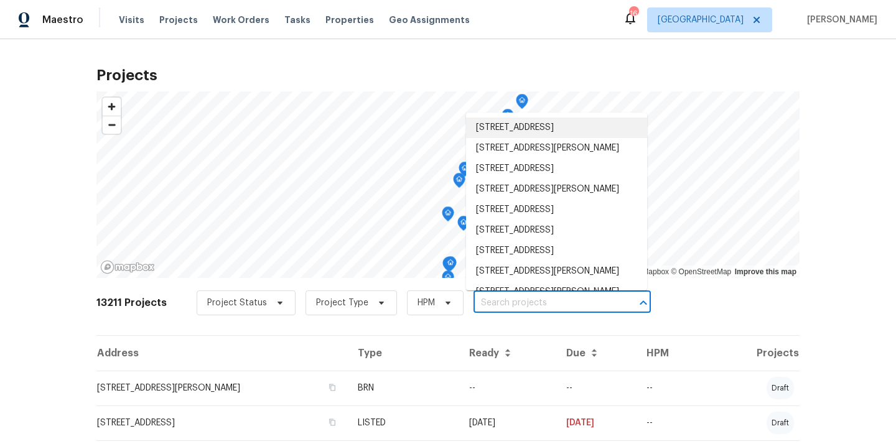
paste input "1514 Oak Dr, Murfreesboro, TN 37128"
type input "1514 Oak Dr, Murfreesboro, TN 37128"
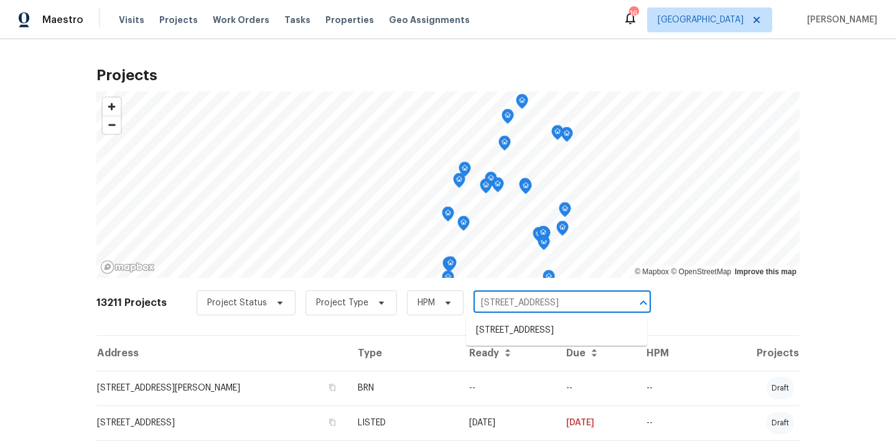
scroll to position [0, 9]
click at [500, 327] on li "1514 Oak Dr, Murfreesboro, TN 37128" at bounding box center [556, 330] width 181 height 21
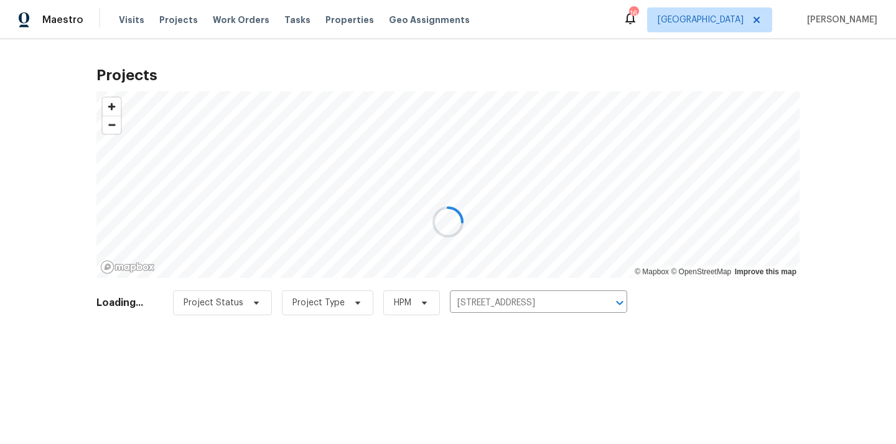
click at [457, 397] on div at bounding box center [448, 222] width 896 height 444
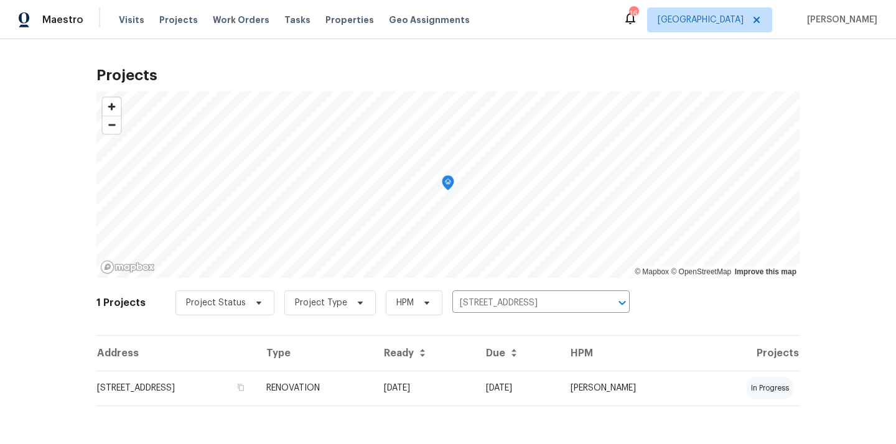
click at [457, 397] on td "[DATE]" at bounding box center [425, 388] width 102 height 35
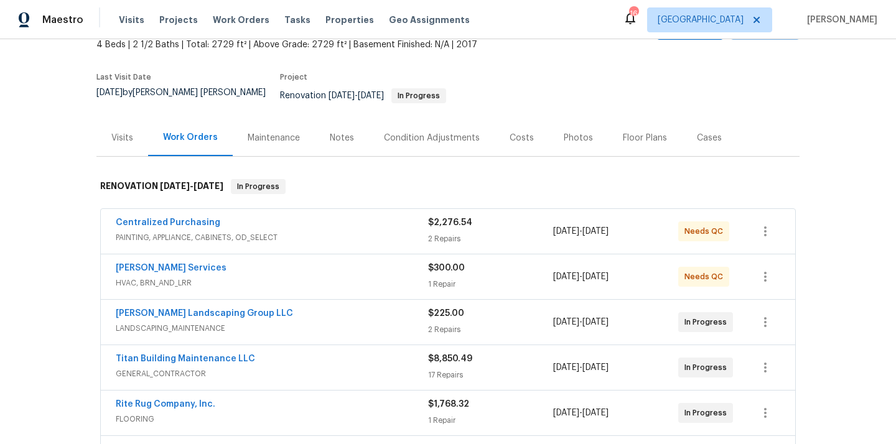
scroll to position [203, 0]
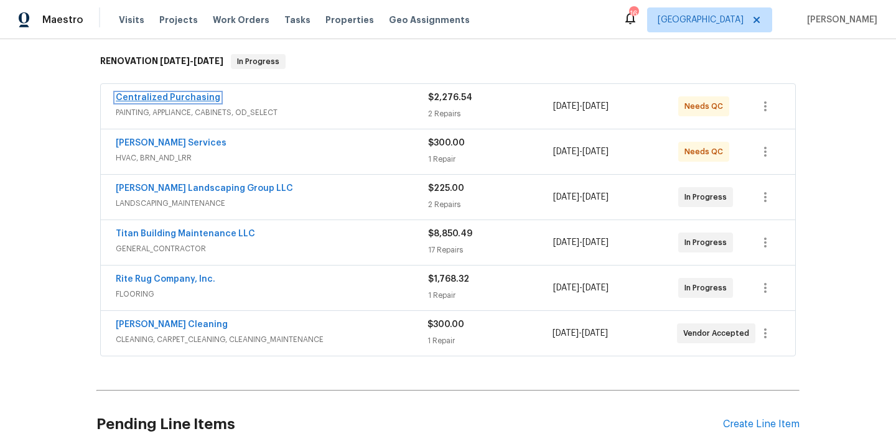
click at [191, 93] on link "Centralized Purchasing" at bounding box center [168, 97] width 105 height 9
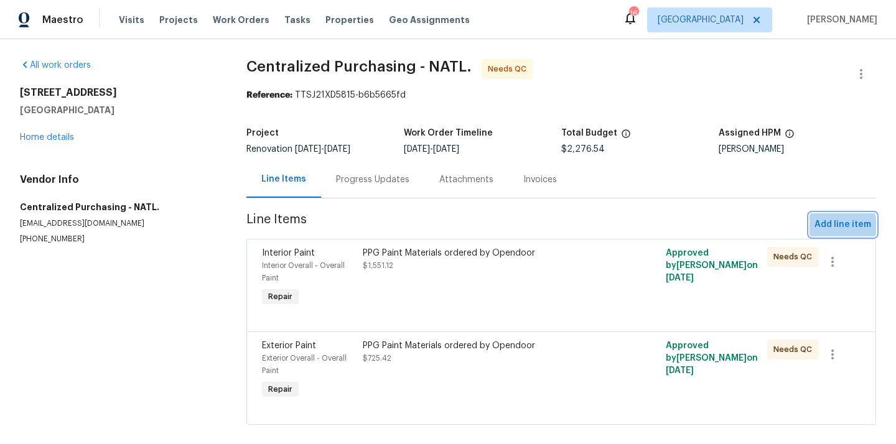
click at [835, 226] on span "Add line item" at bounding box center [843, 225] width 57 height 16
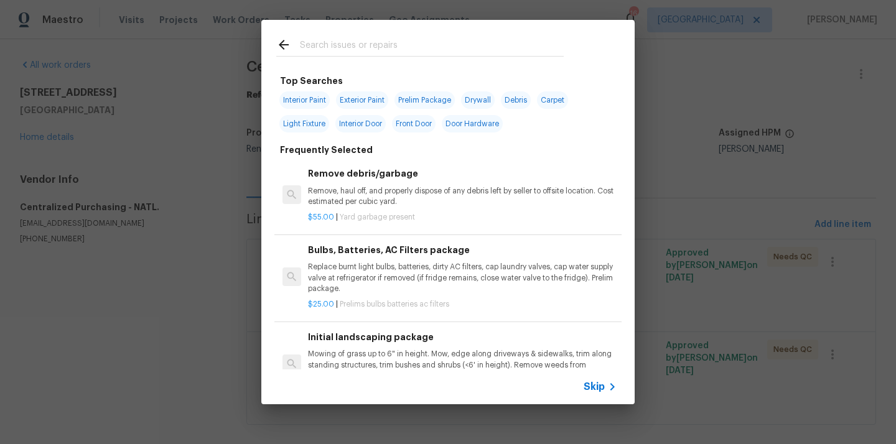
click at [425, 36] on div at bounding box center [419, 44] width 317 height 49
click at [413, 40] on input "text" at bounding box center [432, 46] width 264 height 19
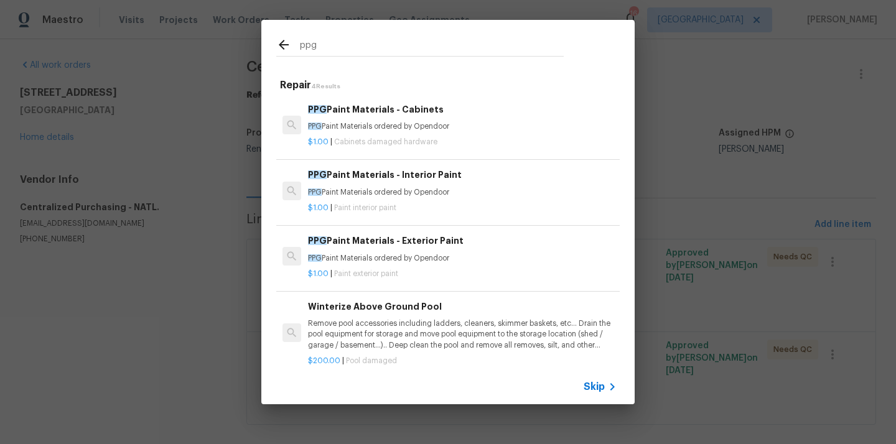
type input "ppg"
click at [421, 200] on div "$1.00 | Paint interior paint" at bounding box center [462, 206] width 309 height 16
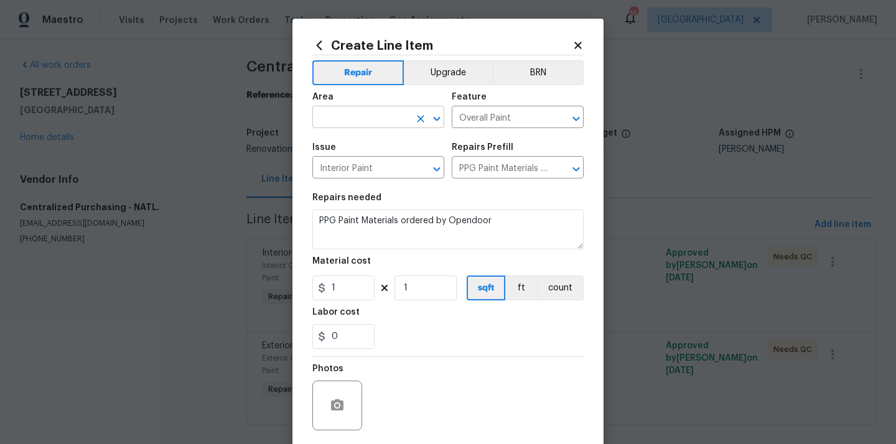
click at [370, 118] on input "text" at bounding box center [360, 118] width 97 height 19
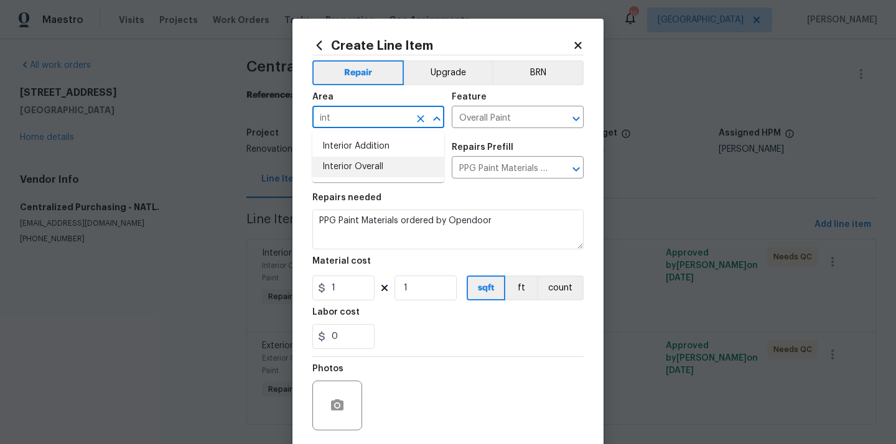
click at [355, 163] on li "Interior Overall" at bounding box center [378, 167] width 132 height 21
type input "Interior Overall"
drag, startPoint x: 342, startPoint y: 291, endPoint x: 304, endPoint y: 289, distance: 37.4
click at [306, 291] on div "Create Line Item Repair Upgrade BRN Area Interior Overall ​ Feature Overall Pai…" at bounding box center [447, 268] width 311 height 498
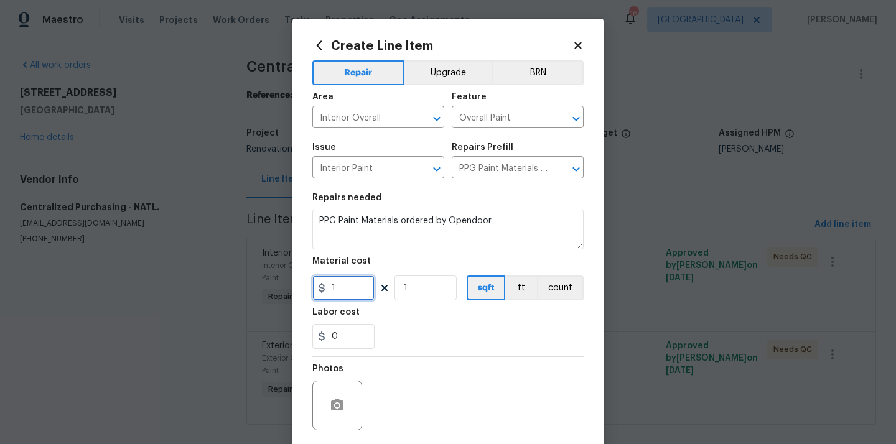
paste input "27"
type input "127"
click at [382, 320] on div "Labor cost" at bounding box center [447, 316] width 271 height 16
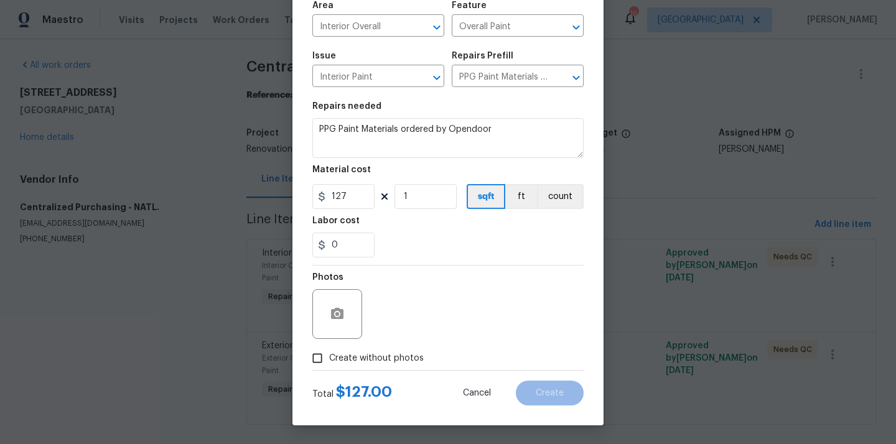
click at [388, 376] on div "Total $ 127.00 Cancel Create" at bounding box center [447, 388] width 271 height 35
click at [393, 365] on span "Create without photos" at bounding box center [376, 358] width 95 height 13
click at [329, 365] on input "Create without photos" at bounding box center [318, 359] width 24 height 24
checkbox input "true"
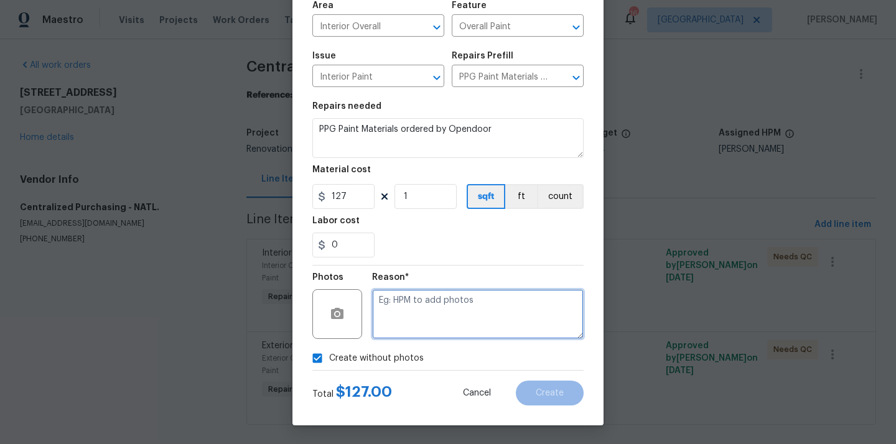
click at [418, 321] on textarea at bounding box center [478, 314] width 212 height 50
type textarea "N/A"
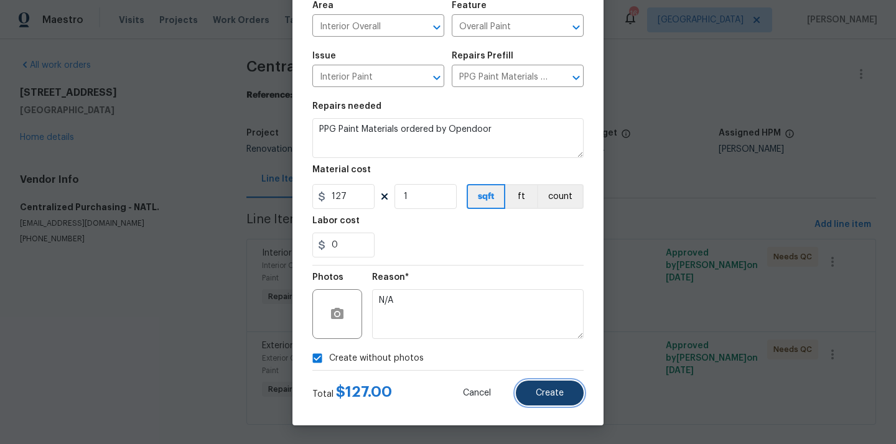
click at [569, 388] on button "Create" at bounding box center [550, 393] width 68 height 25
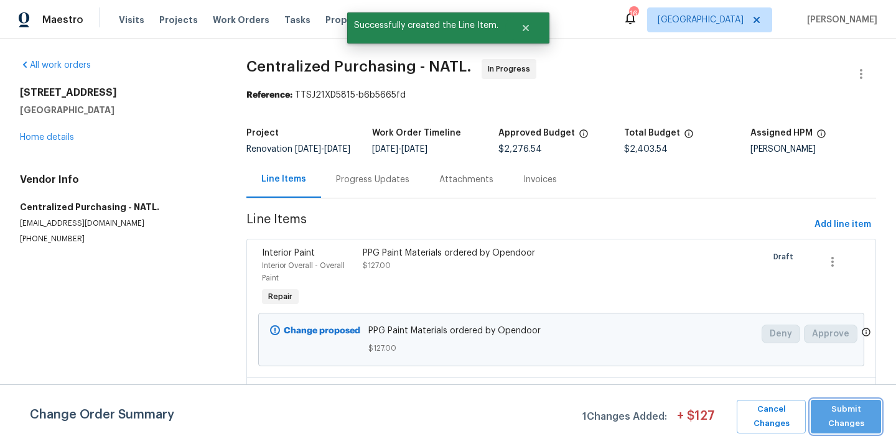
click at [840, 413] on span "Submit Changes" at bounding box center [846, 417] width 58 height 29
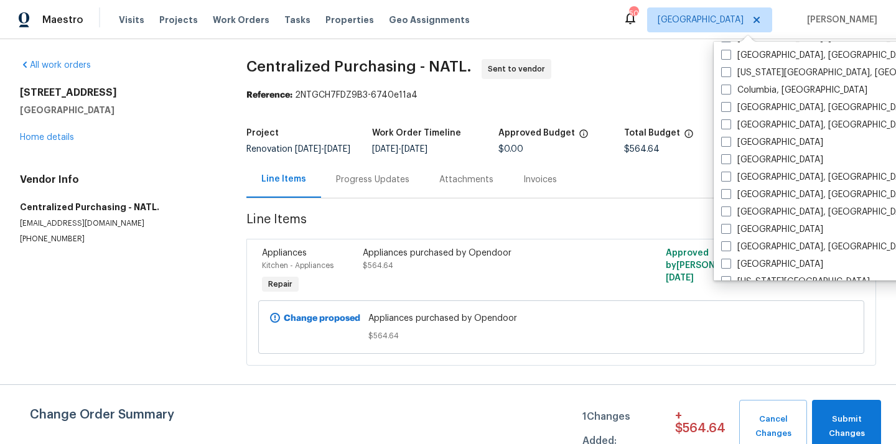
scroll to position [248, 0]
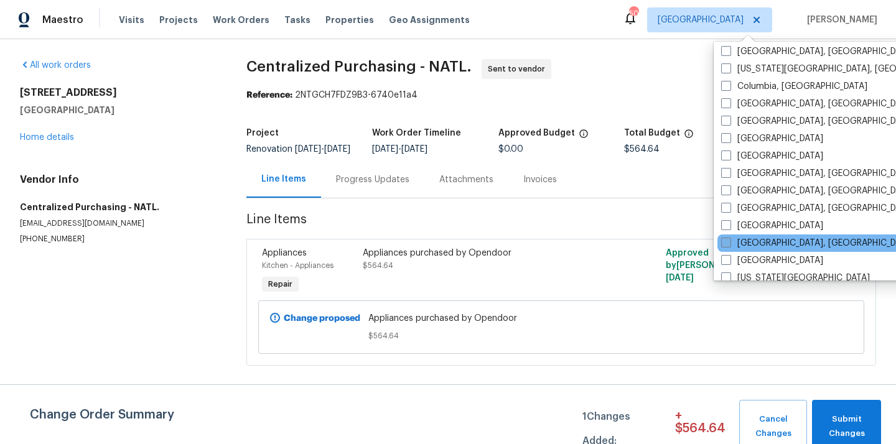
click at [744, 244] on label "[GEOGRAPHIC_DATA], [GEOGRAPHIC_DATA]" at bounding box center [817, 243] width 193 height 12
click at [729, 244] on input "[GEOGRAPHIC_DATA], [GEOGRAPHIC_DATA]" at bounding box center [725, 241] width 8 height 8
checkbox input "true"
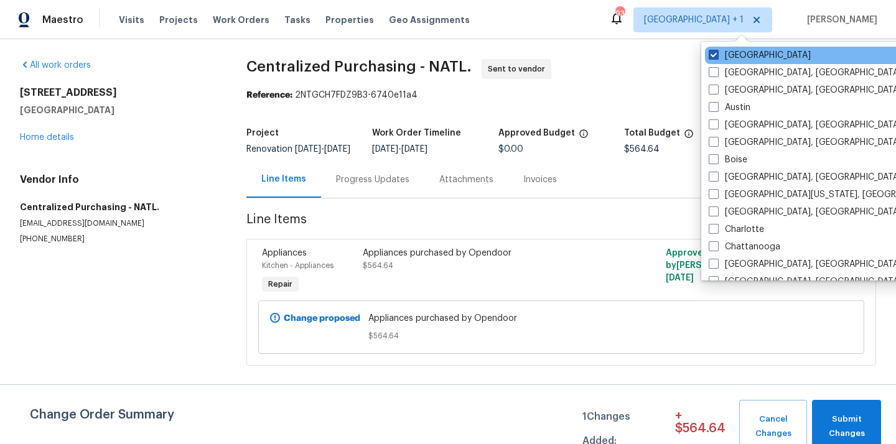
click at [722, 56] on label "[GEOGRAPHIC_DATA]" at bounding box center [760, 55] width 102 height 12
click at [717, 56] on input "[GEOGRAPHIC_DATA]" at bounding box center [713, 53] width 8 height 8
checkbox input "false"
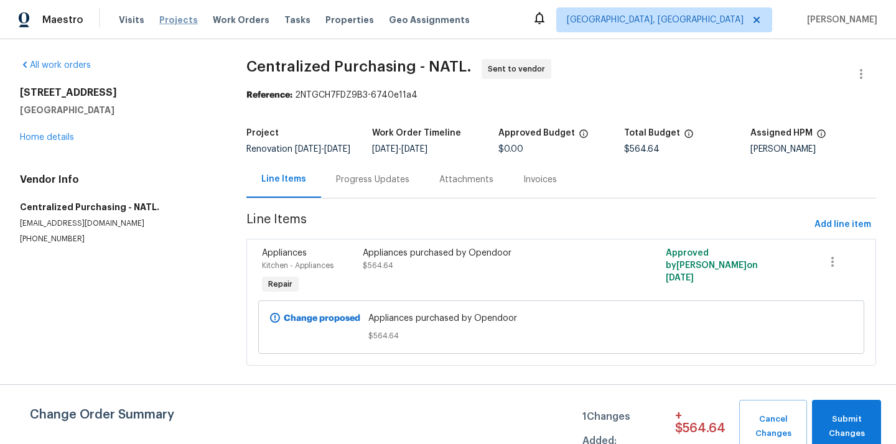
click at [171, 22] on span "Projects" at bounding box center [178, 20] width 39 height 12
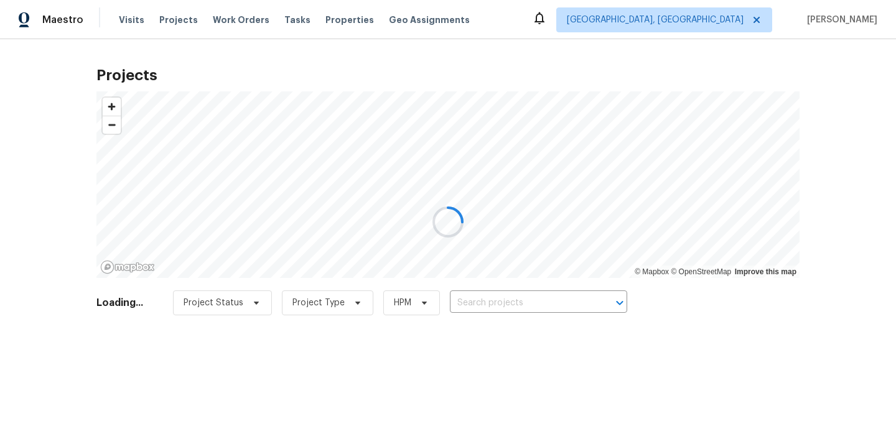
click at [518, 307] on div at bounding box center [448, 222] width 896 height 444
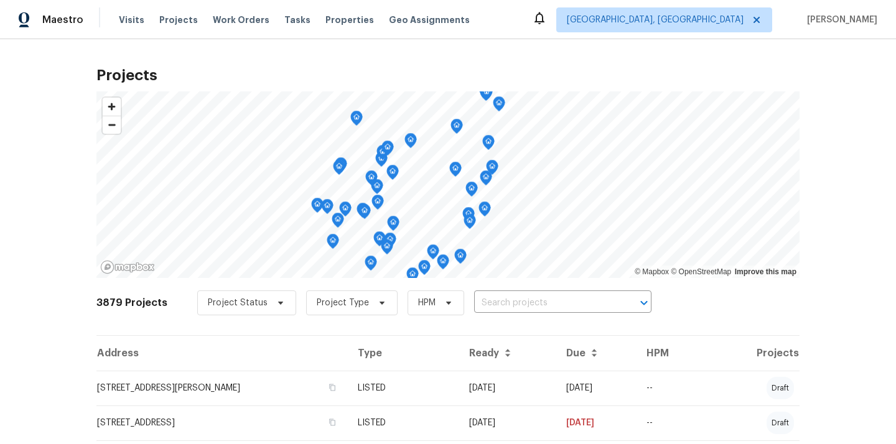
click at [517, 303] on input "text" at bounding box center [545, 303] width 143 height 19
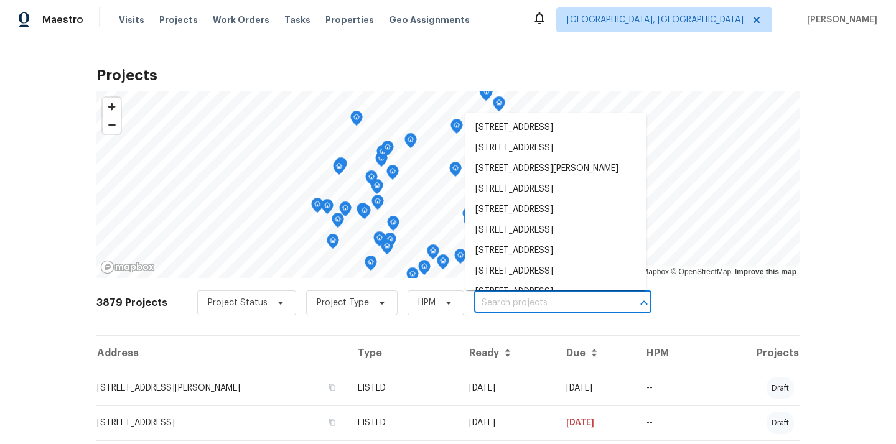
paste input "[STREET_ADDRESS]"
type input "[STREET_ADDRESS]"
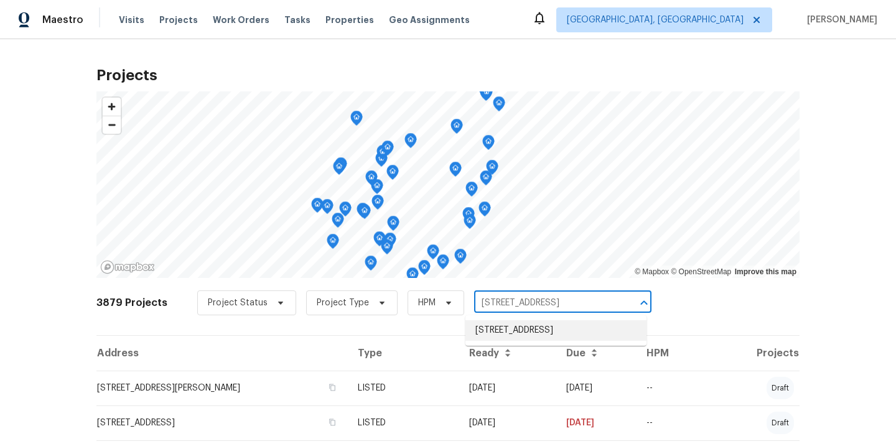
click at [520, 325] on li "[STREET_ADDRESS]" at bounding box center [555, 330] width 181 height 21
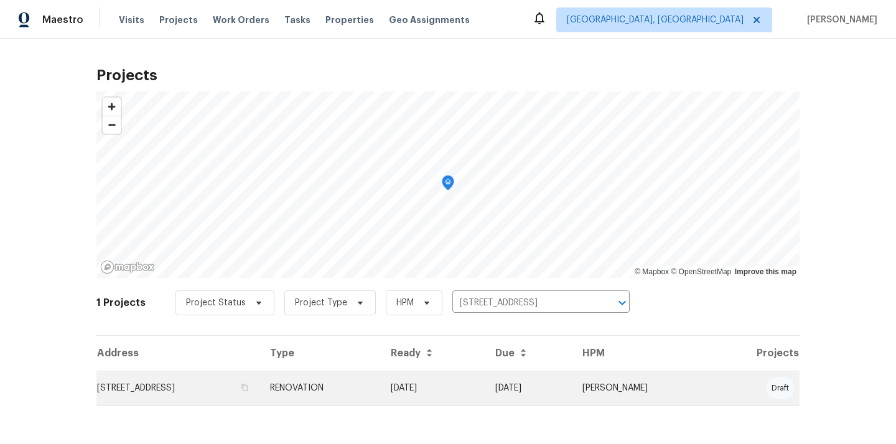
click at [381, 387] on td "RENOVATION" at bounding box center [320, 388] width 121 height 35
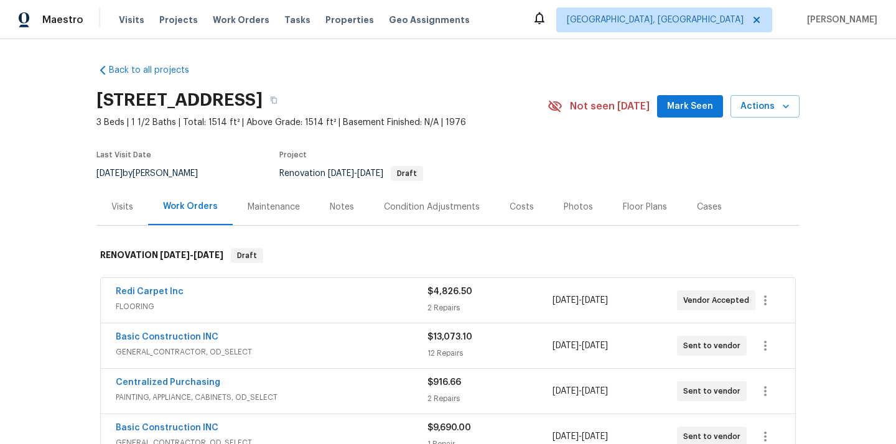
click at [263, 103] on h2 "[STREET_ADDRESS]" at bounding box center [179, 100] width 166 height 12
copy h2 "46112"
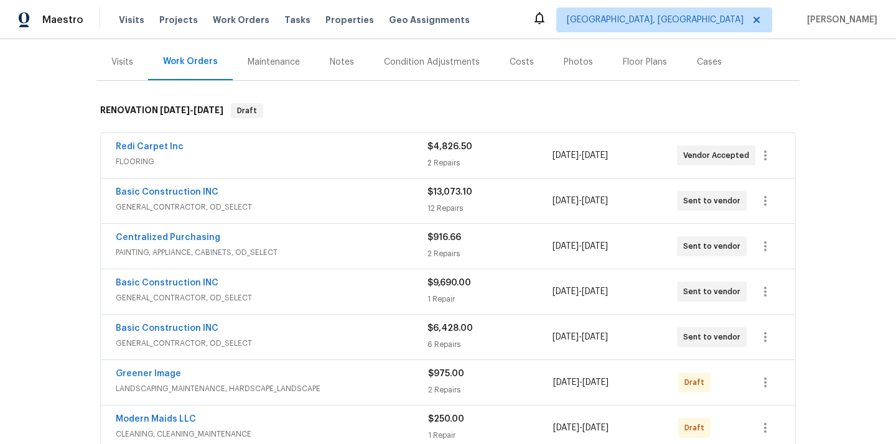
scroll to position [157, 0]
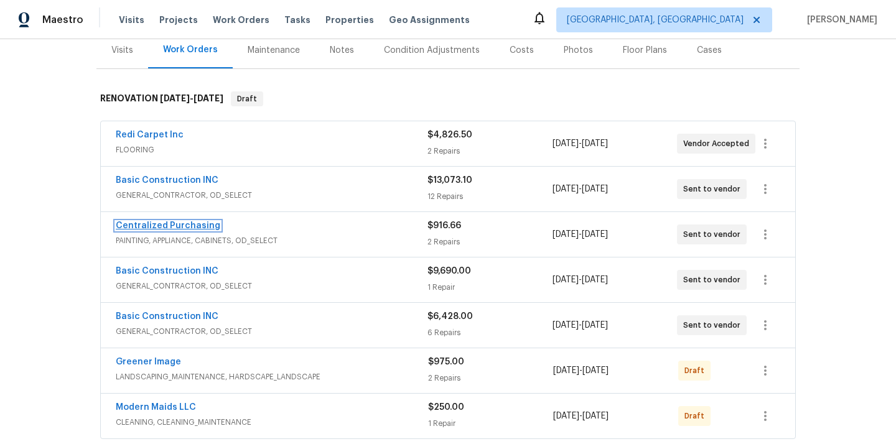
click at [191, 226] on link "Centralized Purchasing" at bounding box center [168, 226] width 105 height 9
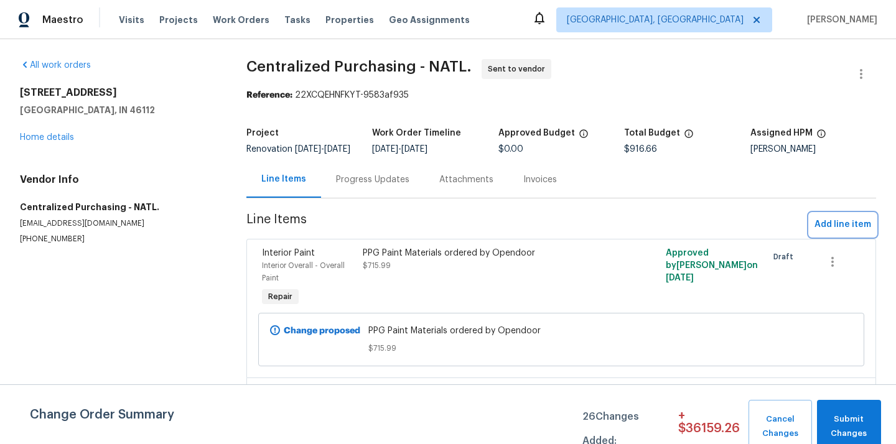
click at [833, 233] on span "Add line item" at bounding box center [843, 225] width 57 height 16
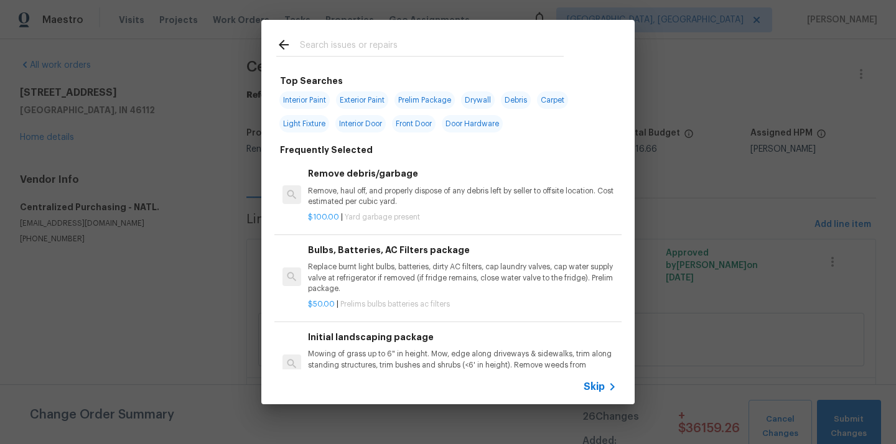
click at [555, 45] on input "text" at bounding box center [432, 46] width 264 height 19
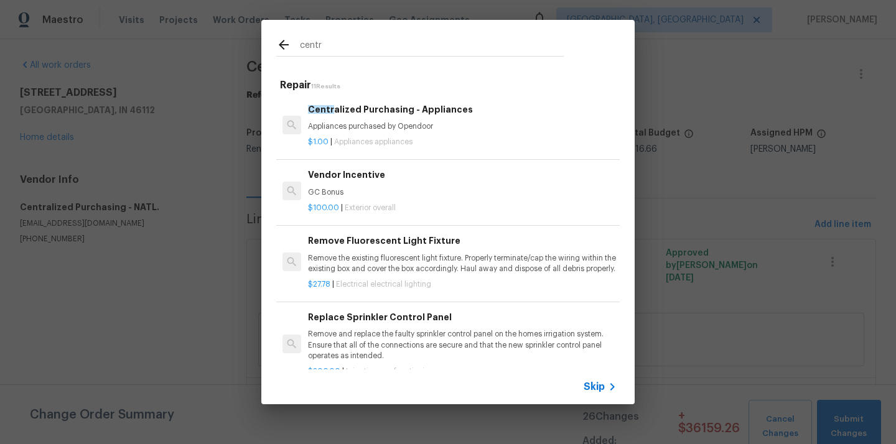
type input "centr"
click at [456, 140] on p "$1.00 | Appliances appliances" at bounding box center [462, 142] width 309 height 11
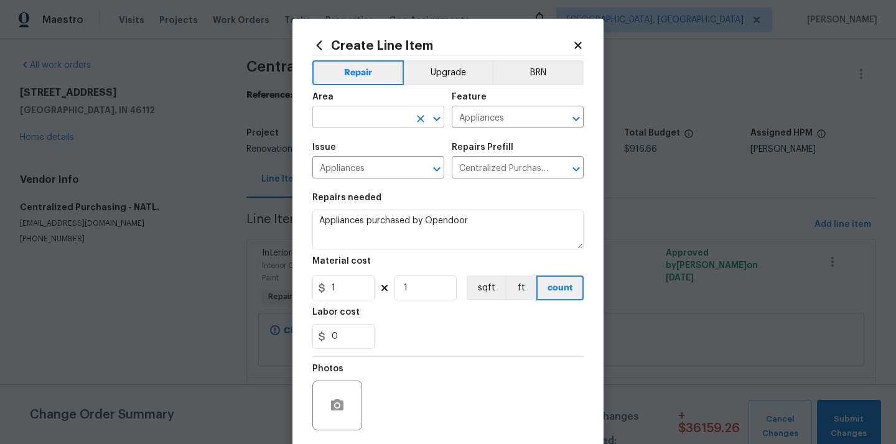
click at [370, 113] on input "text" at bounding box center [360, 118] width 97 height 19
click at [340, 144] on li "Kitchen" at bounding box center [378, 146] width 132 height 21
type input "Kitchen"
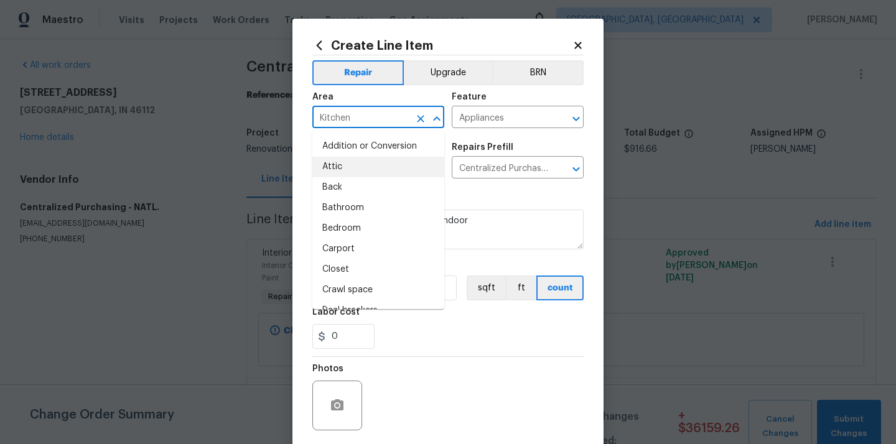
click at [522, 146] on div "Repairs Prefill" at bounding box center [518, 151] width 132 height 16
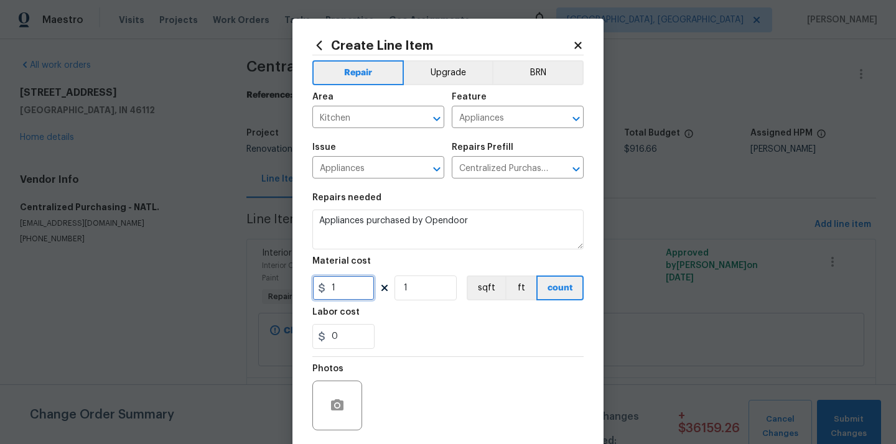
drag, startPoint x: 335, startPoint y: 285, endPoint x: 311, endPoint y: 285, distance: 24.3
click at [317, 285] on div "1" at bounding box center [343, 288] width 62 height 25
paste input "2394.98"
type input "2394.98"
click at [385, 319] on div "Labor cost" at bounding box center [447, 316] width 271 height 16
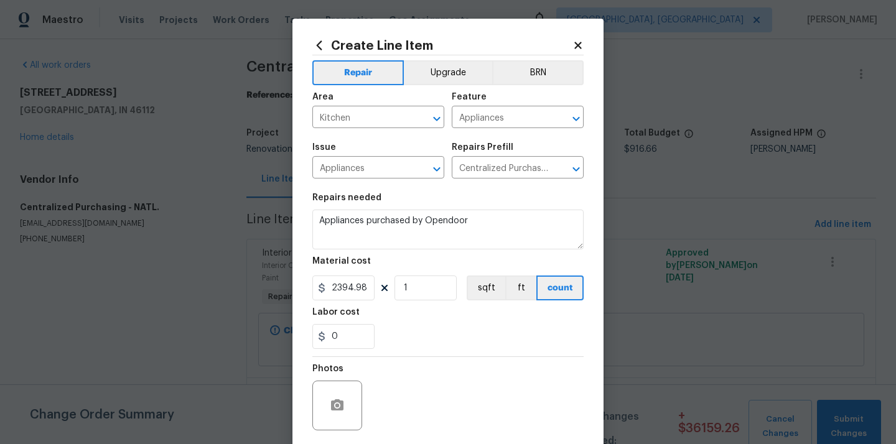
scroll to position [92, 0]
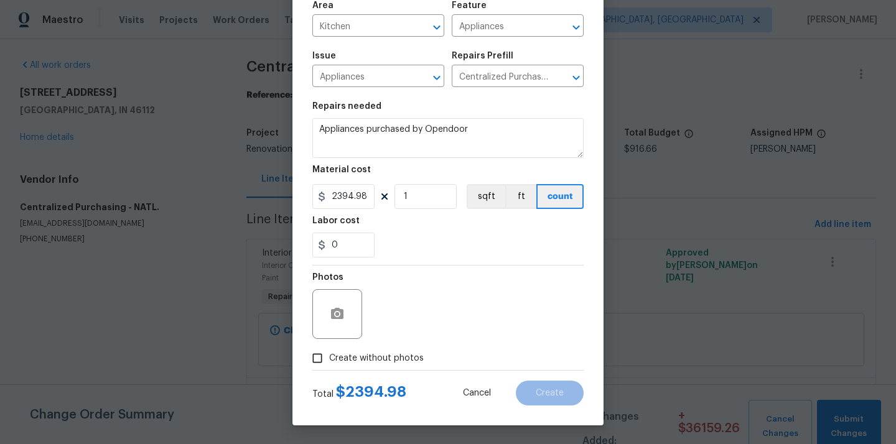
click at [381, 347] on label "Create without photos" at bounding box center [365, 359] width 118 height 24
click at [329, 347] on input "Create without photos" at bounding box center [318, 359] width 24 height 24
checkbox input "true"
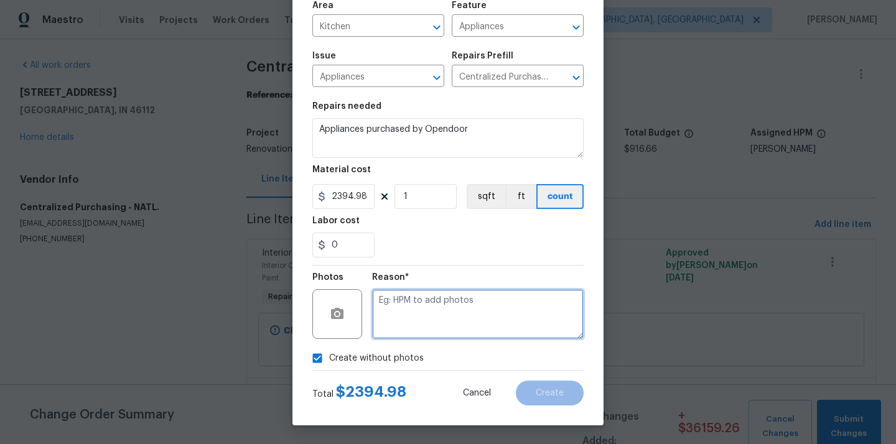
click at [420, 319] on textarea at bounding box center [478, 314] width 212 height 50
type textarea "N/A"
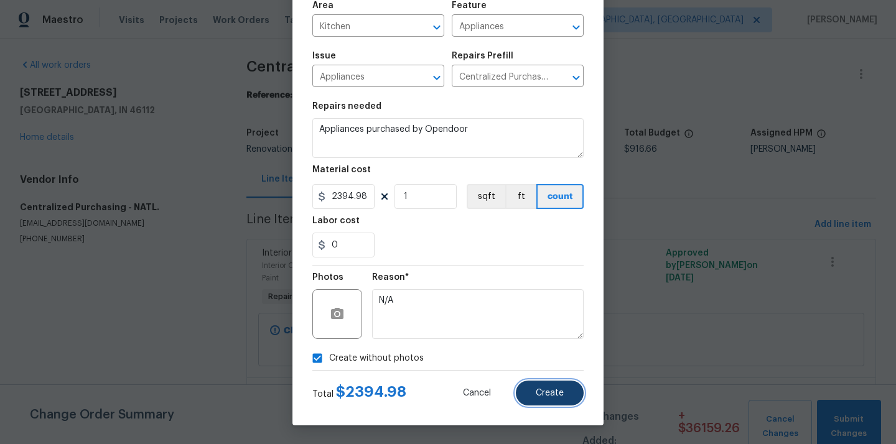
click at [549, 403] on button "Create" at bounding box center [550, 393] width 68 height 25
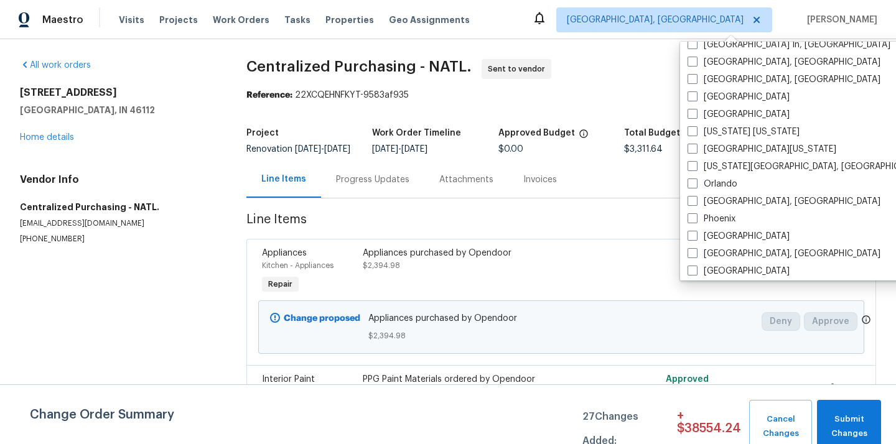
scroll to position [573, 0]
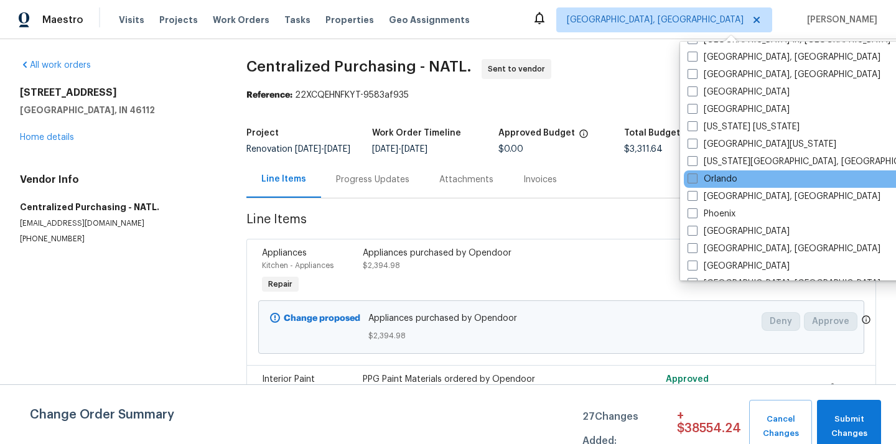
click at [716, 183] on label "Orlando" at bounding box center [713, 179] width 50 height 12
click at [696, 181] on input "Orlando" at bounding box center [692, 177] width 8 height 8
checkbox input "true"
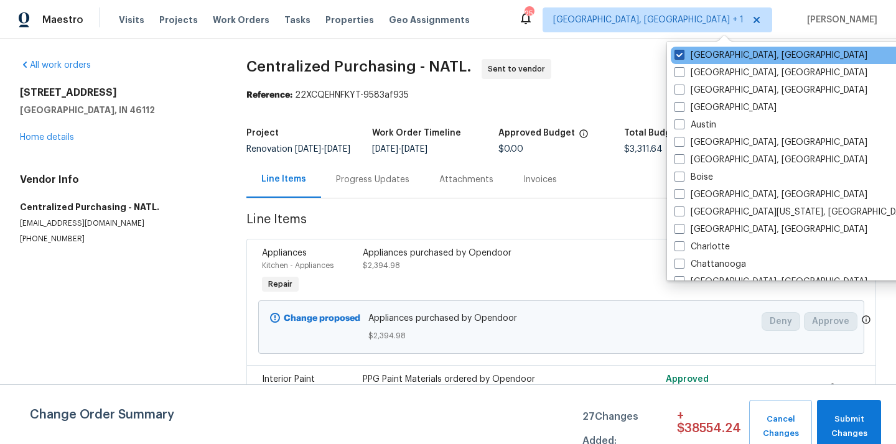
click at [698, 56] on label "[GEOGRAPHIC_DATA], [GEOGRAPHIC_DATA]" at bounding box center [771, 55] width 193 height 12
click at [683, 56] on input "[GEOGRAPHIC_DATA], [GEOGRAPHIC_DATA]" at bounding box center [679, 53] width 8 height 8
checkbox input "false"
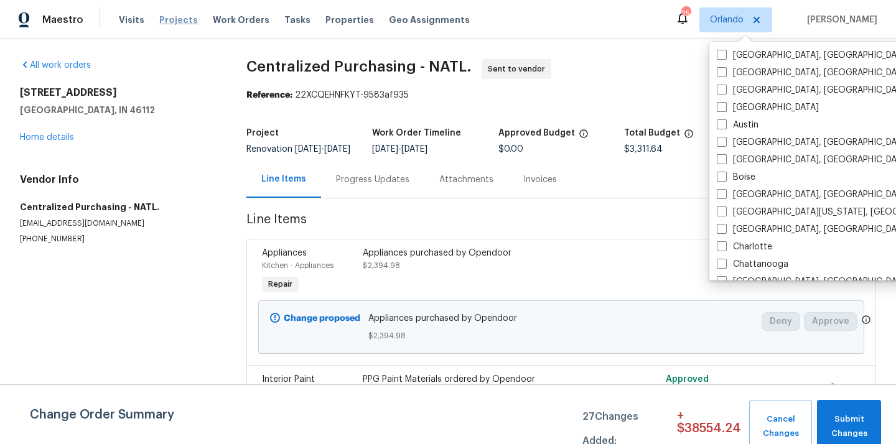
click at [171, 21] on span "Projects" at bounding box center [178, 20] width 39 height 12
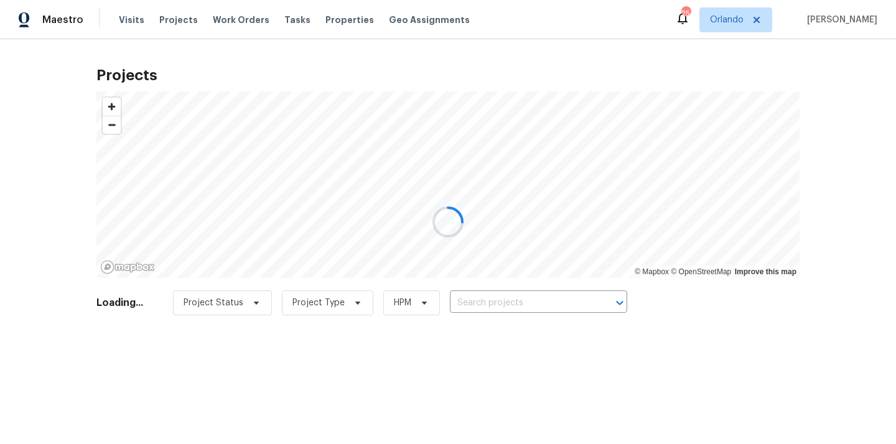
click at [581, 305] on div at bounding box center [448, 222] width 896 height 444
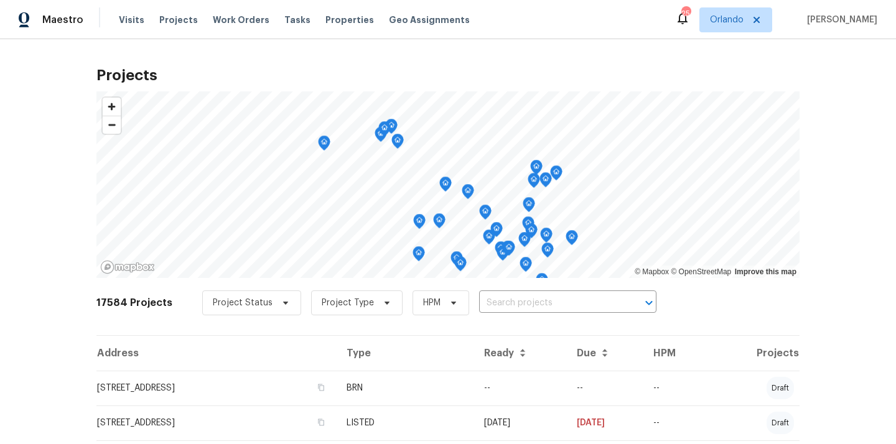
click at [581, 305] on input "text" at bounding box center [550, 303] width 143 height 19
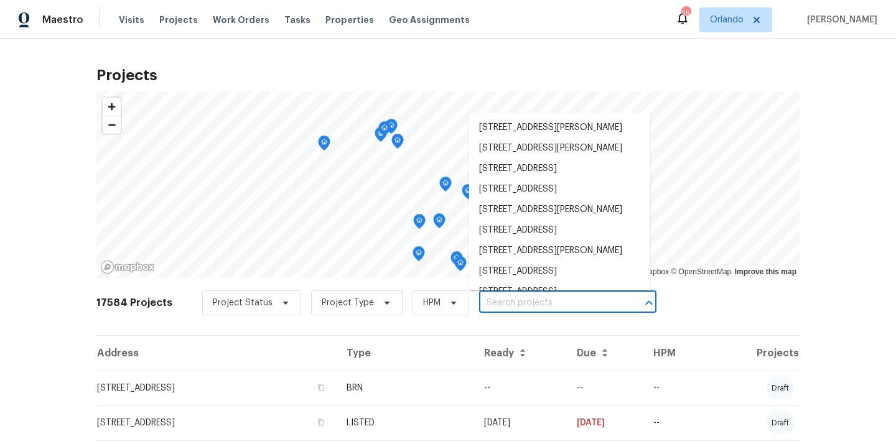
paste input "[STREET_ADDRESS]"
type input "[STREET_ADDRESS]"
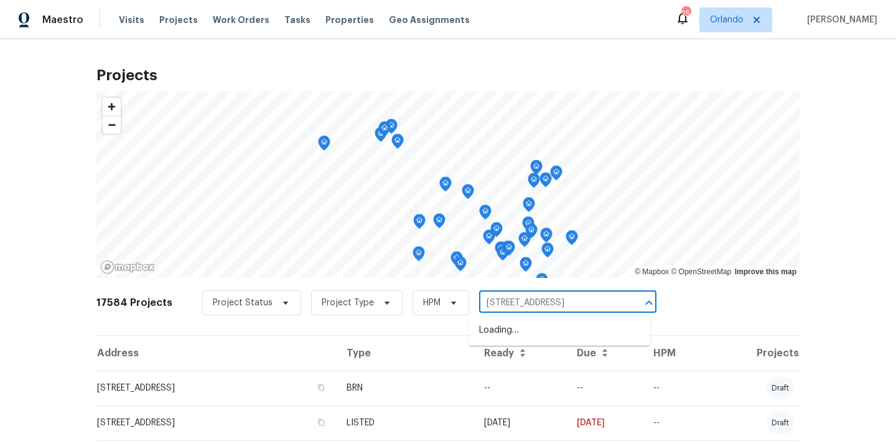
scroll to position [0, 50]
click at [561, 341] on li "[STREET_ADDRESS]" at bounding box center [559, 330] width 181 height 21
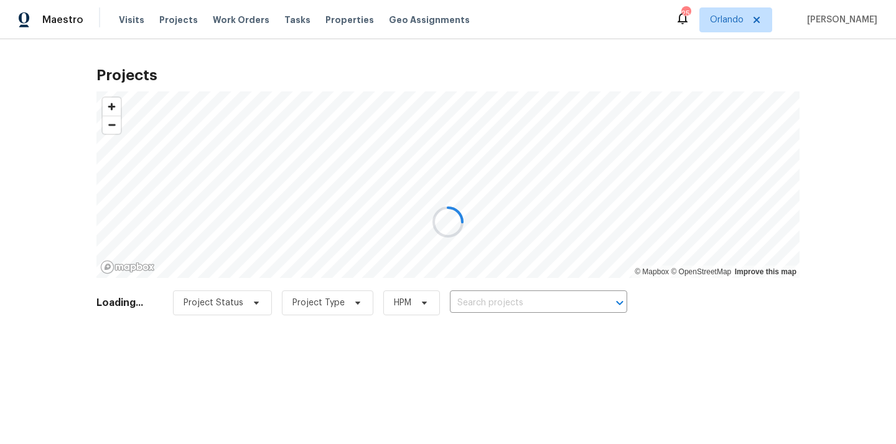
type input "[STREET_ADDRESS]"
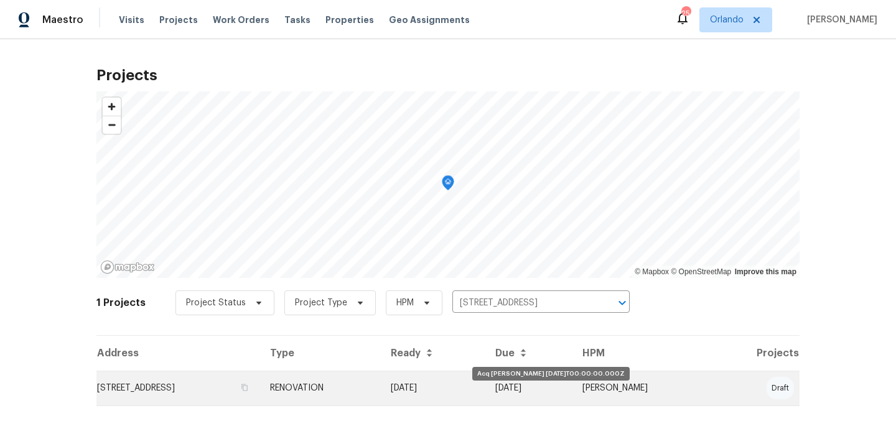
click at [485, 394] on td "[DATE]" at bounding box center [433, 388] width 105 height 35
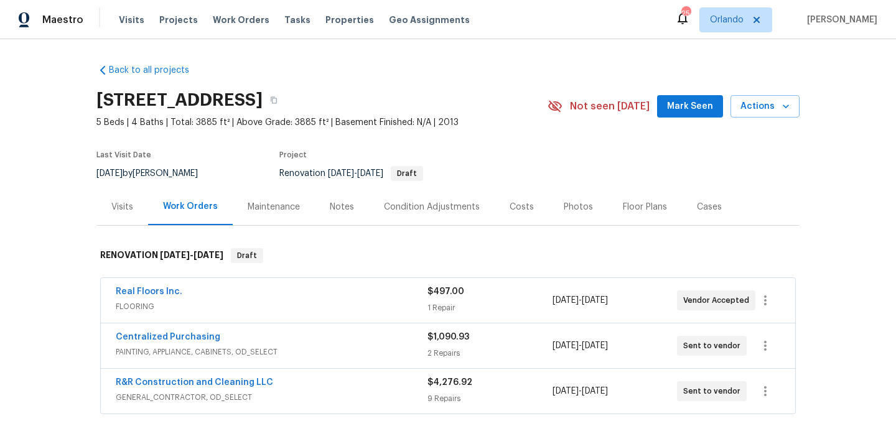
scroll to position [62, 0]
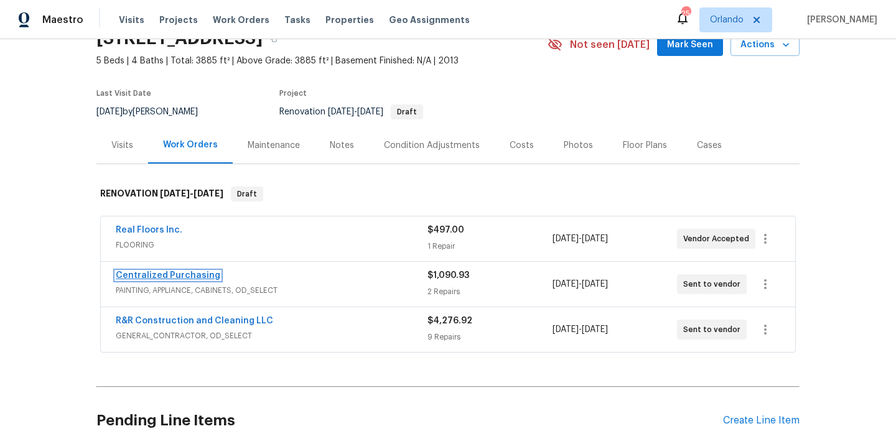
click at [196, 276] on link "Centralized Purchasing" at bounding box center [168, 275] width 105 height 9
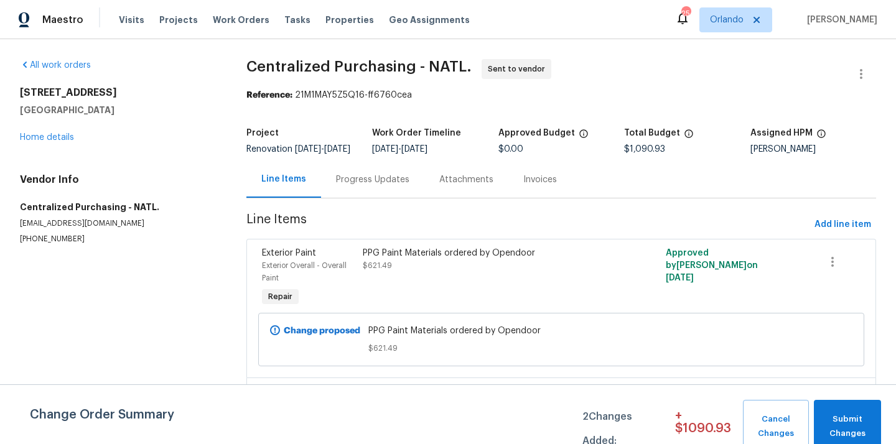
click at [108, 112] on h5 "[GEOGRAPHIC_DATA]" at bounding box center [118, 110] width 197 height 12
copy h5 "34787"
click at [42, 136] on link "Home details" at bounding box center [47, 137] width 54 height 9
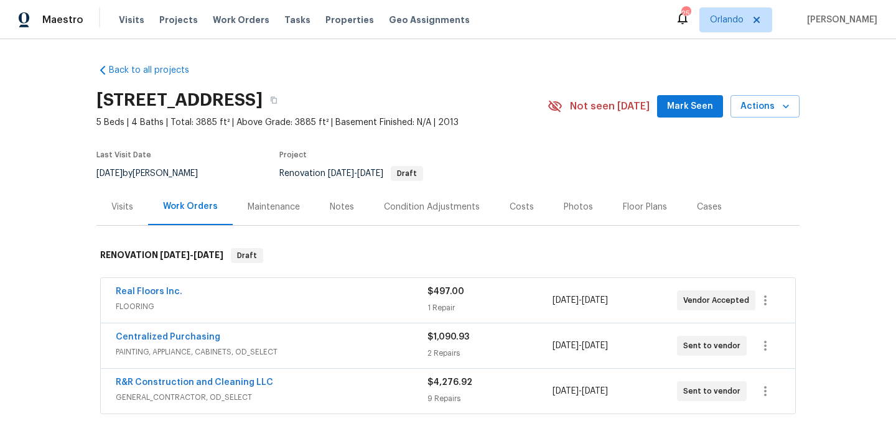
click at [118, 217] on div "Visits" at bounding box center [122, 207] width 52 height 37
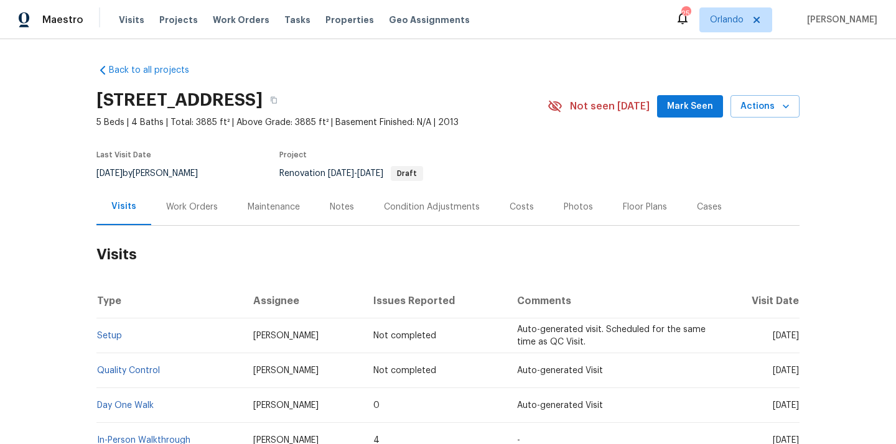
scroll to position [98, 0]
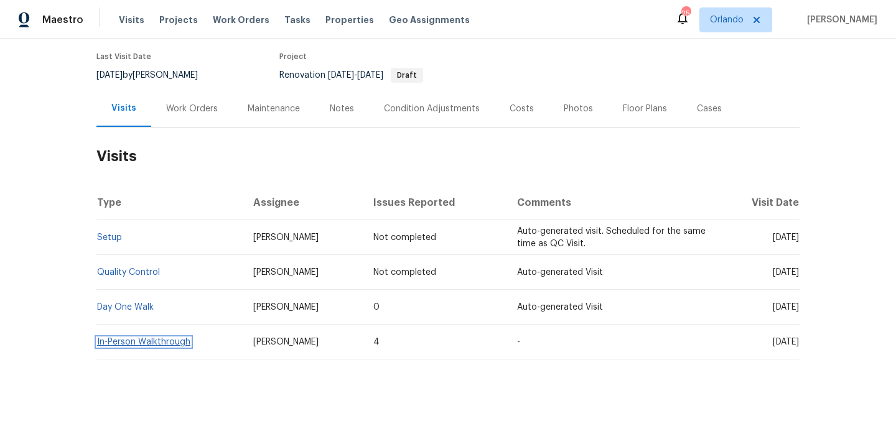
click at [127, 339] on link "In-Person Walkthrough" at bounding box center [143, 342] width 93 height 9
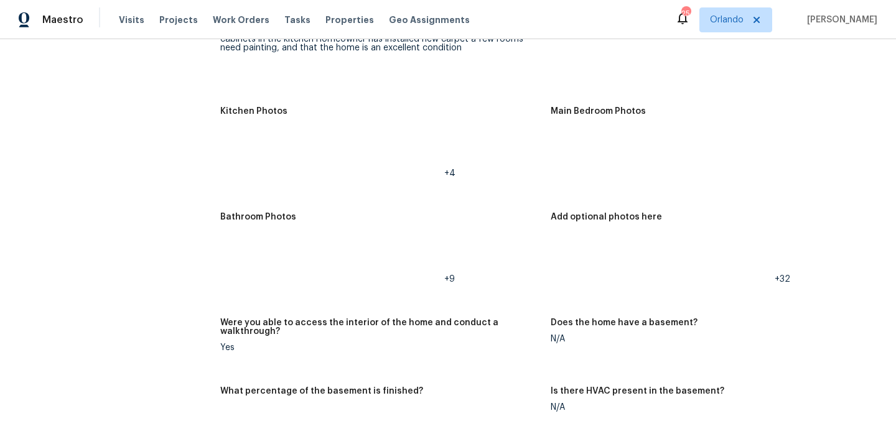
scroll to position [1386, 0]
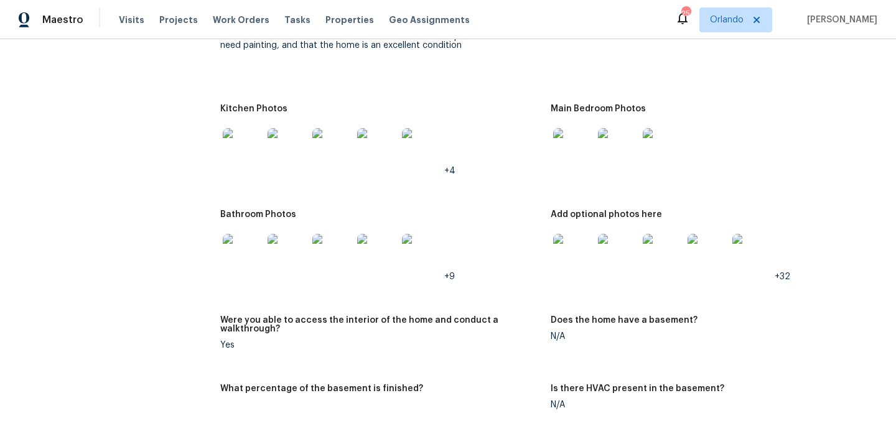
click at [244, 162] on div at bounding box center [242, 148] width 45 height 55
click at [243, 146] on img at bounding box center [243, 148] width 40 height 40
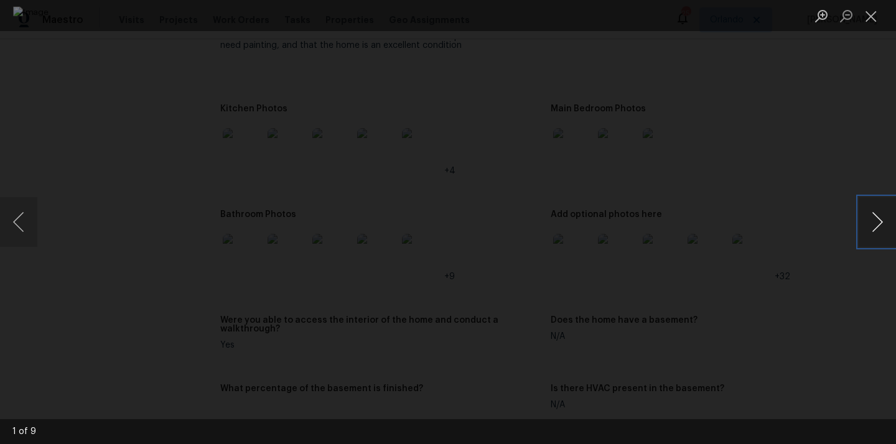
click at [879, 220] on button "Next image" at bounding box center [877, 222] width 37 height 50
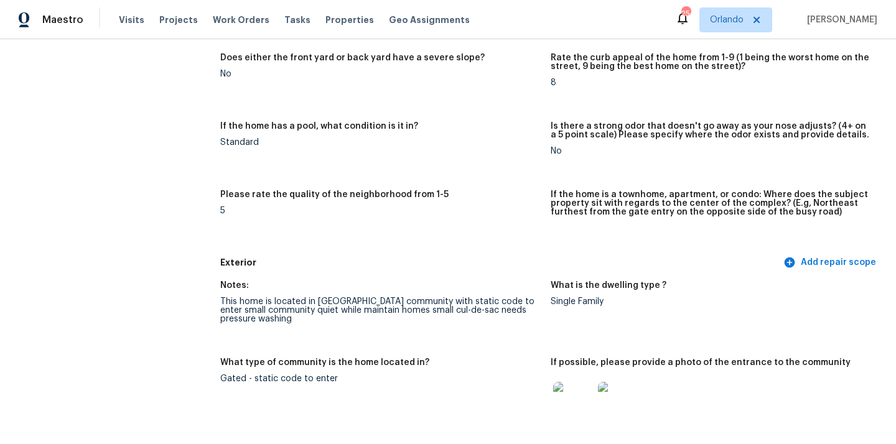
scroll to position [0, 0]
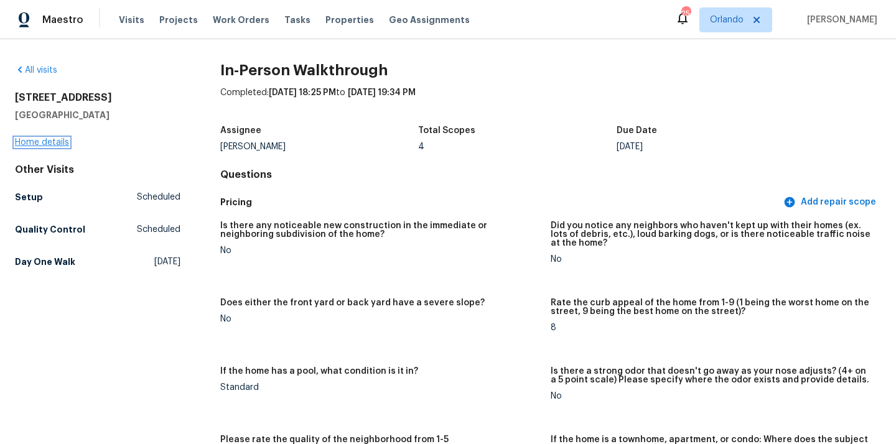
click at [49, 139] on link "Home details" at bounding box center [42, 142] width 54 height 9
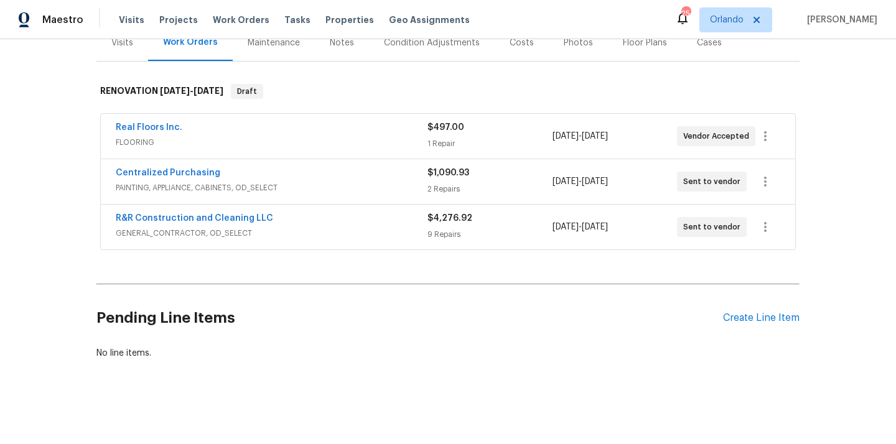
scroll to position [157, 0]
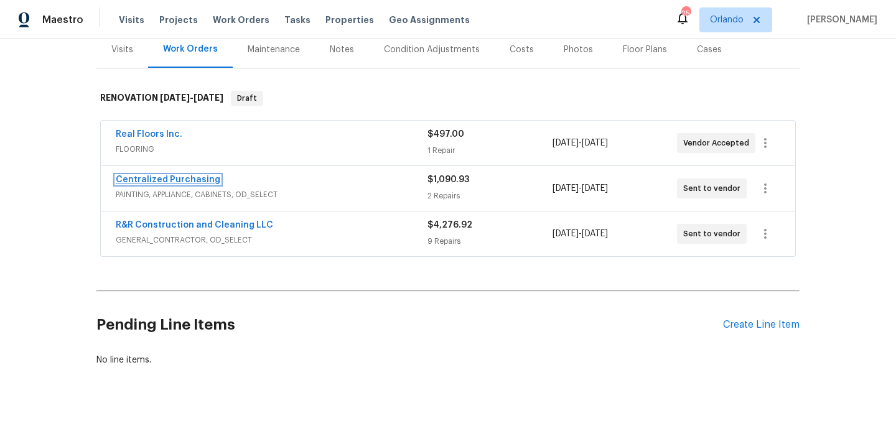
click at [172, 181] on link "Centralized Purchasing" at bounding box center [168, 179] width 105 height 9
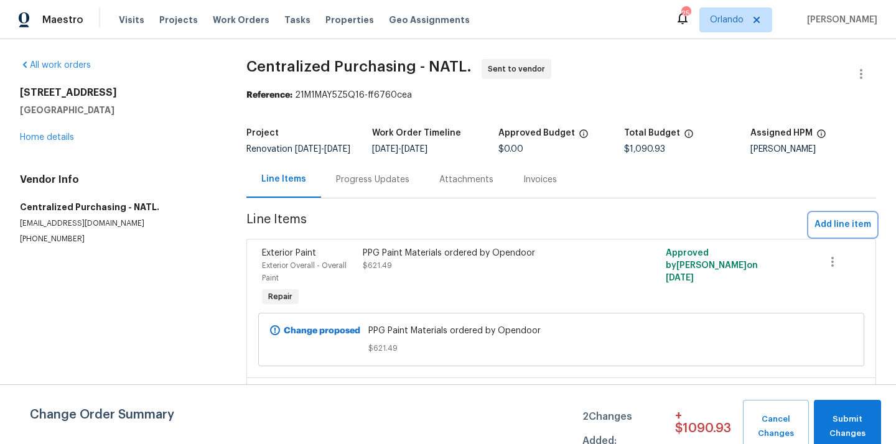
click at [838, 231] on span "Add line item" at bounding box center [843, 225] width 57 height 16
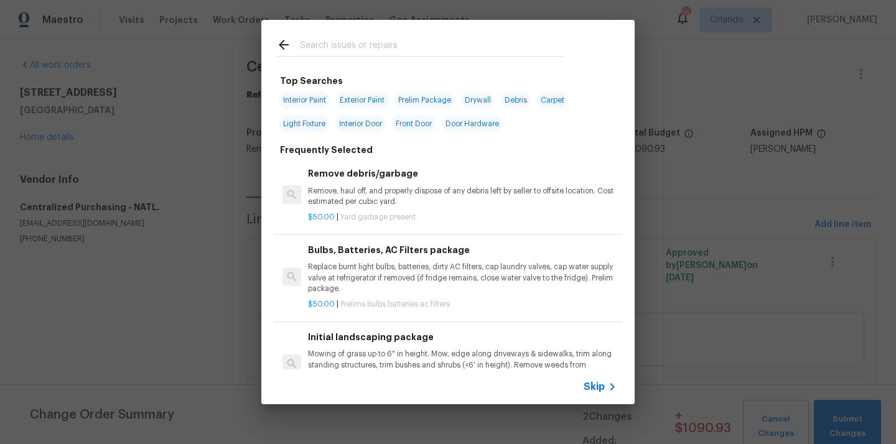
click at [469, 46] on input "text" at bounding box center [432, 46] width 264 height 19
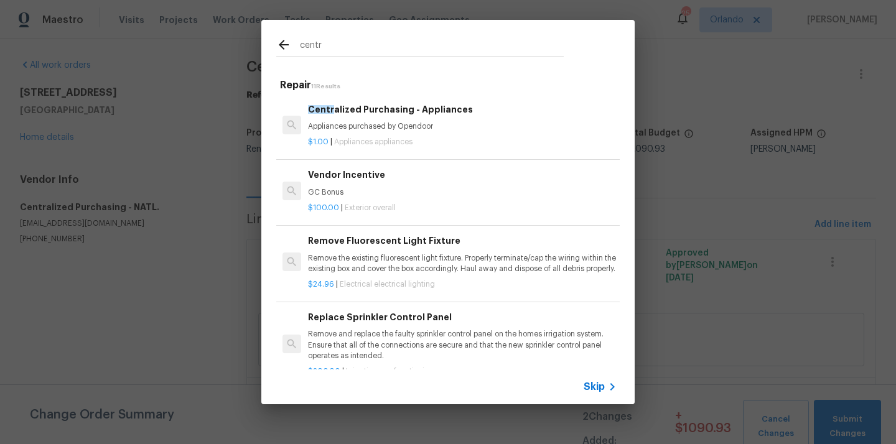
type input "centr"
click at [395, 121] on div "Centr alized Purchasing - Appliances Appliances purchased by Opendoor" at bounding box center [462, 118] width 309 height 30
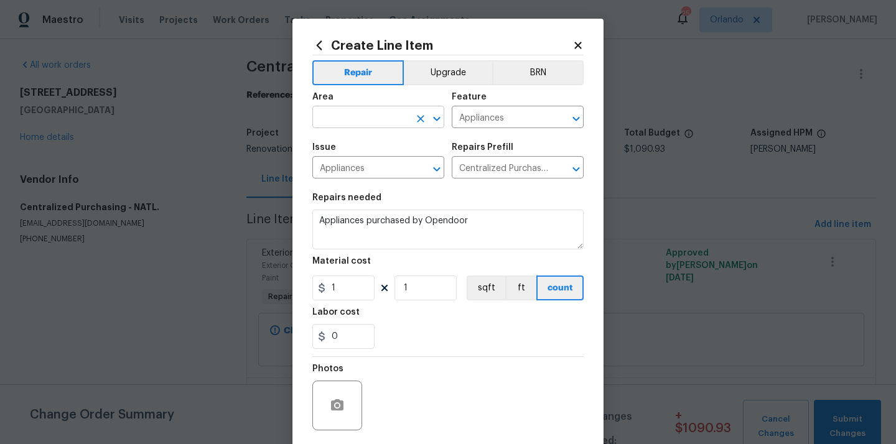
click at [397, 110] on input "text" at bounding box center [360, 118] width 97 height 19
click at [352, 152] on li "Kitchen" at bounding box center [378, 146] width 132 height 21
type input "Kitchen"
drag, startPoint x: 341, startPoint y: 286, endPoint x: 309, endPoint y: 281, distance: 32.2
click at [323, 286] on div "1" at bounding box center [343, 288] width 62 height 25
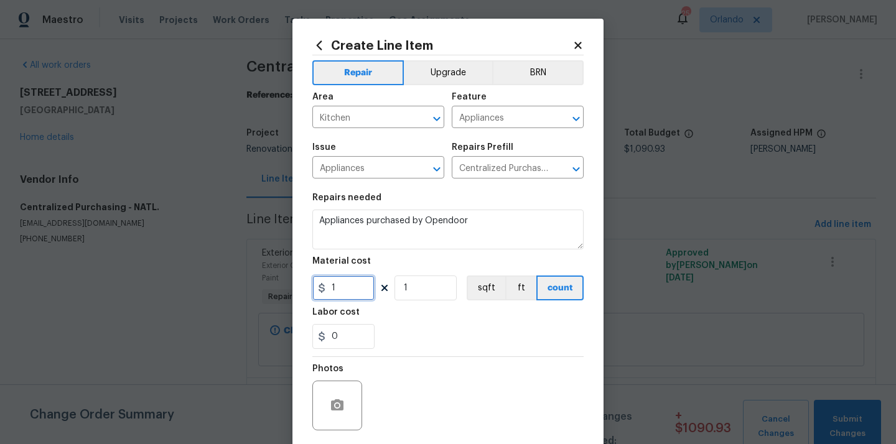
paste input "606.04"
type input "606.04"
click at [414, 327] on div "0" at bounding box center [447, 336] width 271 height 25
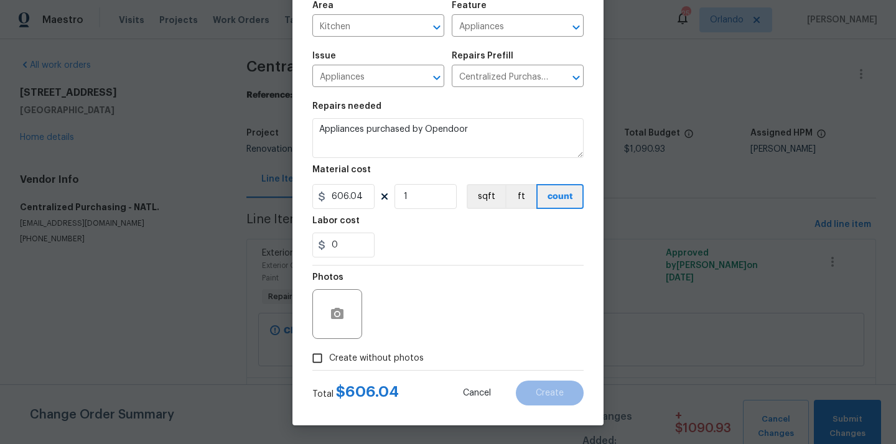
click at [386, 357] on span "Create without photos" at bounding box center [376, 358] width 95 height 13
click at [329, 357] on input "Create without photos" at bounding box center [318, 359] width 24 height 24
checkbox input "true"
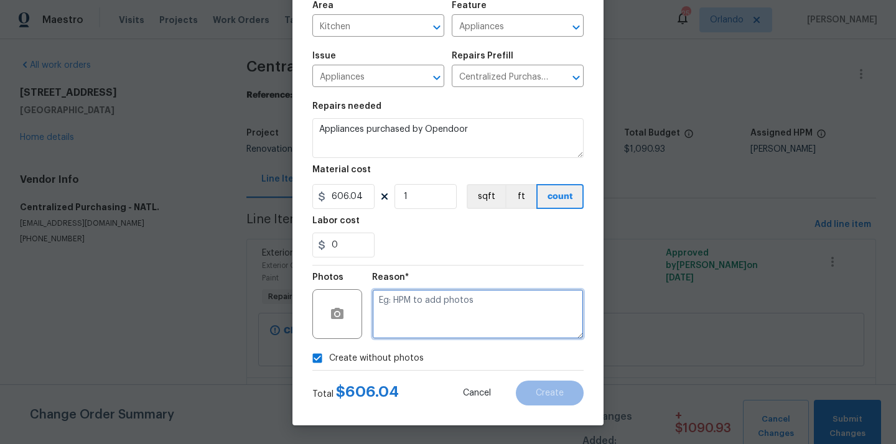
drag, startPoint x: 413, startPoint y: 326, endPoint x: 413, endPoint y: 314, distance: 12.4
click at [413, 326] on textarea at bounding box center [478, 314] width 212 height 50
type textarea "N/A"
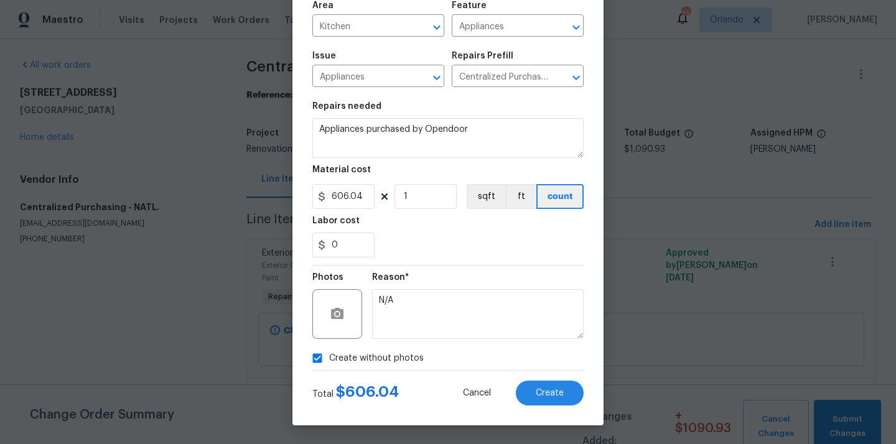
click at [548, 379] on div "Total $ 606.04 Cancel Create" at bounding box center [447, 388] width 271 height 35
click at [544, 386] on button "Create" at bounding box center [550, 393] width 68 height 25
